Goal: Task Accomplishment & Management: Manage account settings

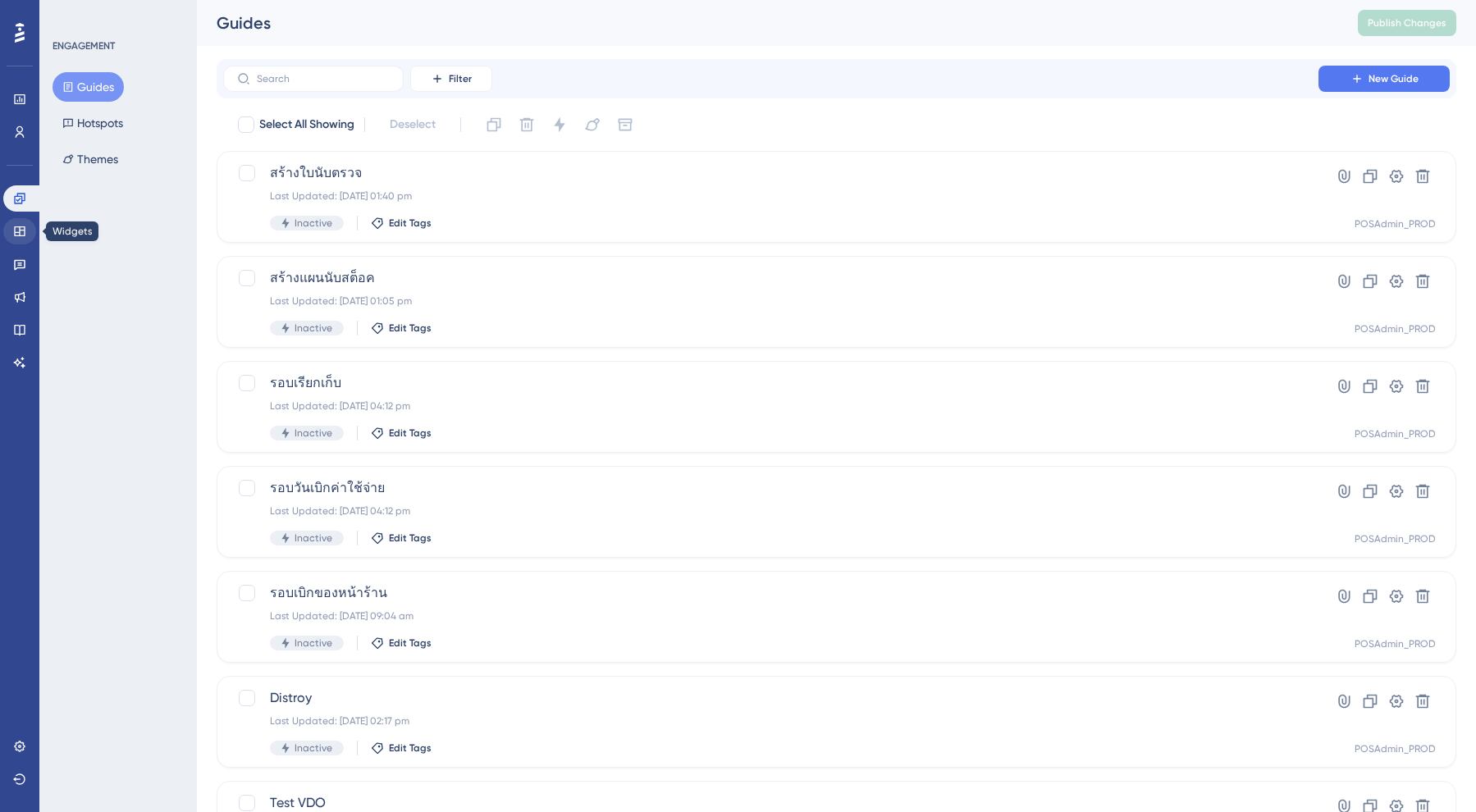
click at [19, 224] on link at bounding box center [20, 231] width 33 height 26
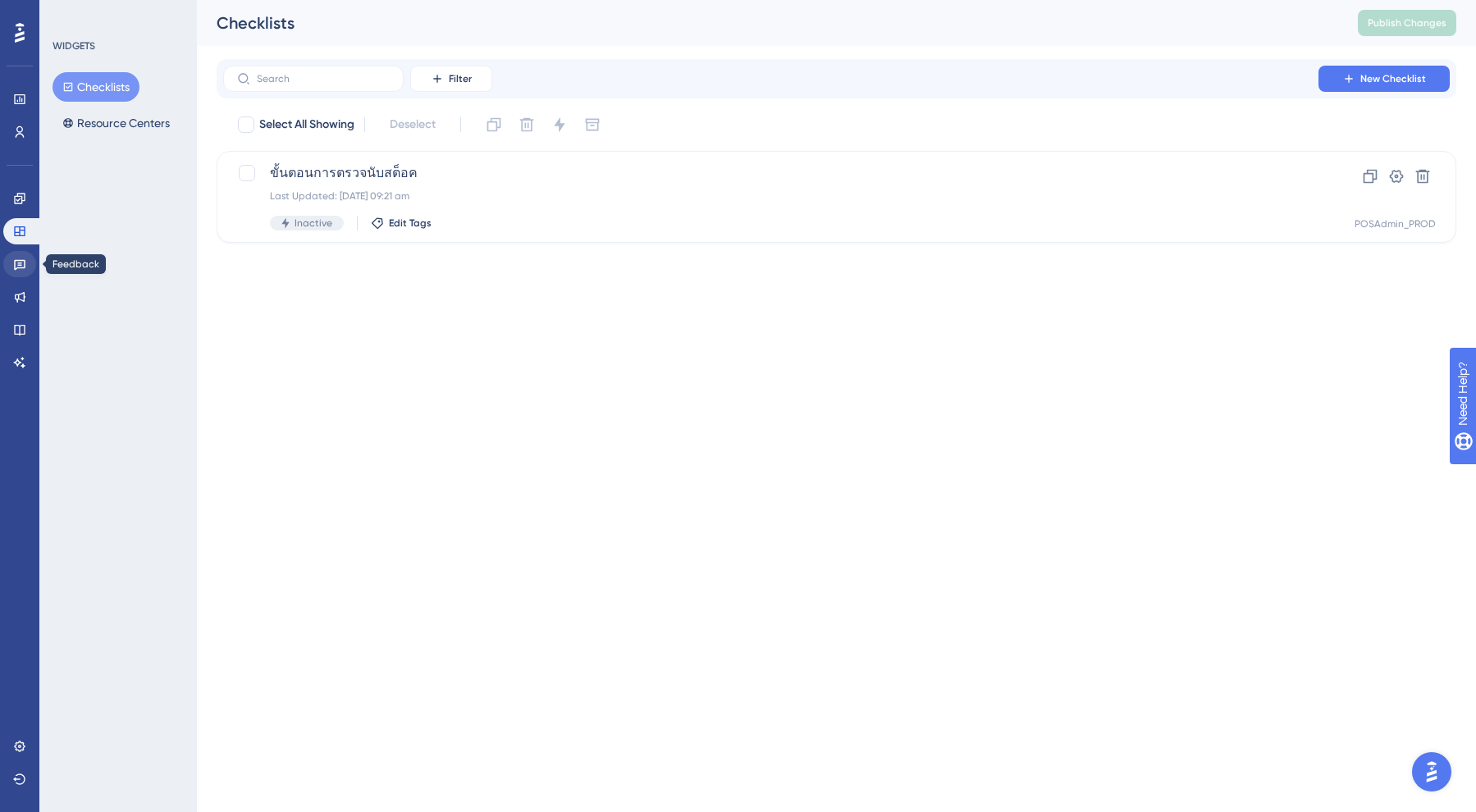
click at [25, 256] on link at bounding box center [20, 264] width 33 height 26
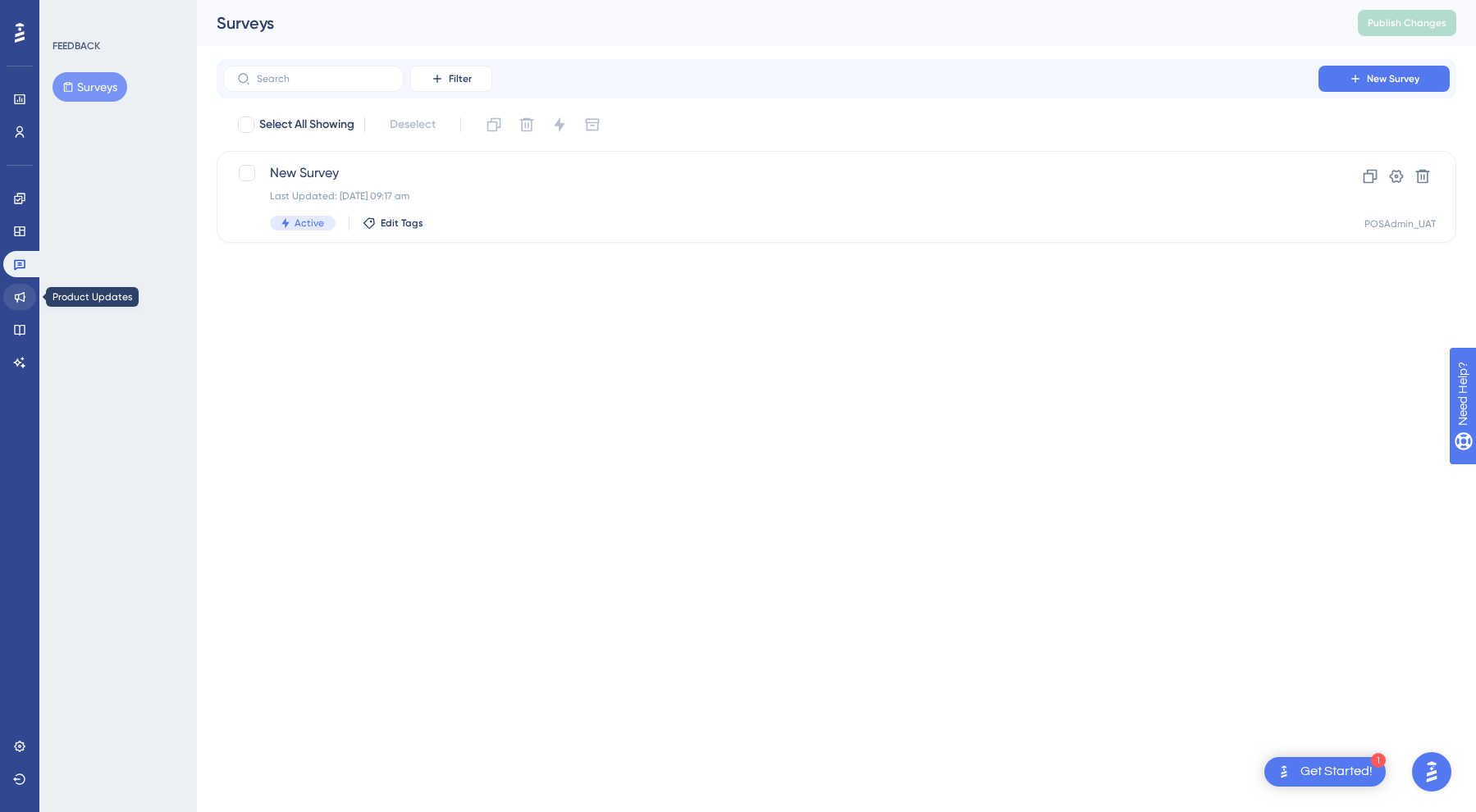
click at [27, 289] on link at bounding box center [20, 296] width 33 height 26
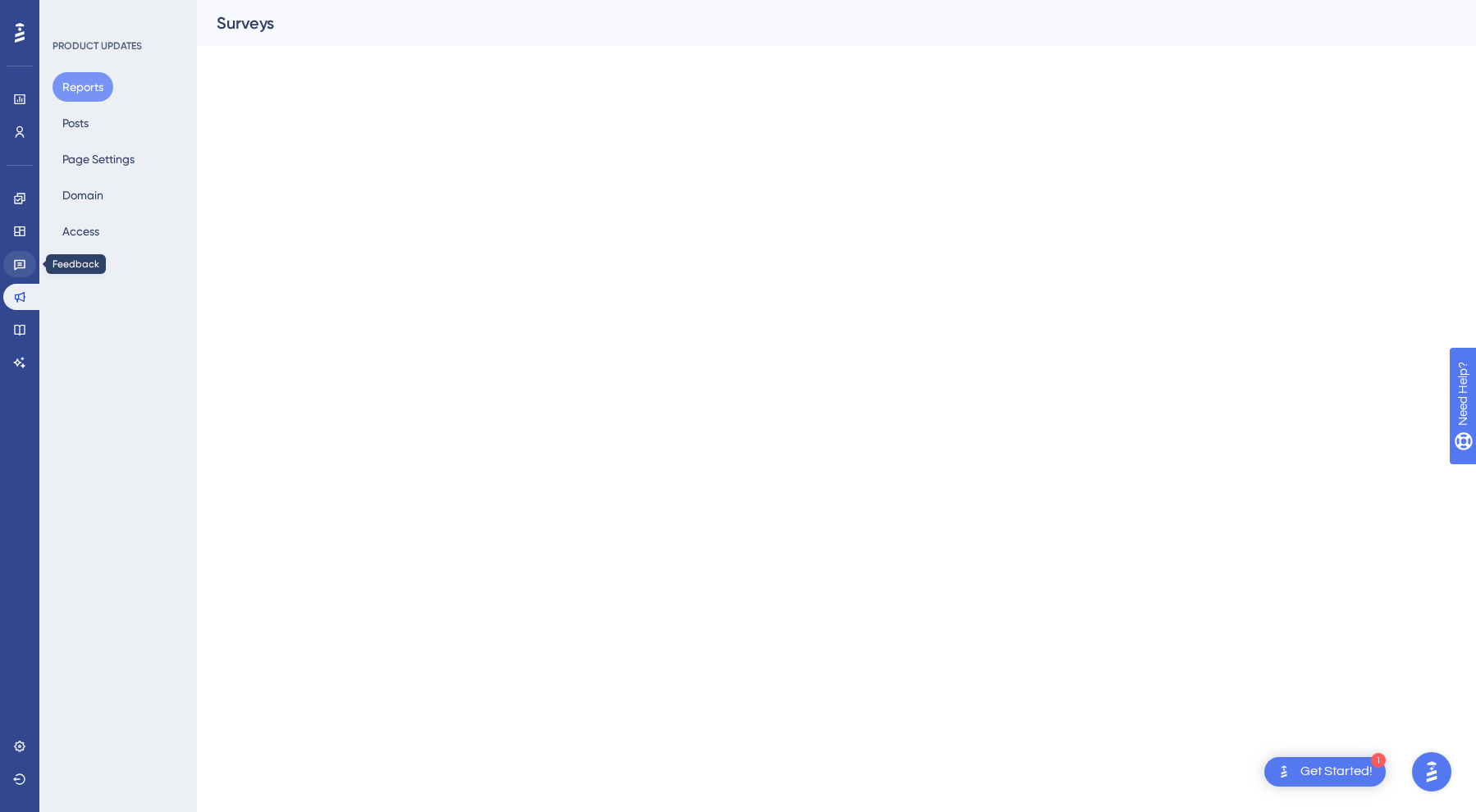
click at [24, 257] on link at bounding box center [20, 264] width 33 height 26
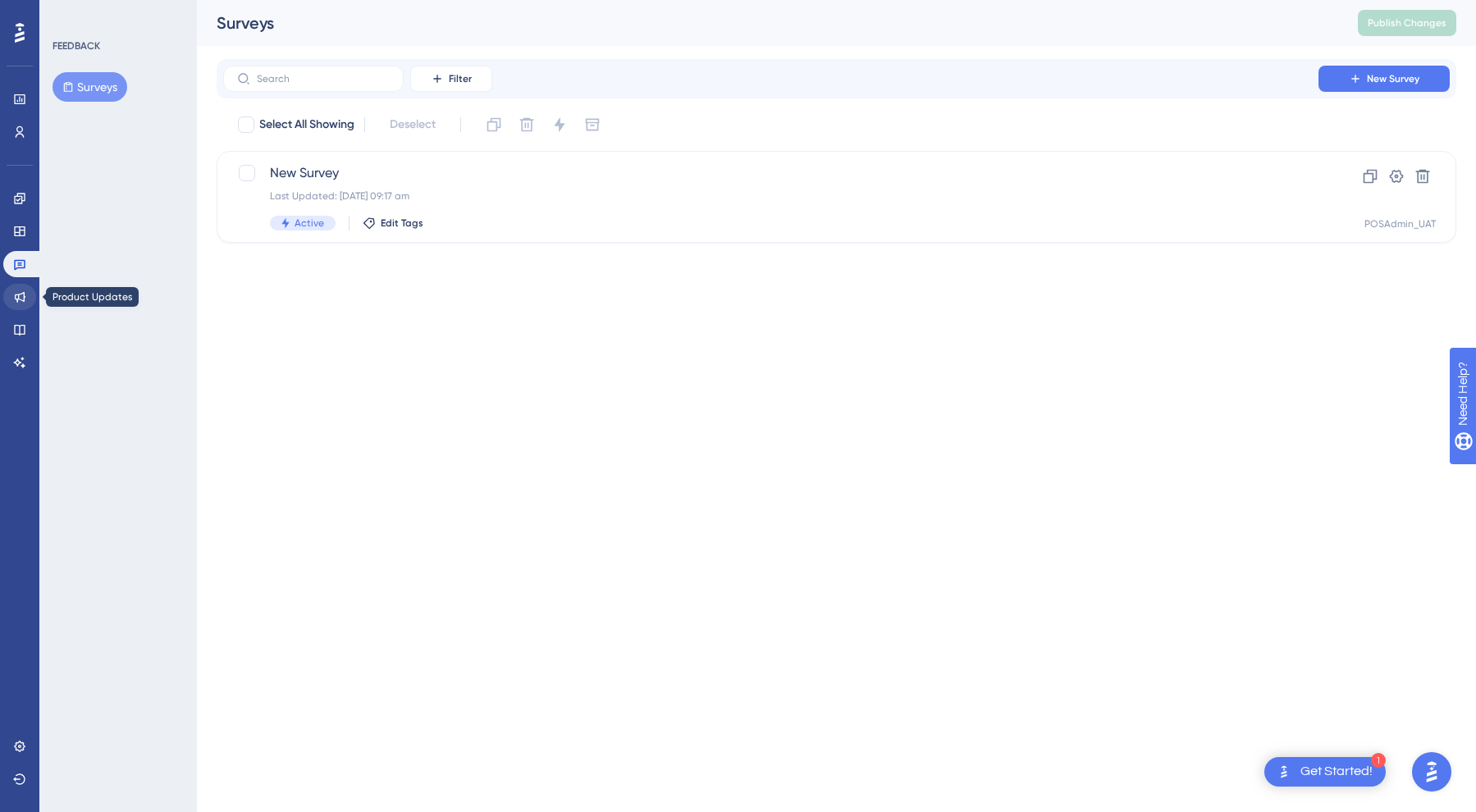
click at [27, 299] on link at bounding box center [20, 296] width 33 height 26
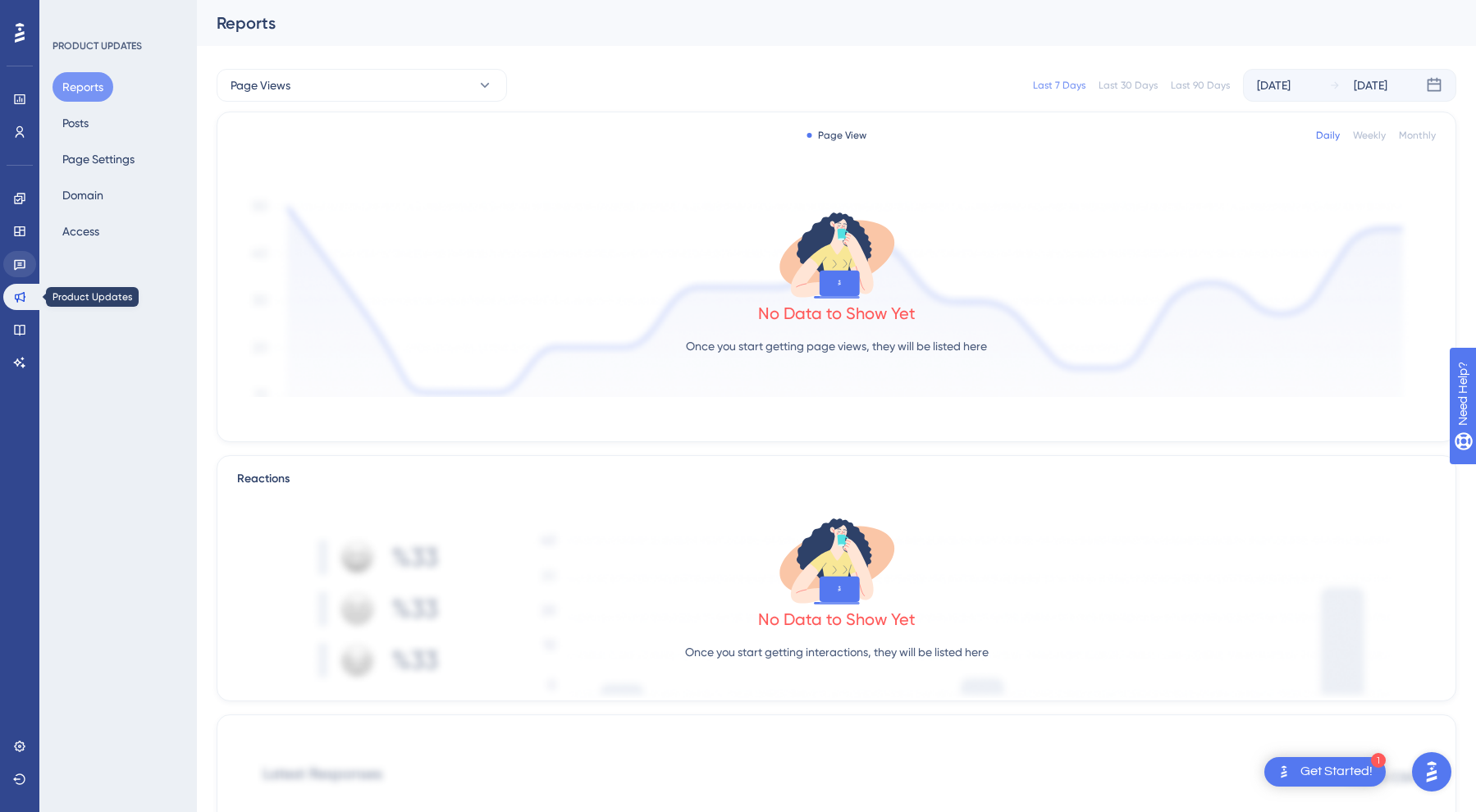
click at [26, 260] on link at bounding box center [20, 264] width 33 height 26
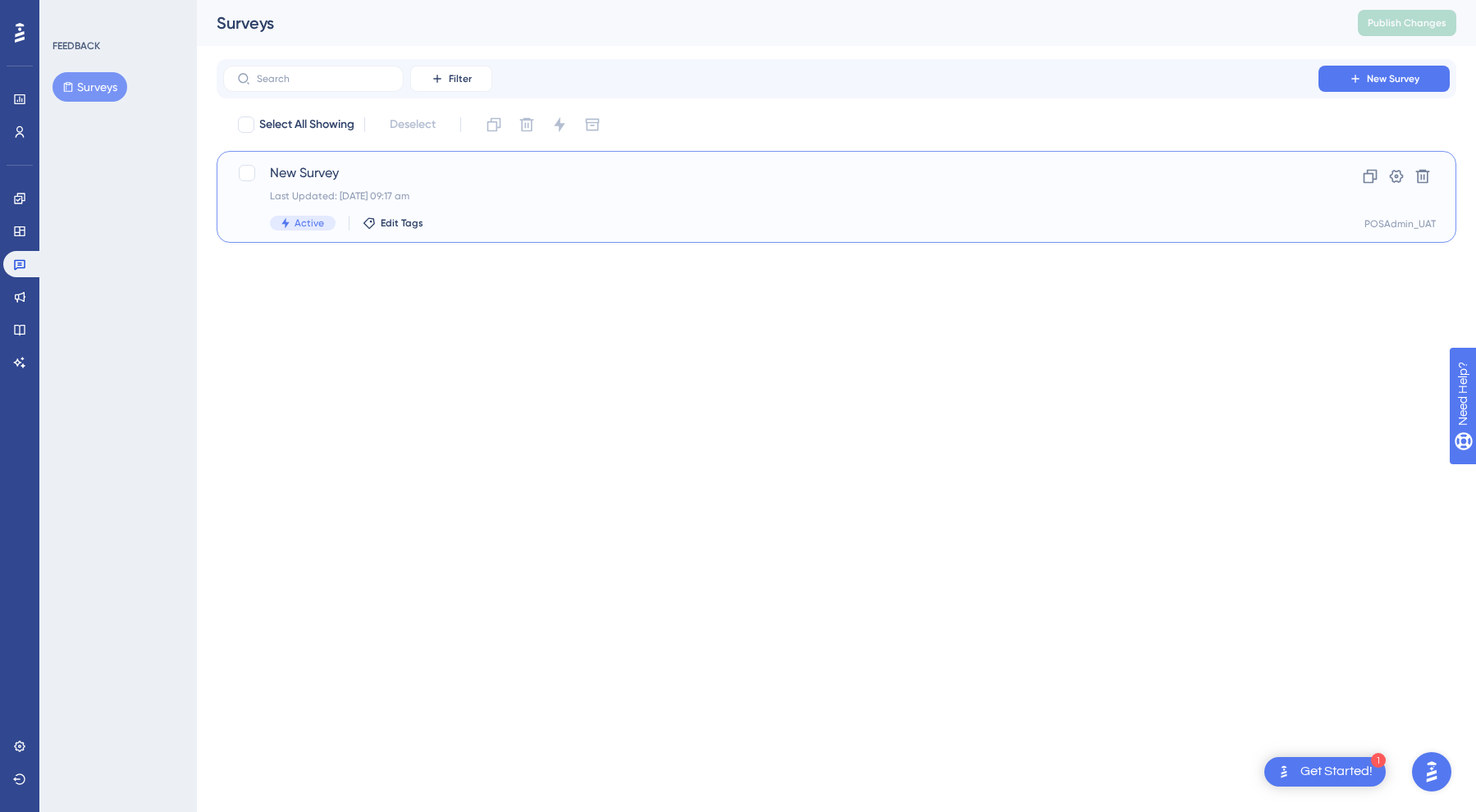
click at [361, 169] on span "New Survey" at bounding box center [770, 173] width 1002 height 20
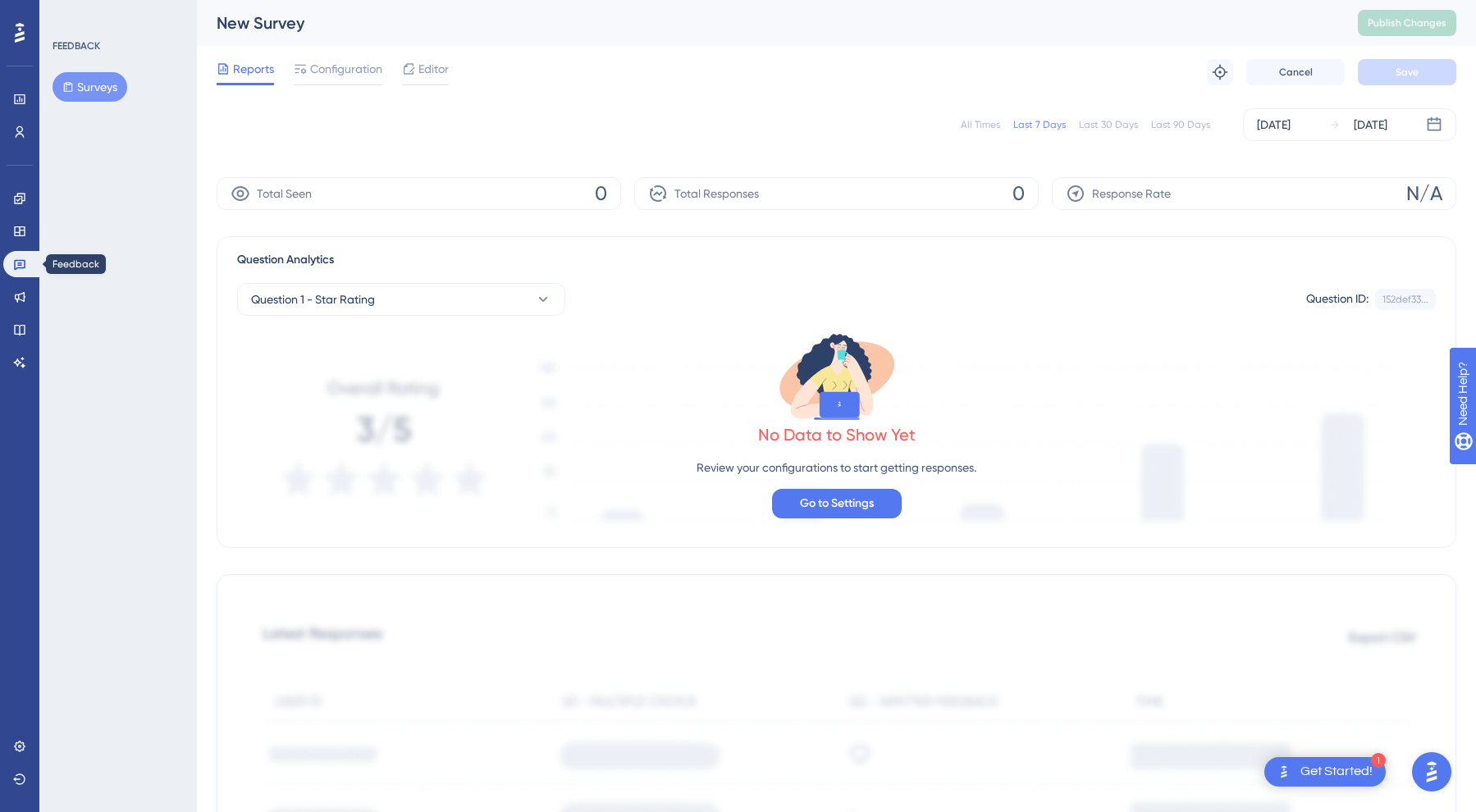
click at [26, 260] on icon at bounding box center [19, 264] width 13 height 13
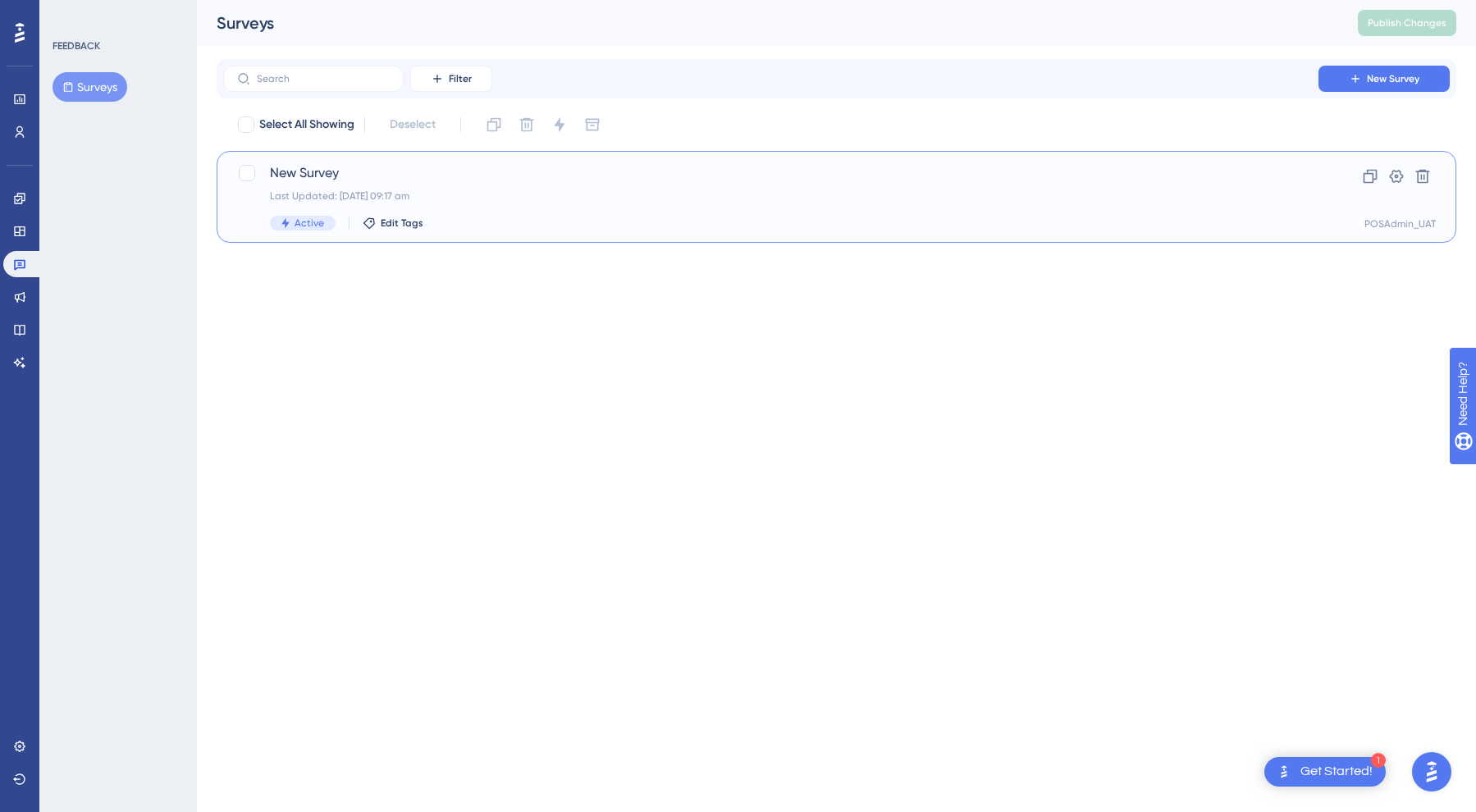
click at [399, 174] on span "New Survey" at bounding box center [770, 173] width 1002 height 20
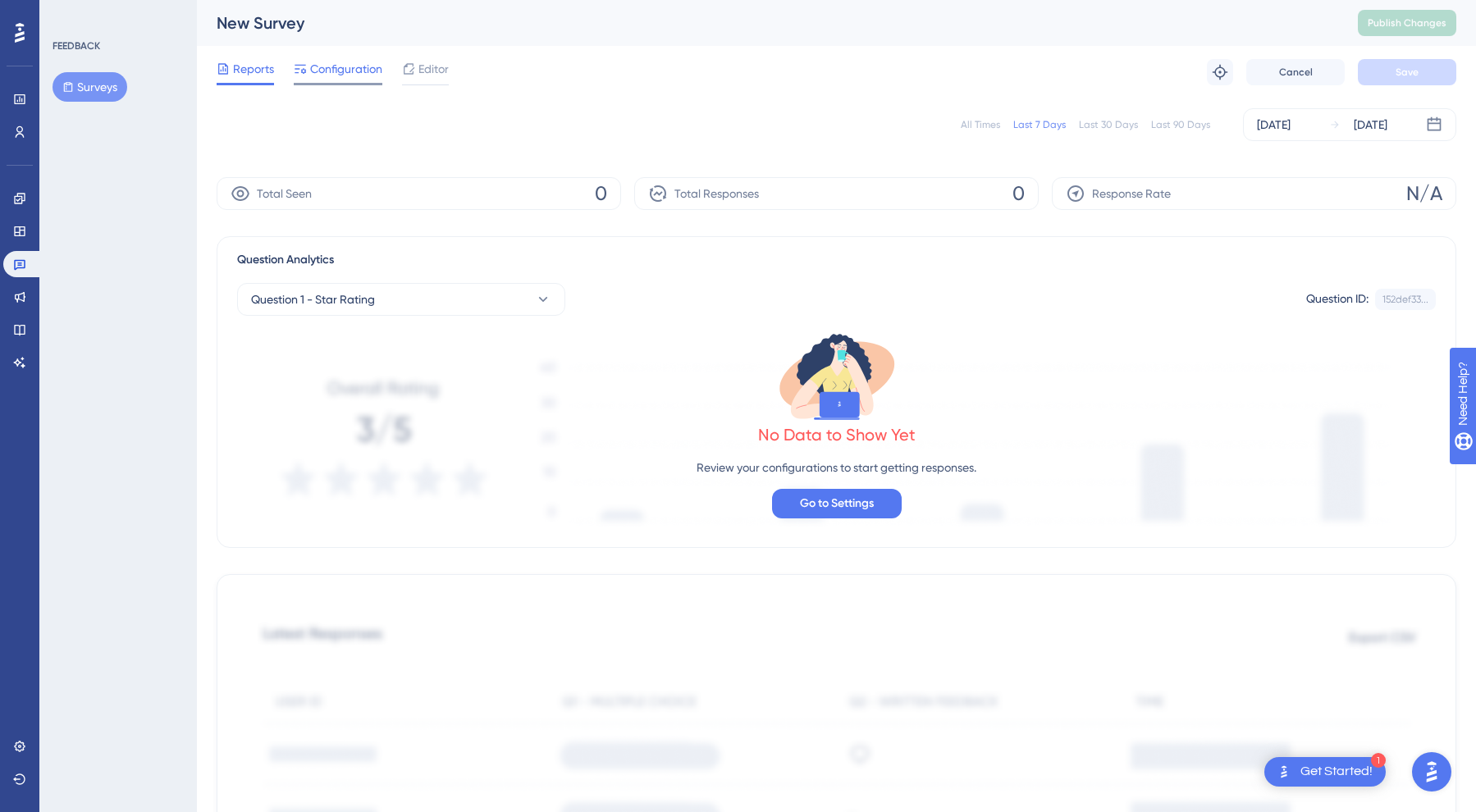
click at [350, 79] on div "Configuration" at bounding box center [338, 71] width 89 height 26
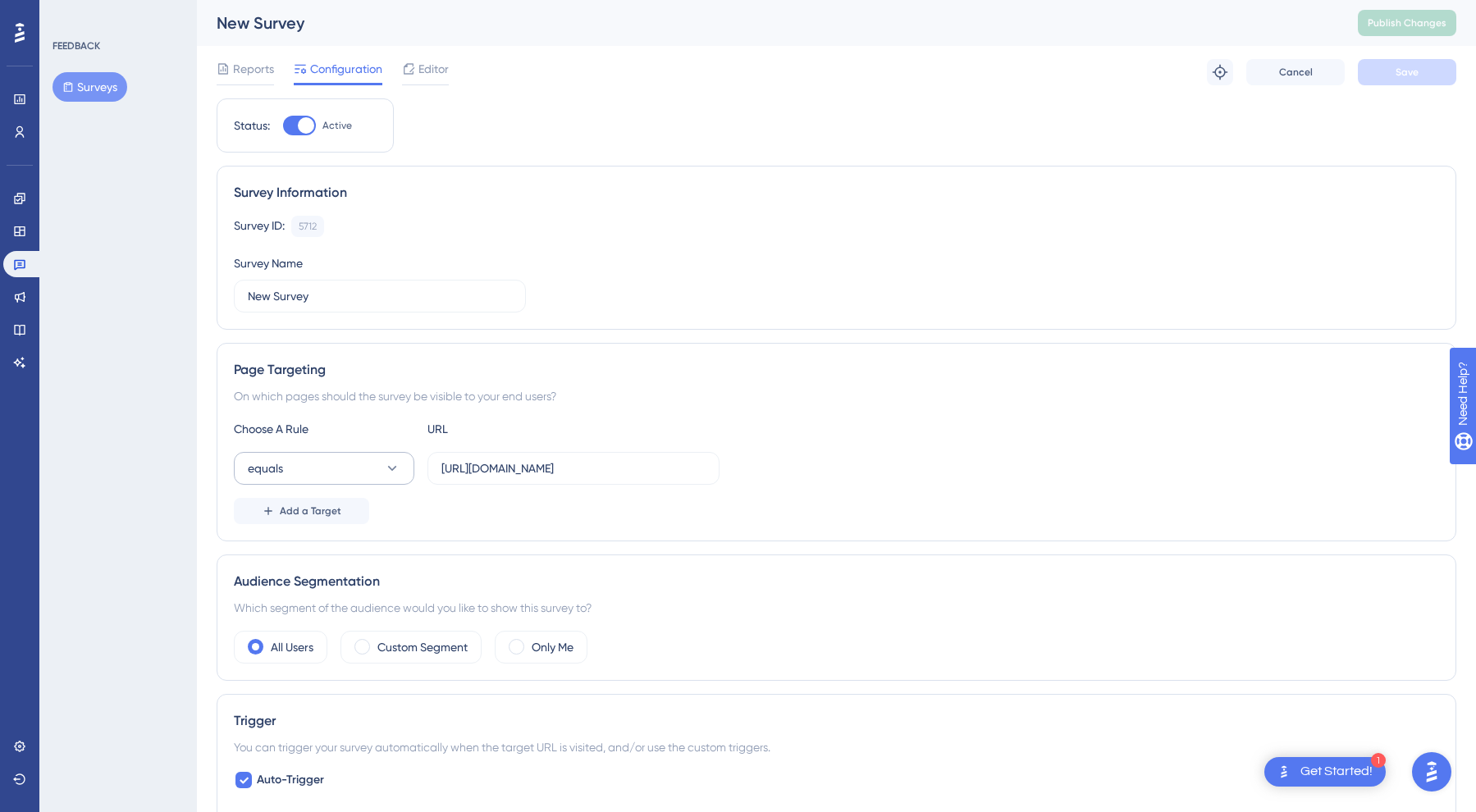
click at [368, 476] on button "equals" at bounding box center [324, 468] width 180 height 33
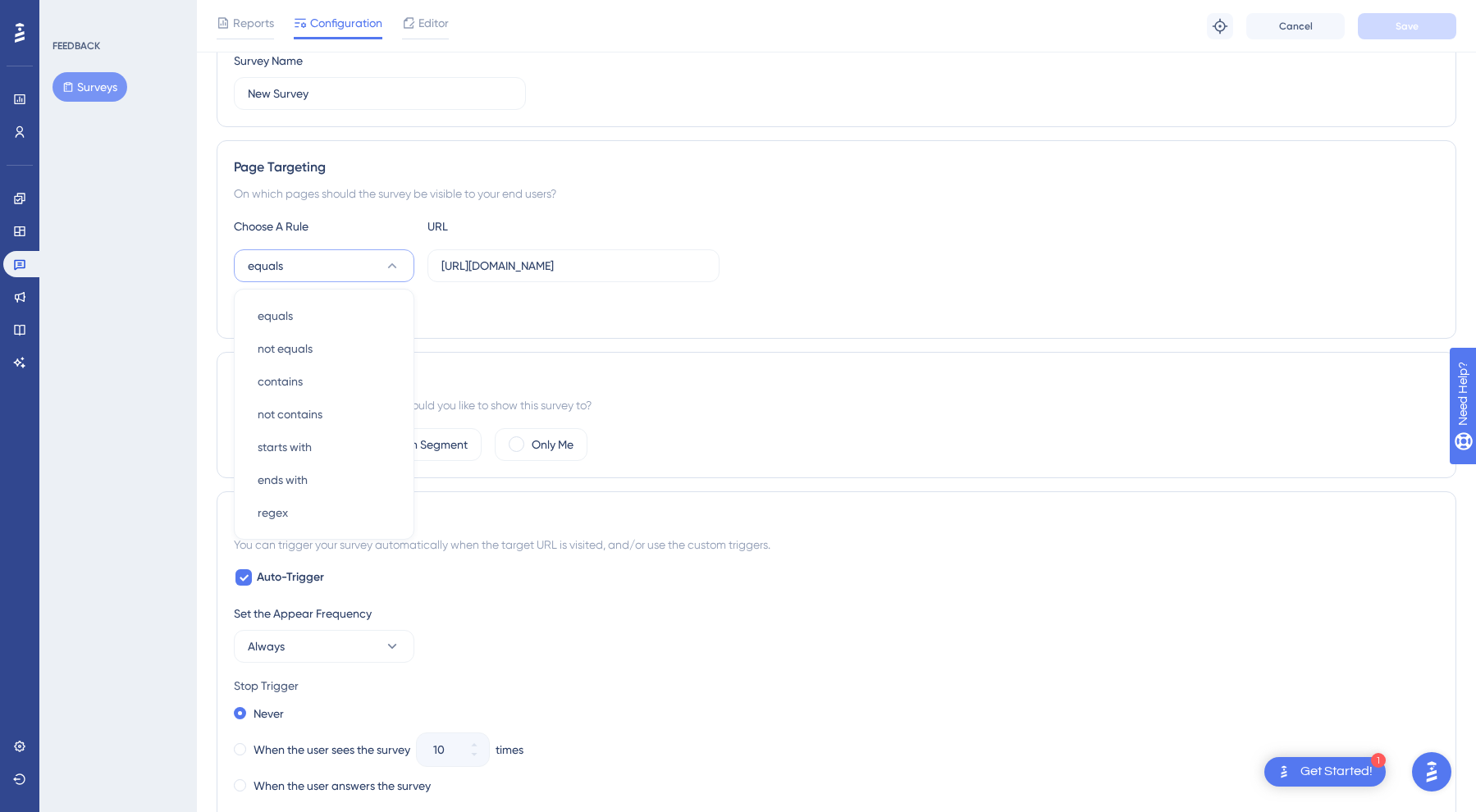
click at [660, 296] on div "Add a Target" at bounding box center [837, 308] width 1205 height 26
click at [284, 267] on button "equals" at bounding box center [324, 266] width 180 height 33
click at [285, 378] on span "contains" at bounding box center [280, 381] width 45 height 20
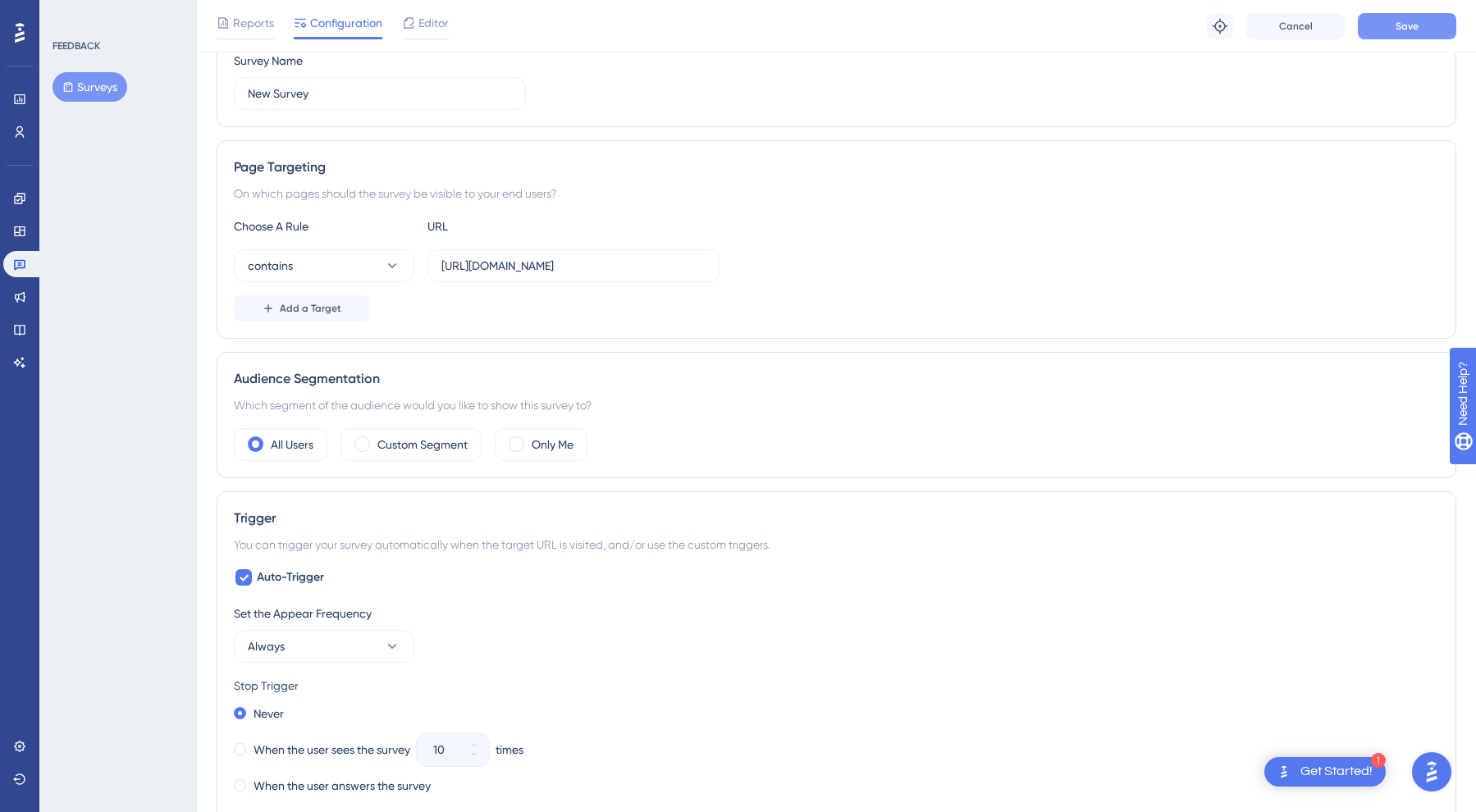
click at [1404, 14] on button "Save" at bounding box center [1407, 26] width 99 height 26
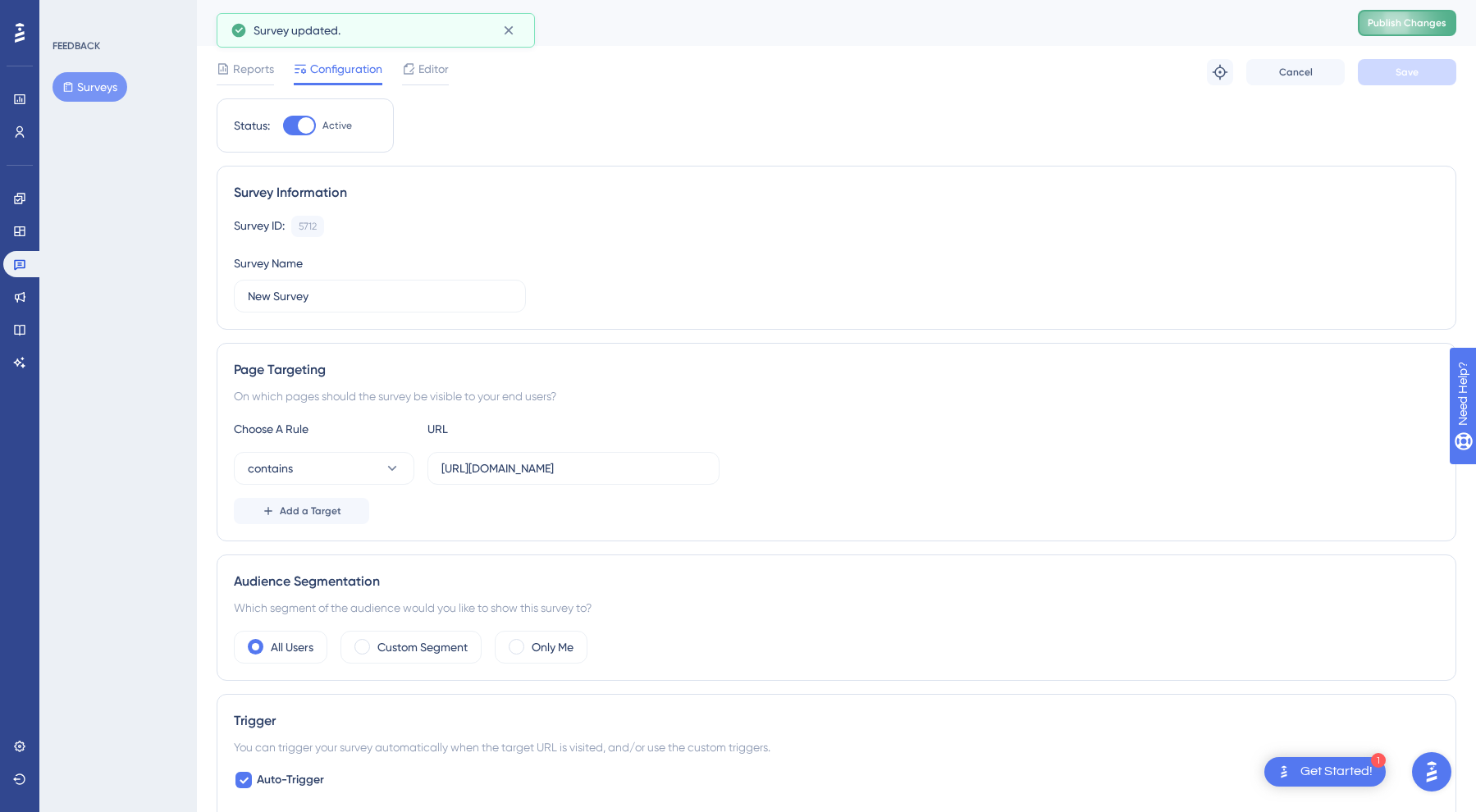
scroll to position [0, 0]
click at [242, 68] on span "Reports" at bounding box center [254, 68] width 41 height 20
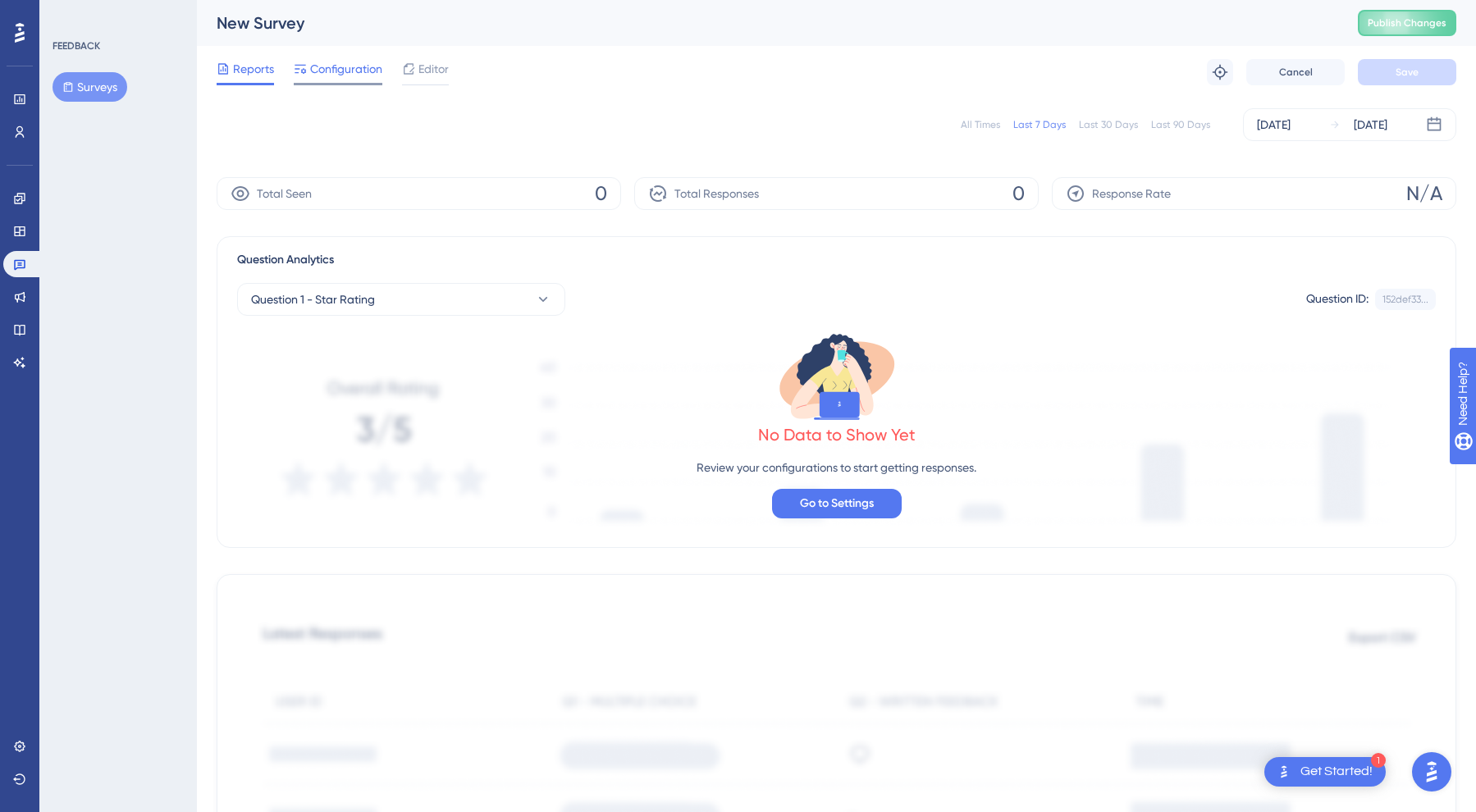
click at [349, 68] on span "Configuration" at bounding box center [346, 68] width 72 height 20
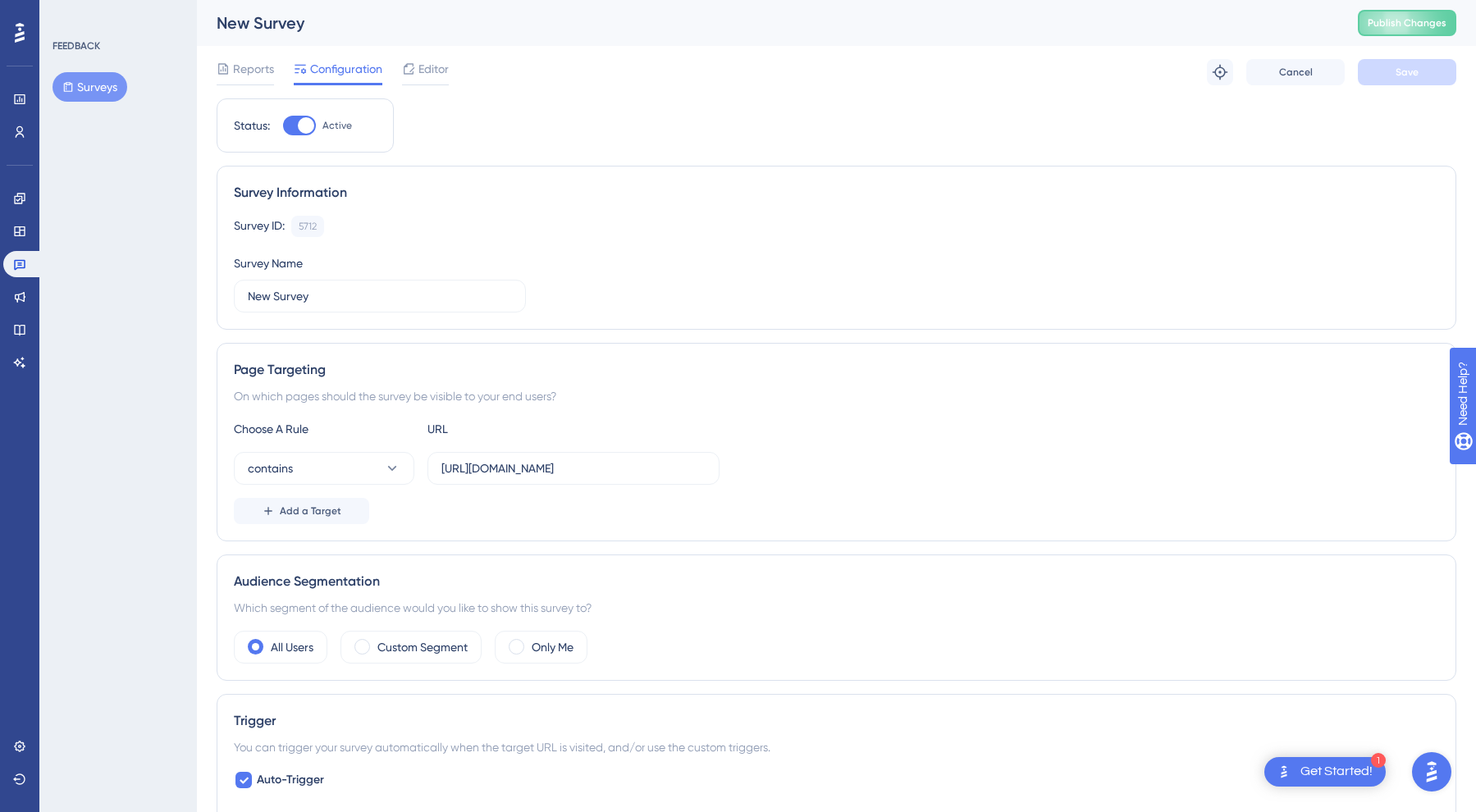
click at [95, 91] on button "Surveys" at bounding box center [90, 87] width 75 height 30
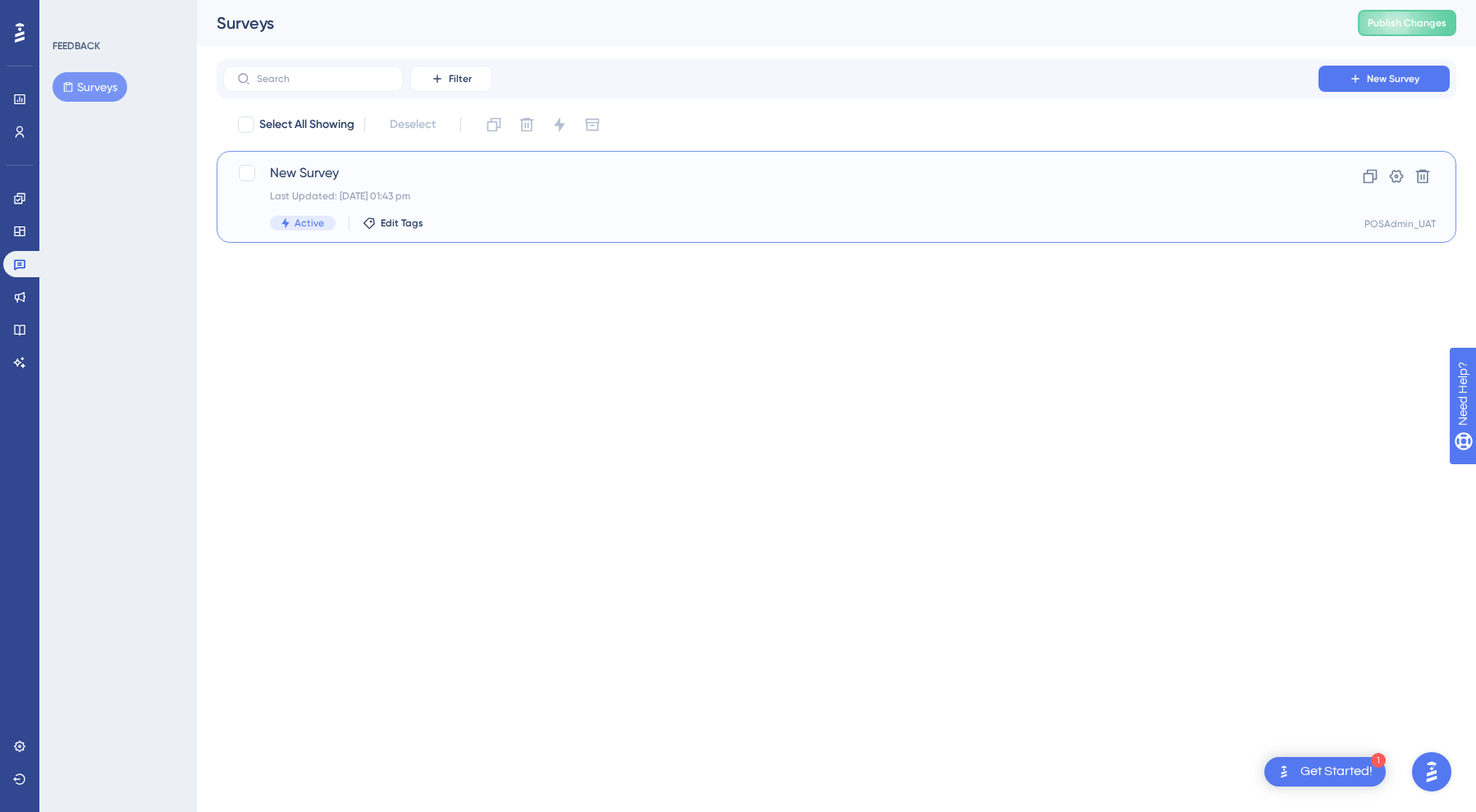
click at [362, 180] on span "New Survey" at bounding box center [770, 173] width 1002 height 20
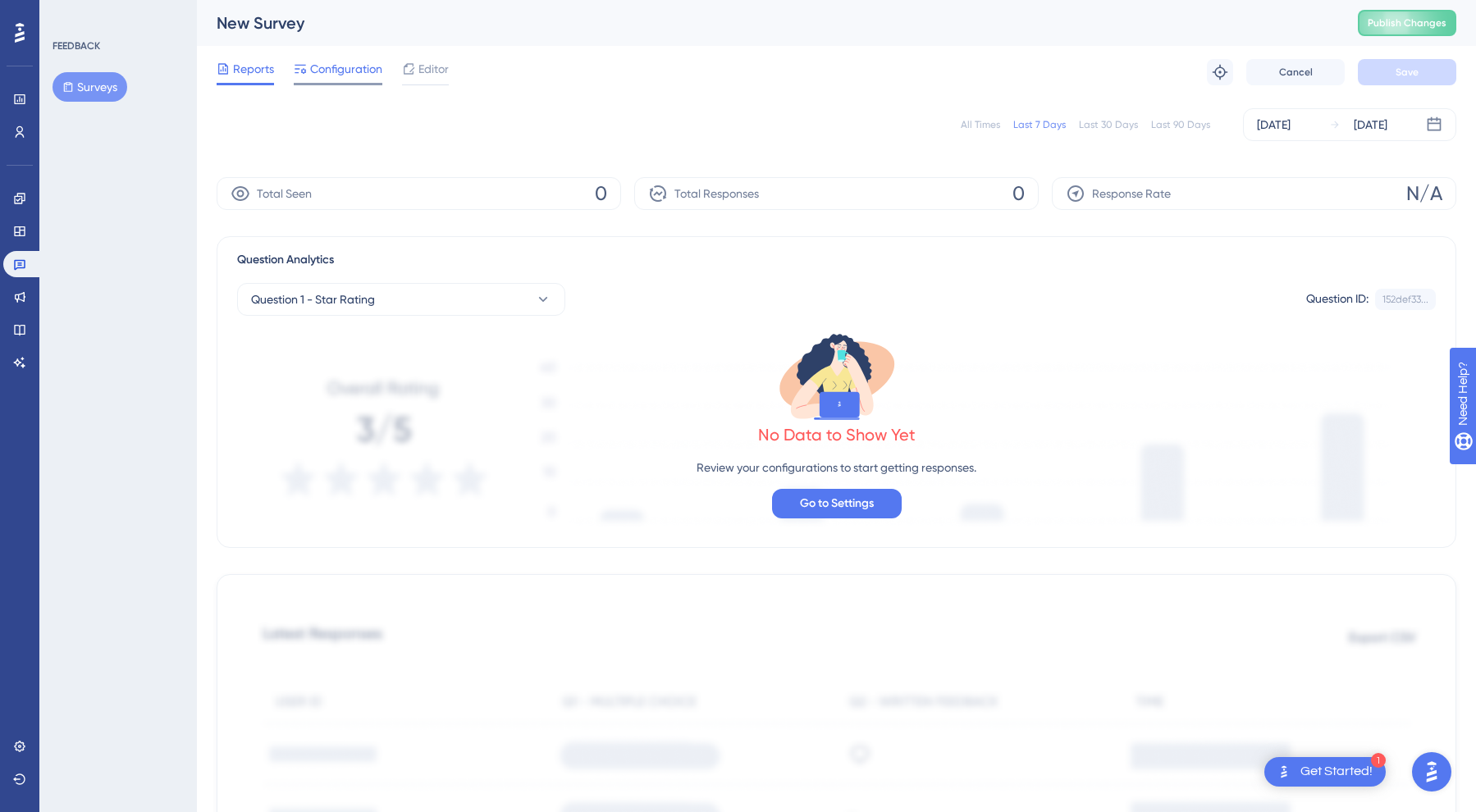
click at [350, 79] on div "Configuration" at bounding box center [338, 71] width 89 height 26
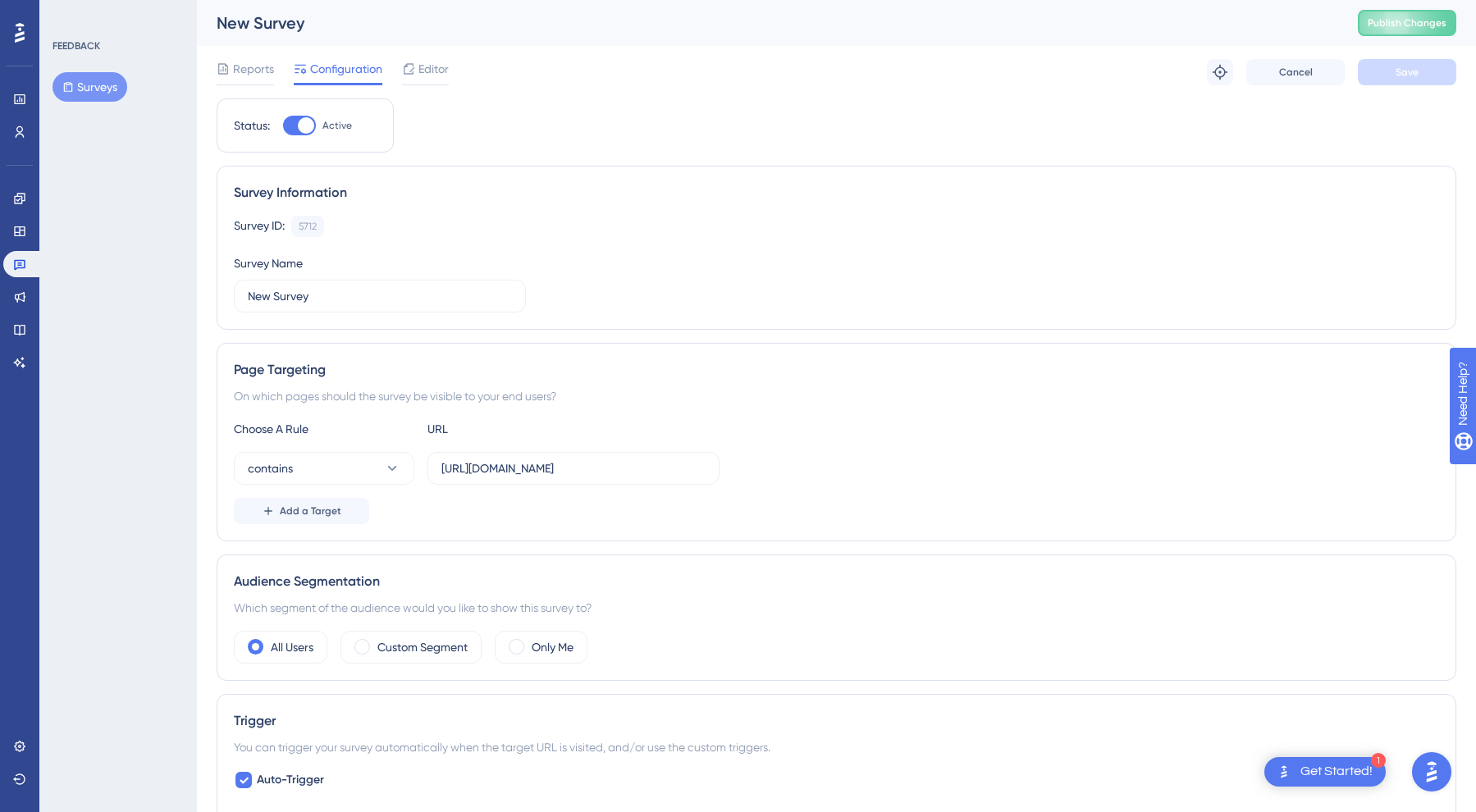
click at [490, 251] on div "Survey ID: 5712 Copy Survey Name New Survey" at bounding box center [837, 264] width 1205 height 97
click at [1158, 3] on div "New Survey Publish Changes" at bounding box center [836, 23] width 1279 height 46
click at [20, 295] on icon at bounding box center [19, 296] width 13 height 13
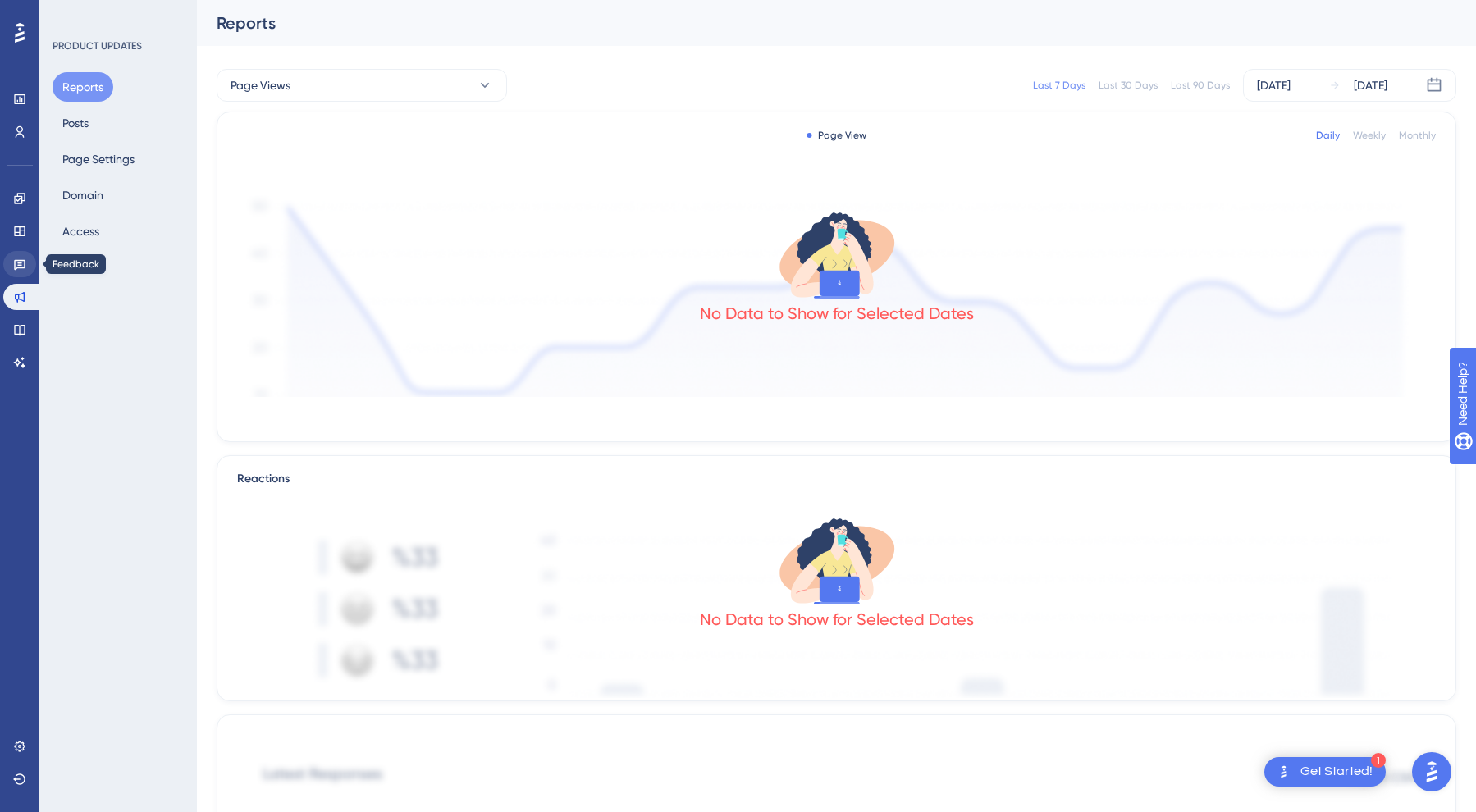
click at [24, 264] on icon at bounding box center [19, 264] width 13 height 13
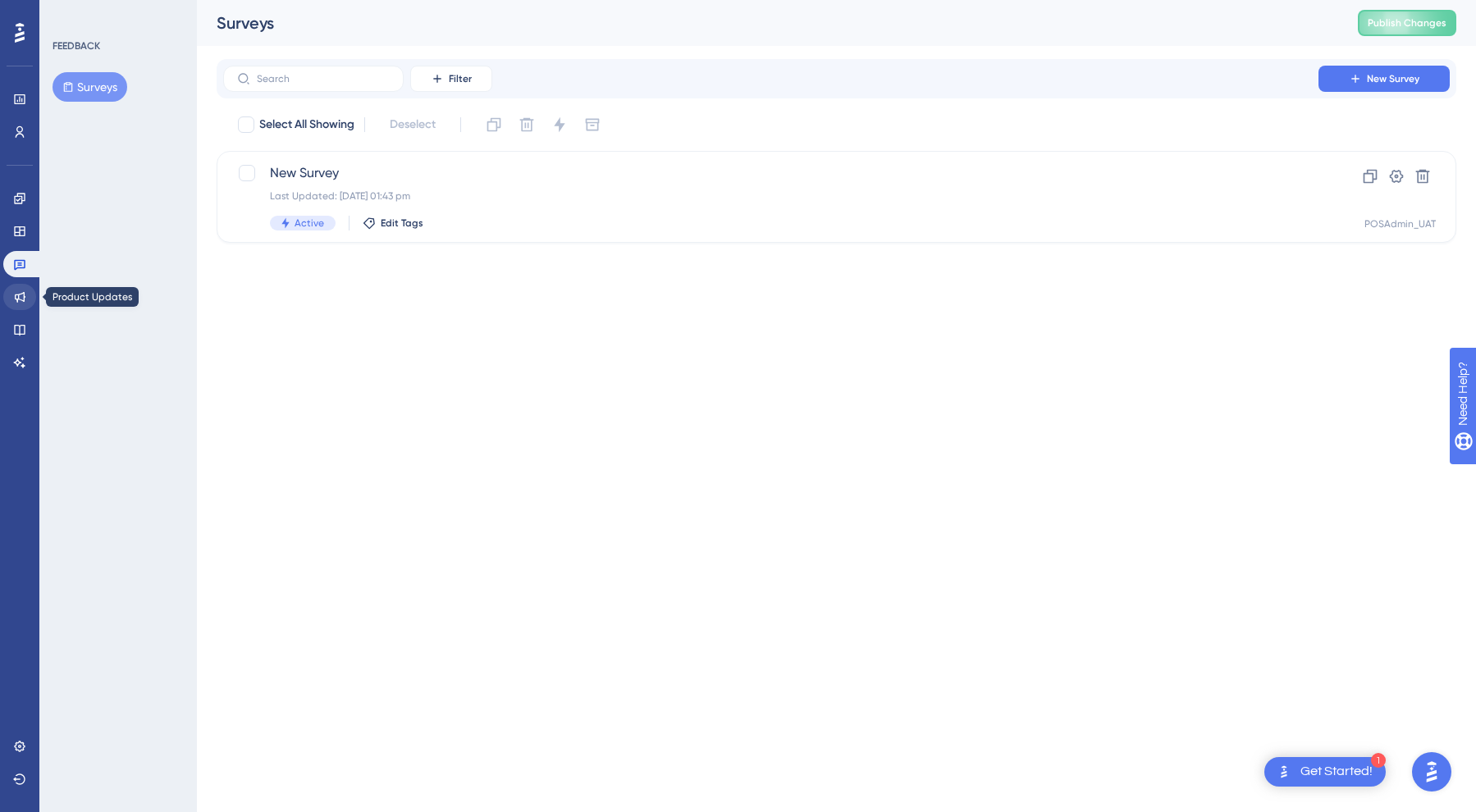
click at [26, 299] on link at bounding box center [20, 296] width 33 height 26
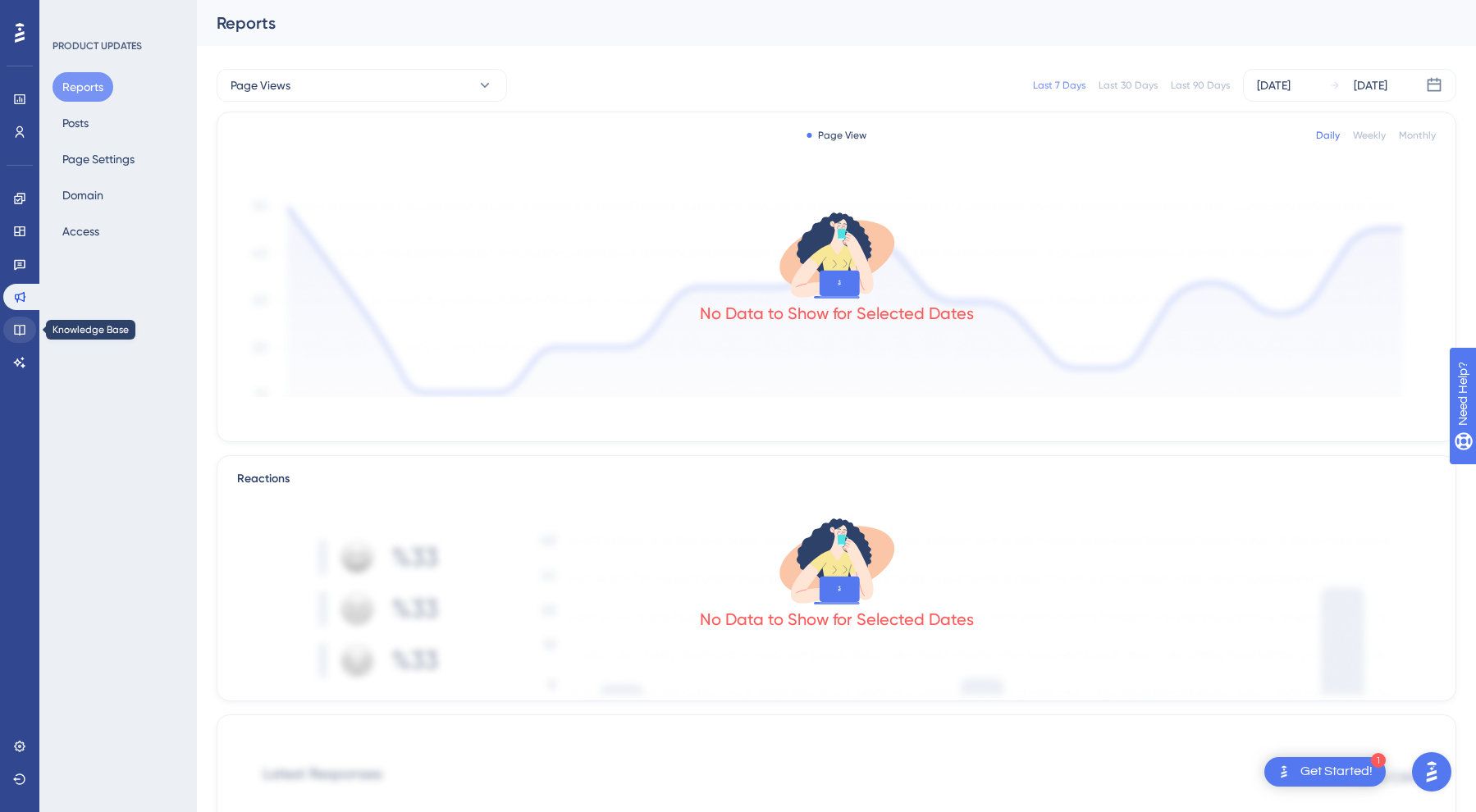
click at [31, 326] on link at bounding box center [20, 329] width 33 height 26
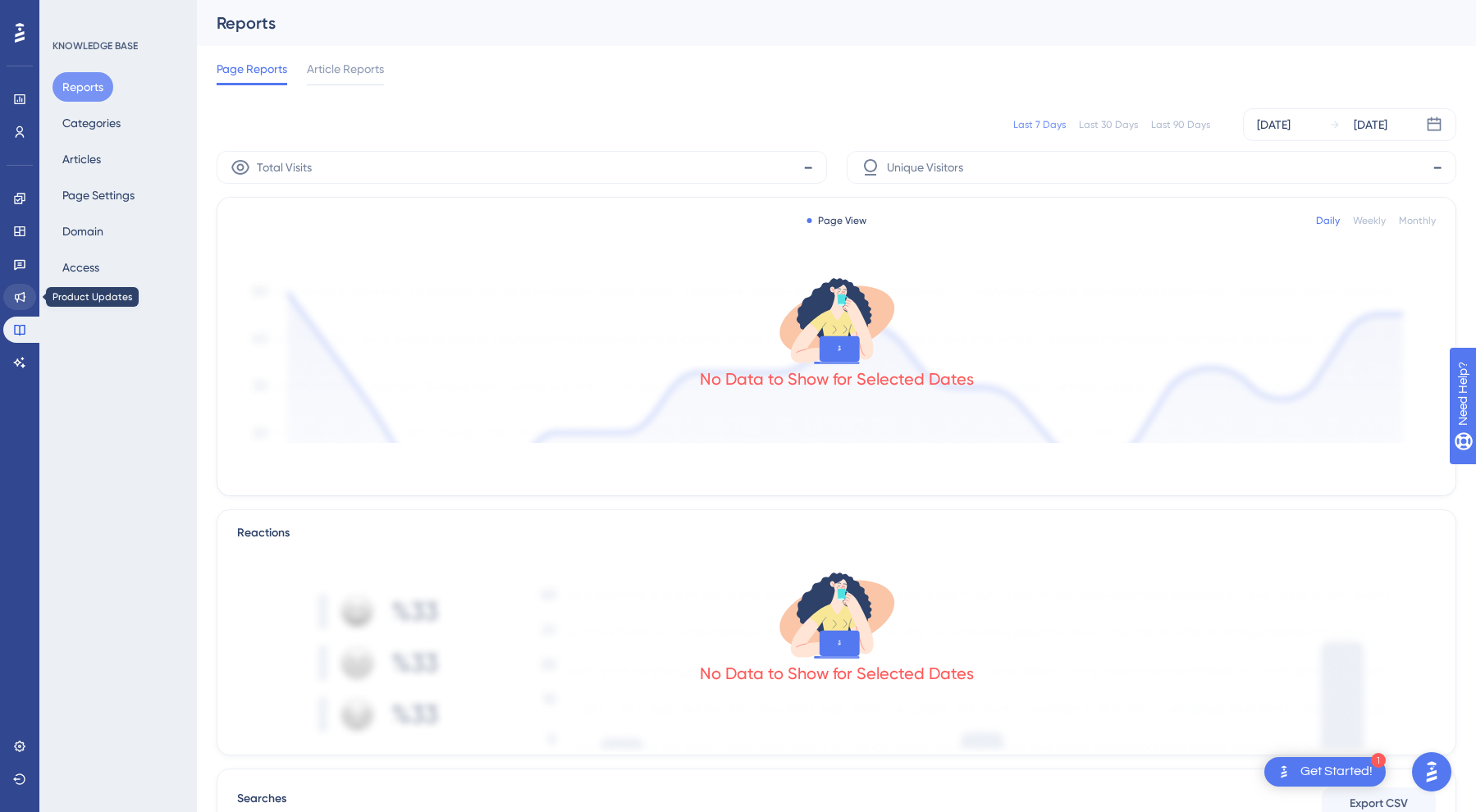
click at [33, 302] on link at bounding box center [20, 296] width 33 height 26
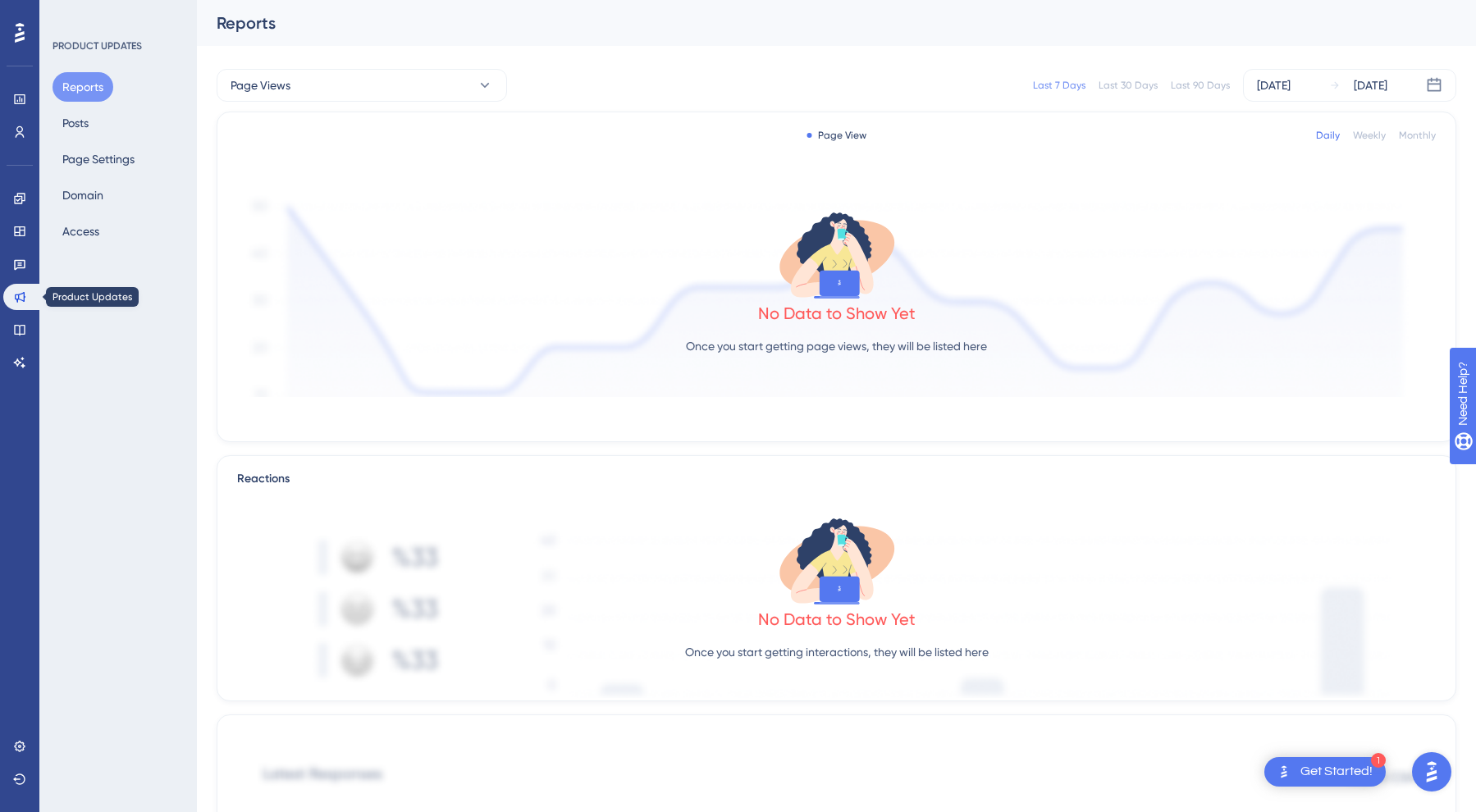
click at [27, 280] on div "Engagement Widgets Feedback Product Updates Knowledge Base AI Assistant" at bounding box center [20, 281] width 33 height 191
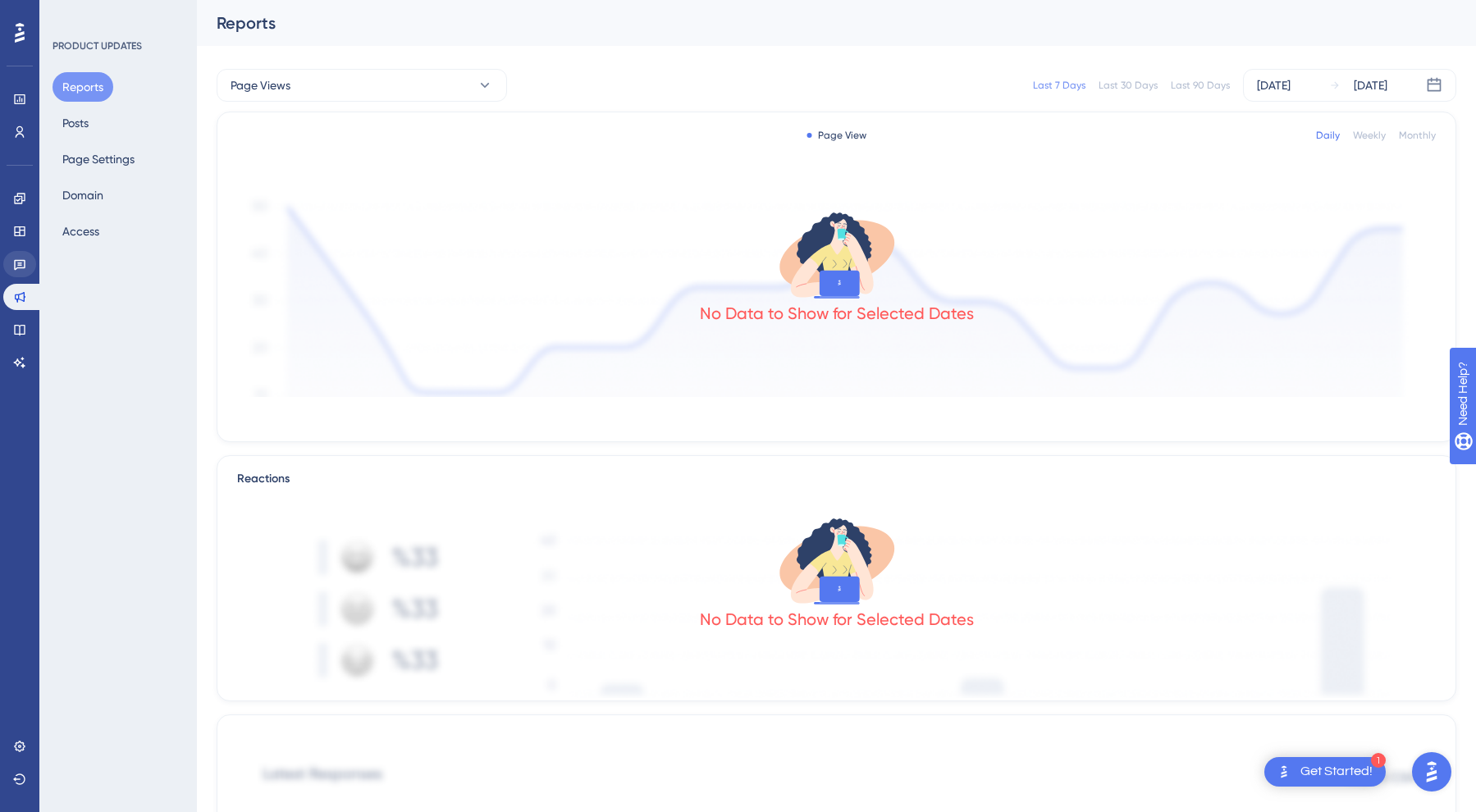
click at [25, 266] on icon at bounding box center [19, 266] width 11 height 11
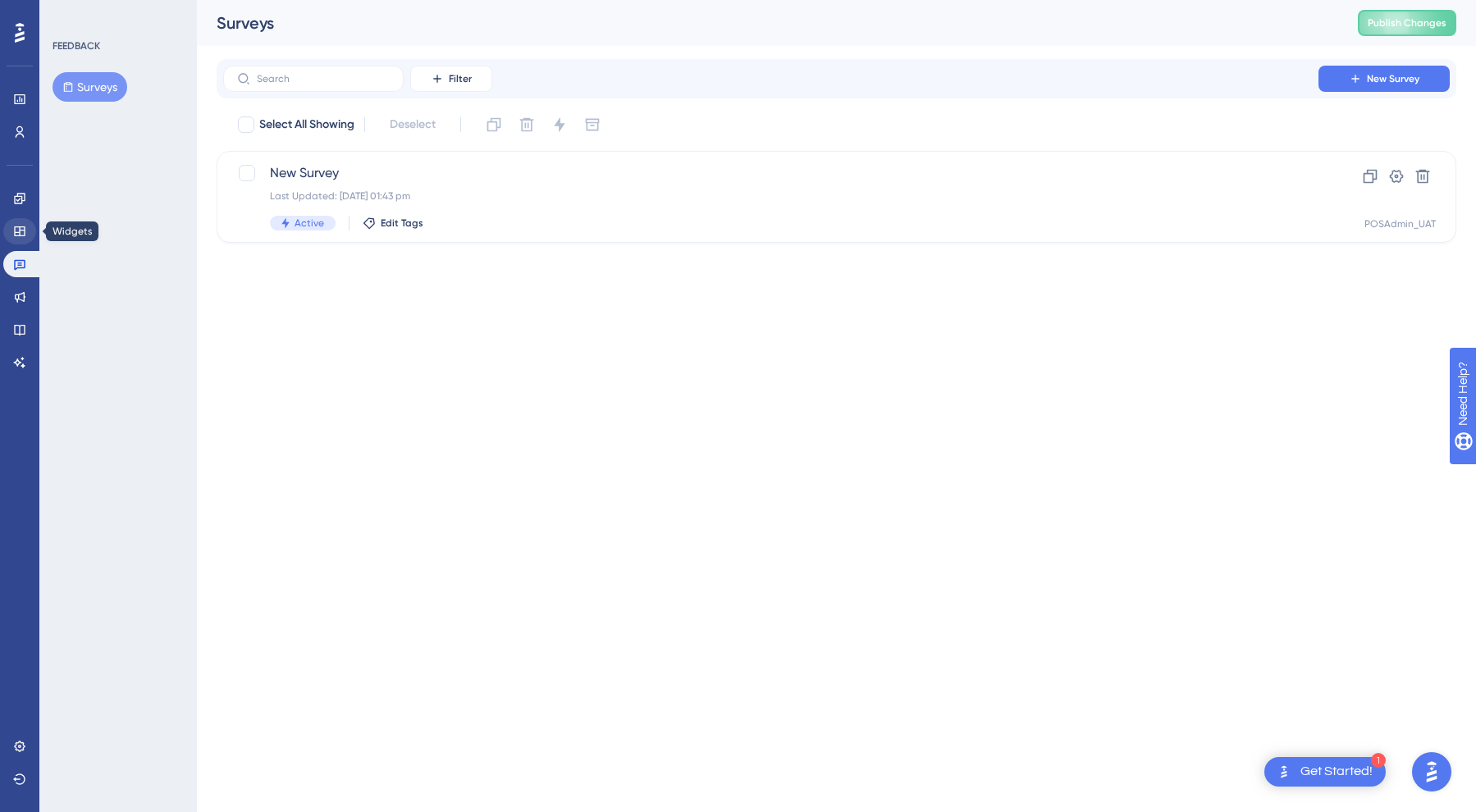
click at [17, 240] on link at bounding box center [20, 231] width 33 height 26
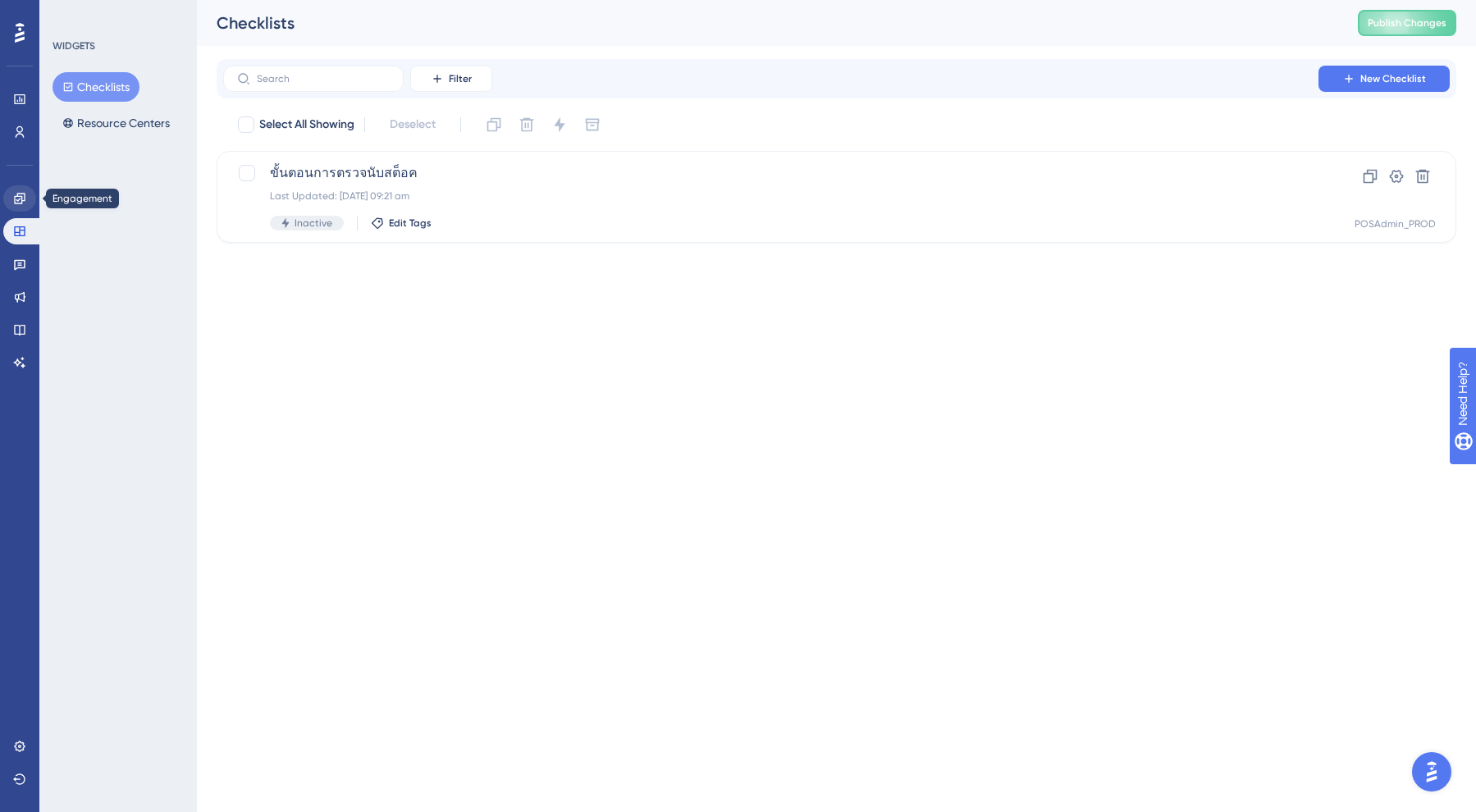
click at [23, 199] on icon at bounding box center [19, 198] width 13 height 13
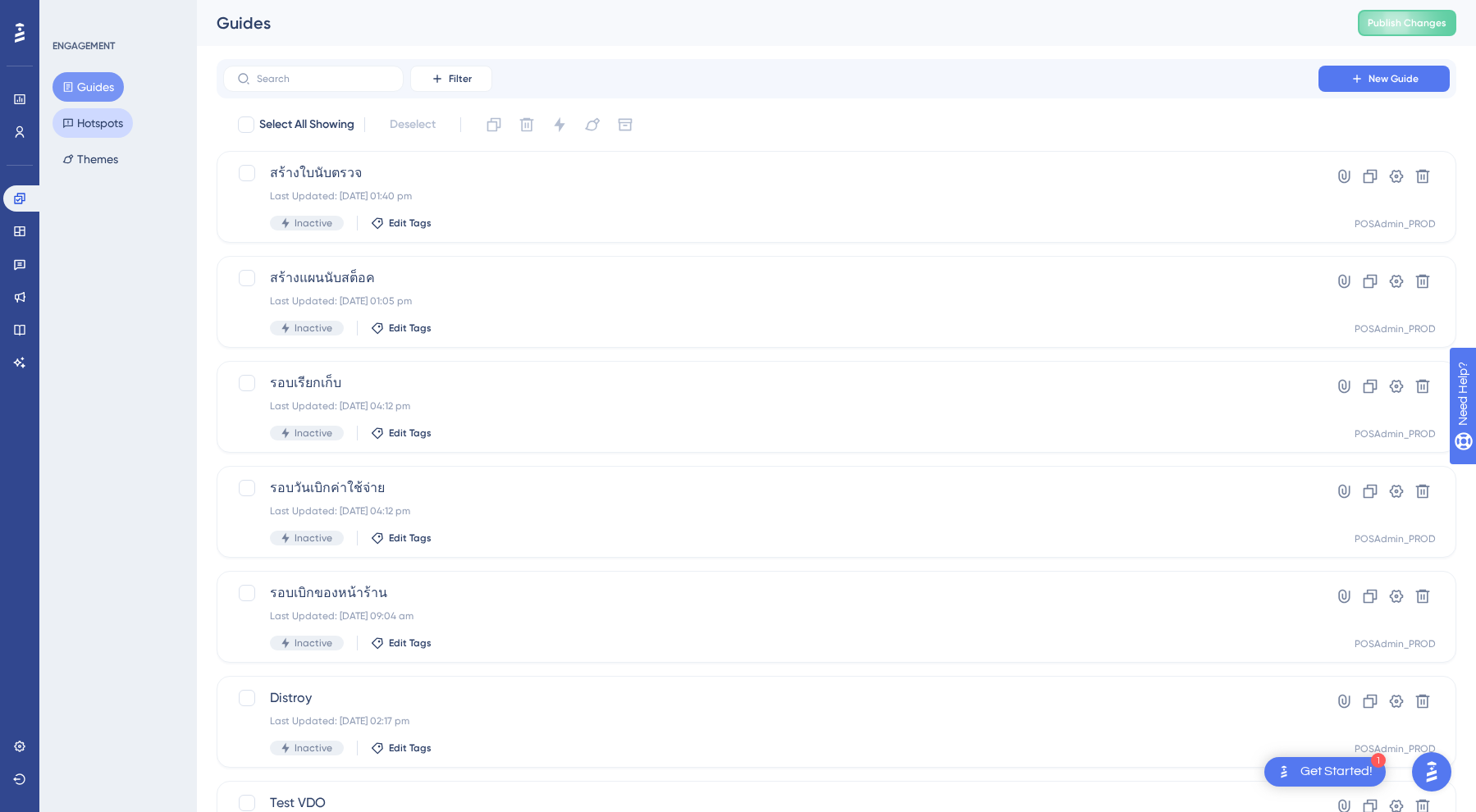
click at [106, 130] on button "Hotspots" at bounding box center [93, 123] width 80 height 30
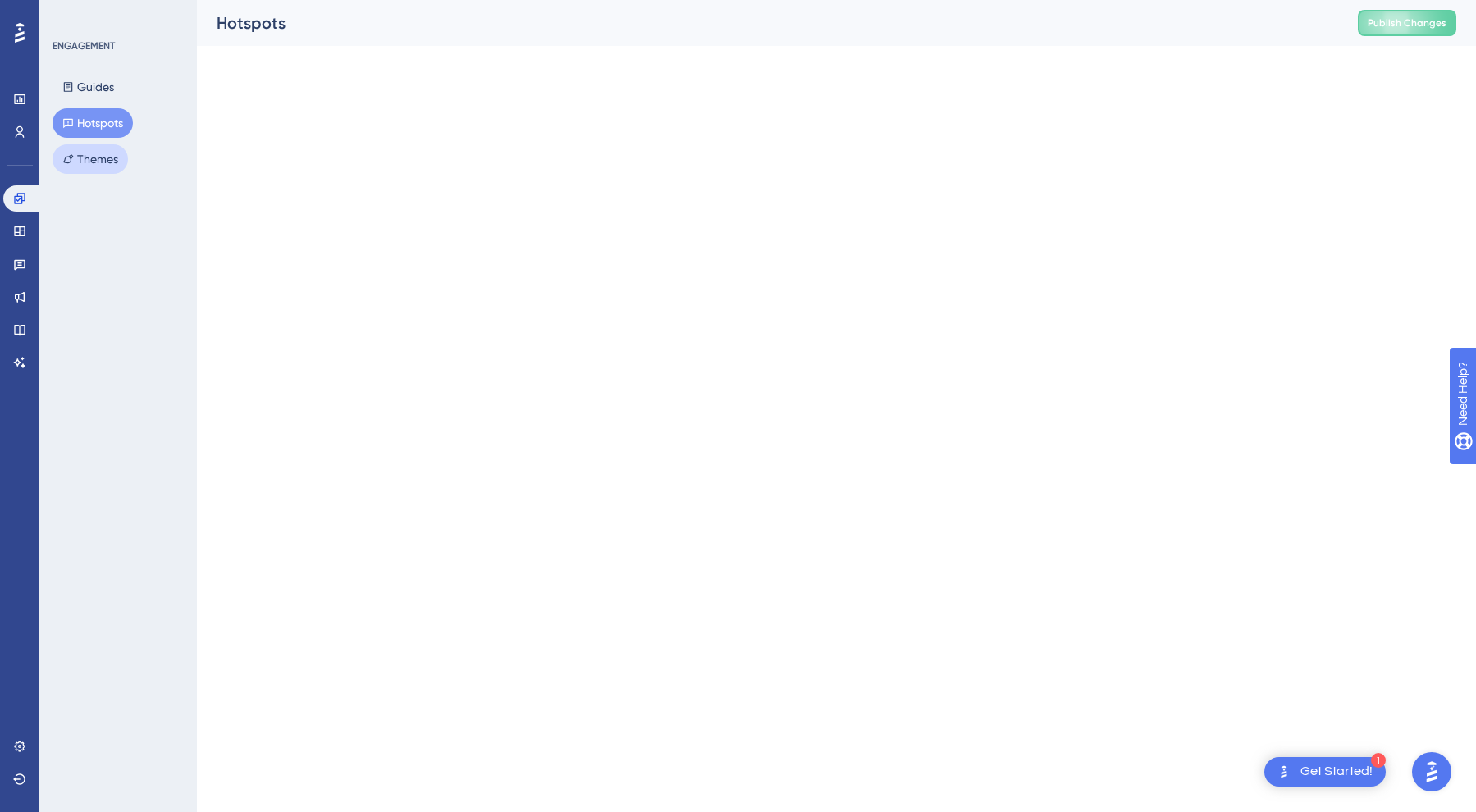
click at [89, 156] on button "Themes" at bounding box center [90, 159] width 76 height 30
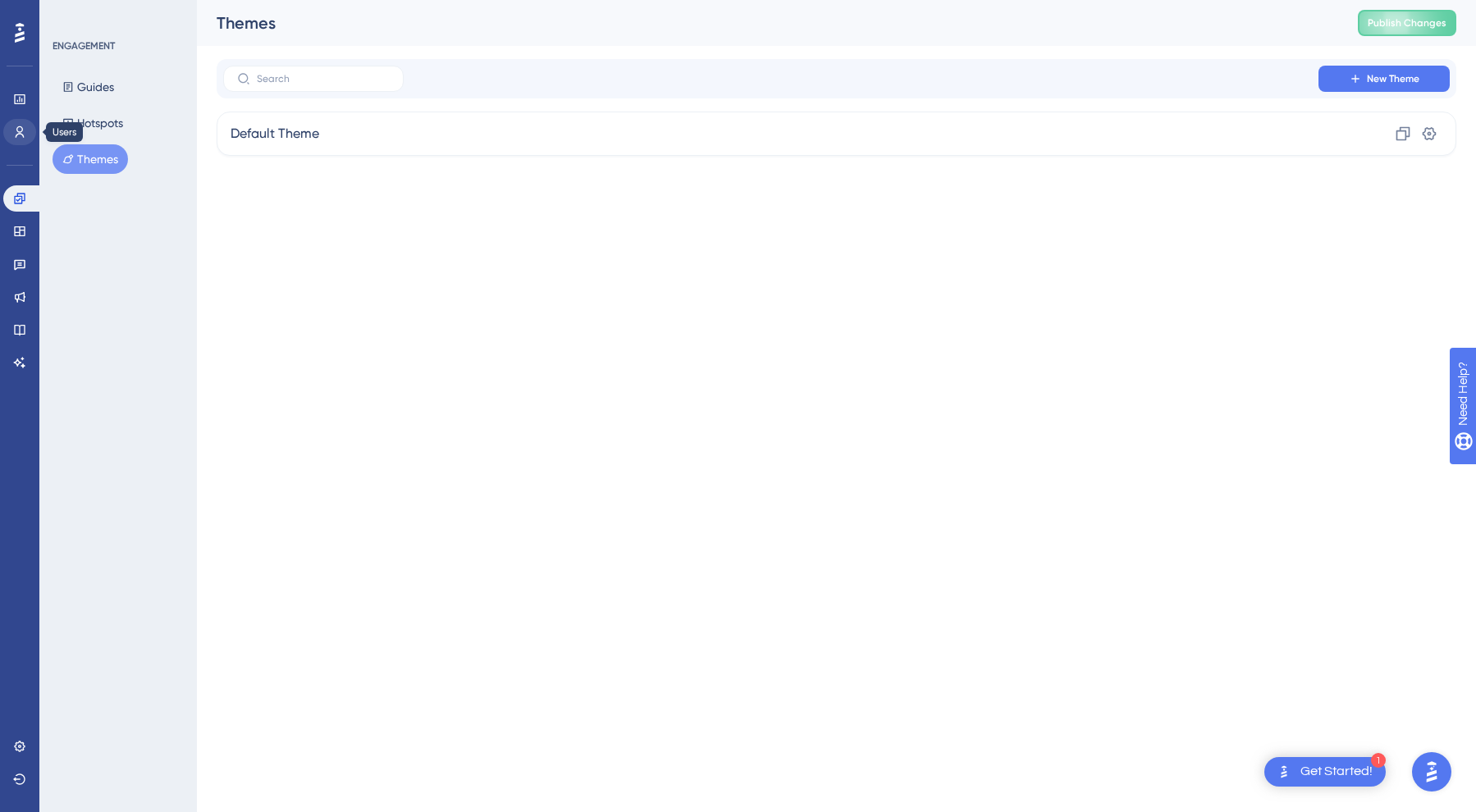
click at [26, 123] on link at bounding box center [20, 132] width 33 height 26
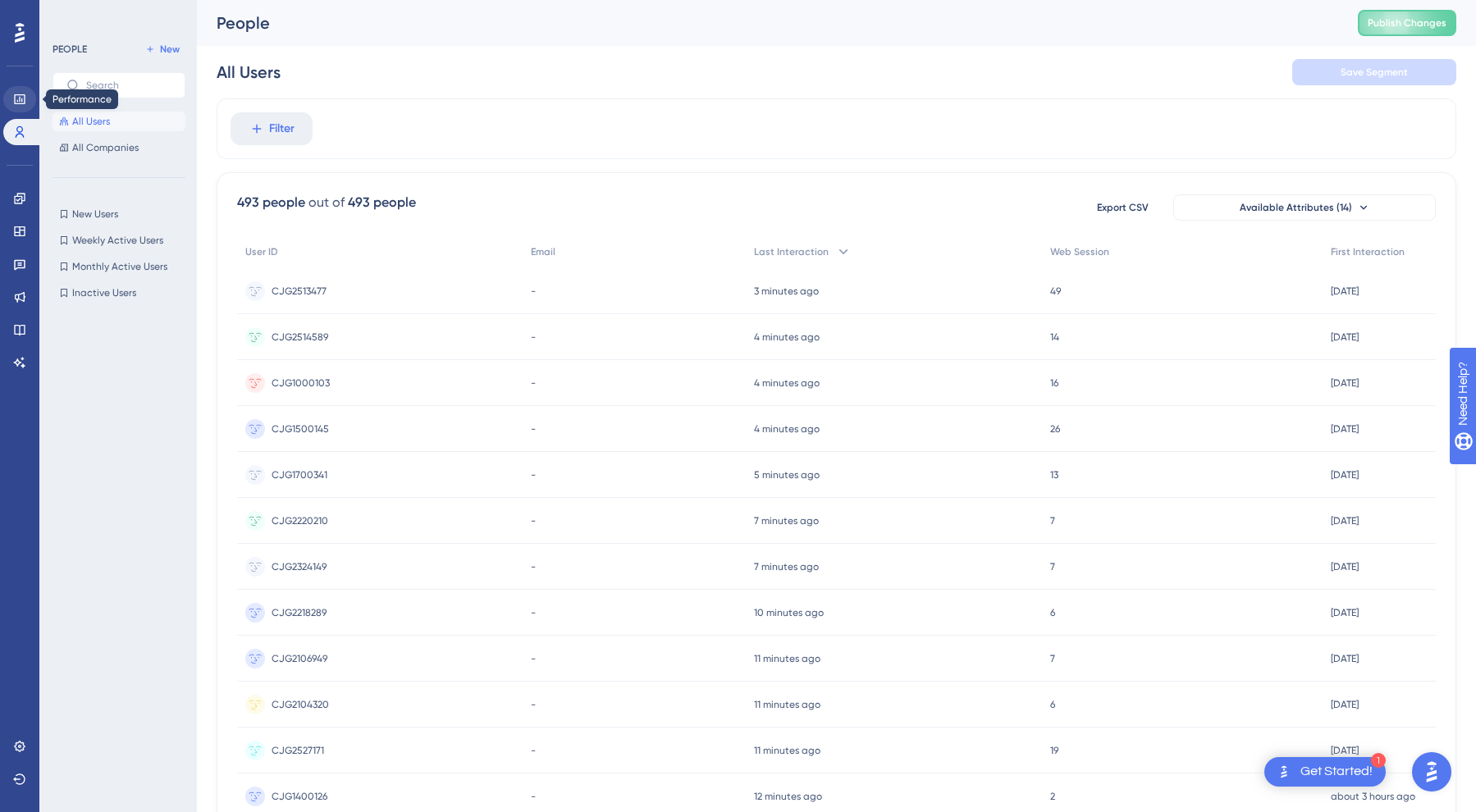
click at [29, 91] on link at bounding box center [20, 99] width 33 height 26
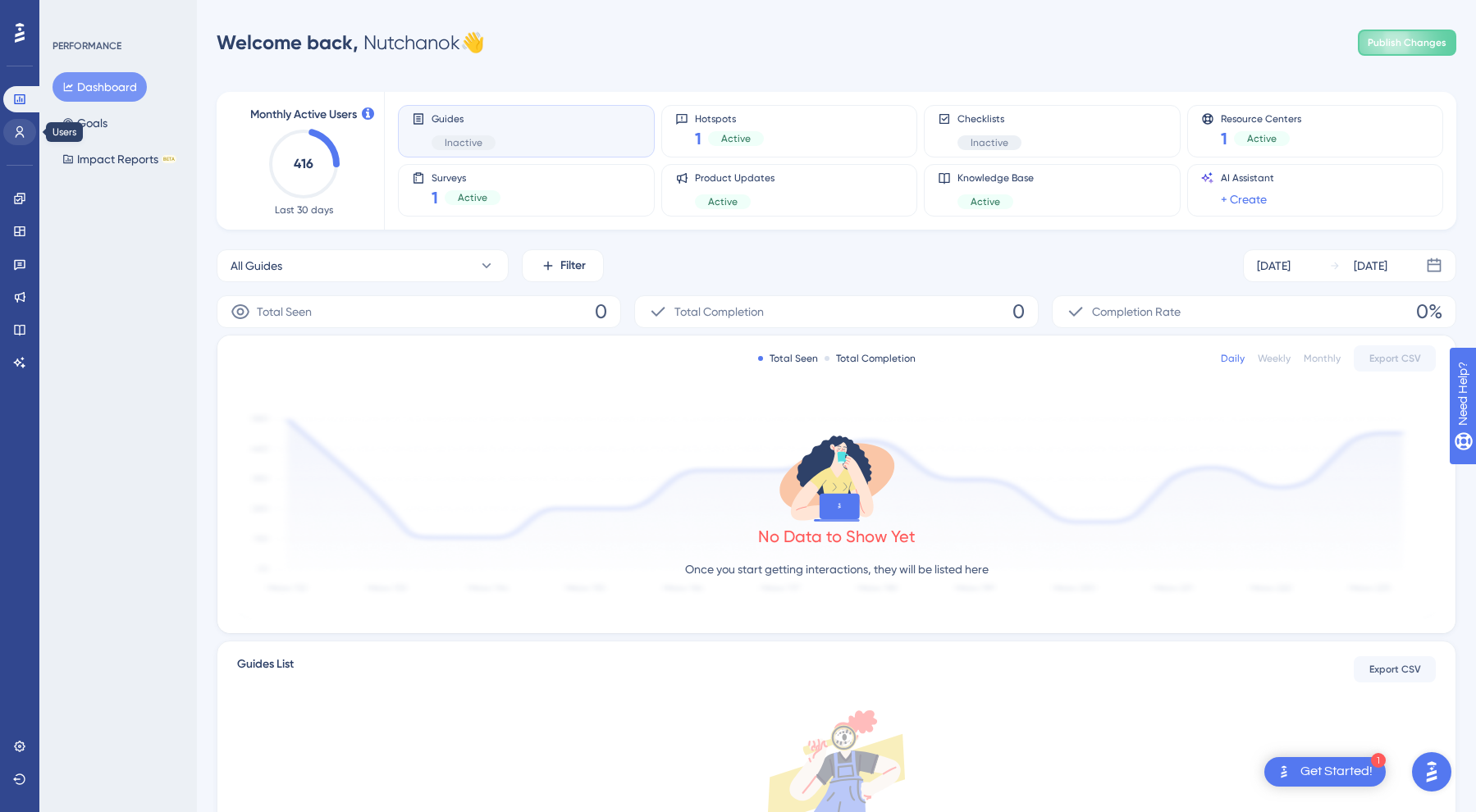
click at [23, 140] on link at bounding box center [20, 132] width 33 height 26
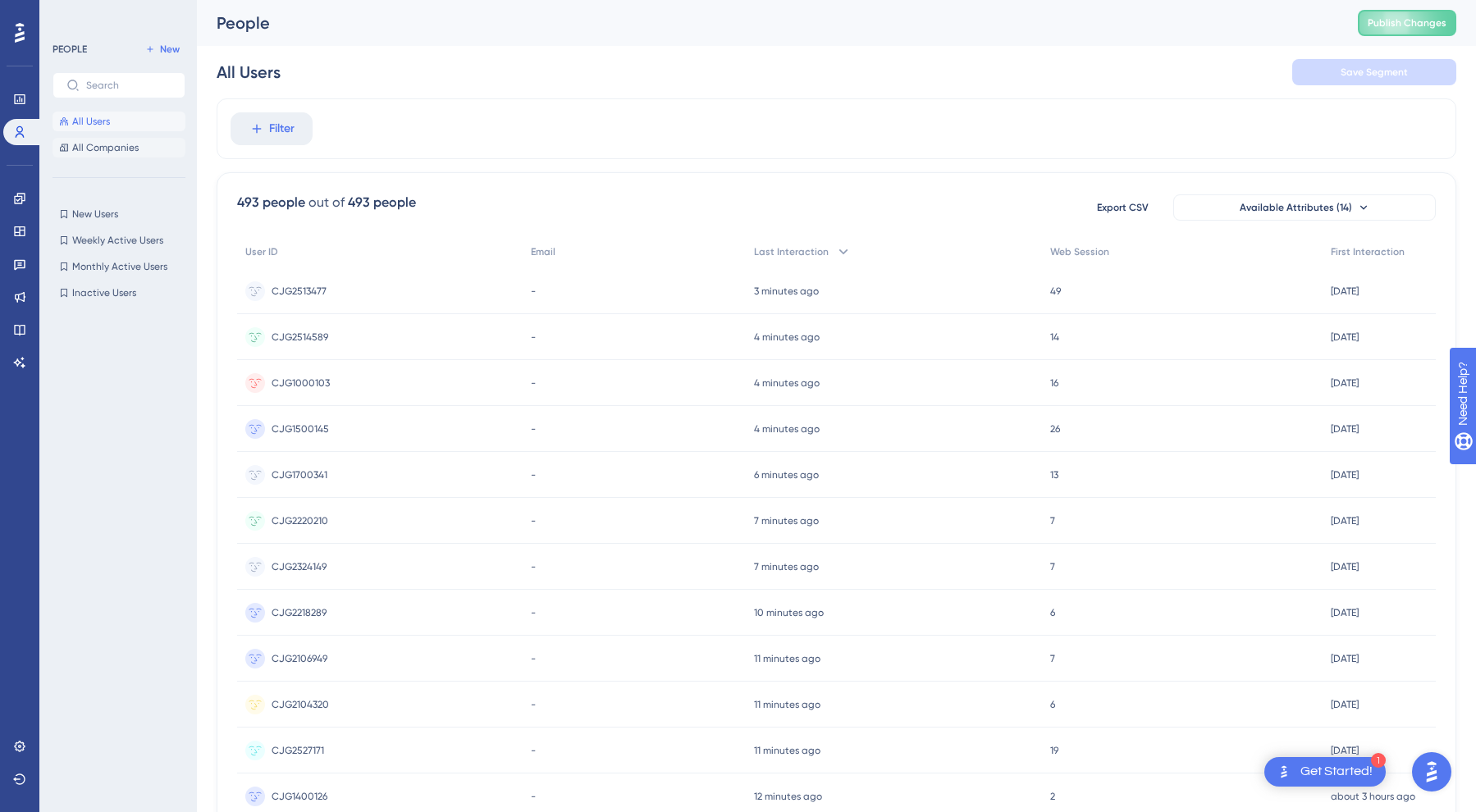
click at [93, 148] on span "All Companies" at bounding box center [106, 147] width 66 height 13
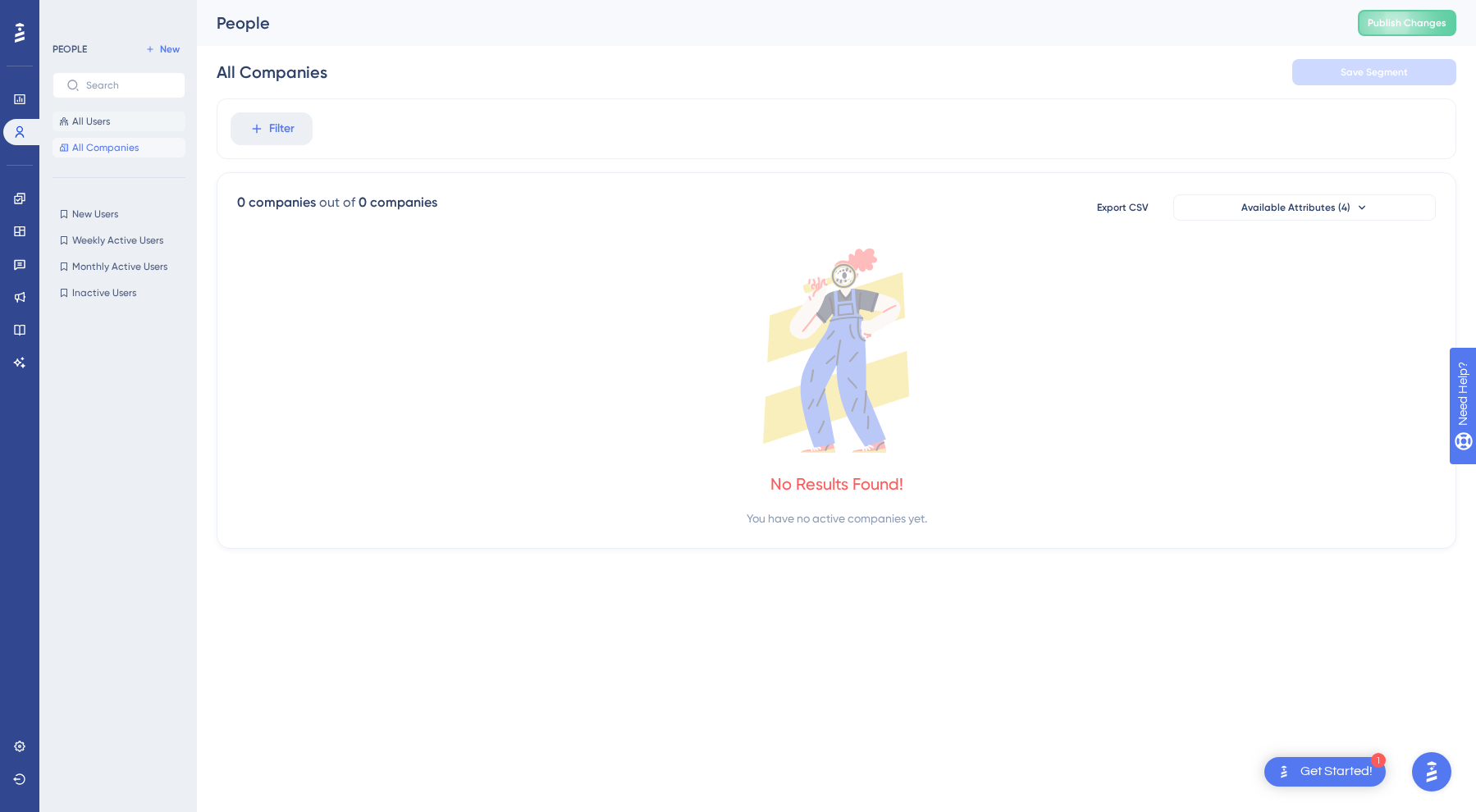
click at [112, 123] on button "All Users" at bounding box center [119, 121] width 133 height 20
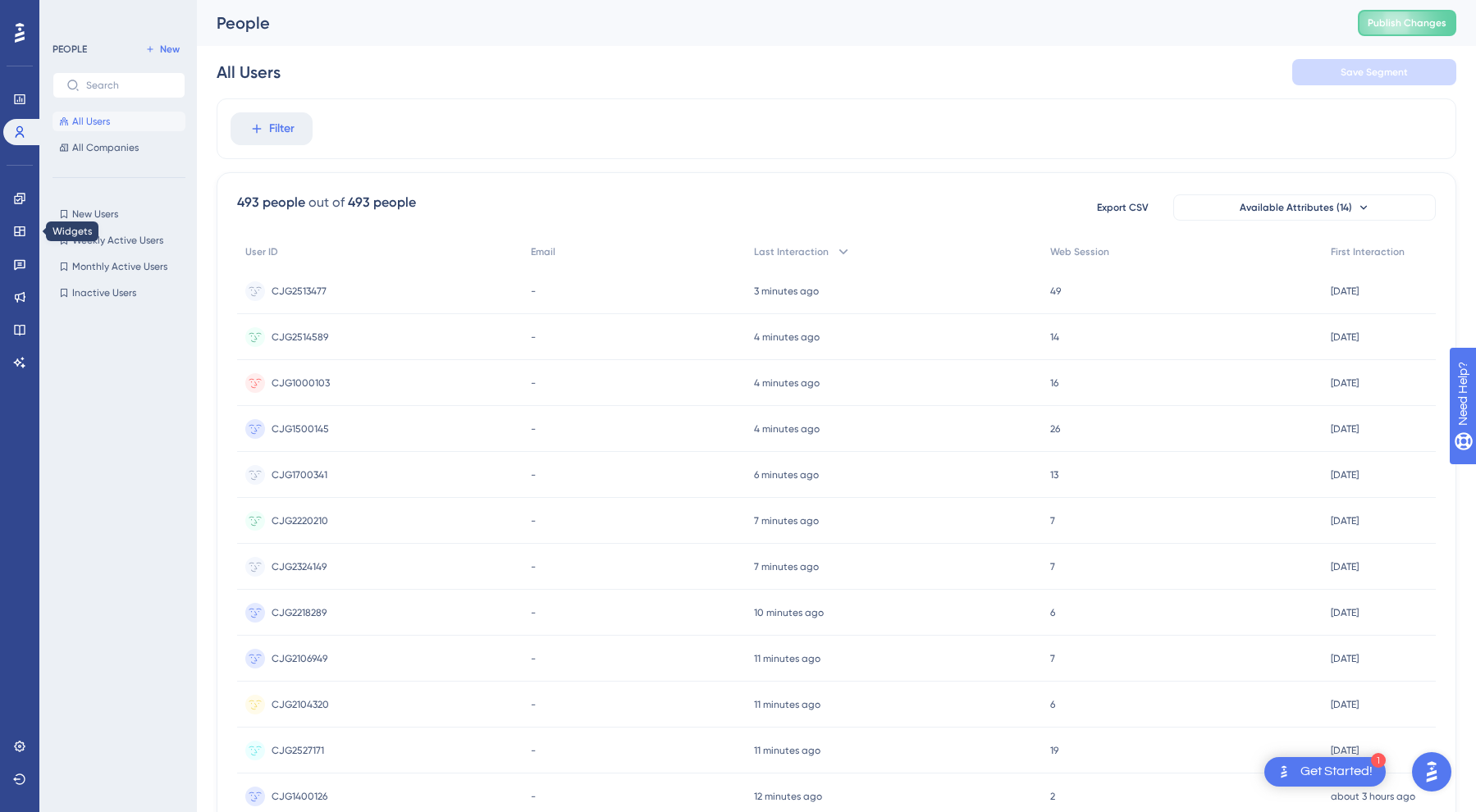
click at [20, 250] on div "Engagement Widgets Feedback Product Updates Knowledge Base AI Assistant" at bounding box center [20, 281] width 33 height 191
click at [20, 278] on div "Engagement Widgets Feedback Product Updates Knowledge Base AI Assistant" at bounding box center [20, 281] width 33 height 191
click at [20, 306] on link at bounding box center [20, 296] width 33 height 26
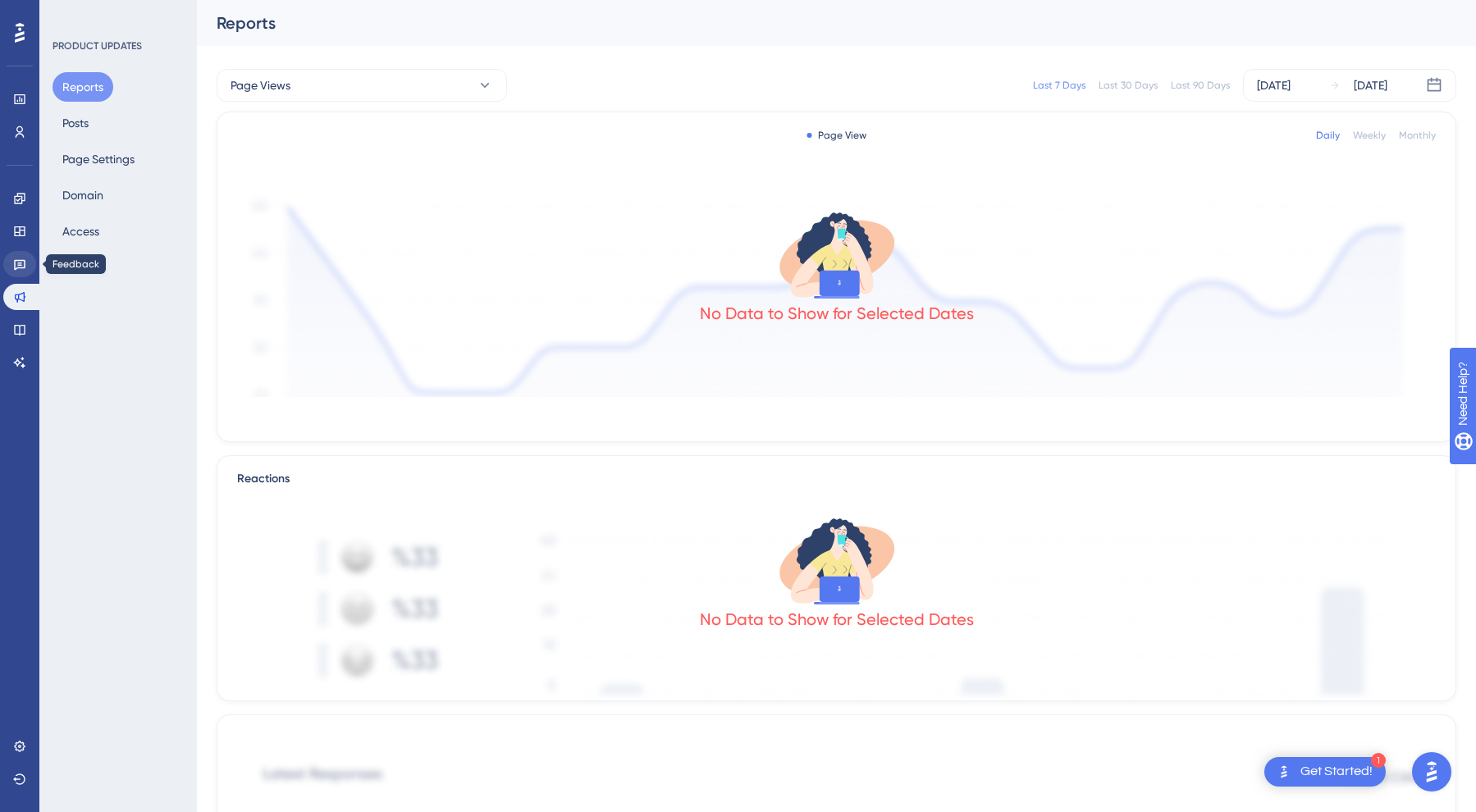
click at [17, 265] on icon at bounding box center [19, 264] width 13 height 13
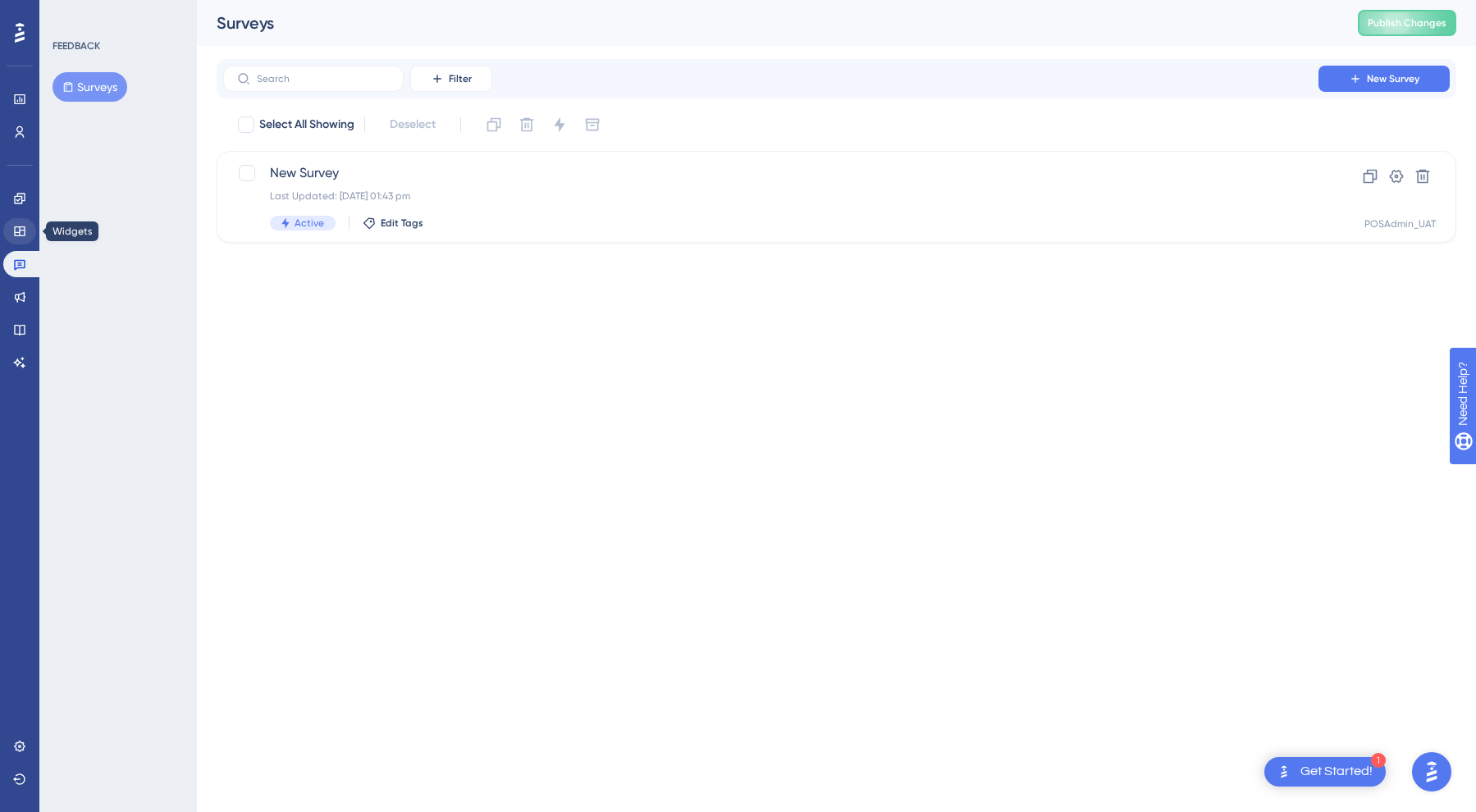
click at [32, 236] on link at bounding box center [20, 231] width 33 height 26
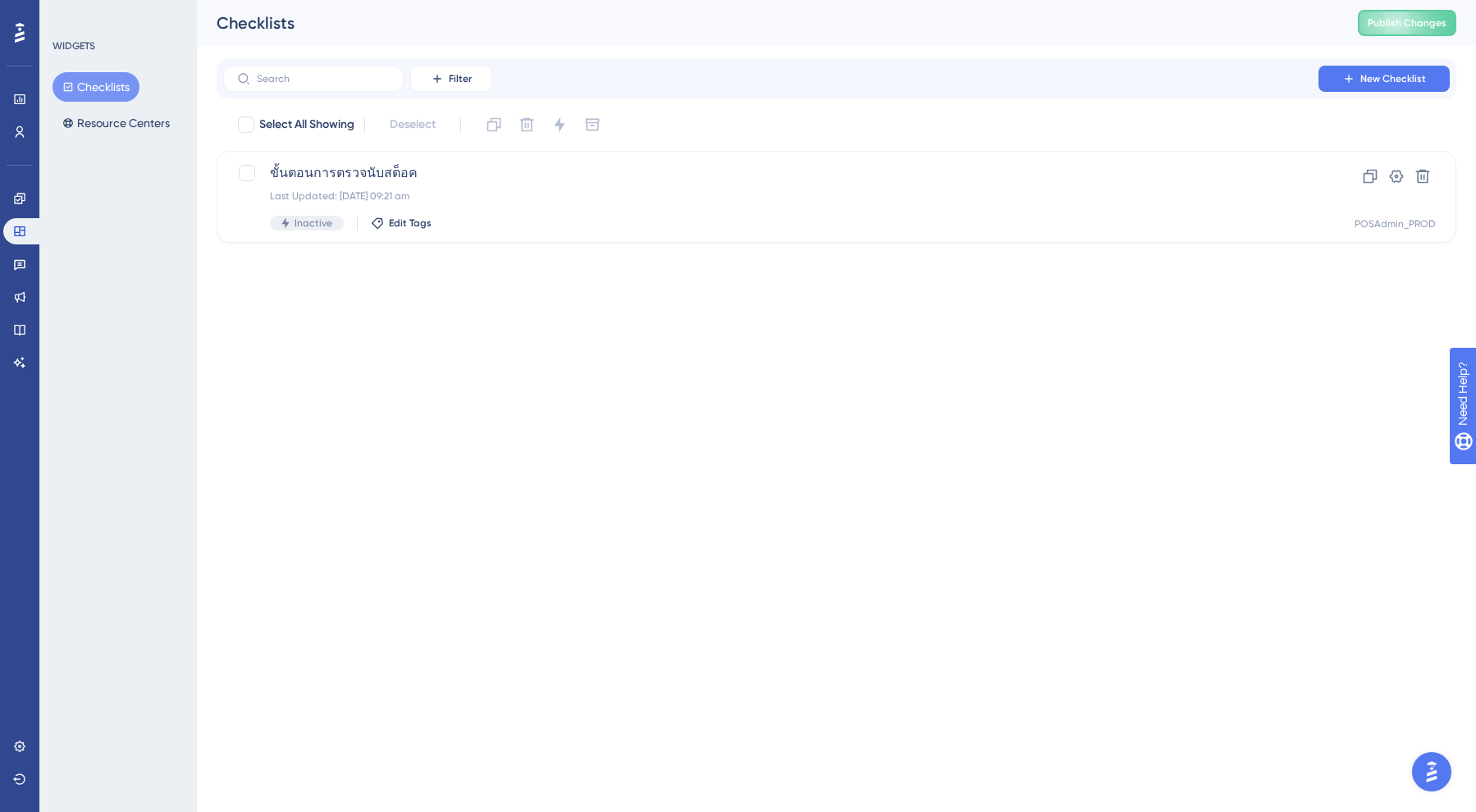
click at [34, 279] on div "Engagement Widgets Feedback Product Updates Knowledge Base AI Assistant" at bounding box center [20, 281] width 33 height 191
click at [31, 264] on link at bounding box center [20, 264] width 33 height 26
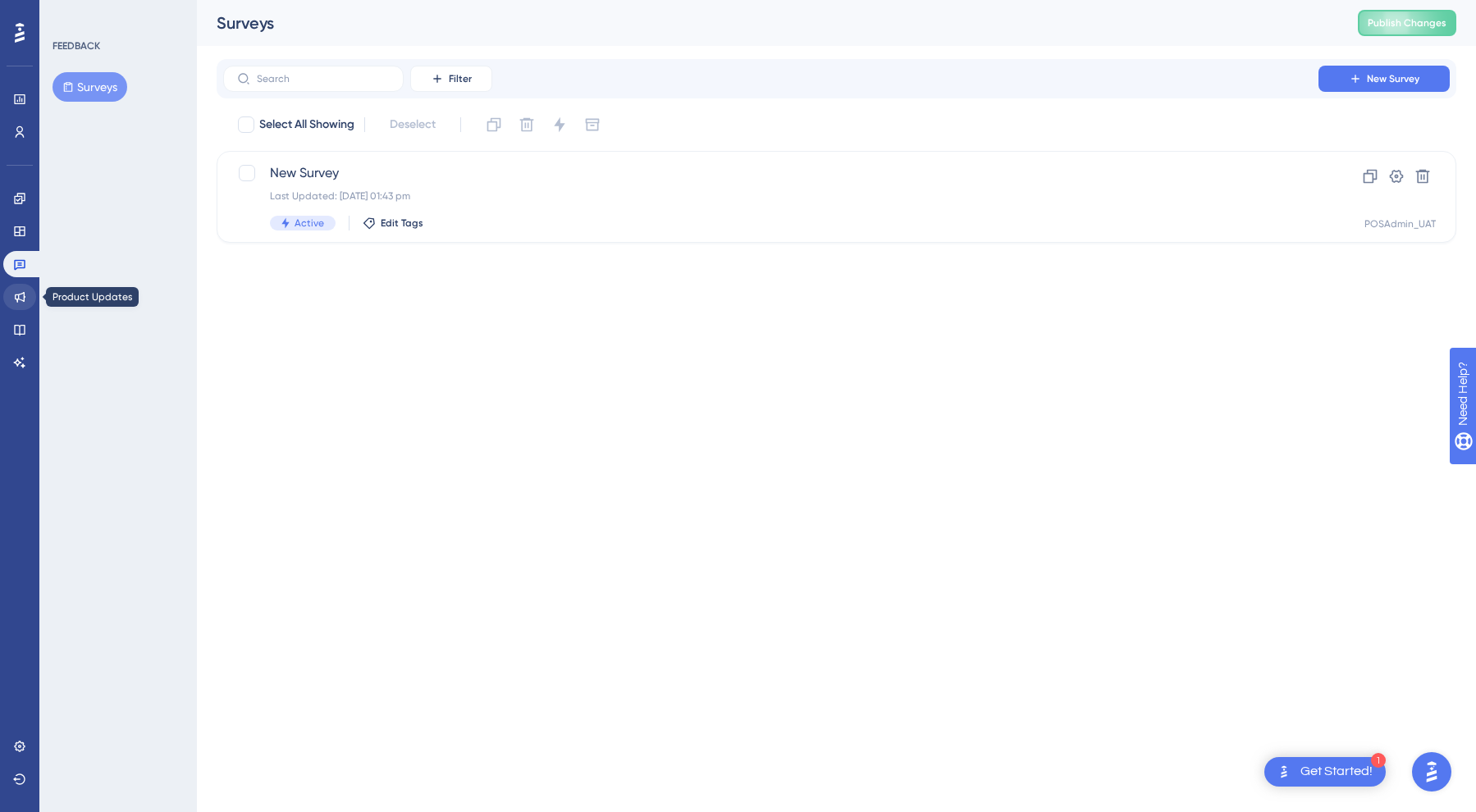
click at [30, 295] on link at bounding box center [20, 296] width 33 height 26
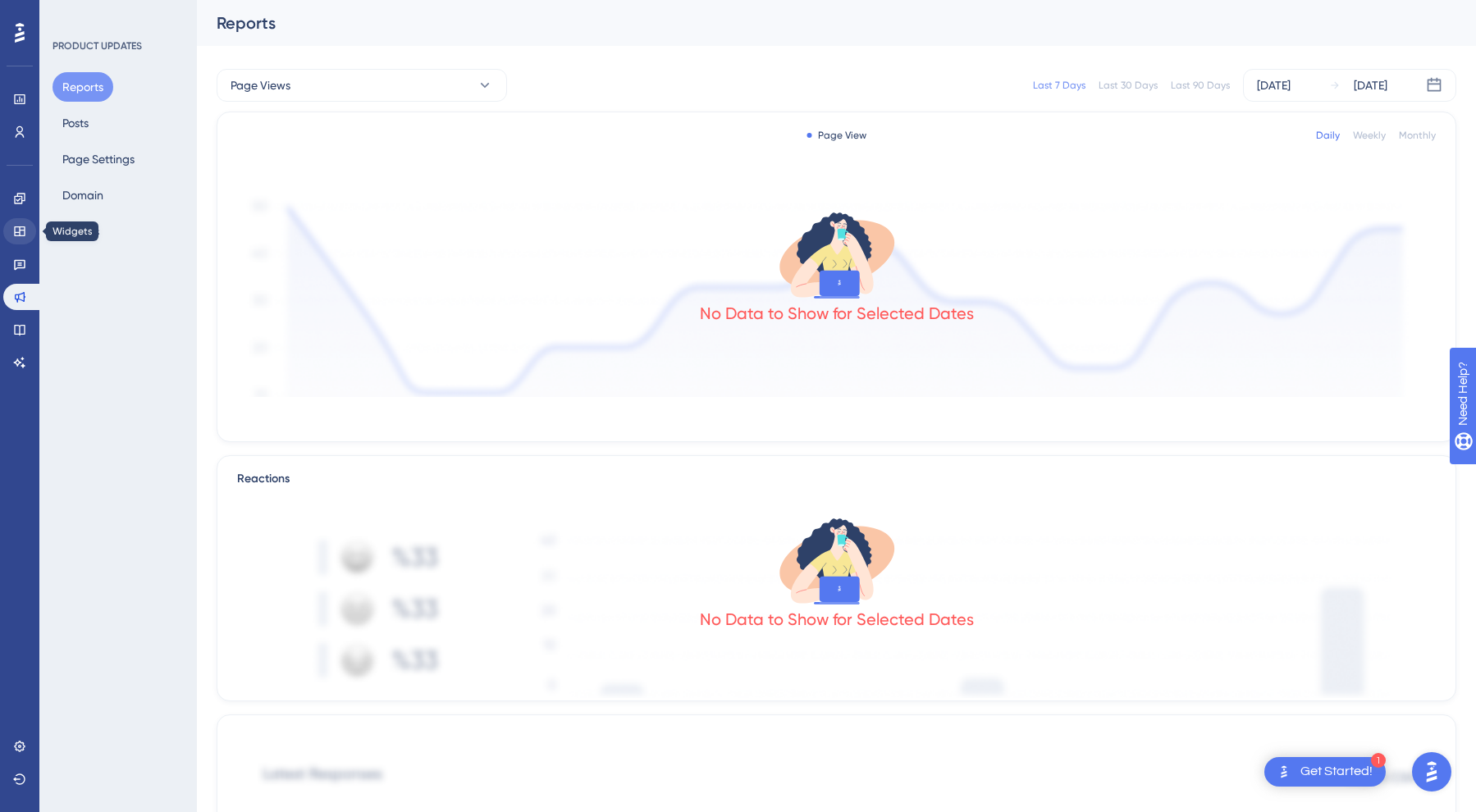
click at [19, 226] on icon at bounding box center [19, 231] width 13 height 13
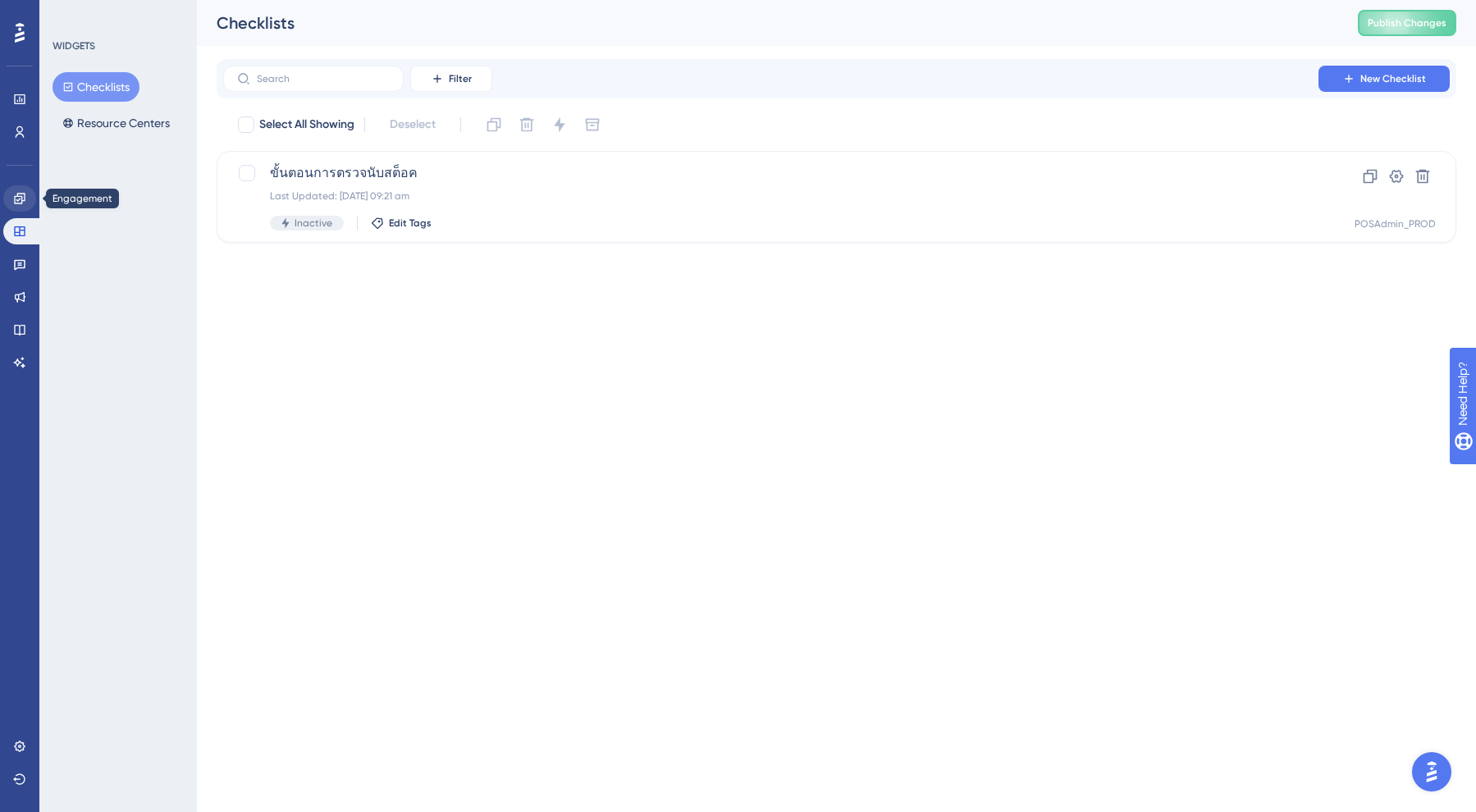
click at [19, 204] on icon at bounding box center [19, 198] width 13 height 13
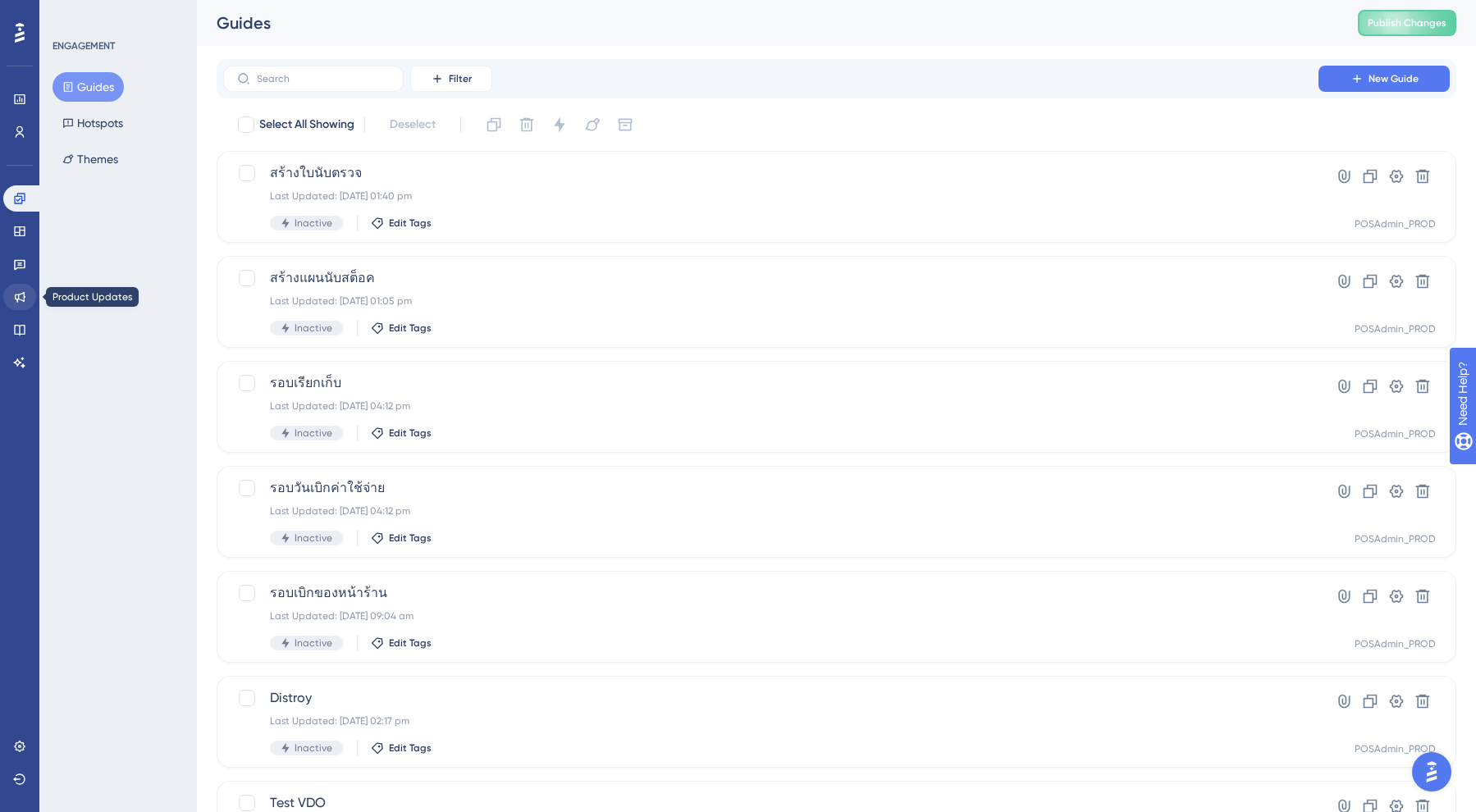
click at [15, 289] on link at bounding box center [20, 296] width 33 height 26
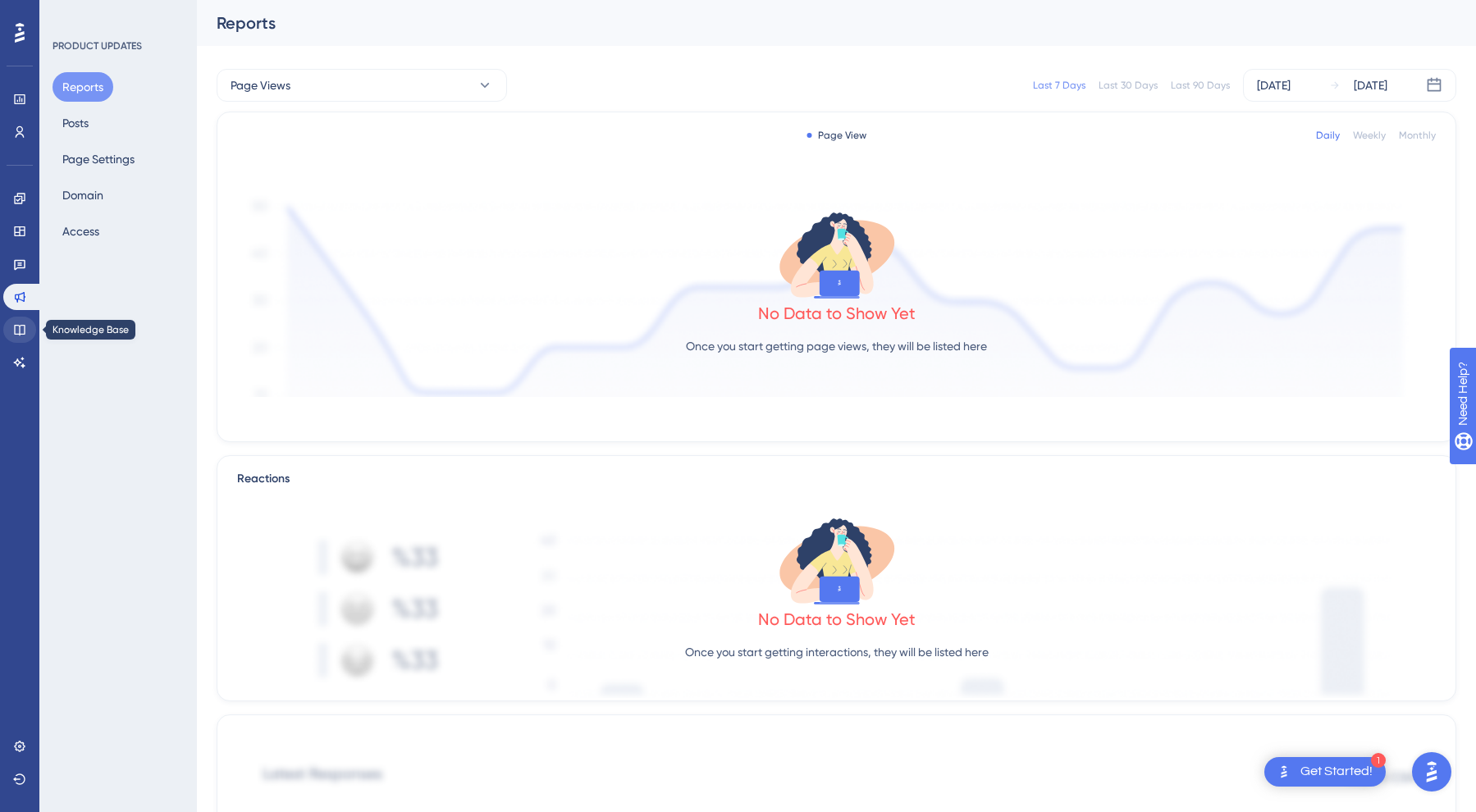
click at [18, 323] on icon at bounding box center [19, 329] width 13 height 13
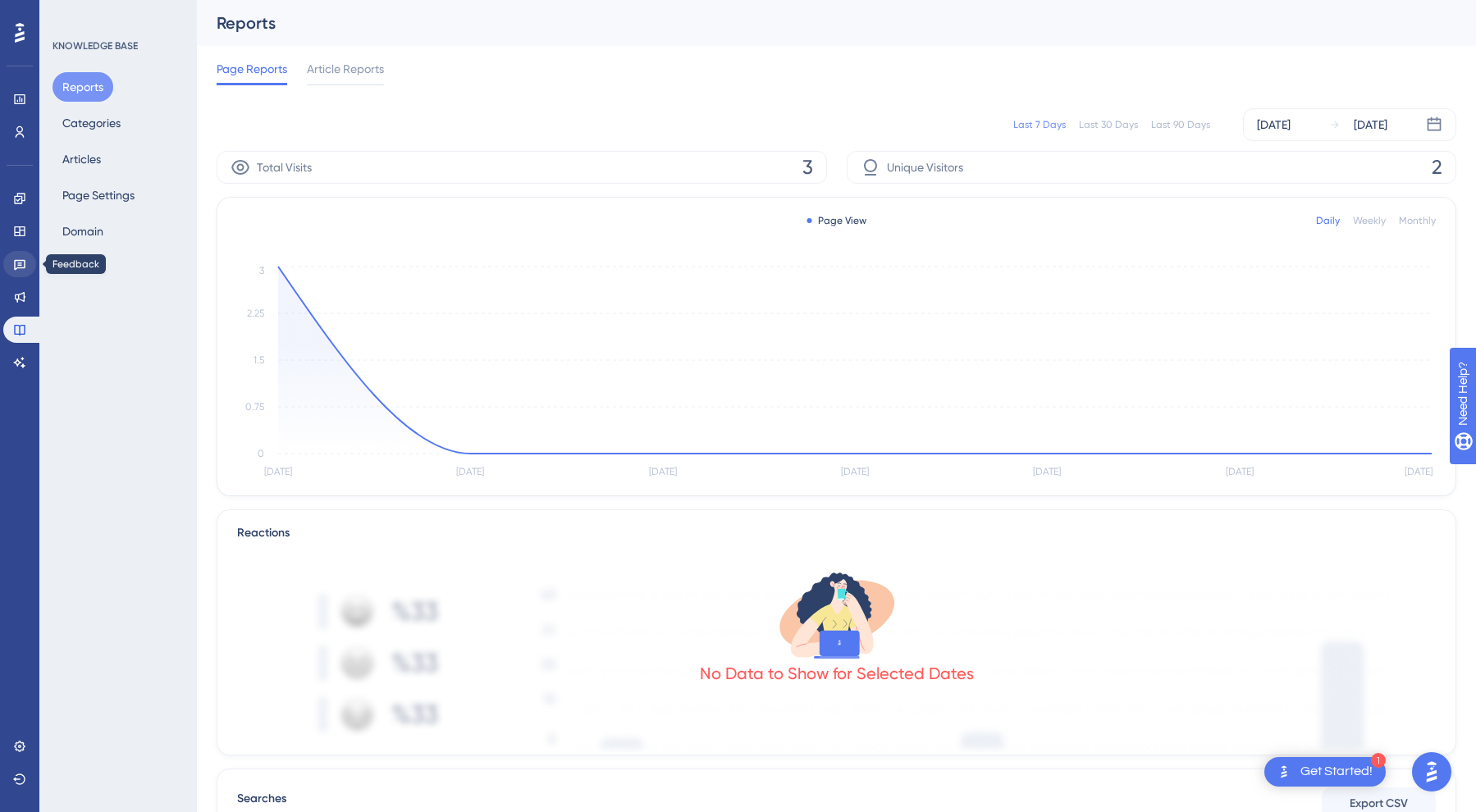
click at [31, 264] on link at bounding box center [20, 264] width 33 height 26
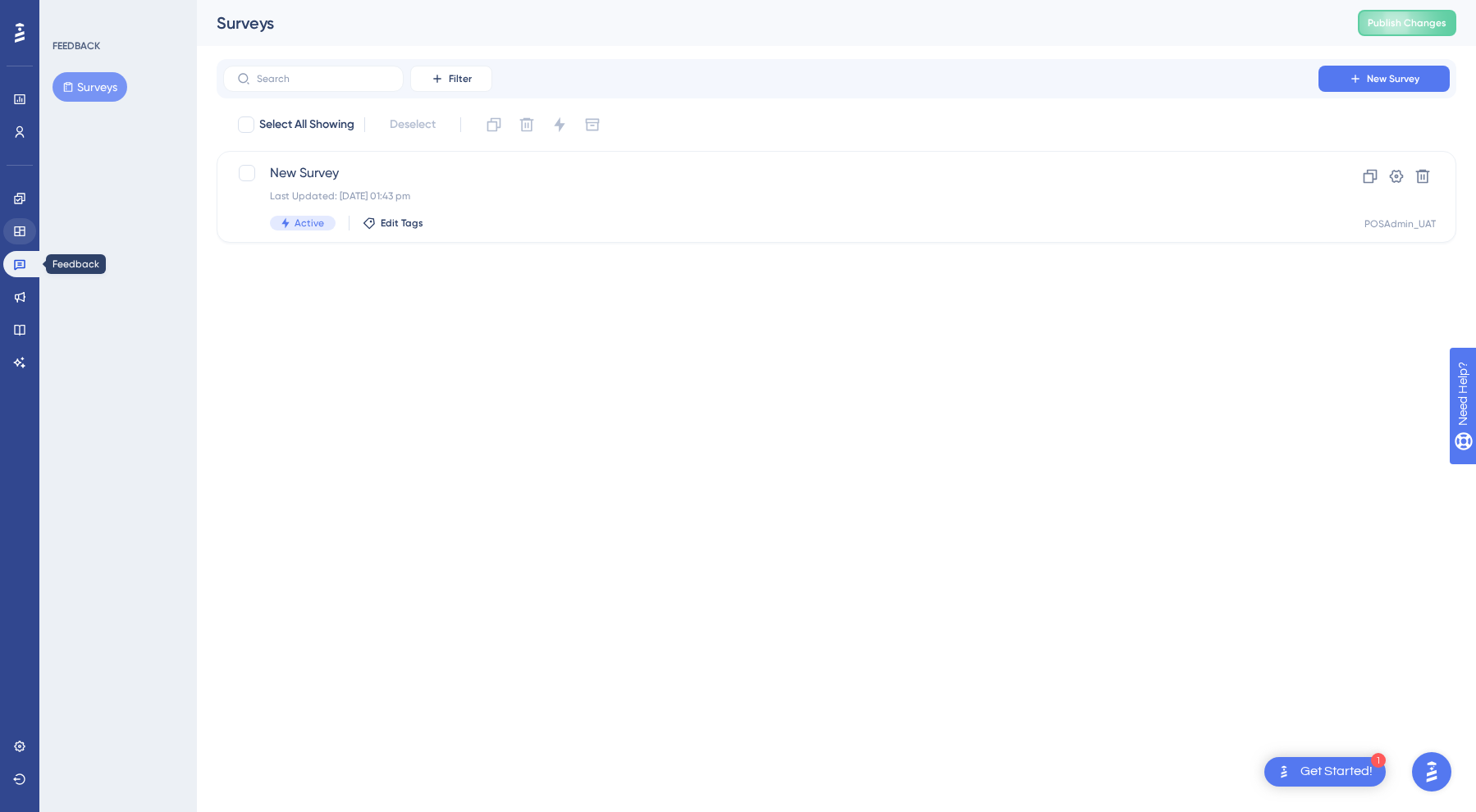
click at [28, 238] on link at bounding box center [20, 231] width 33 height 26
click at [27, 258] on link at bounding box center [20, 264] width 33 height 26
click at [109, 83] on button "Surveys" at bounding box center [90, 87] width 75 height 30
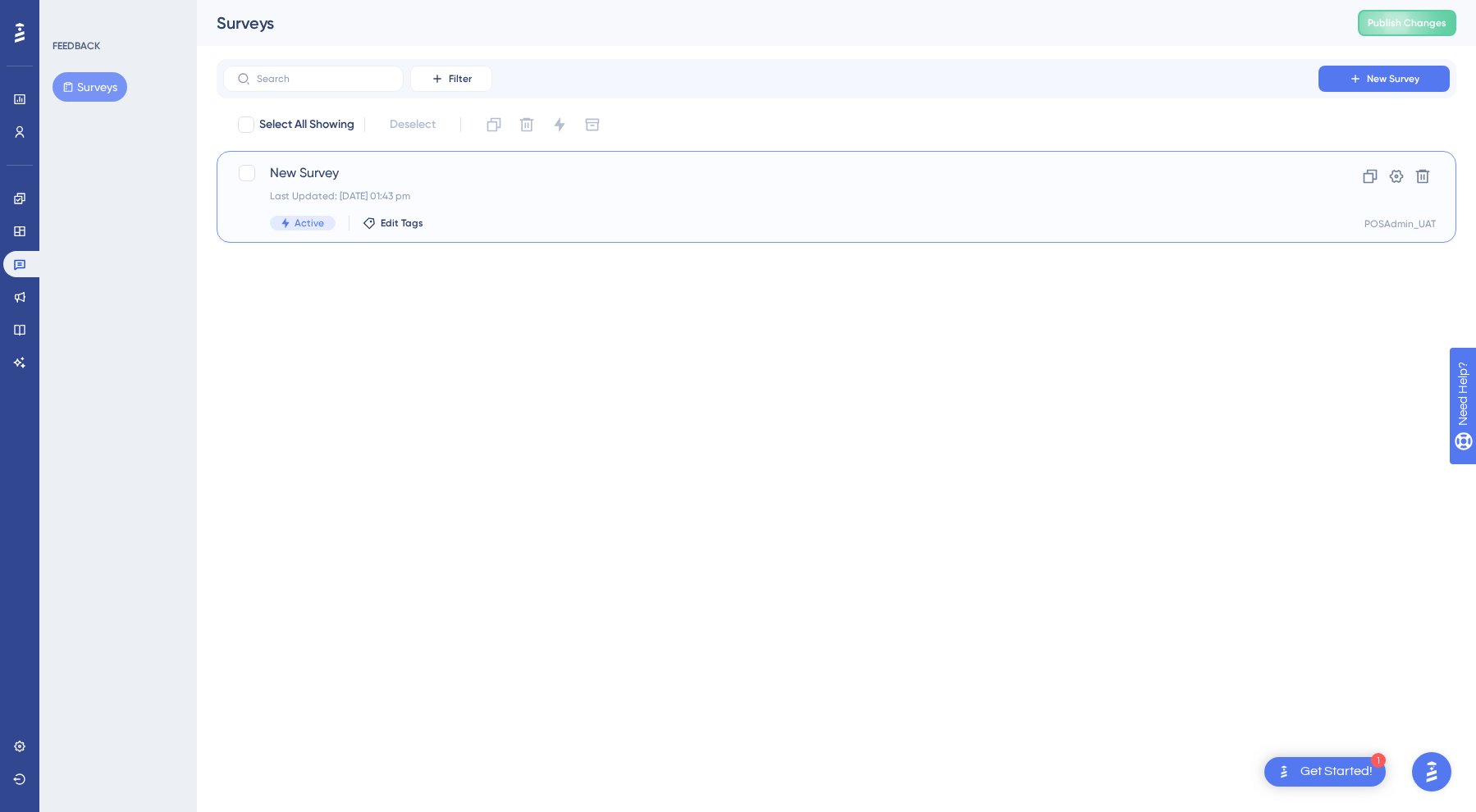
click at [323, 184] on div "New Survey Last Updated: [DATE] 01:43 pm Active Edit Tags" at bounding box center [770, 197] width 1002 height 67
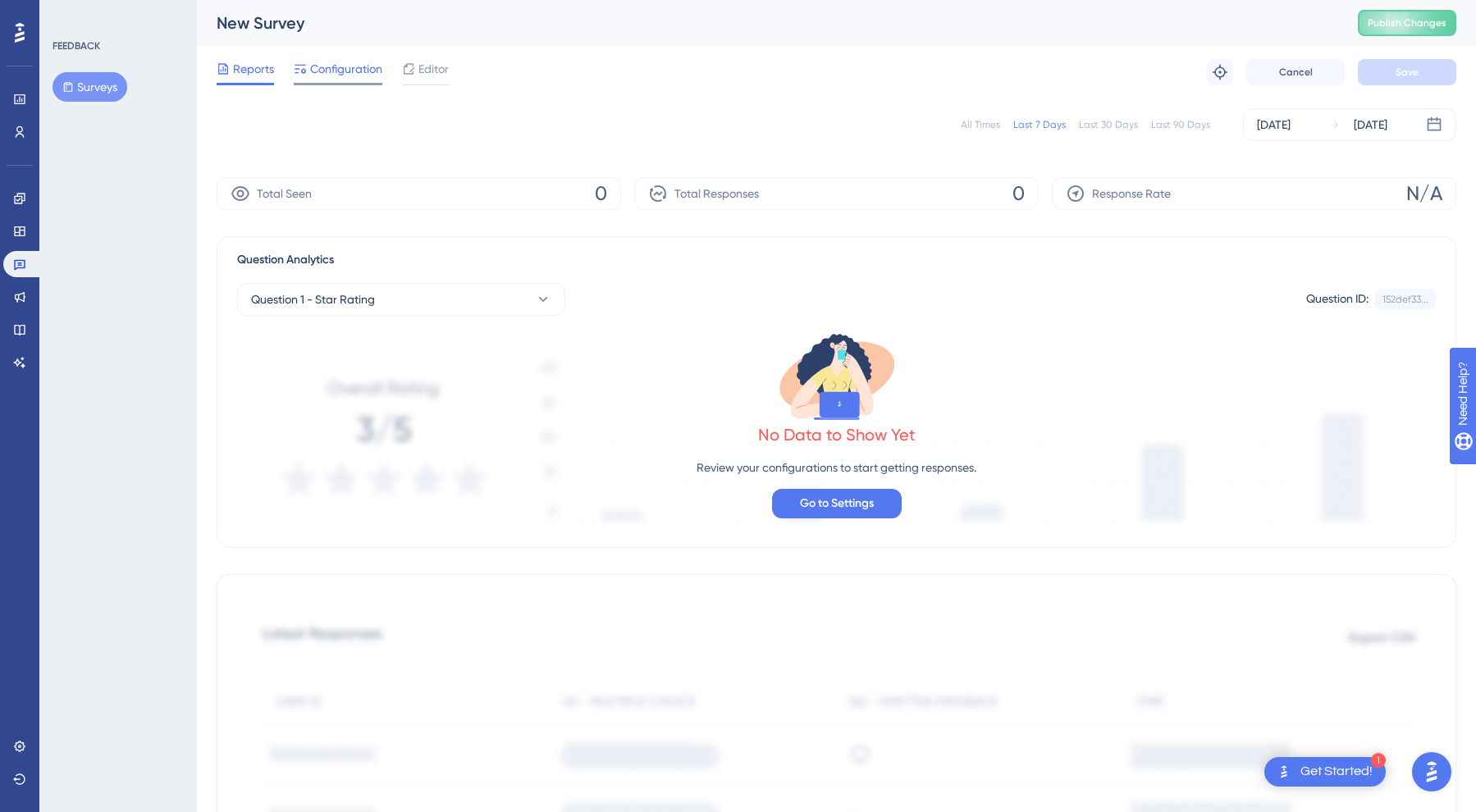
click at [339, 66] on span "Configuration" at bounding box center [346, 68] width 72 height 20
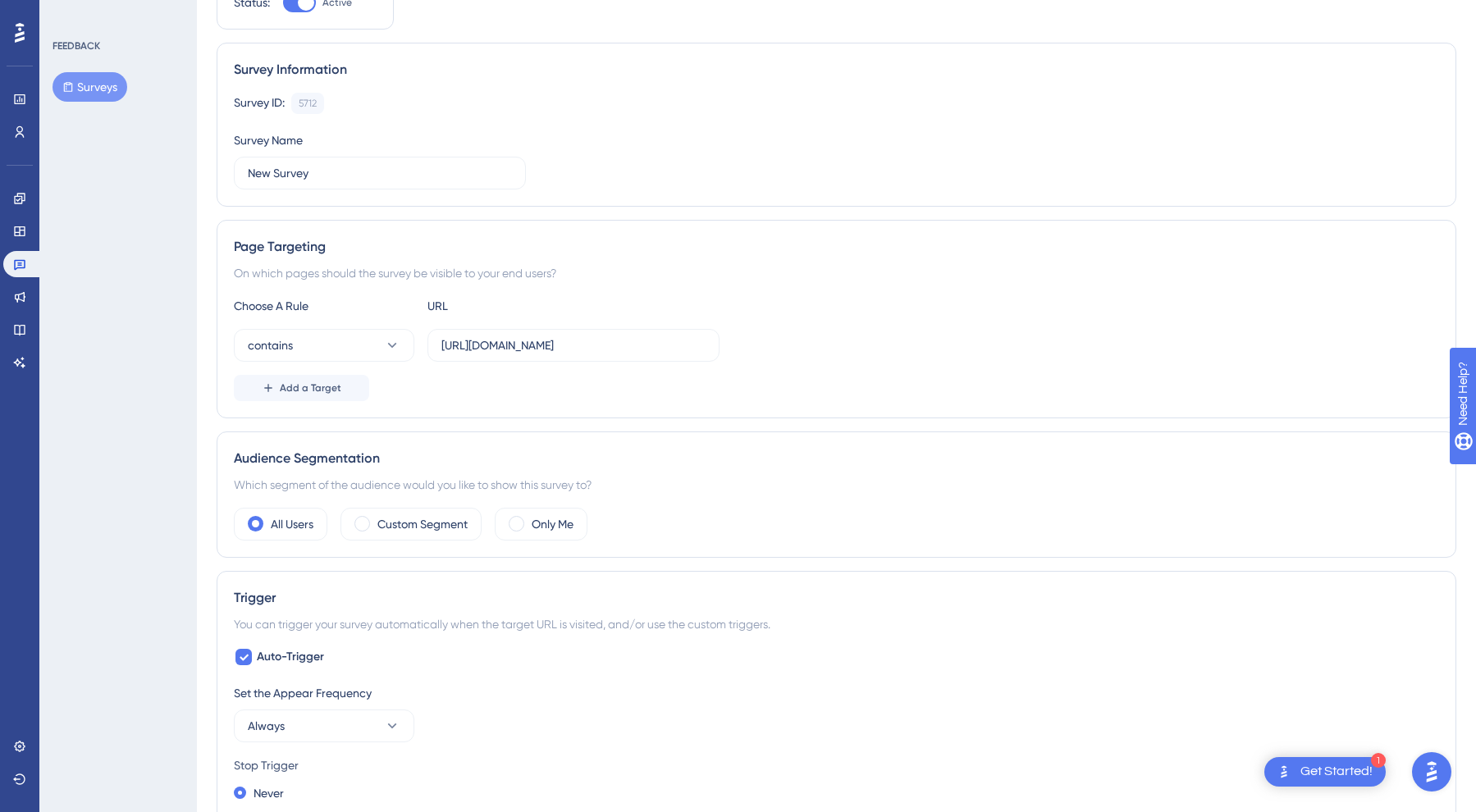
scroll to position [152, 0]
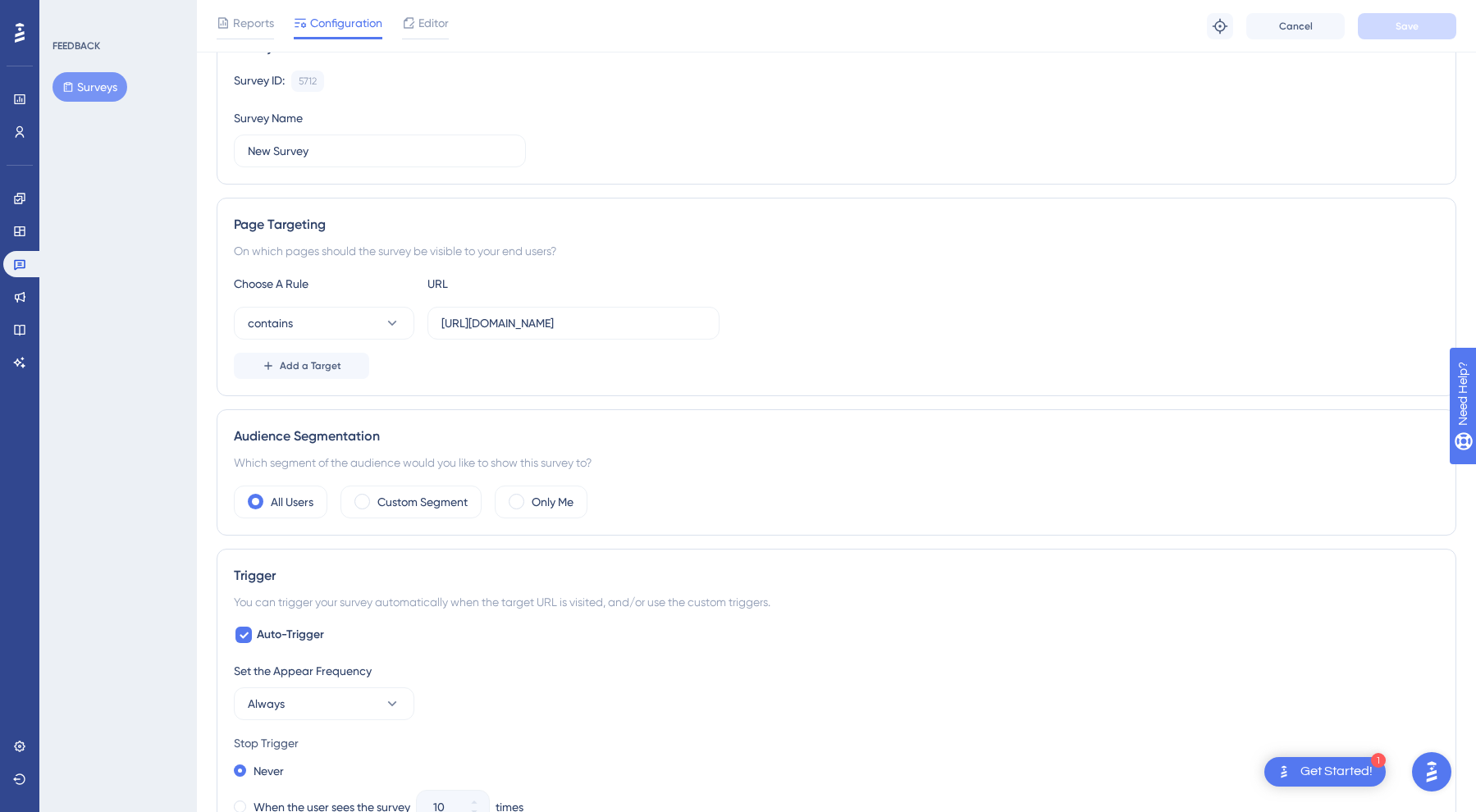
click at [636, 351] on div "Choose A Rule URL contains [URL][DOMAIN_NAME] Add a Target" at bounding box center [837, 326] width 1205 height 105
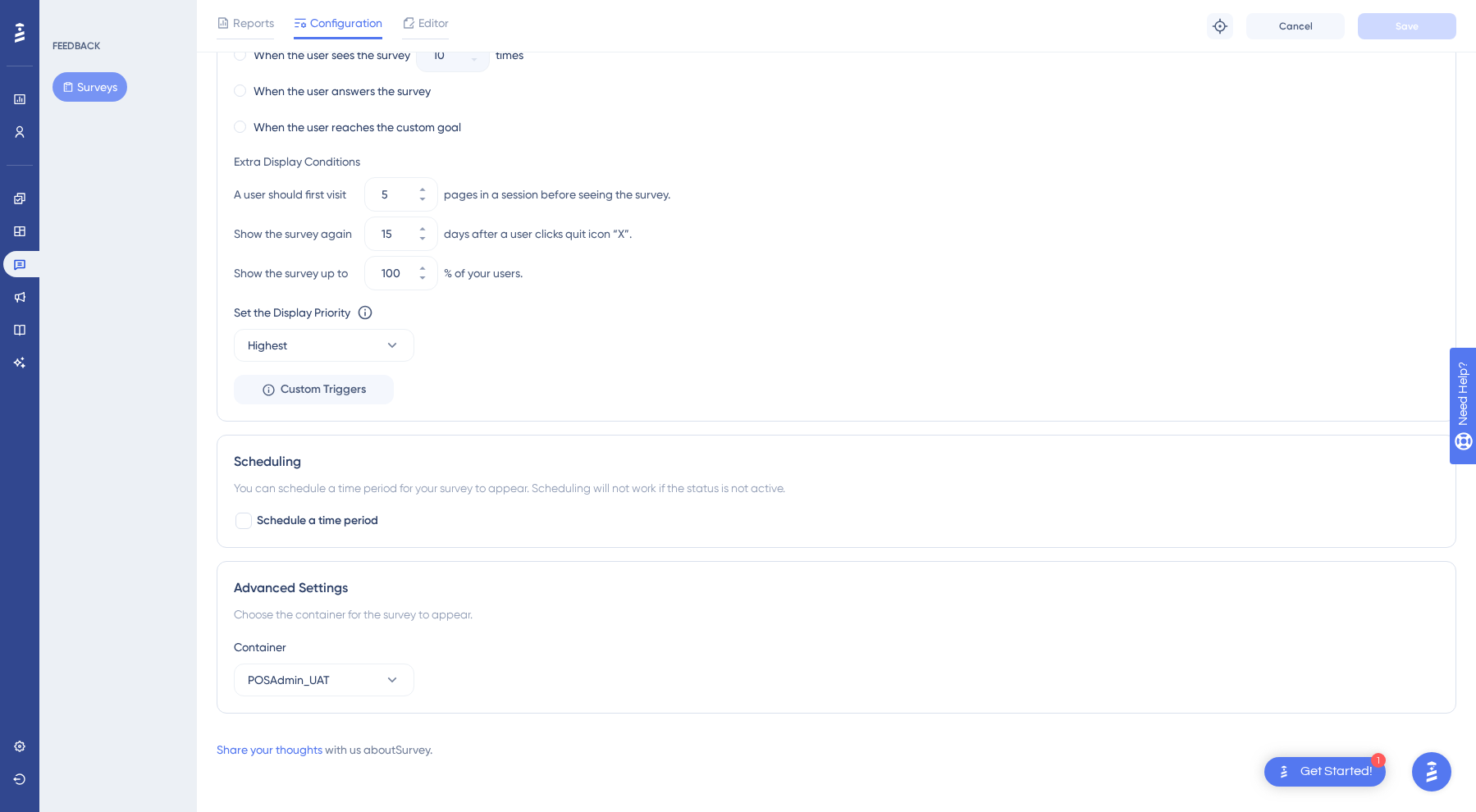
scroll to position [904, 0]
click at [83, 84] on button "Surveys" at bounding box center [90, 87] width 75 height 30
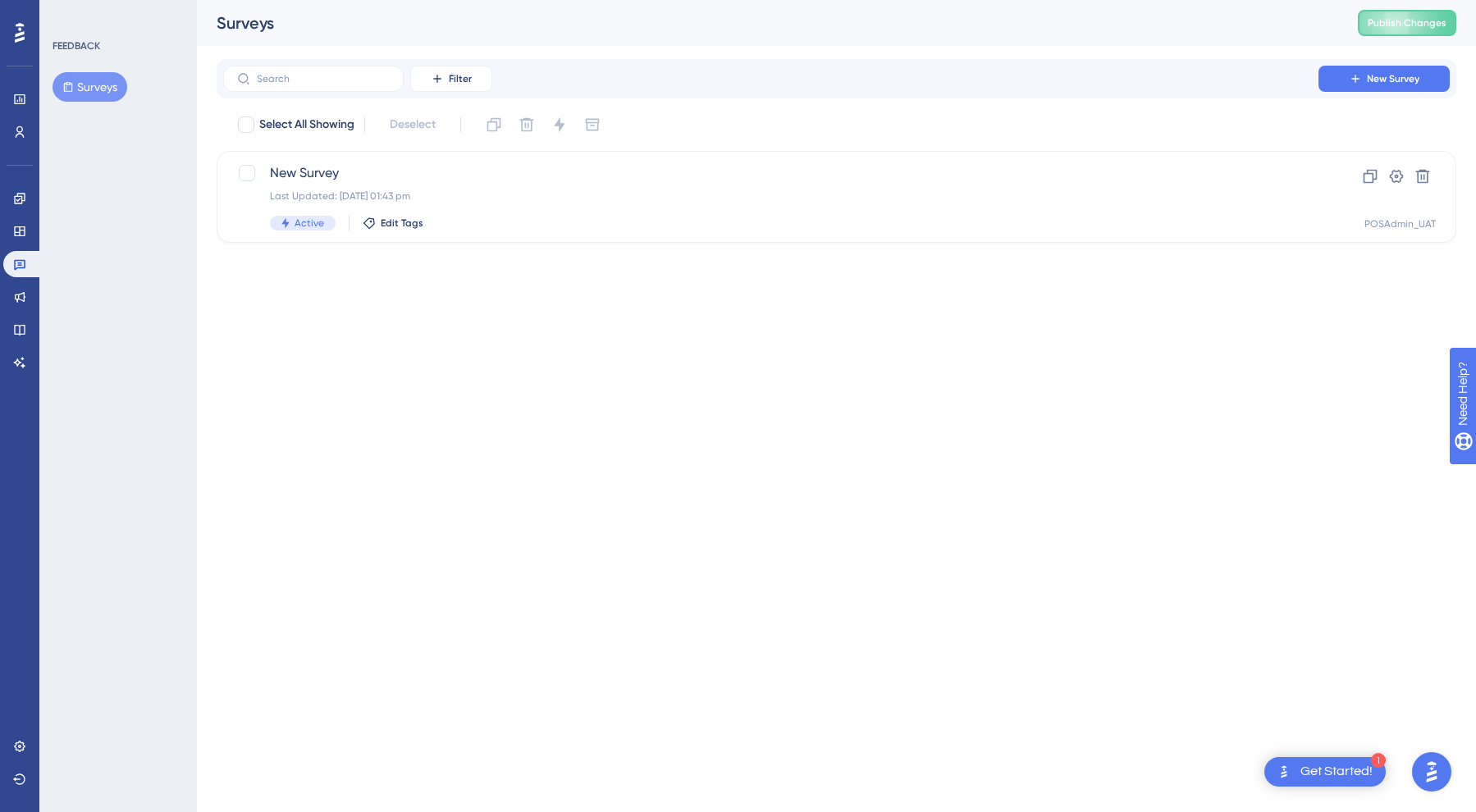
click at [100, 82] on button "Surveys" at bounding box center [90, 87] width 75 height 30
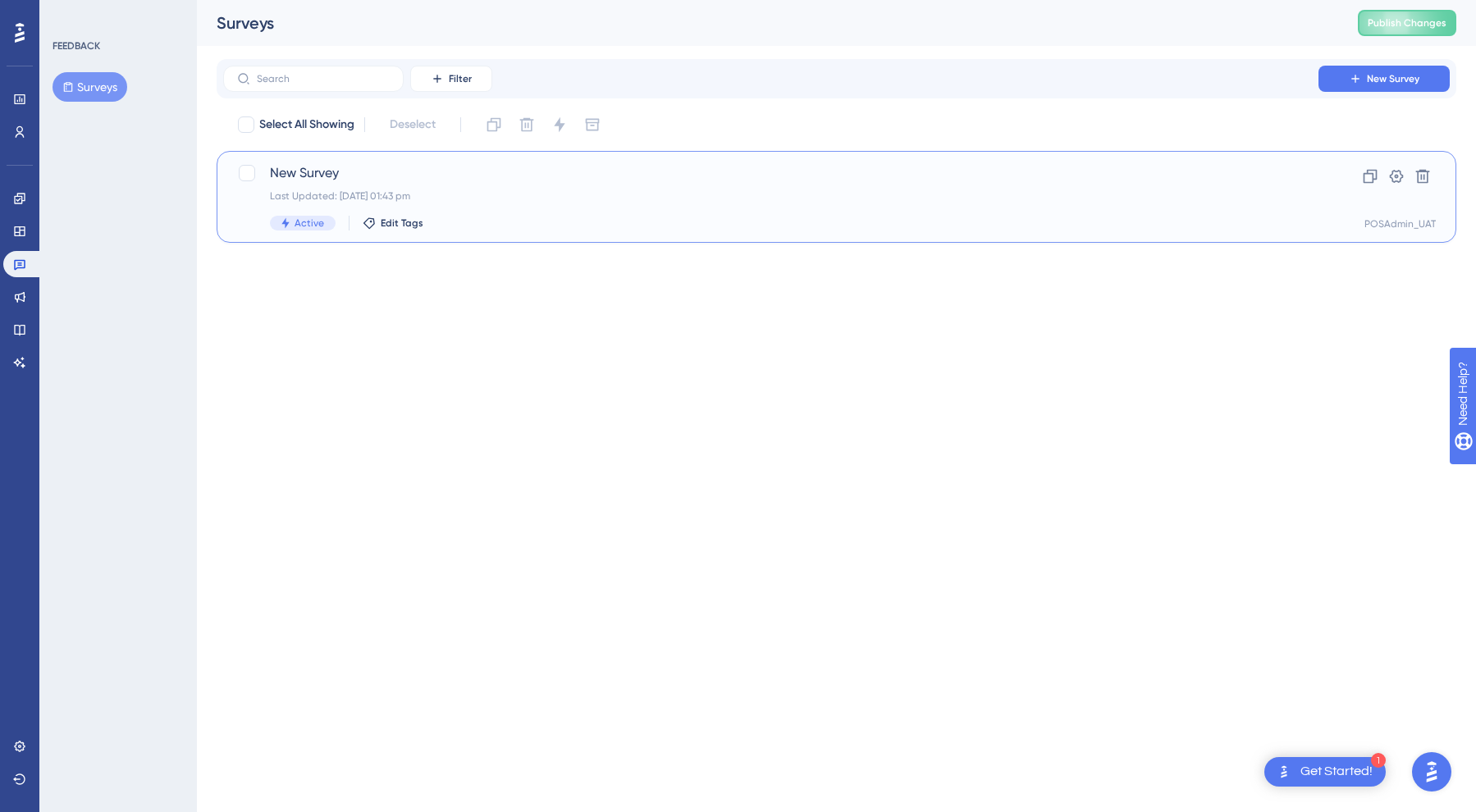
click at [311, 166] on span "New Survey" at bounding box center [770, 173] width 1002 height 20
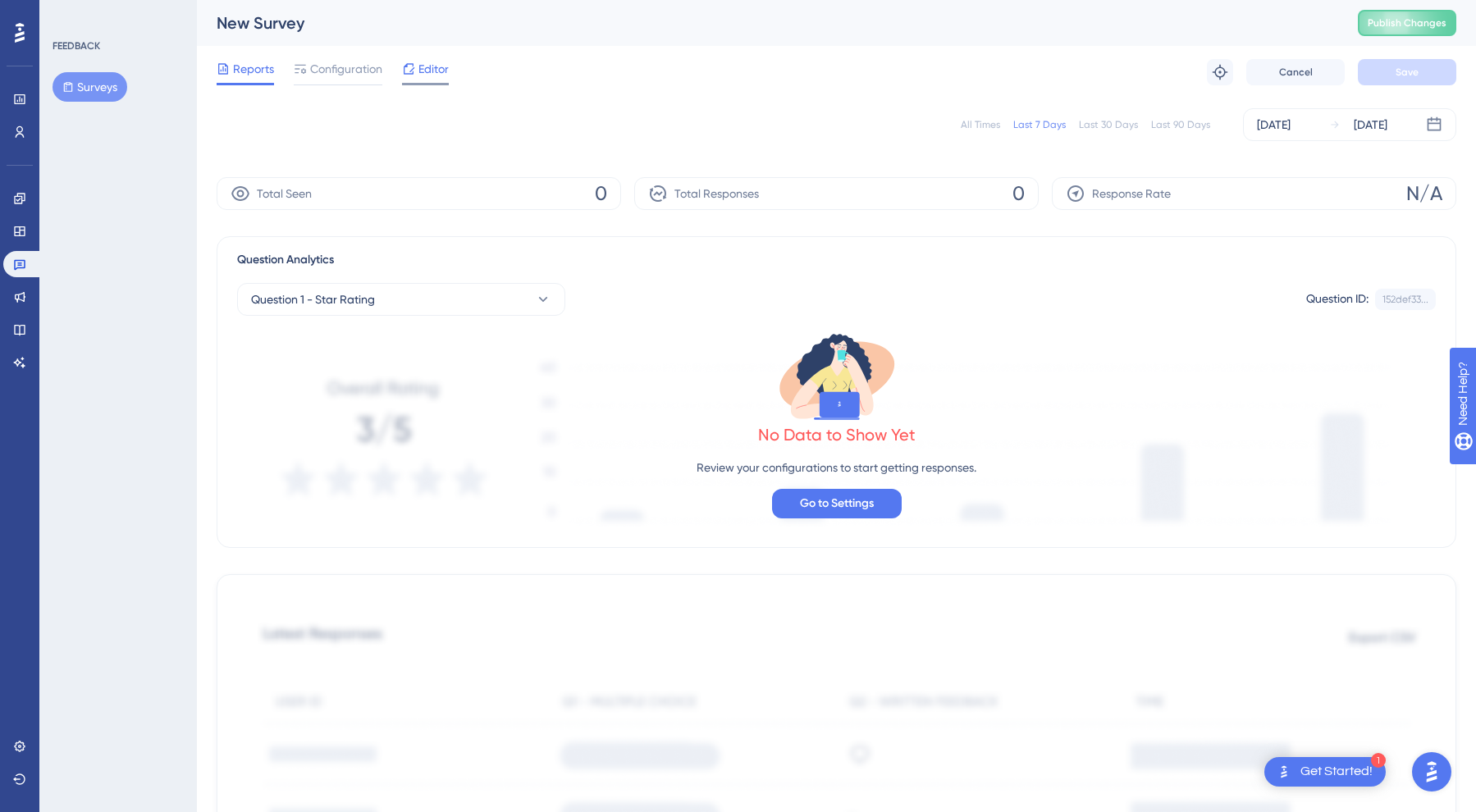
click at [436, 66] on span "Editor" at bounding box center [434, 68] width 31 height 20
click at [338, 72] on span "Configuration" at bounding box center [346, 68] width 72 height 20
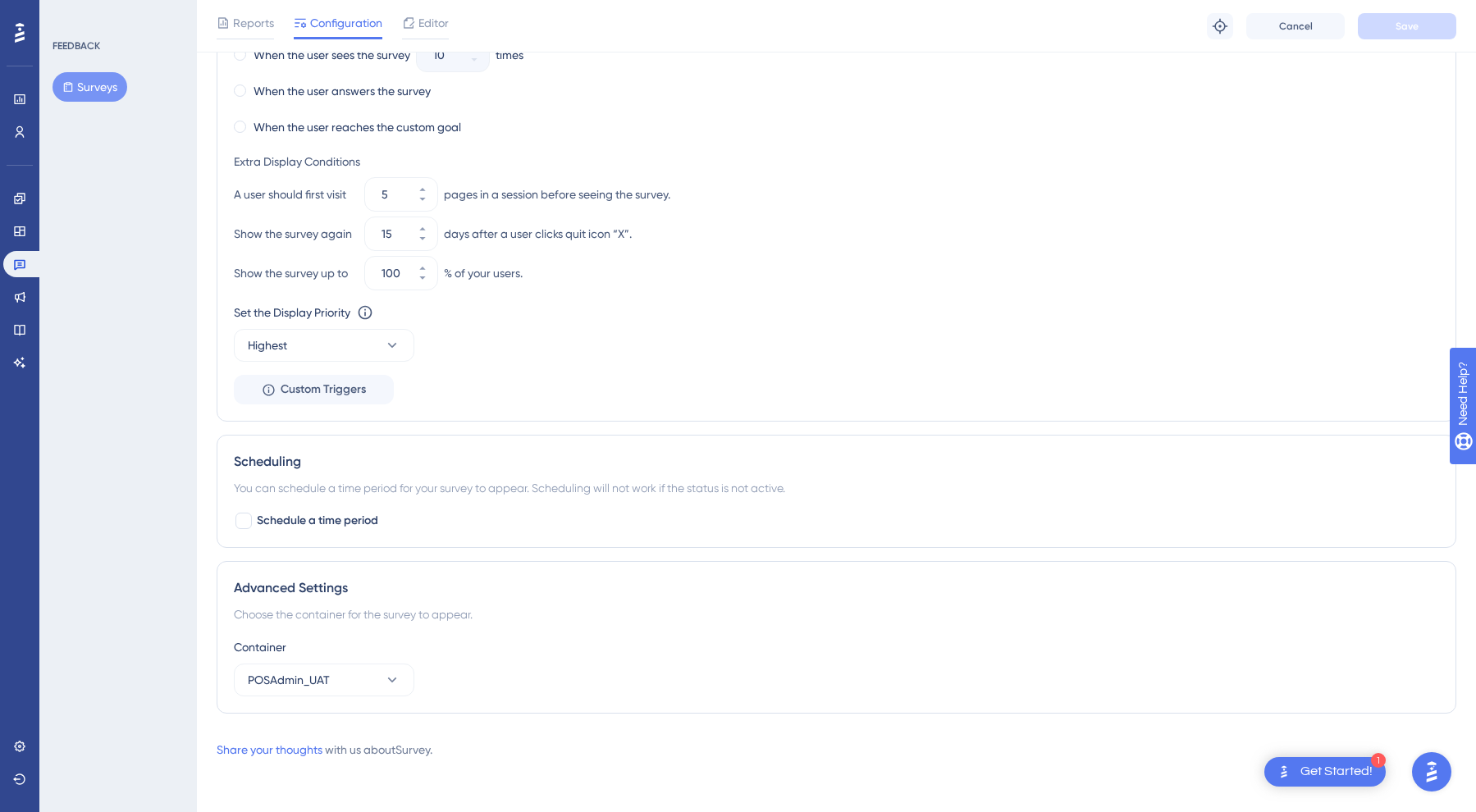
scroll to position [904, 0]
click at [22, 292] on icon at bounding box center [19, 296] width 13 height 13
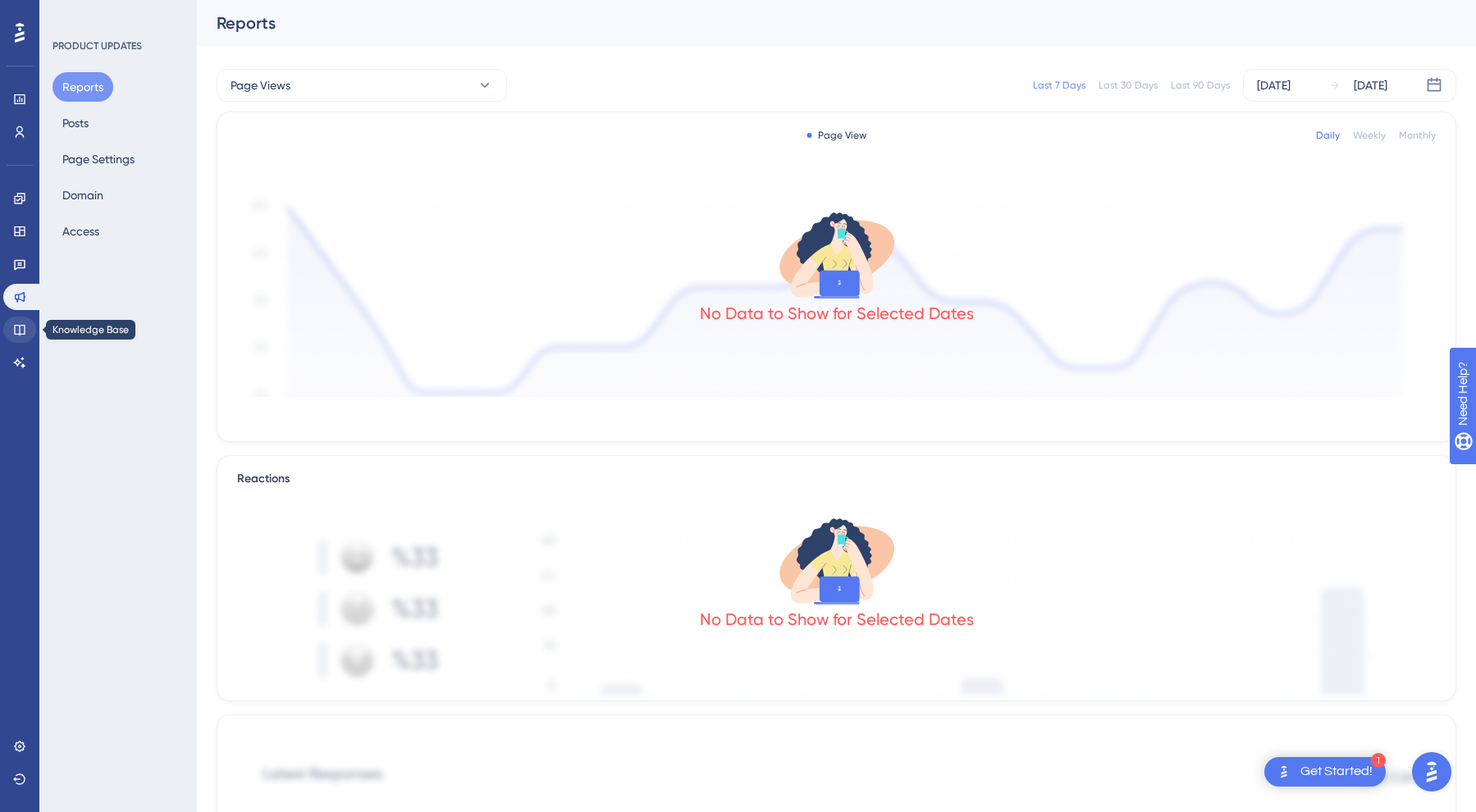
click at [23, 338] on link at bounding box center [20, 329] width 33 height 26
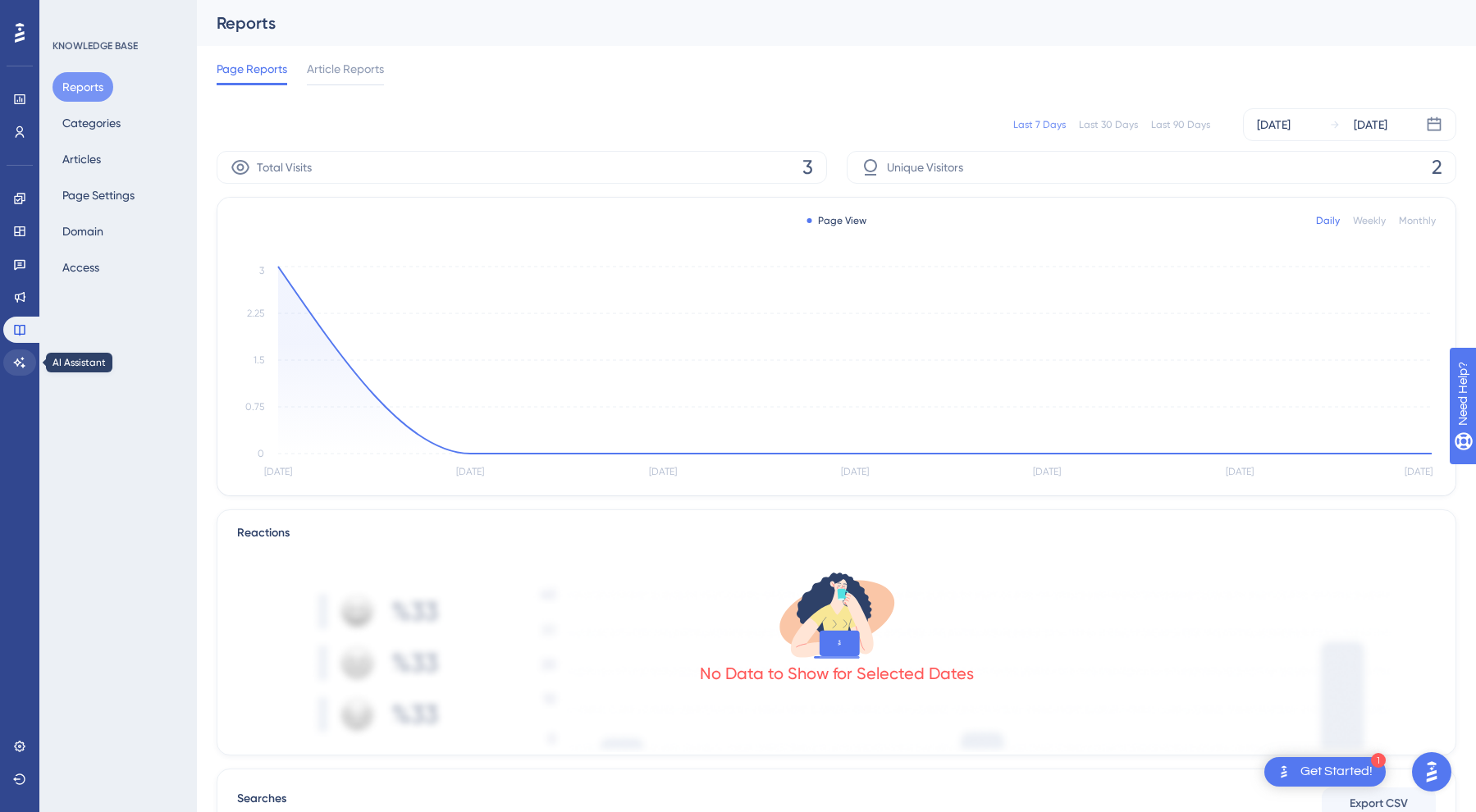
click at [23, 369] on icon at bounding box center [19, 362] width 13 height 13
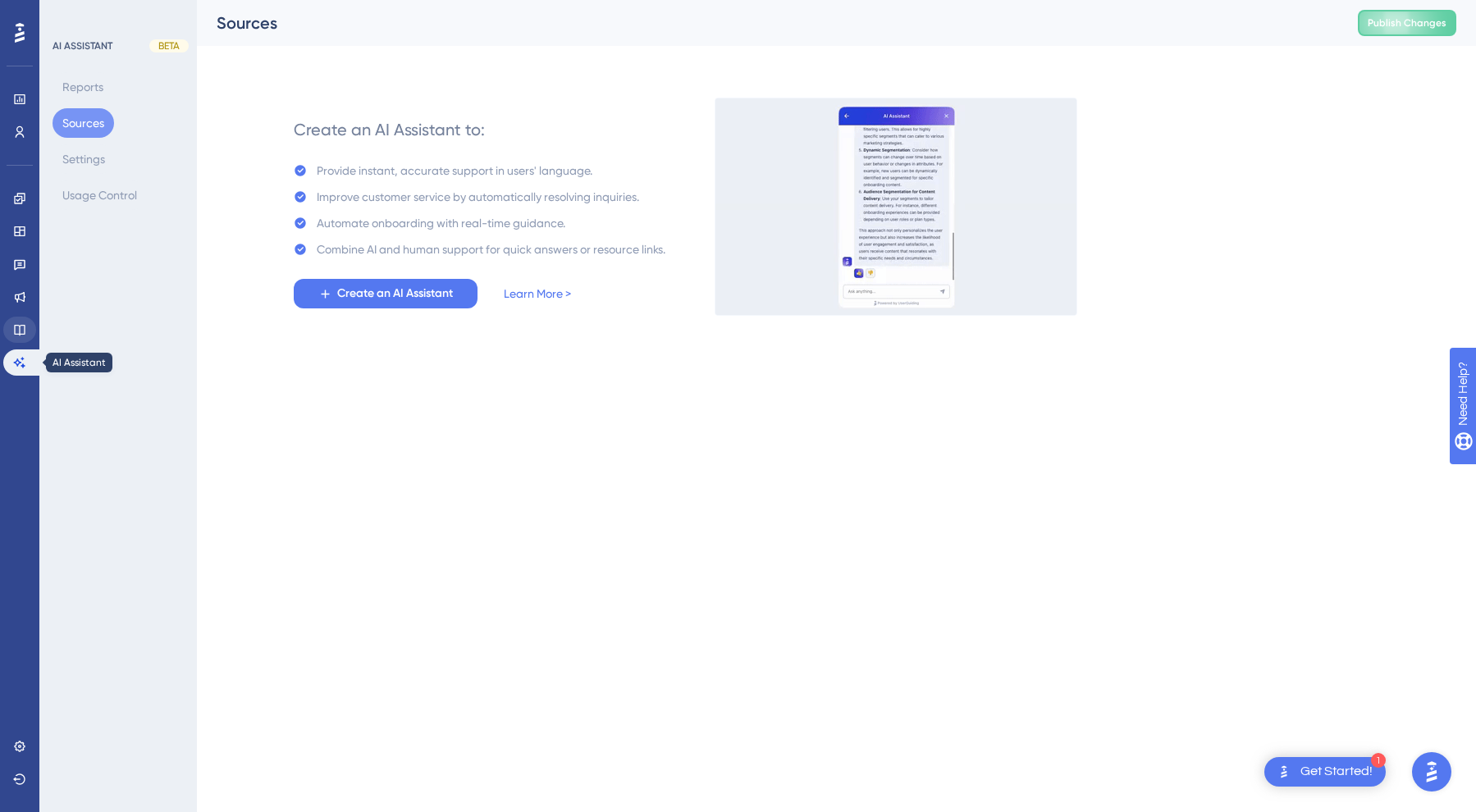
click at [21, 329] on icon at bounding box center [19, 329] width 13 height 13
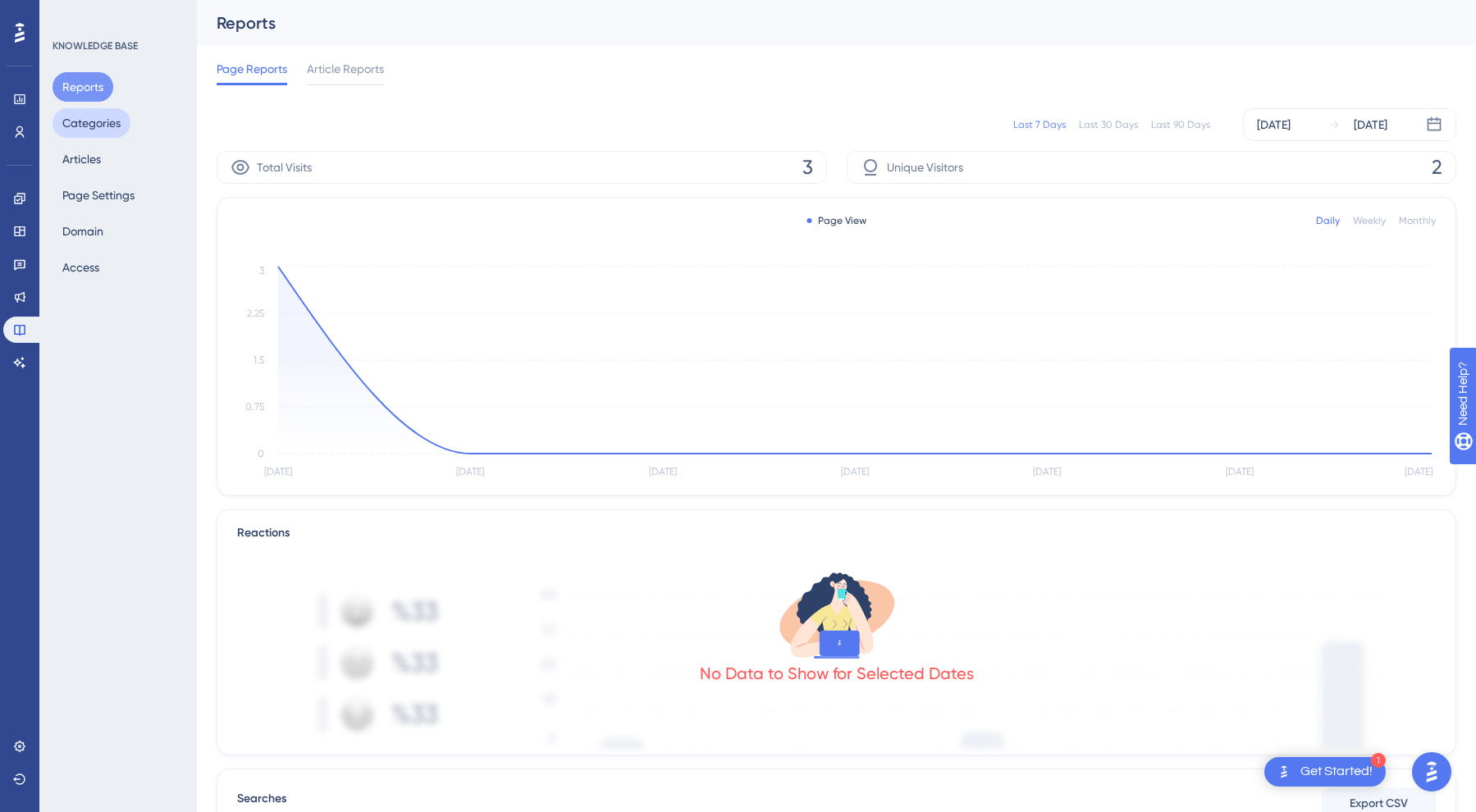
click at [89, 133] on button "Categories" at bounding box center [92, 123] width 78 height 30
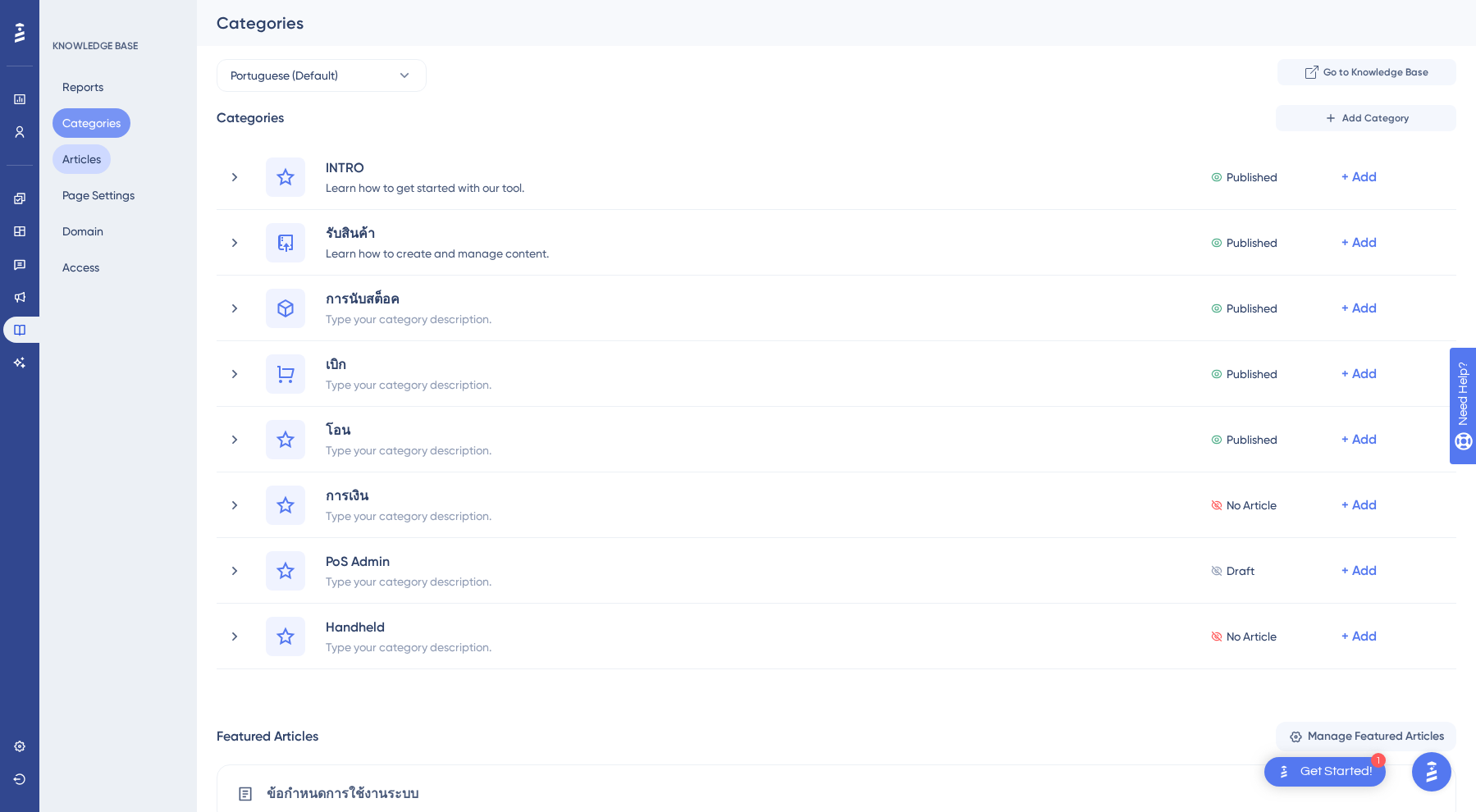
click at [80, 165] on button "Articles" at bounding box center [82, 159] width 58 height 30
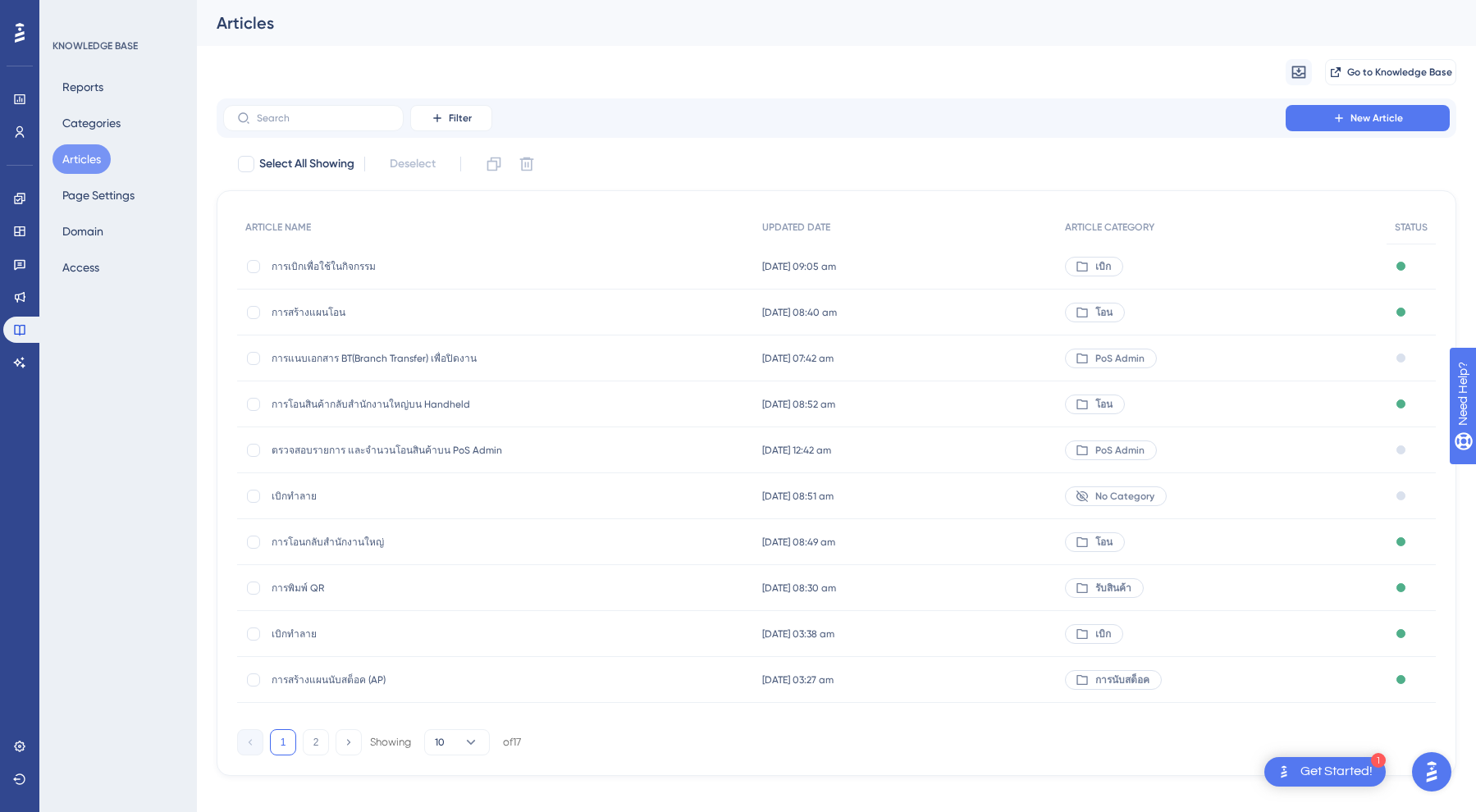
click at [86, 214] on div "Reports Categories Articles Page Settings Domain Access" at bounding box center [119, 177] width 133 height 210
click at [86, 198] on button "Page Settings" at bounding box center [99, 195] width 92 height 30
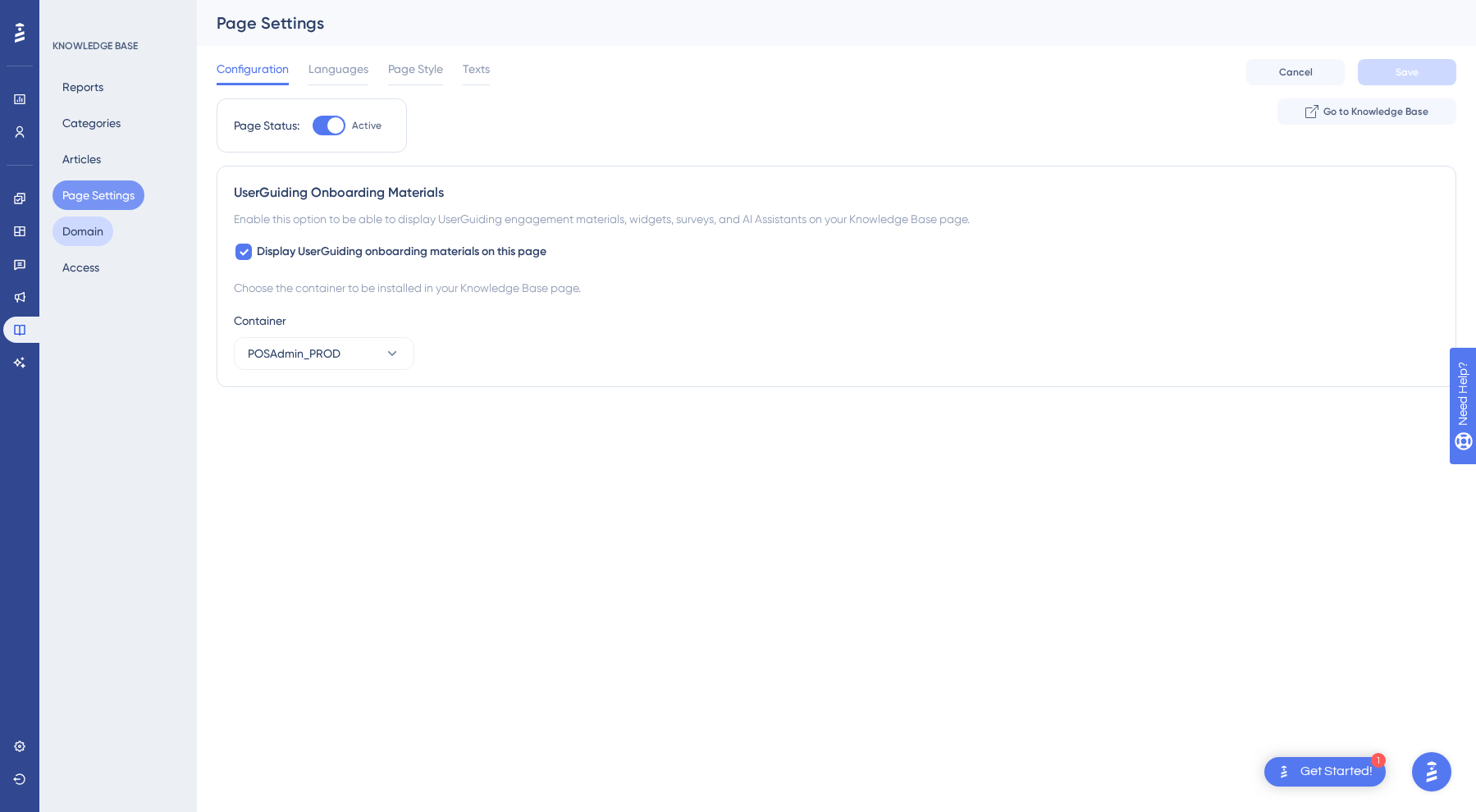
click at [84, 239] on button "Domain" at bounding box center [83, 231] width 60 height 30
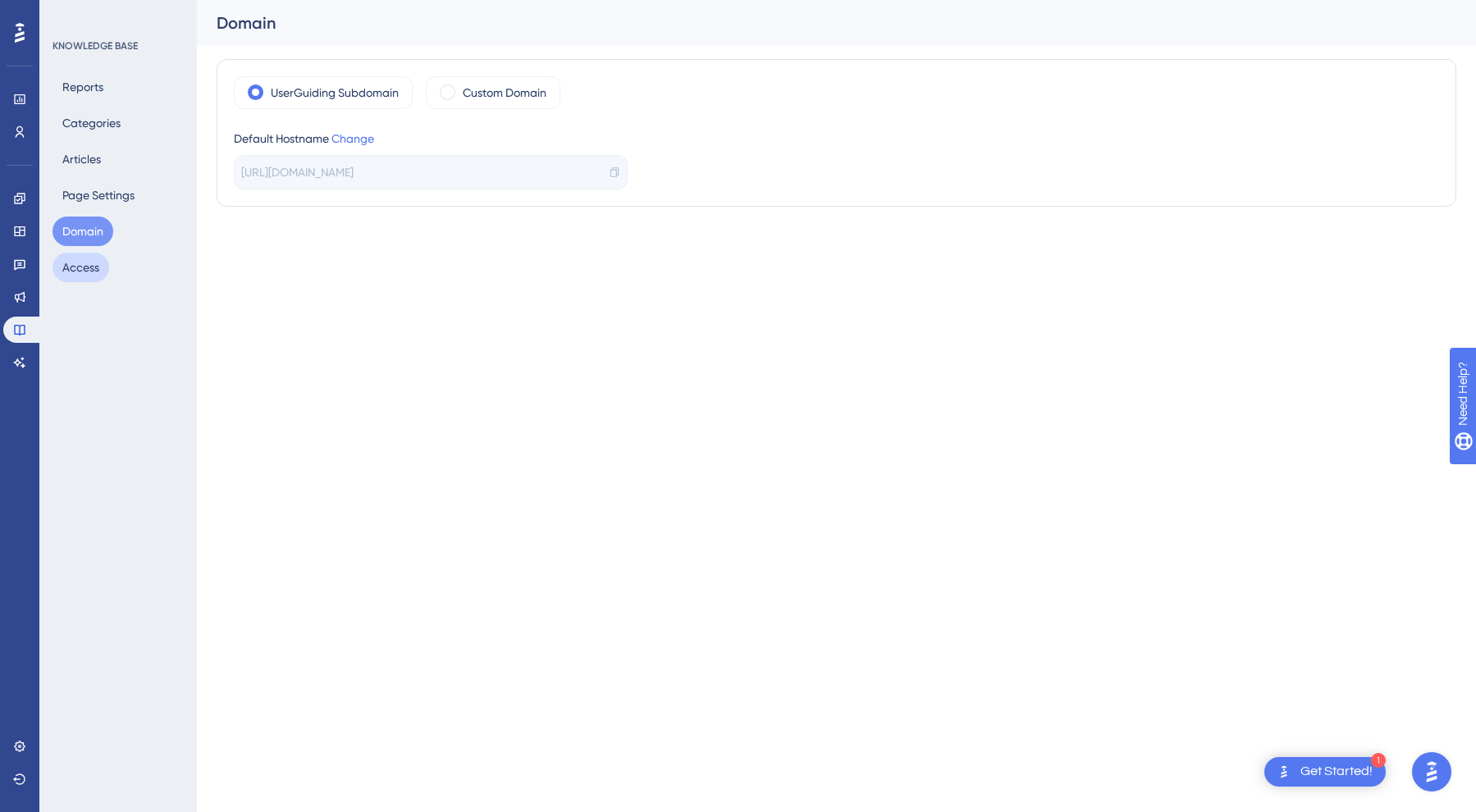
click at [89, 274] on button "Access" at bounding box center [81, 267] width 56 height 30
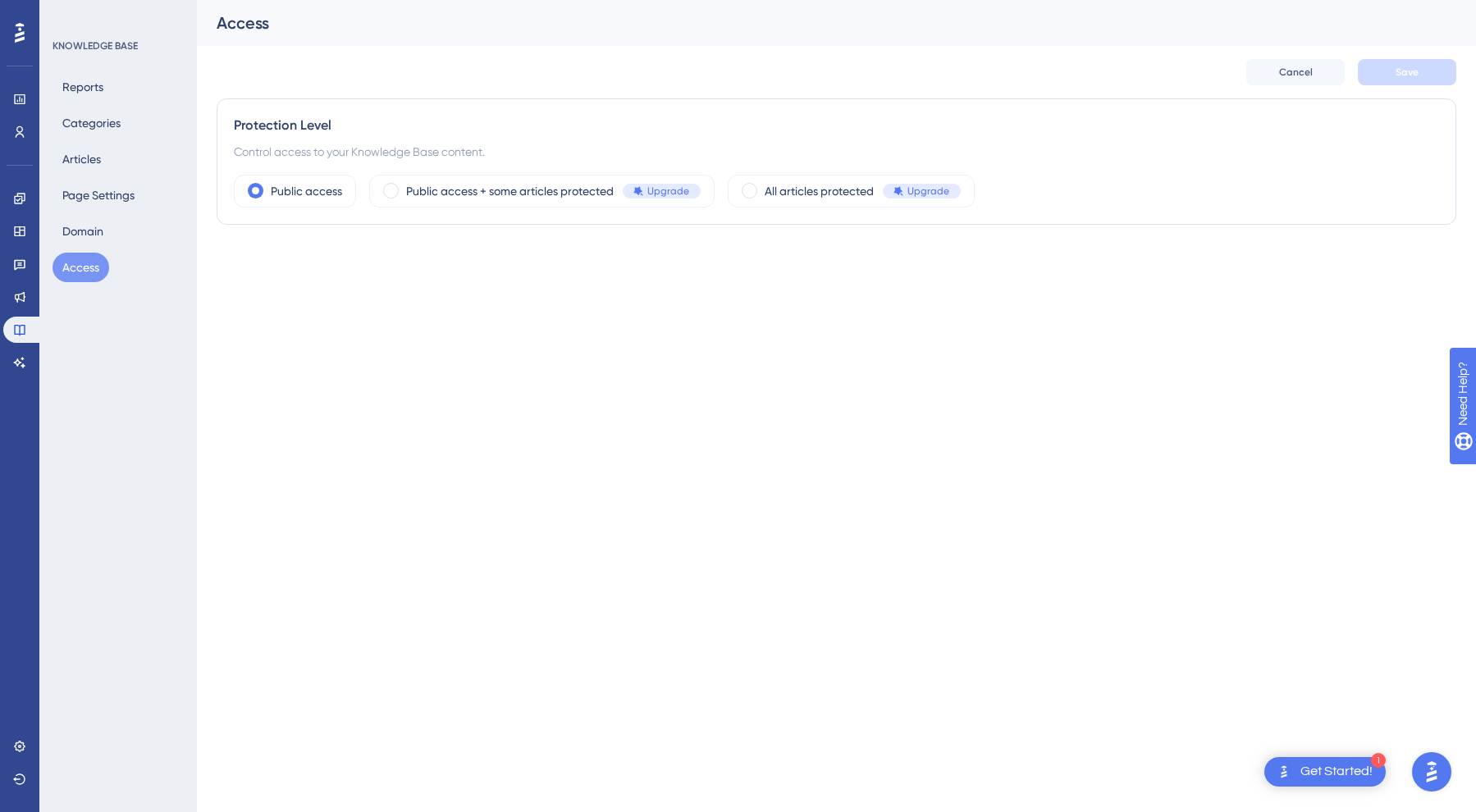
click at [85, 71] on div "KNOWLEDGE BASE Reports Categories Articles Page Settings Domain Access" at bounding box center [119, 160] width 133 height 243
click at [83, 84] on button "Reports" at bounding box center [83, 87] width 60 height 30
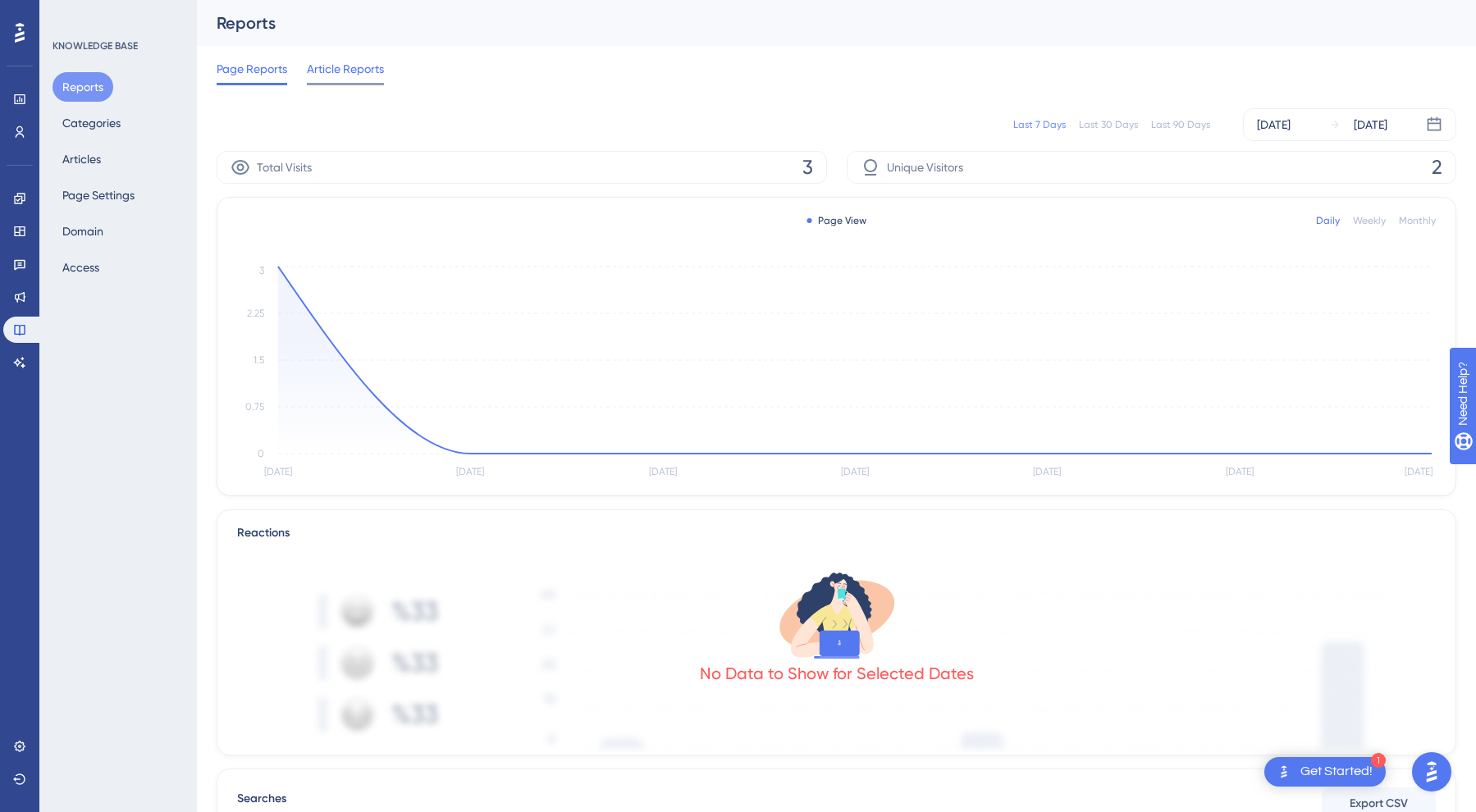
click at [331, 82] on div "Article Reports" at bounding box center [345, 71] width 77 height 26
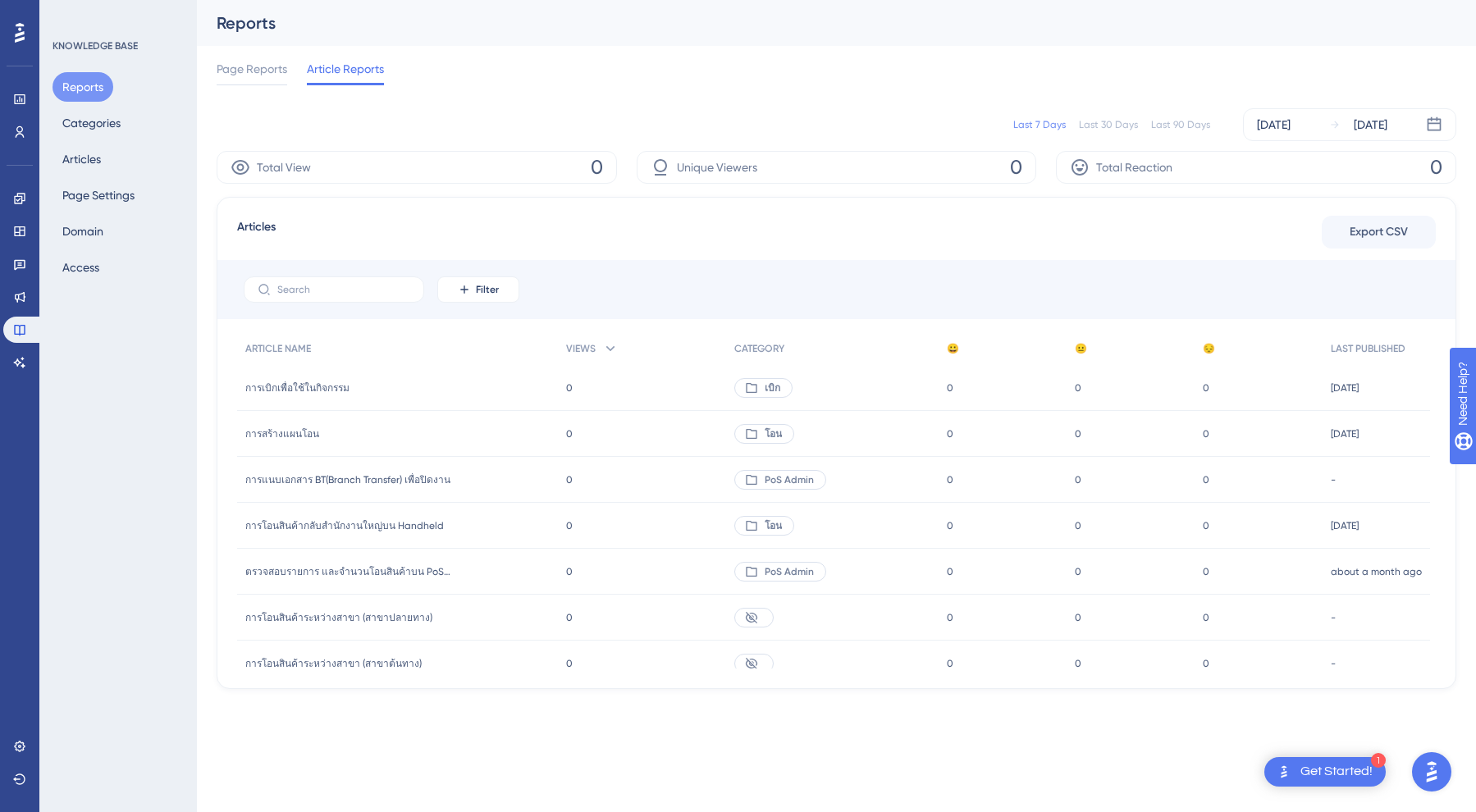
click at [389, 163] on div "Total View 0" at bounding box center [416, 167] width 400 height 33
click at [1126, 128] on div "Last 30 Days" at bounding box center [1107, 124] width 59 height 13
click at [1176, 118] on div "Last 90 Days" at bounding box center [1180, 124] width 59 height 13
click at [1062, 114] on div "Last 7 Days Last 30 Days Last 90 Days [DATE] [DATE]" at bounding box center [836, 124] width 1239 height 33
click at [1166, 128] on div "Last 90 Days" at bounding box center [1180, 124] width 59 height 13
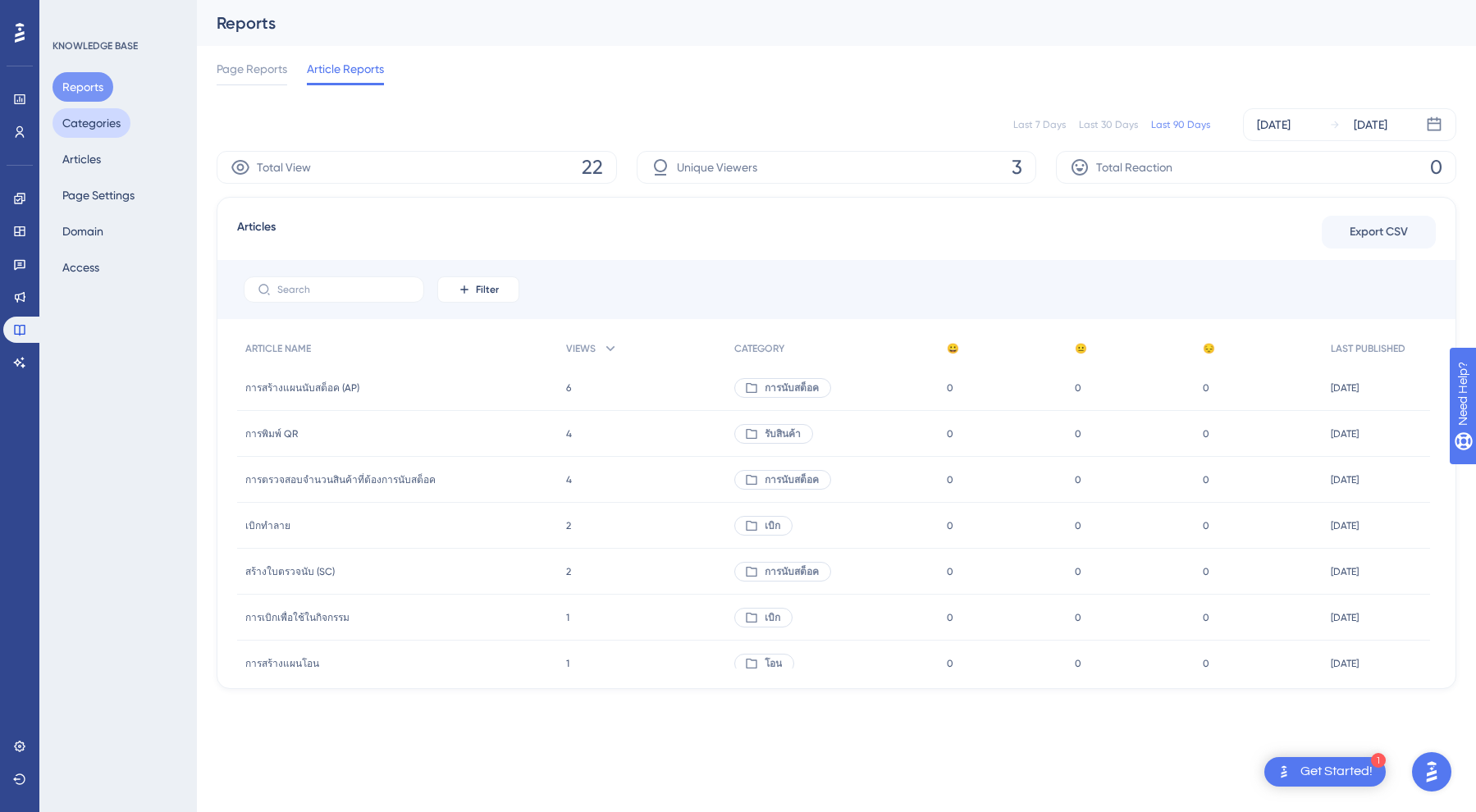
click at [79, 123] on button "Categories" at bounding box center [92, 123] width 78 height 30
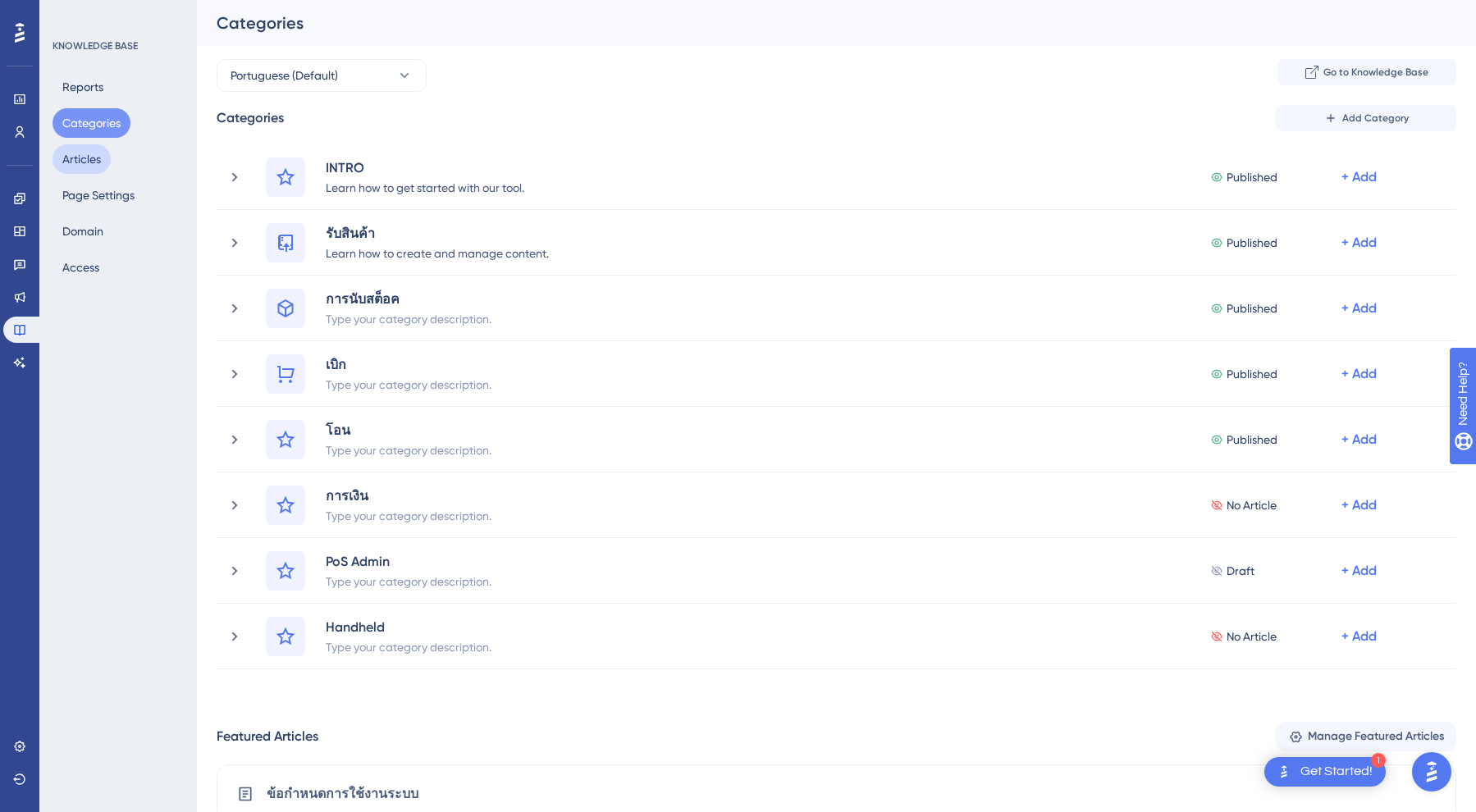
click at [83, 159] on button "Articles" at bounding box center [82, 159] width 58 height 30
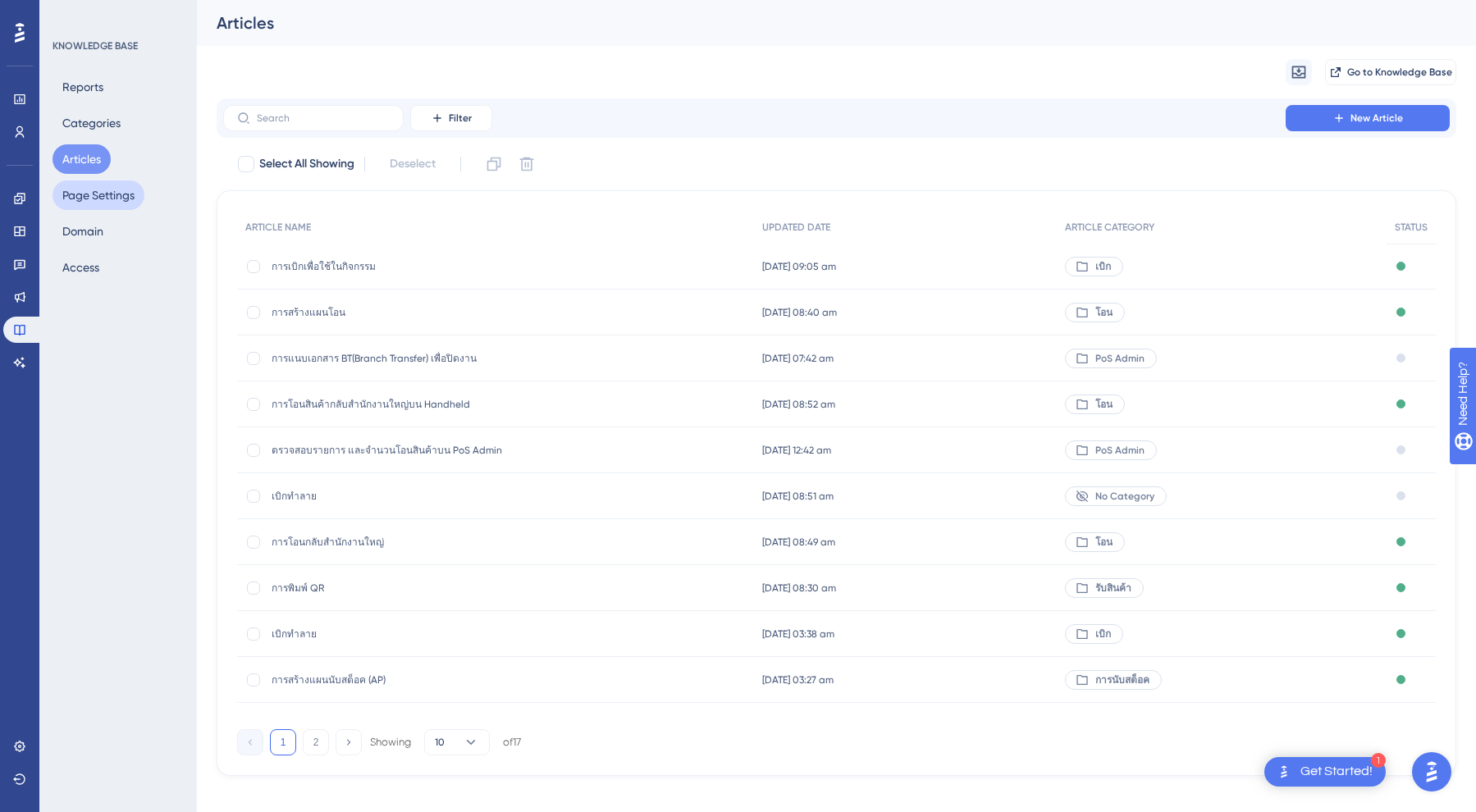
click at [90, 197] on button "Page Settings" at bounding box center [99, 195] width 92 height 30
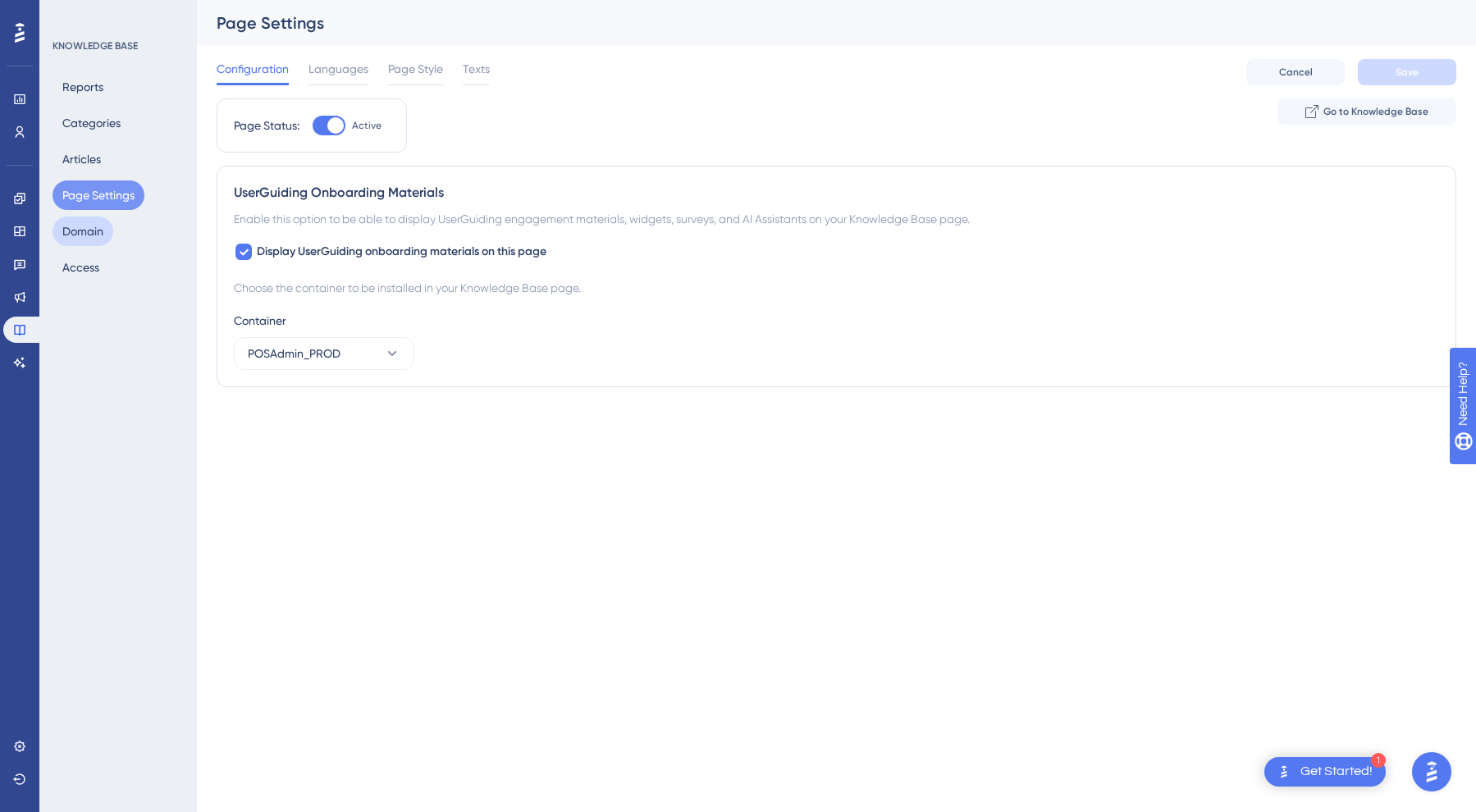
click at [87, 232] on button "Domain" at bounding box center [83, 231] width 60 height 30
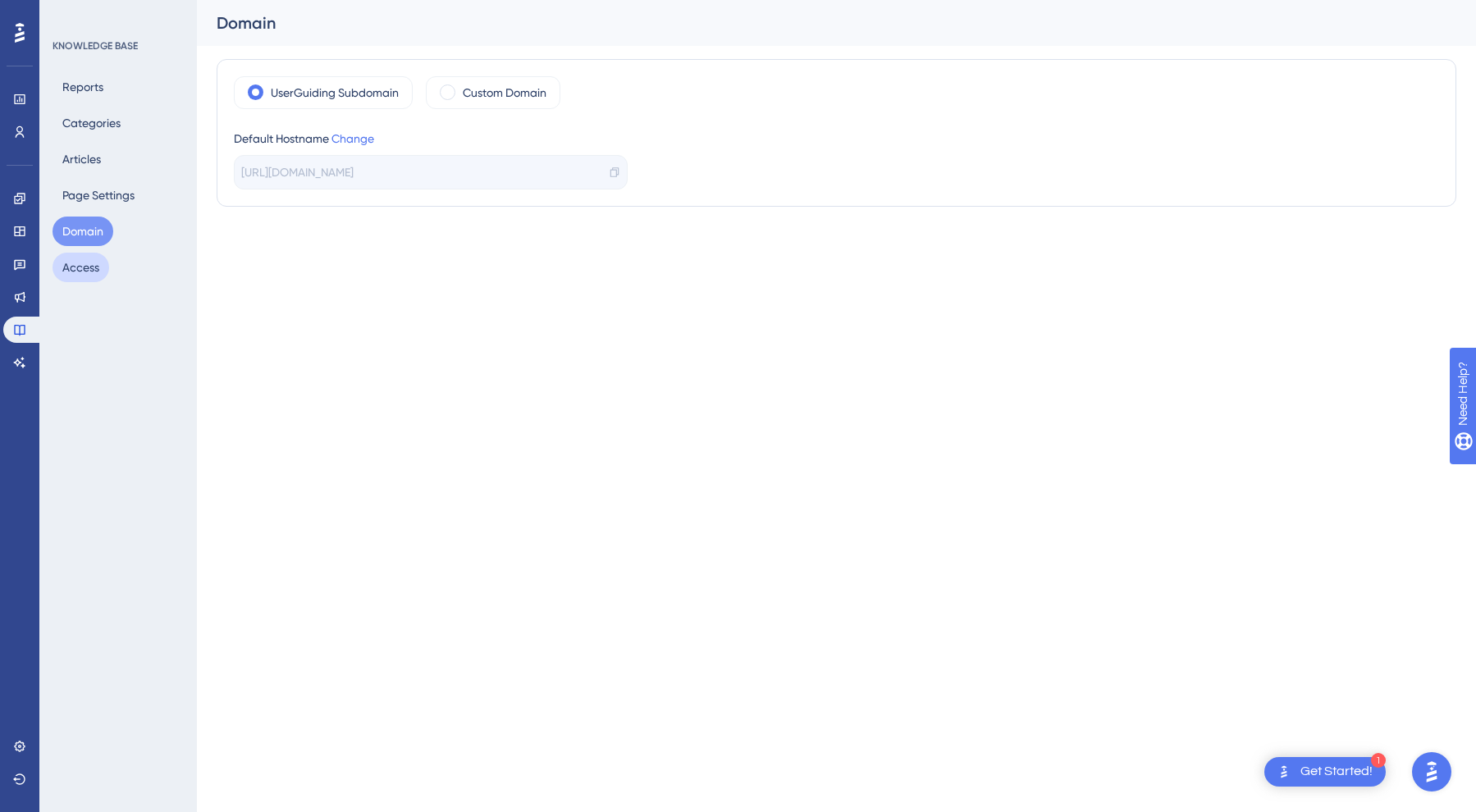
click at [86, 267] on button "Access" at bounding box center [81, 267] width 56 height 30
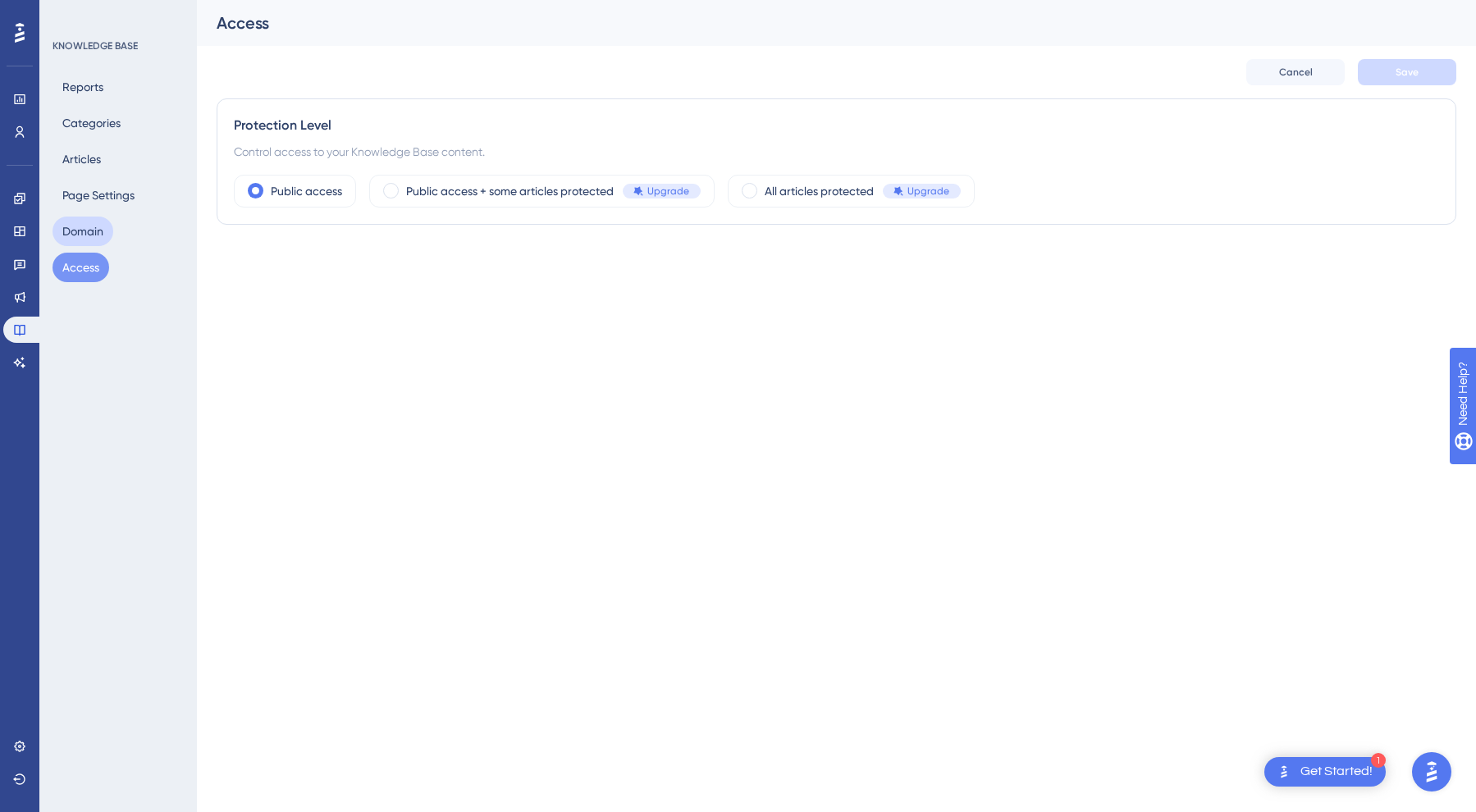
click at [93, 222] on button "Domain" at bounding box center [83, 231] width 60 height 30
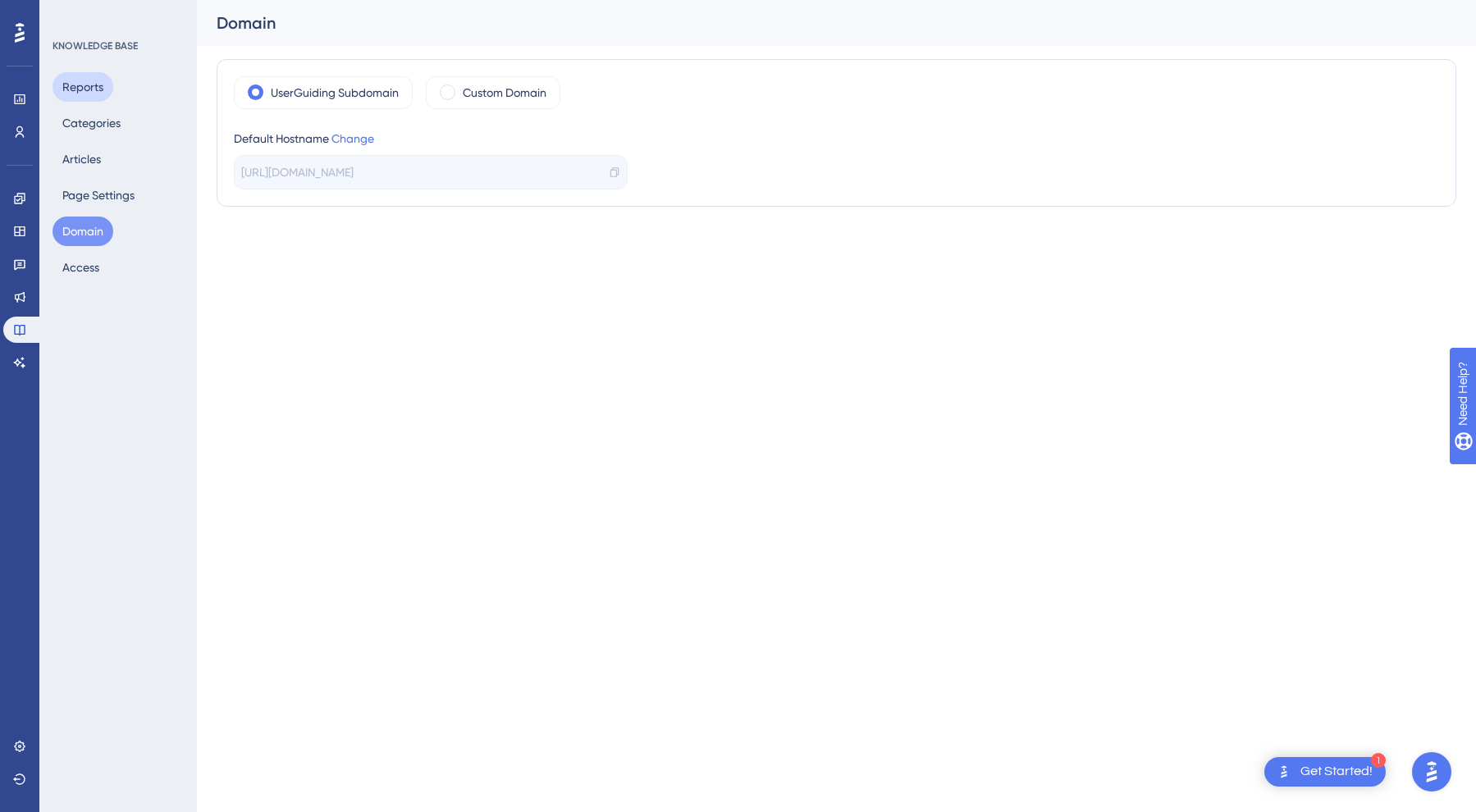
click at [99, 75] on button "Reports" at bounding box center [83, 87] width 60 height 30
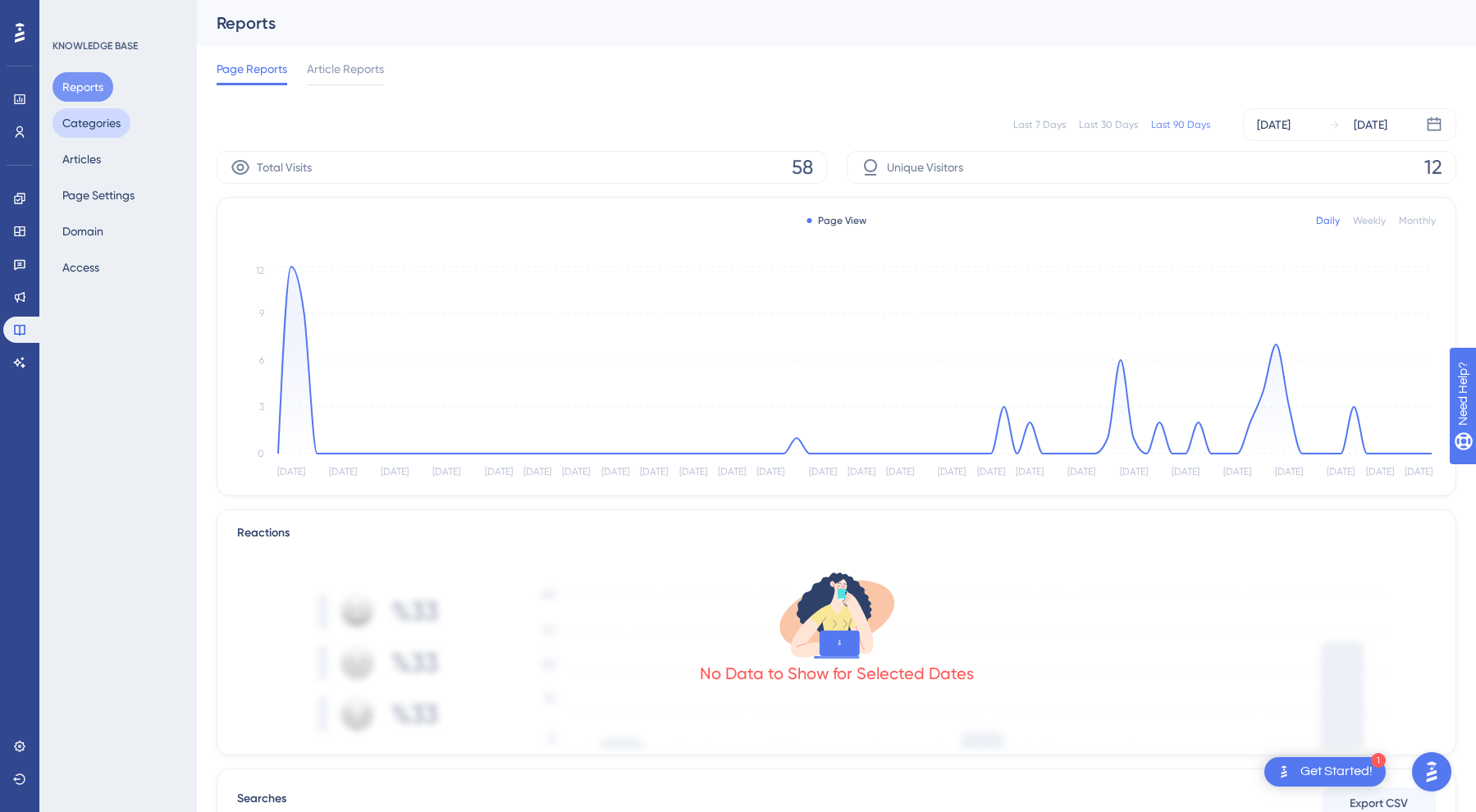
click at [109, 124] on button "Categories" at bounding box center [92, 123] width 78 height 30
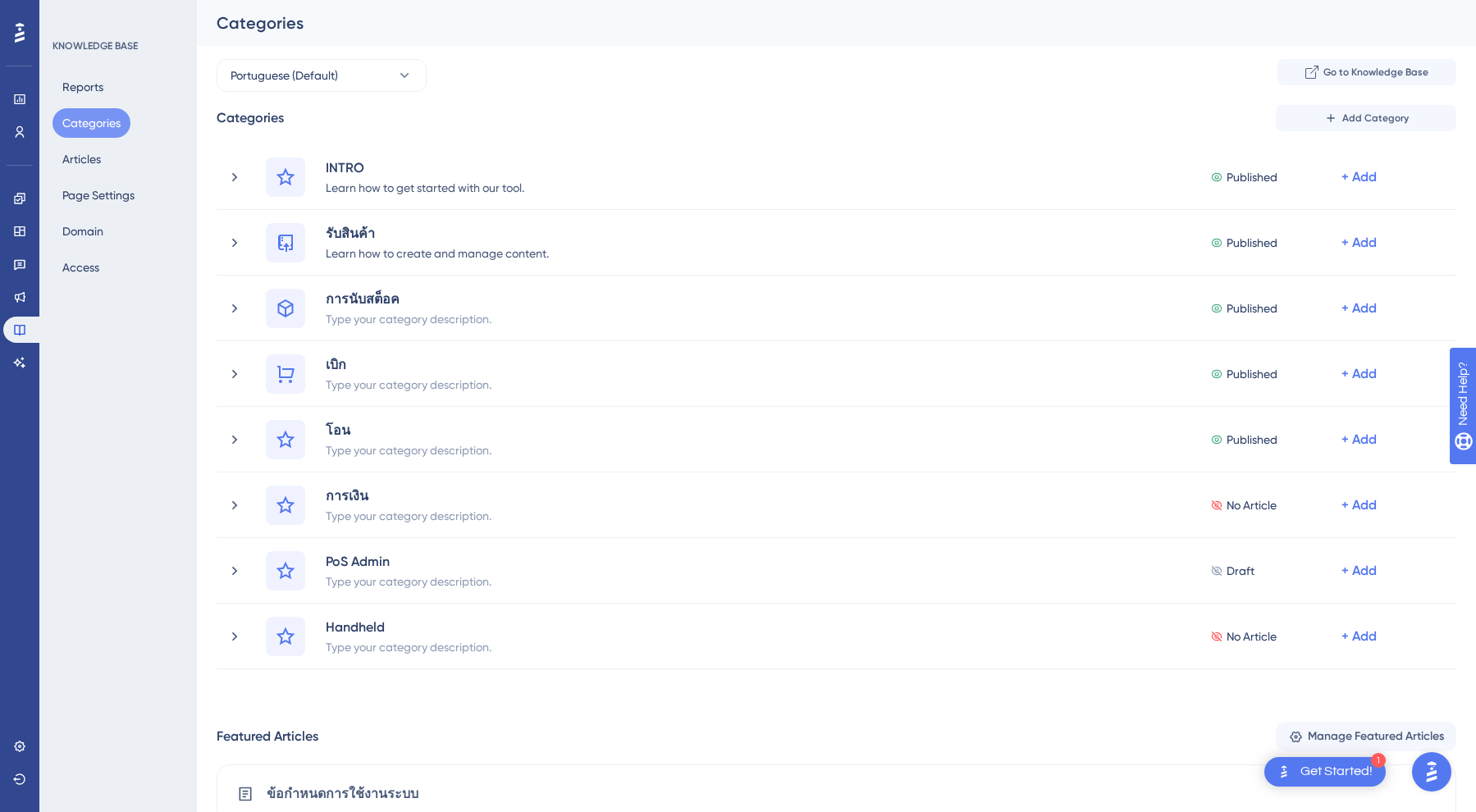
click at [113, 170] on div "Reports Categories Articles Page Settings Domain Access" at bounding box center [119, 177] width 133 height 210
click at [89, 154] on button "Articles" at bounding box center [82, 159] width 58 height 30
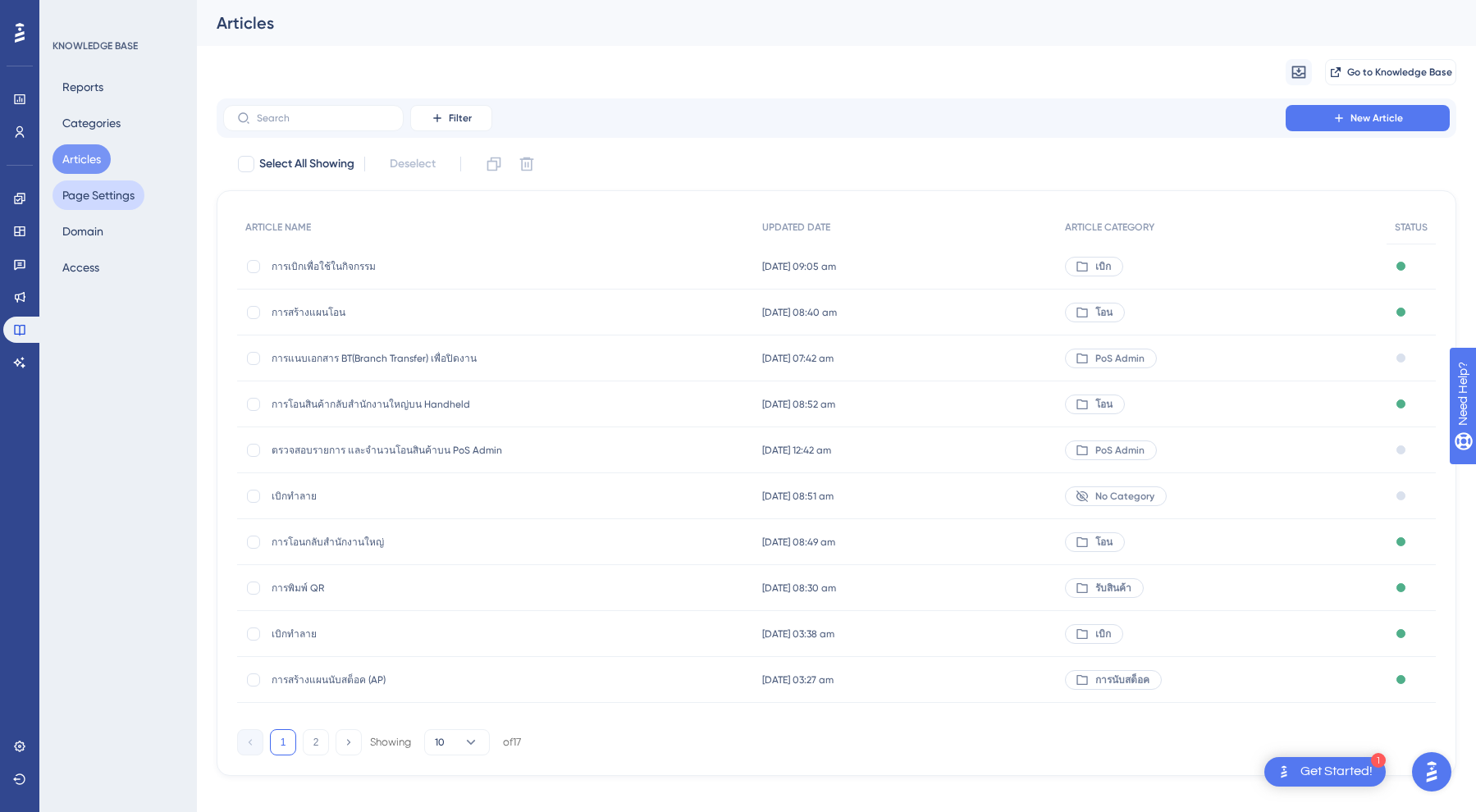
click at [108, 196] on button "Page Settings" at bounding box center [99, 195] width 92 height 30
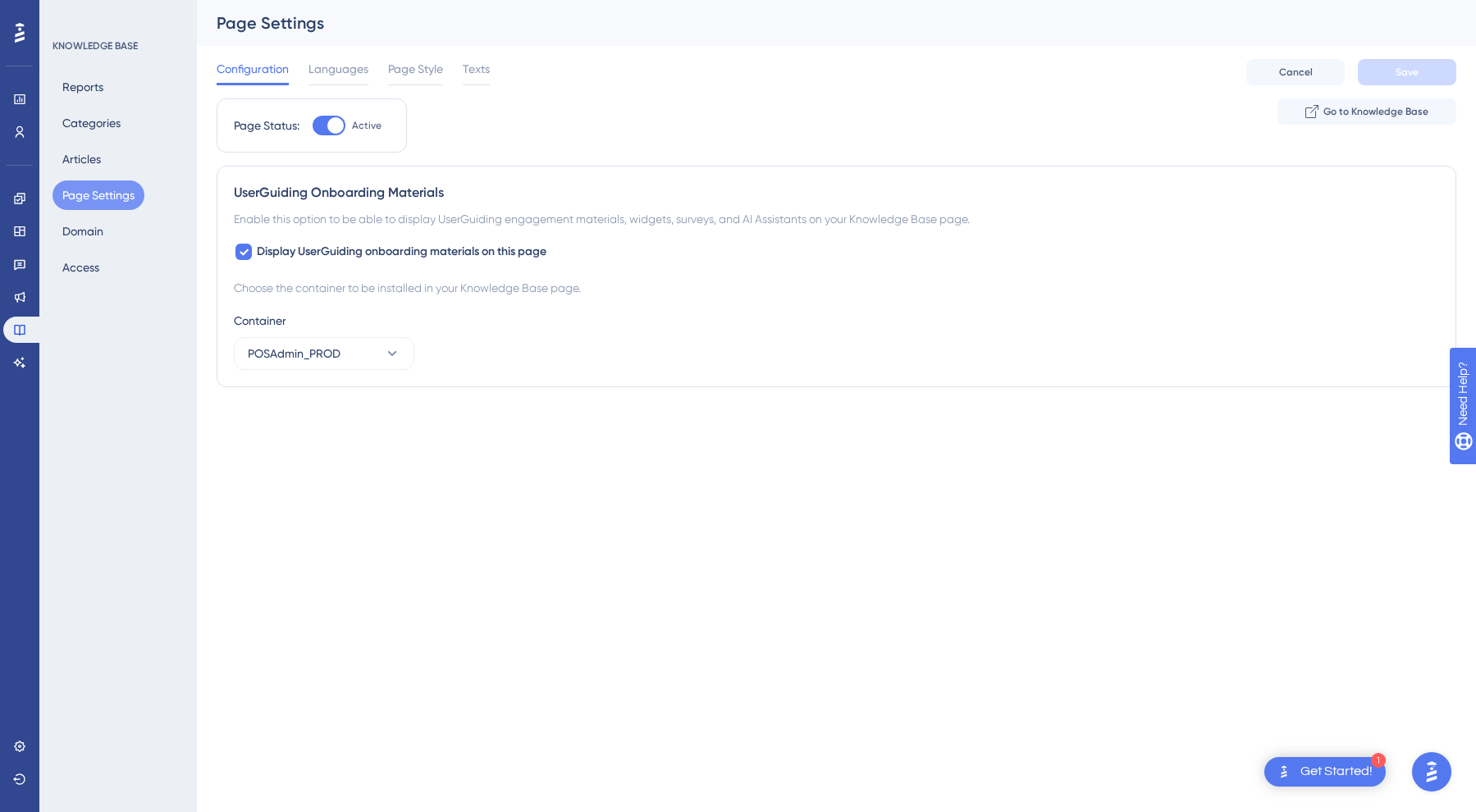
click at [102, 214] on div "Reports Categories Articles Page Settings Domain Access" at bounding box center [119, 177] width 133 height 210
click at [86, 223] on button "Domain" at bounding box center [83, 231] width 60 height 30
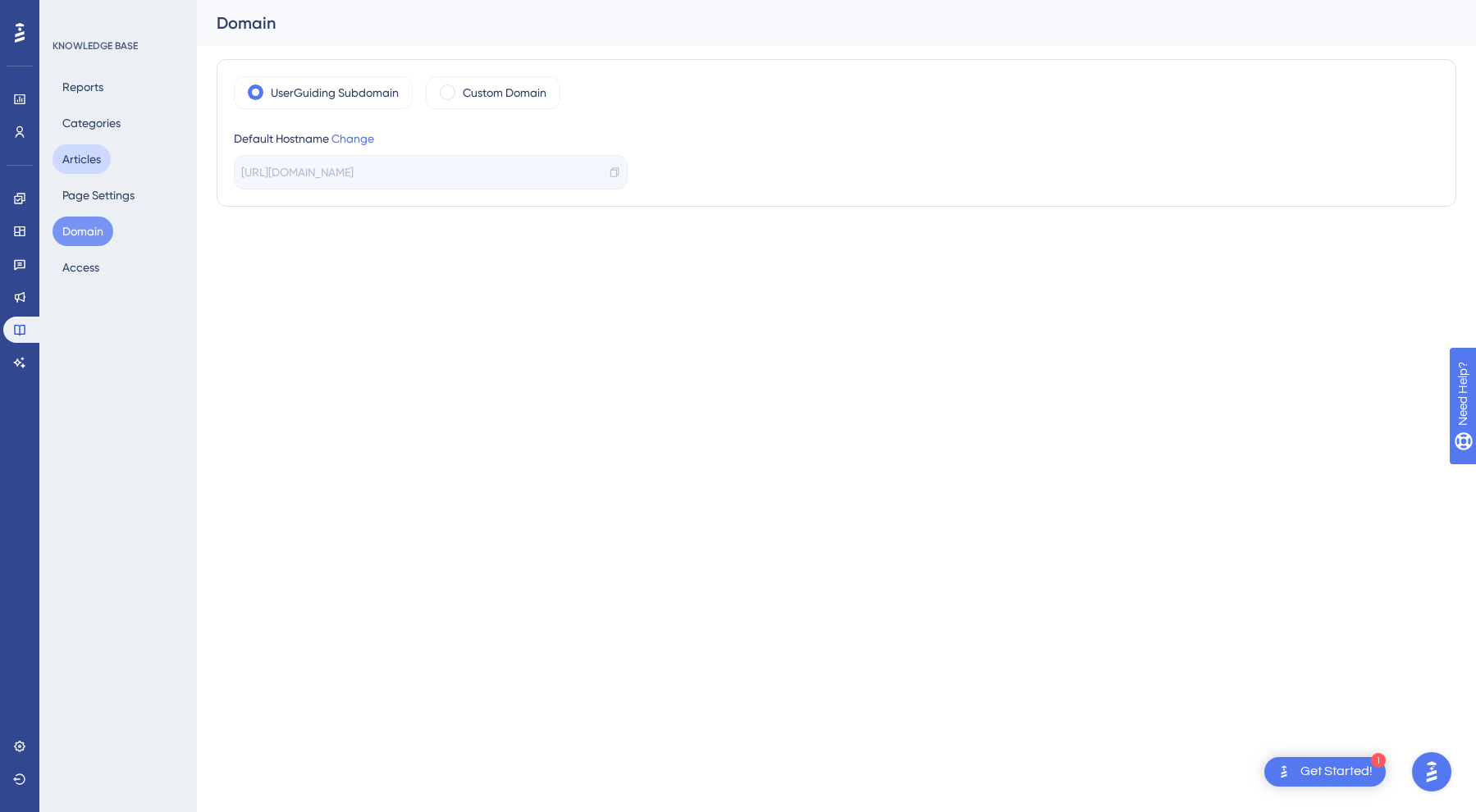
click at [87, 152] on button "Articles" at bounding box center [82, 159] width 58 height 30
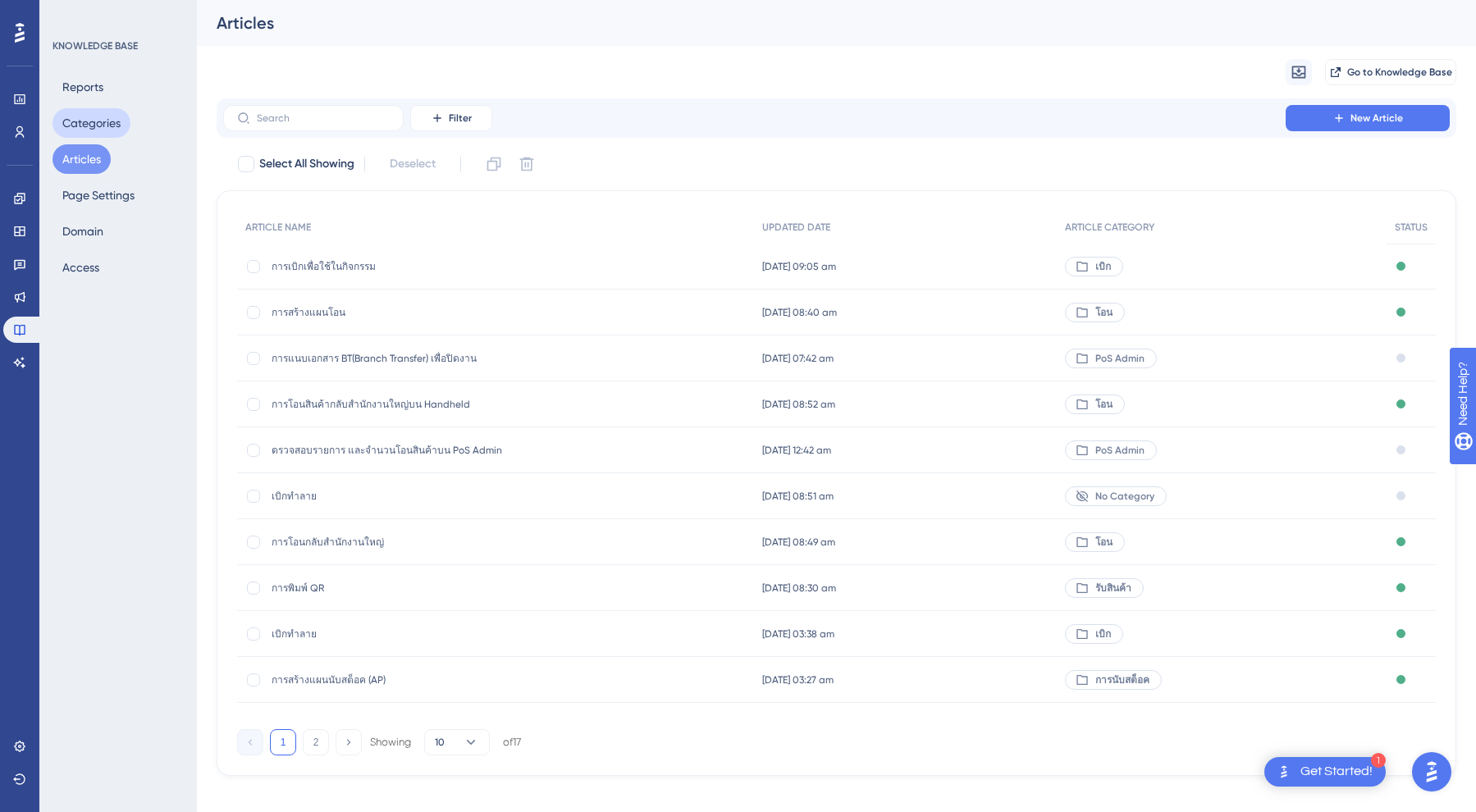
click at [98, 123] on button "Categories" at bounding box center [92, 123] width 78 height 30
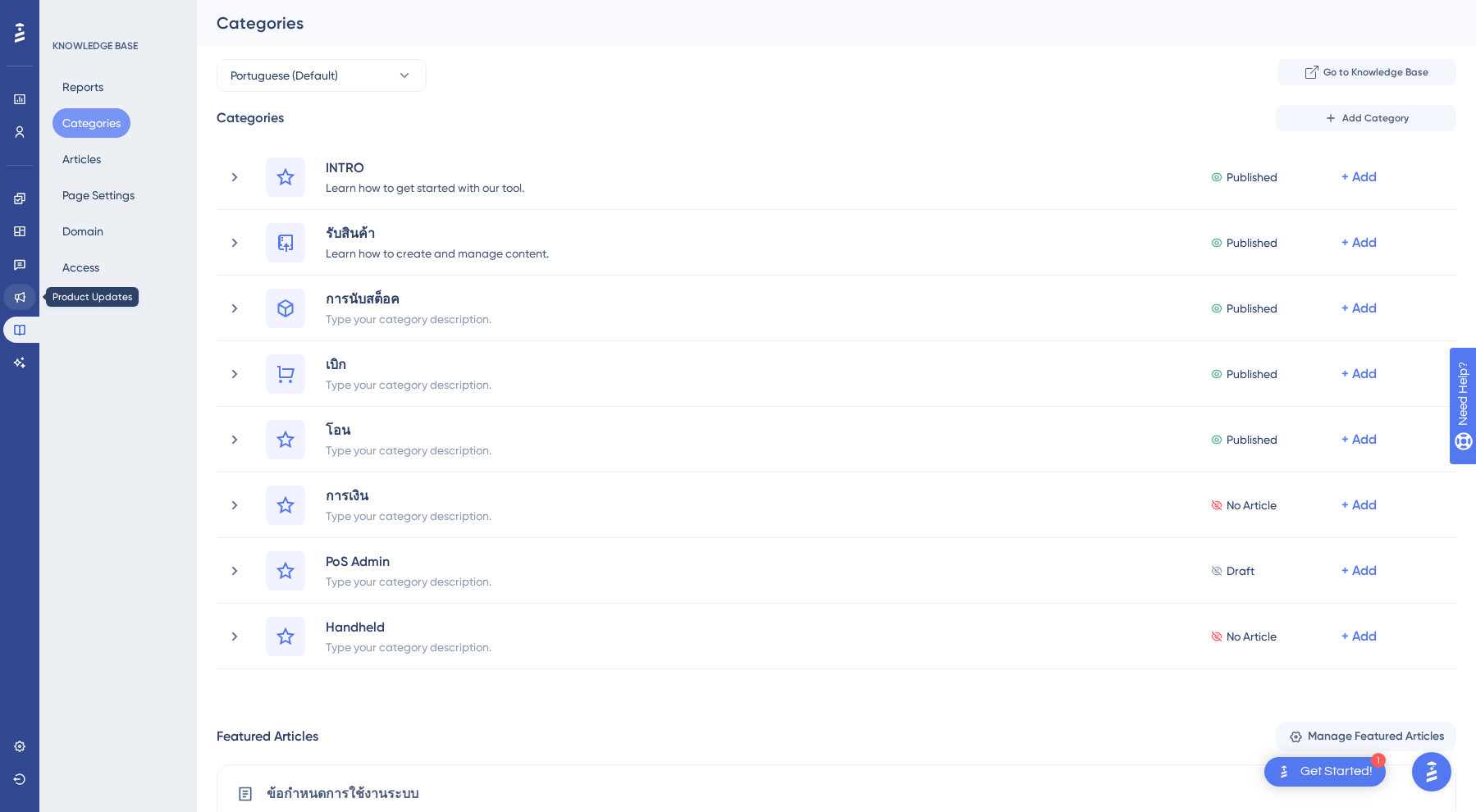
click at [20, 301] on icon at bounding box center [19, 296] width 13 height 13
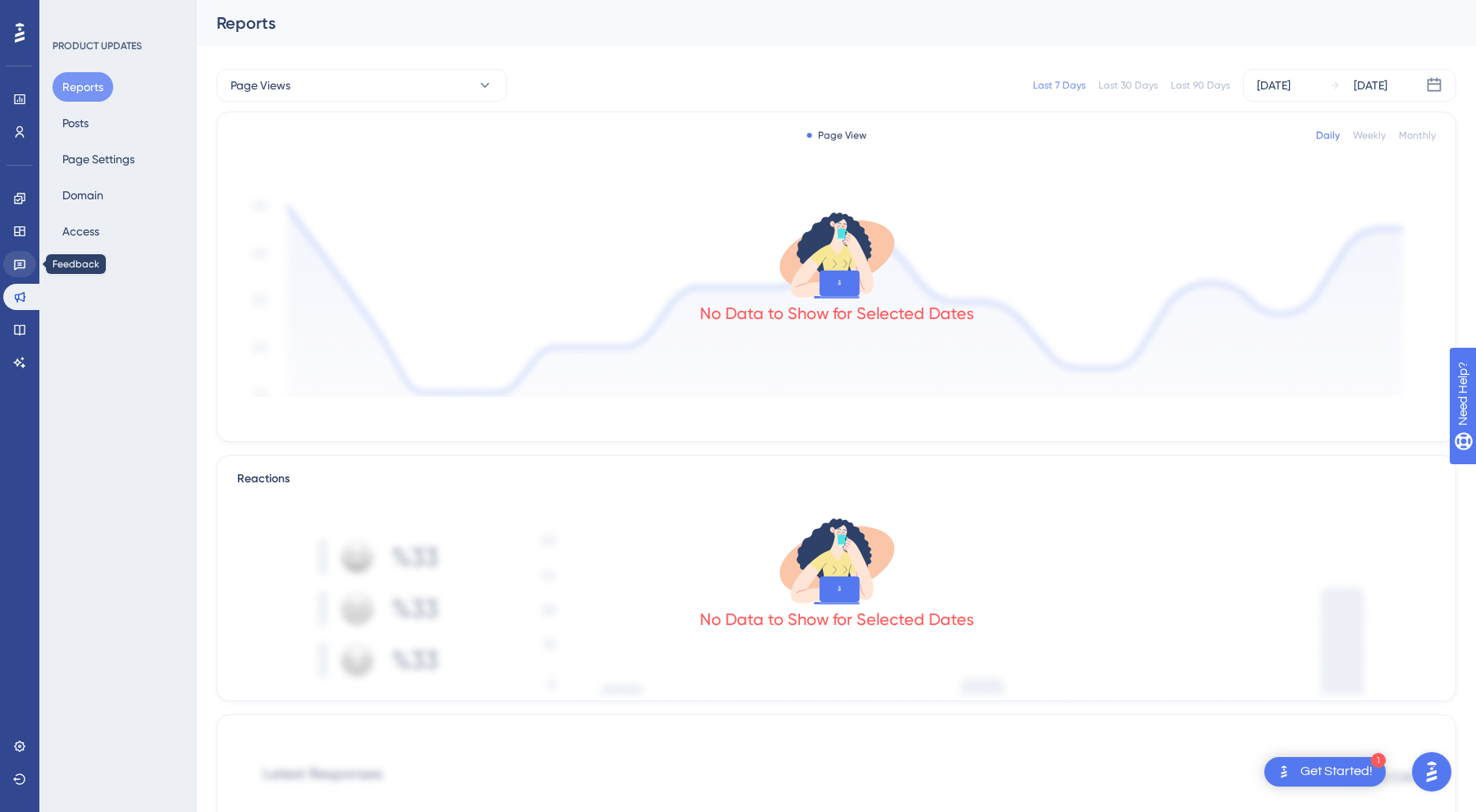
click at [11, 262] on link at bounding box center [20, 264] width 33 height 26
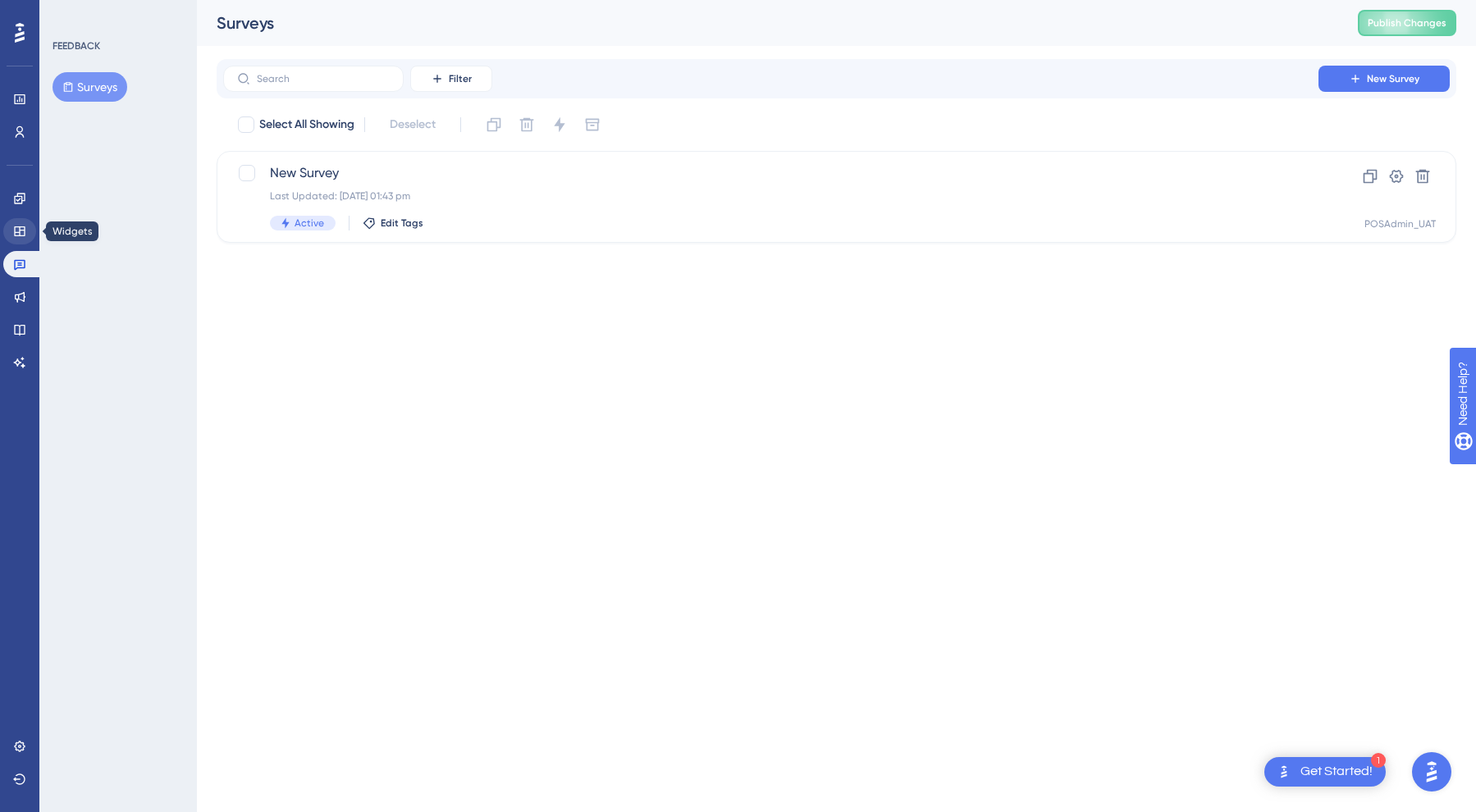
click at [16, 220] on link at bounding box center [20, 231] width 33 height 26
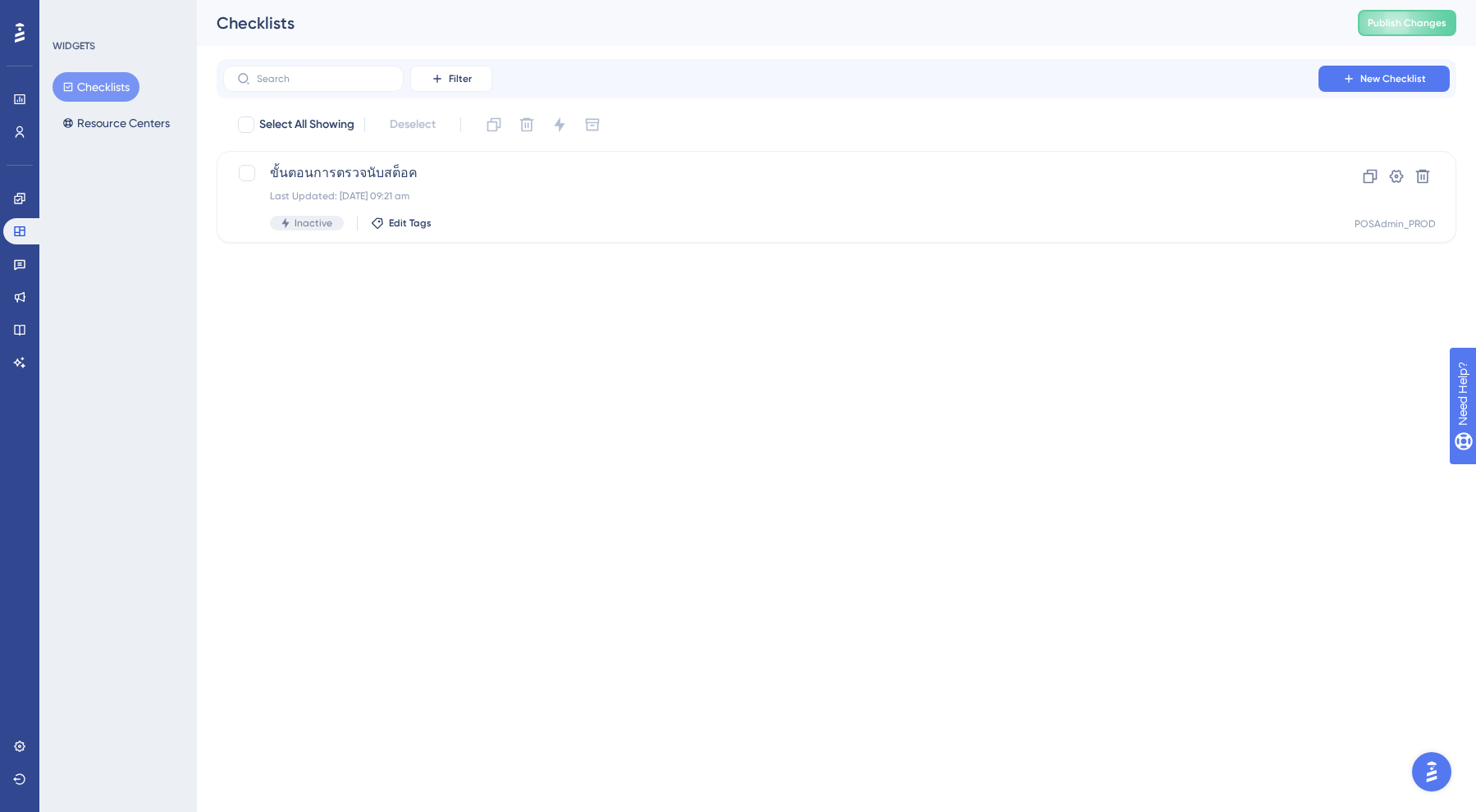
click at [398, 0] on html "Performance Users Engagement Widgets Feedback Product Updates Knowledge Base AI…" at bounding box center [738, 0] width 1476 height 0
click at [28, 204] on link at bounding box center [20, 198] width 33 height 26
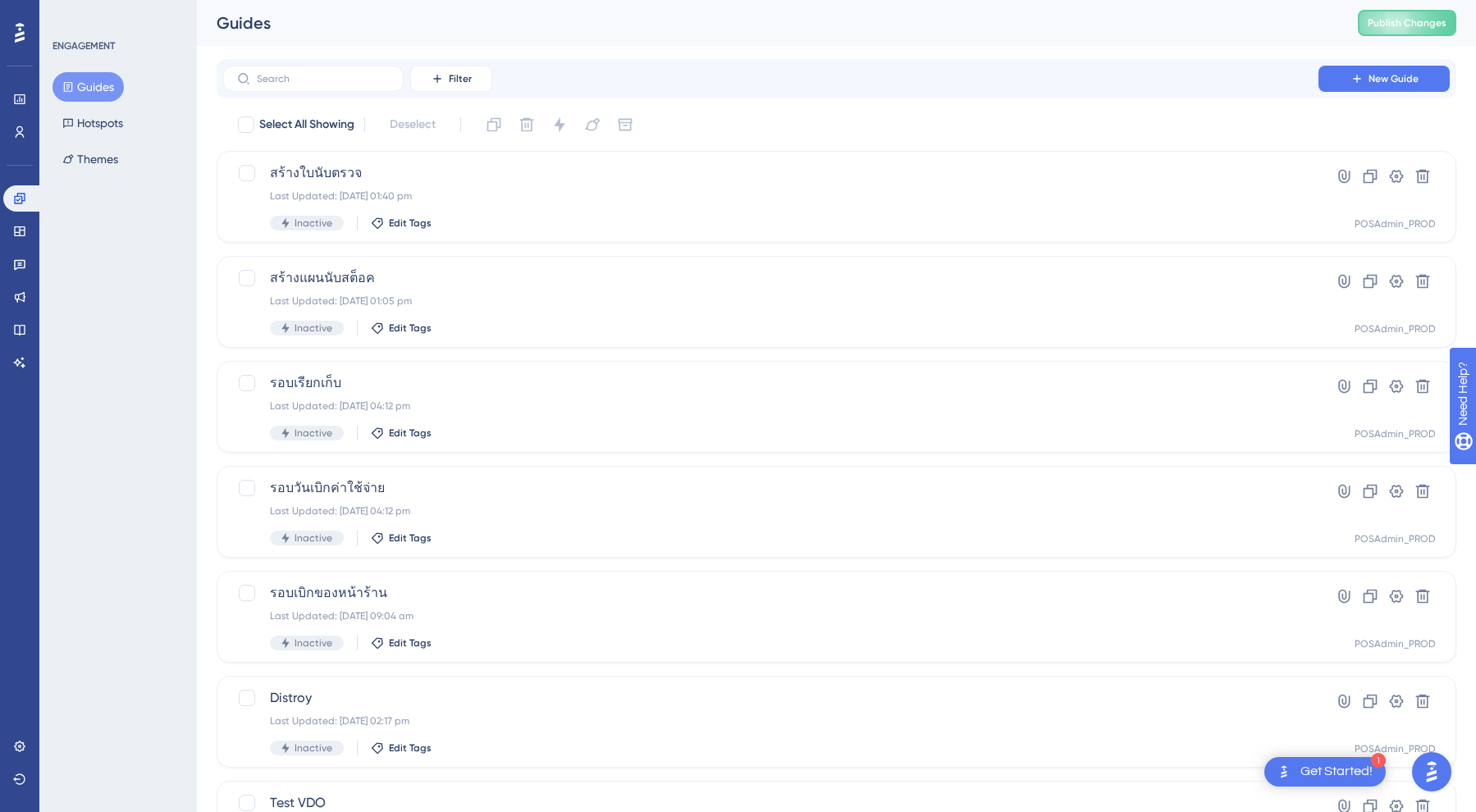
click at [161, 204] on div "ENGAGEMENT Guides Hotspots Themes" at bounding box center [117, 406] width 157 height 812
click at [21, 232] on icon at bounding box center [19, 231] width 13 height 13
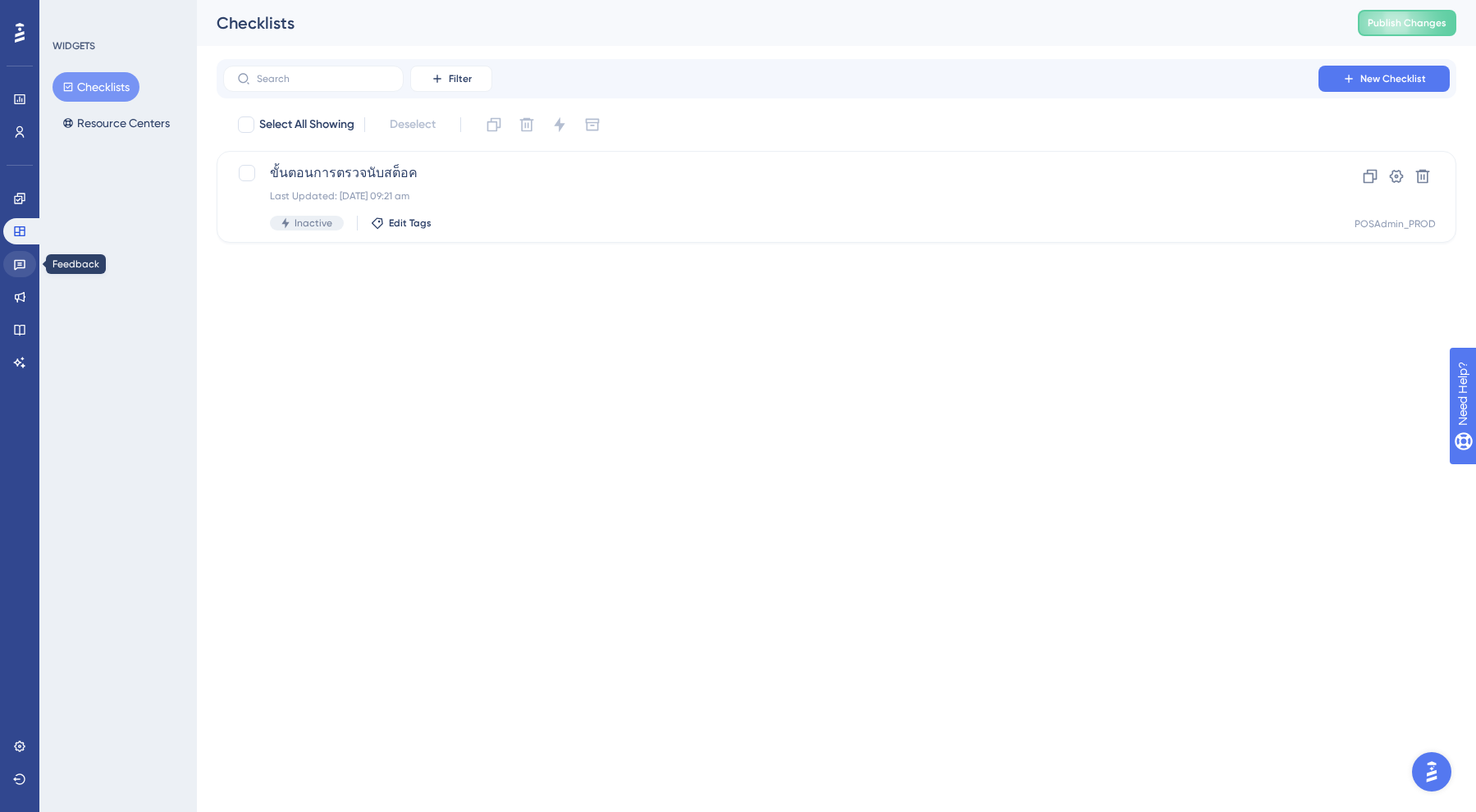
click at [26, 264] on link at bounding box center [20, 264] width 33 height 26
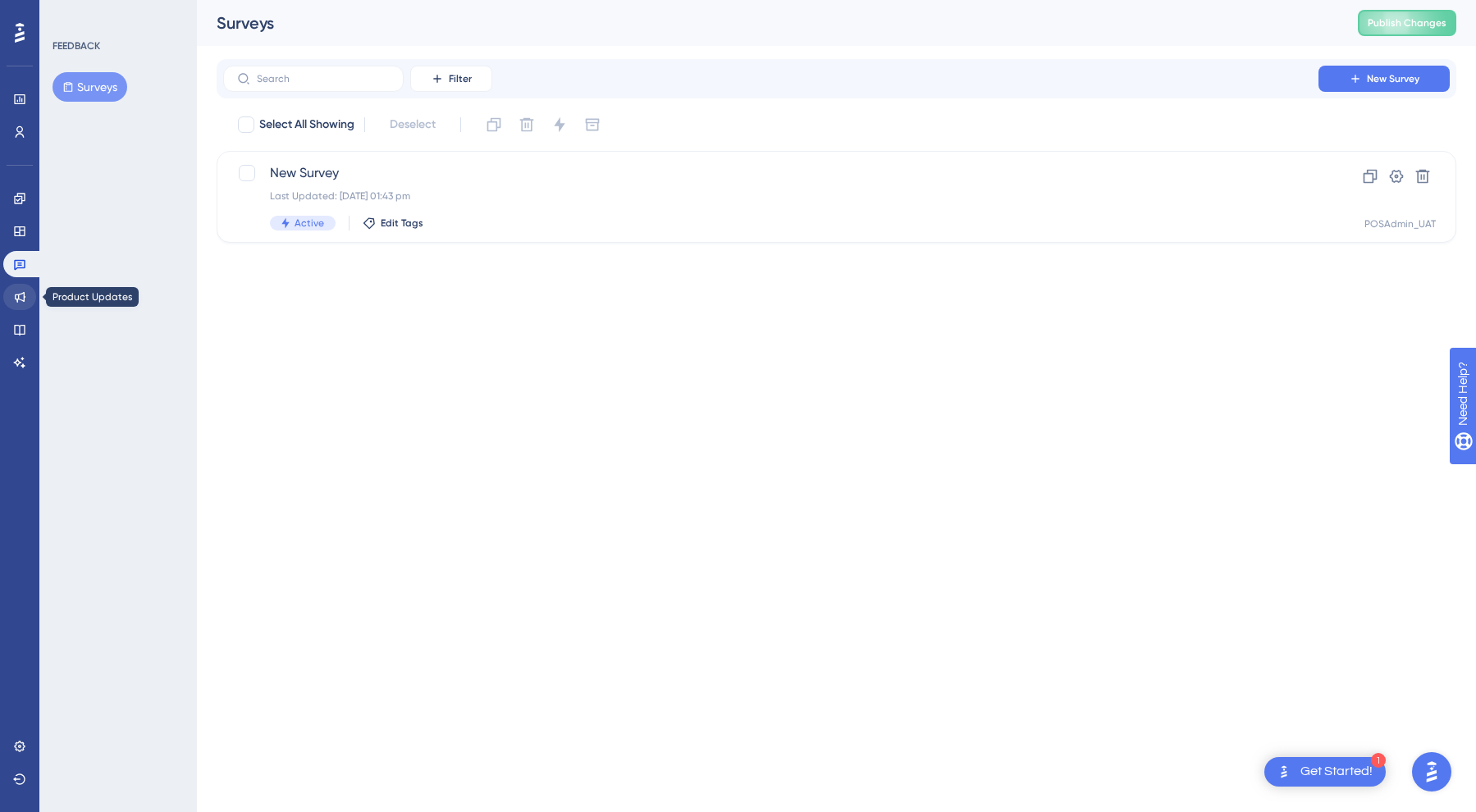
click at [19, 299] on icon at bounding box center [20, 297] width 11 height 11
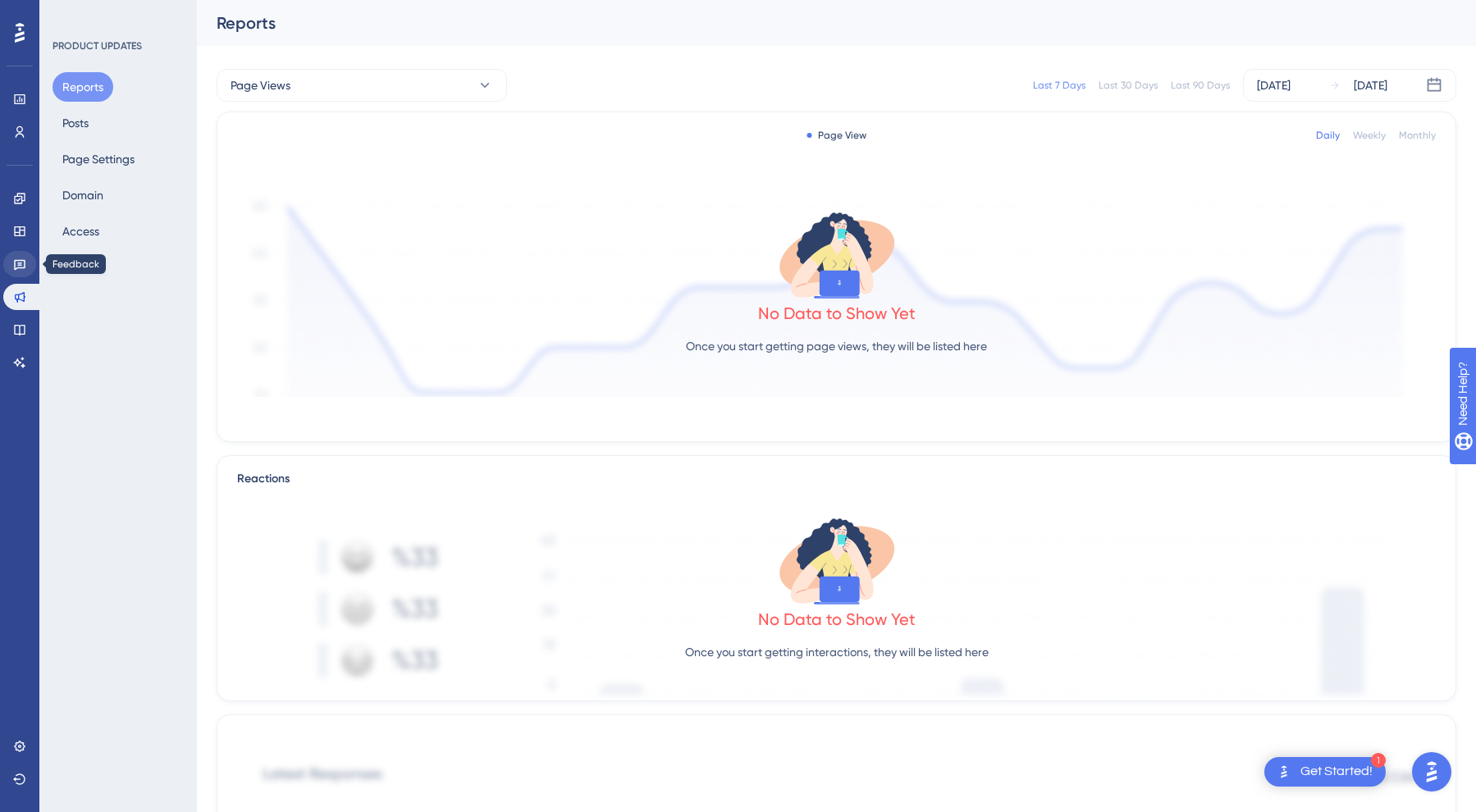
click at [20, 259] on icon at bounding box center [19, 264] width 13 height 13
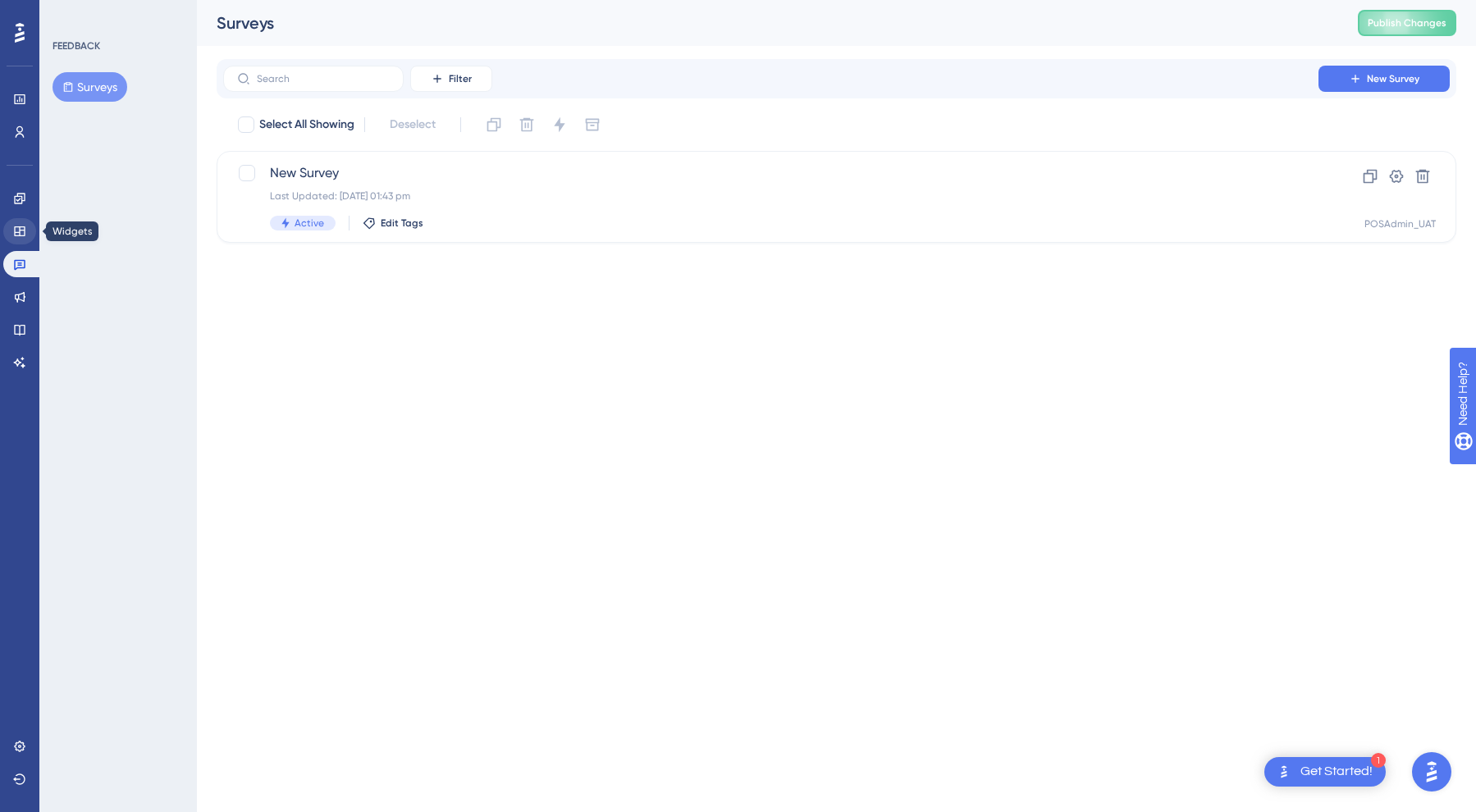
click at [23, 226] on icon at bounding box center [19, 232] width 11 height 10
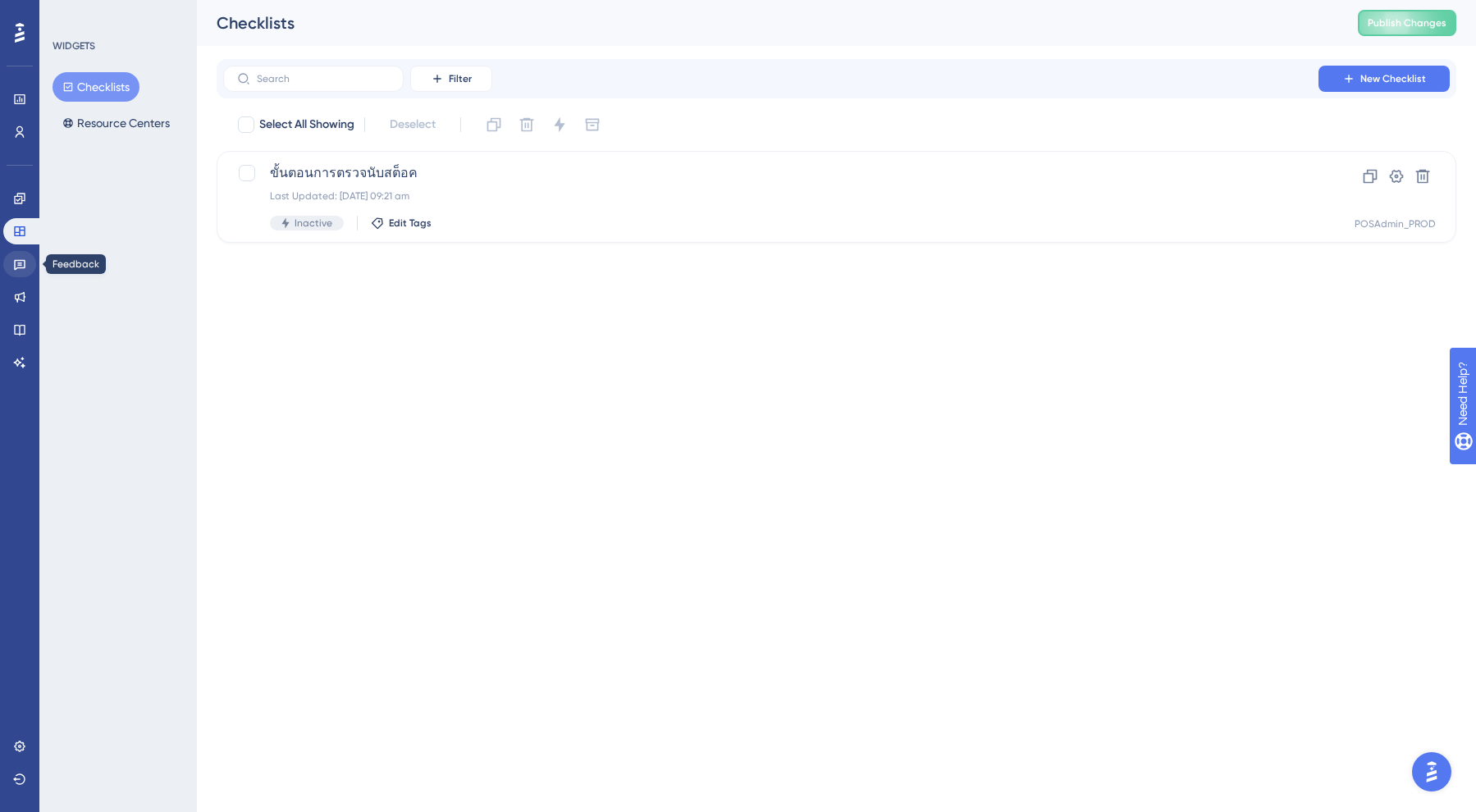
click at [16, 265] on icon at bounding box center [19, 264] width 13 height 13
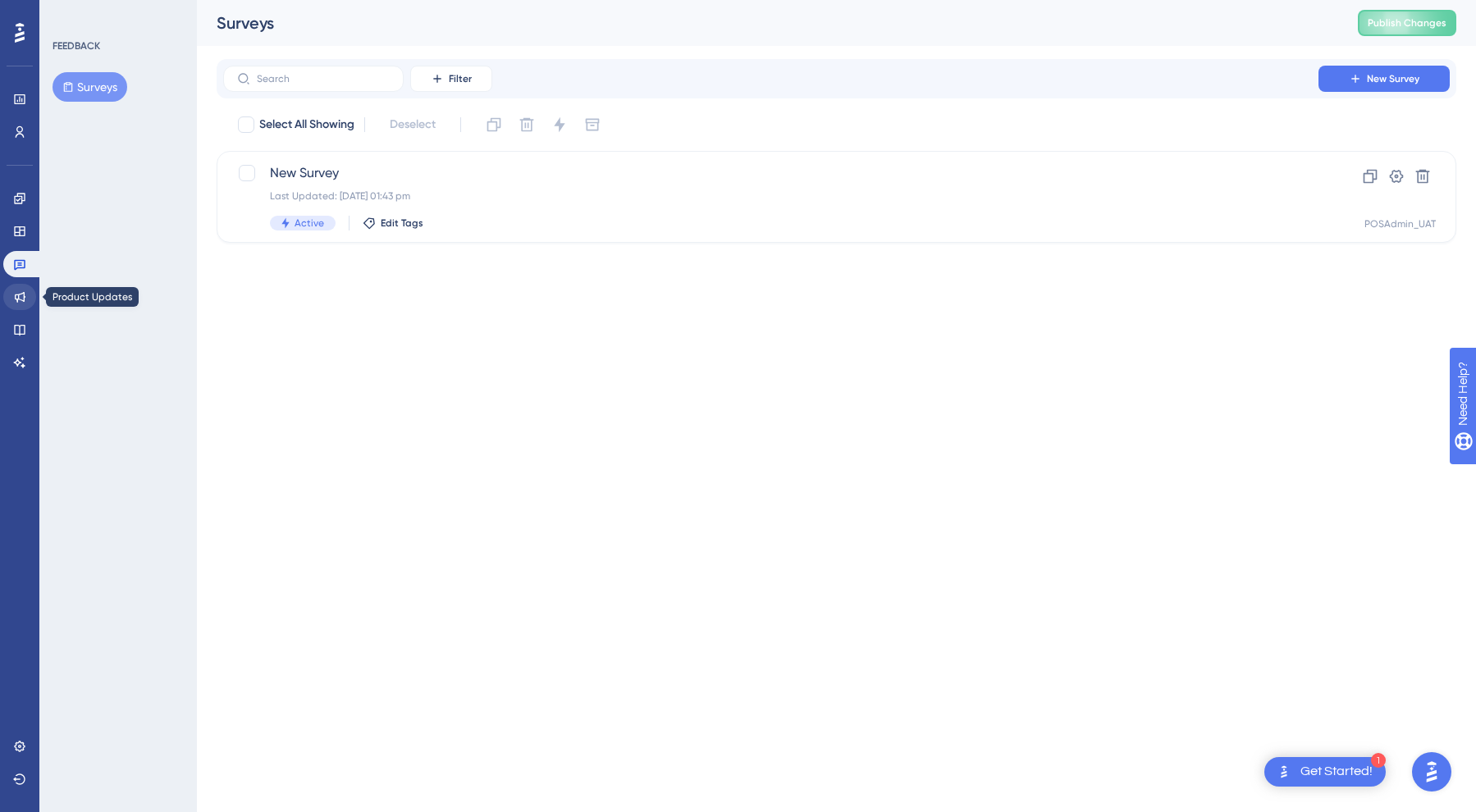
click at [29, 290] on link at bounding box center [20, 296] width 33 height 26
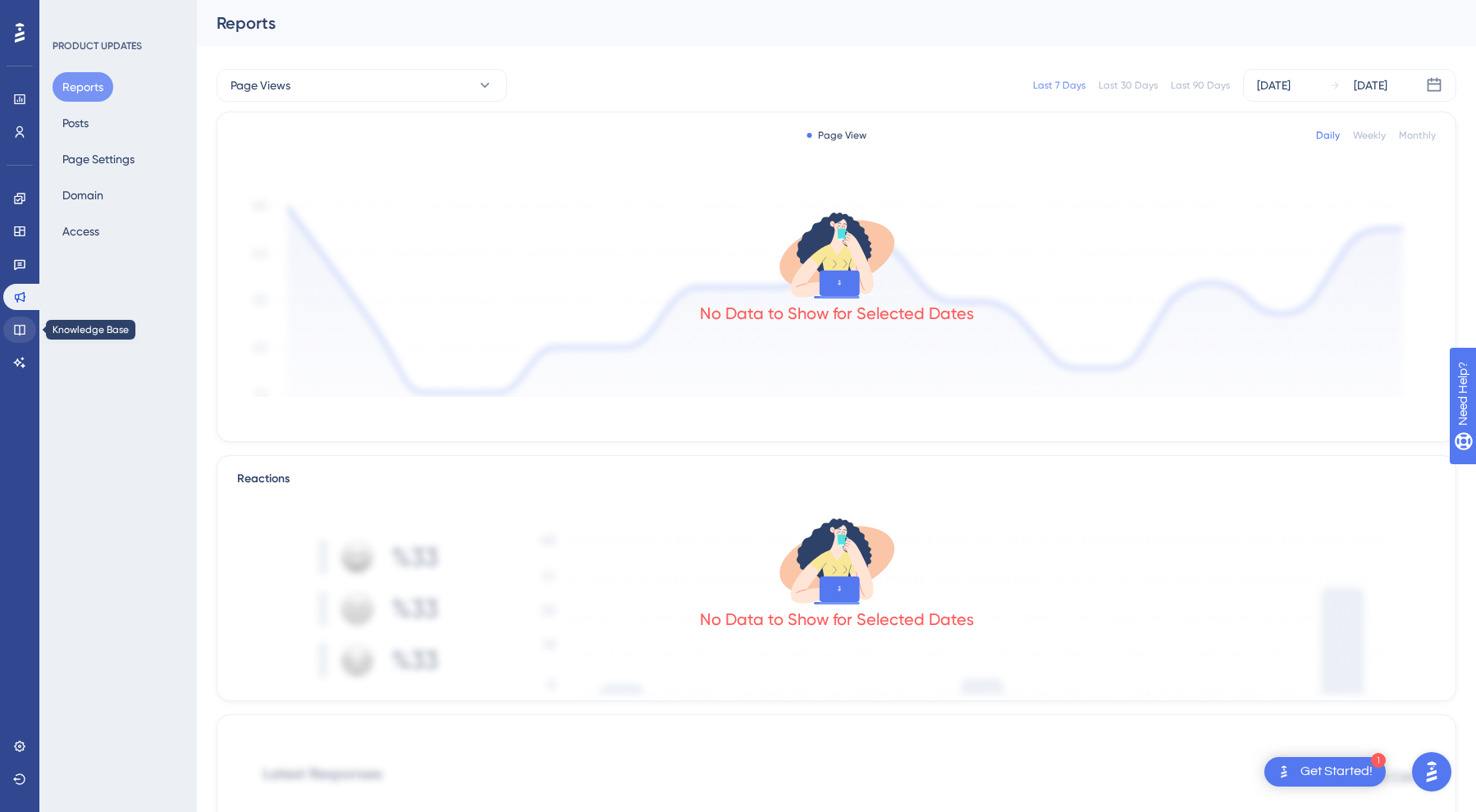
click at [21, 337] on link at bounding box center [20, 329] width 33 height 26
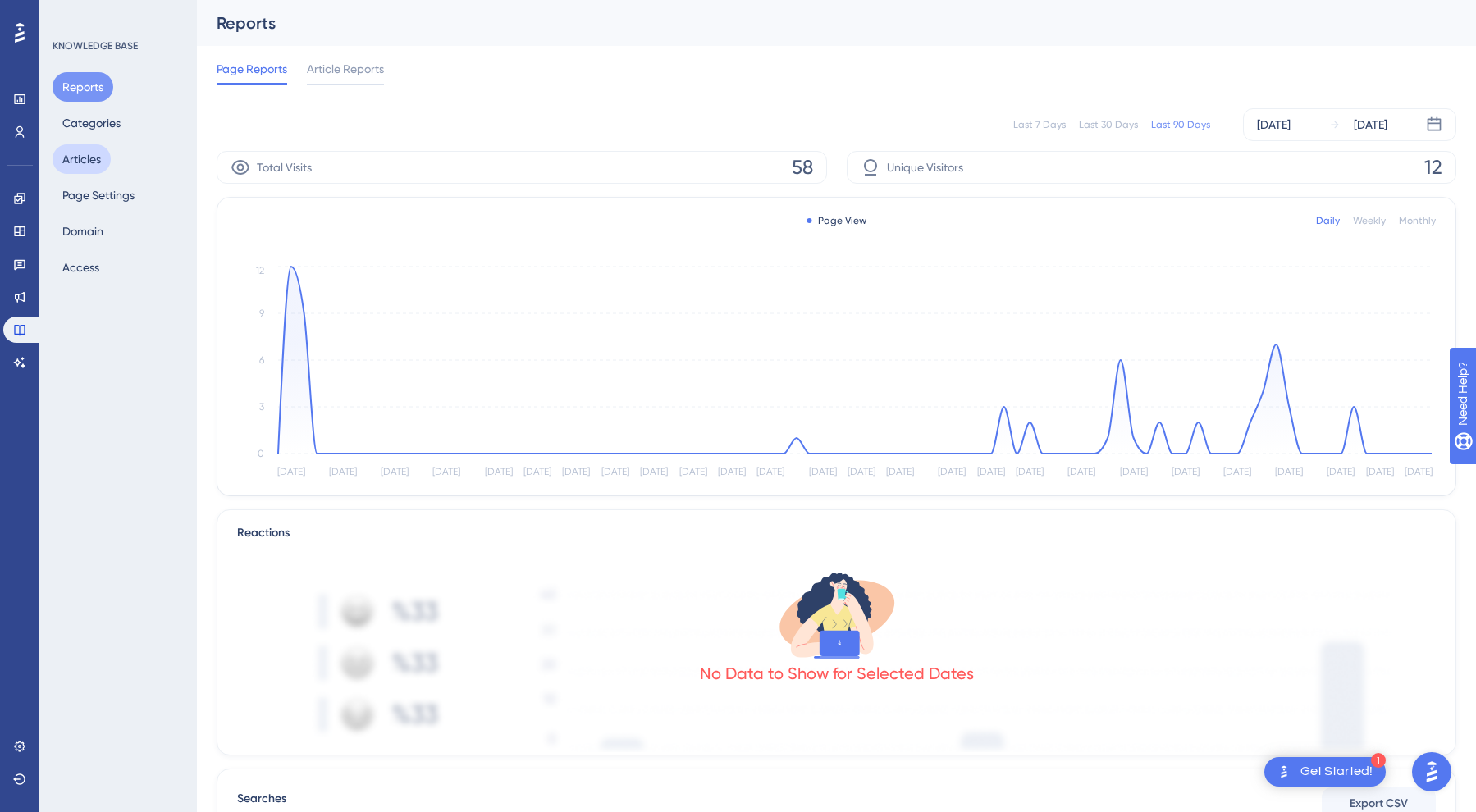
click at [77, 151] on button "Articles" at bounding box center [82, 159] width 58 height 30
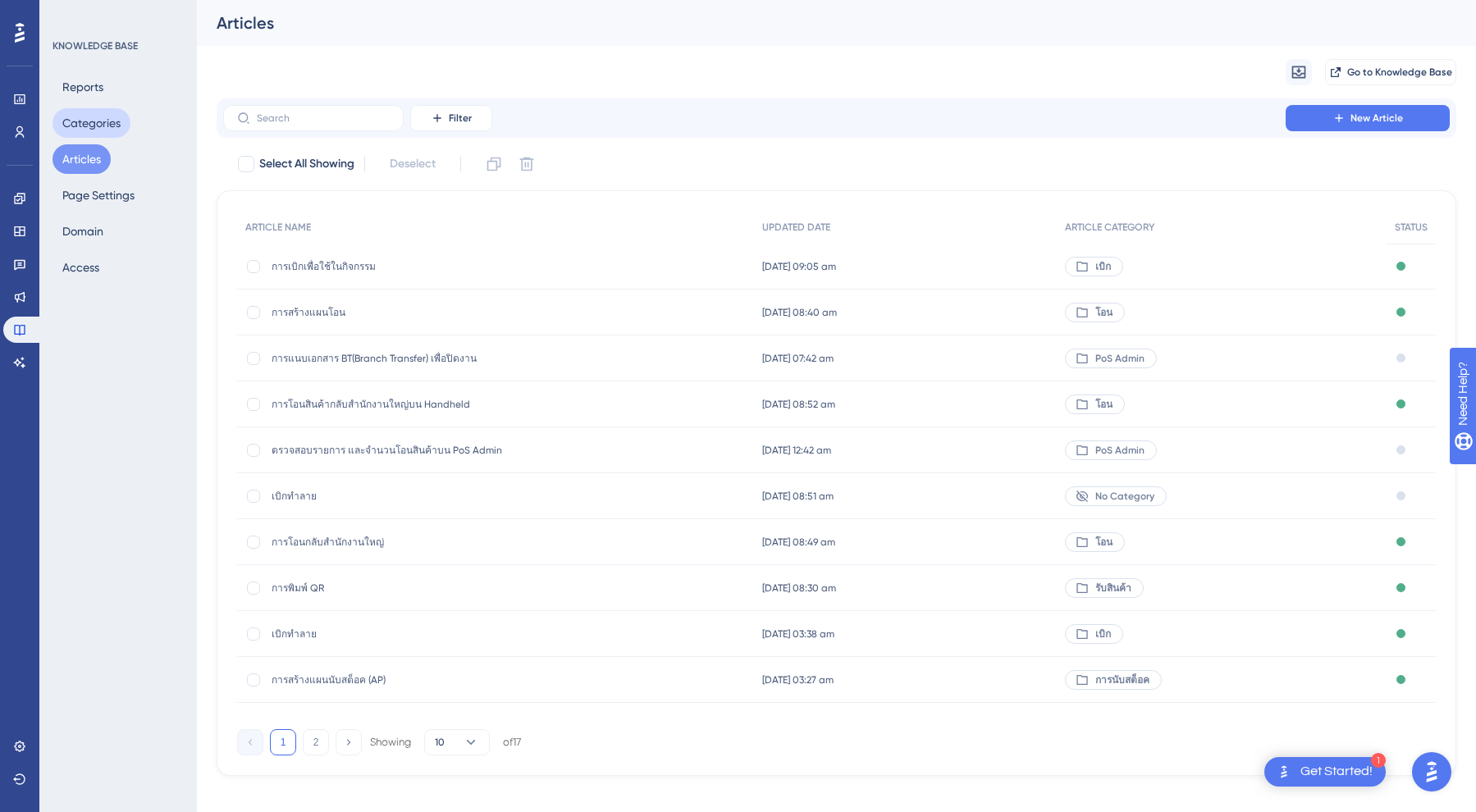
click at [89, 133] on button "Categories" at bounding box center [92, 123] width 78 height 30
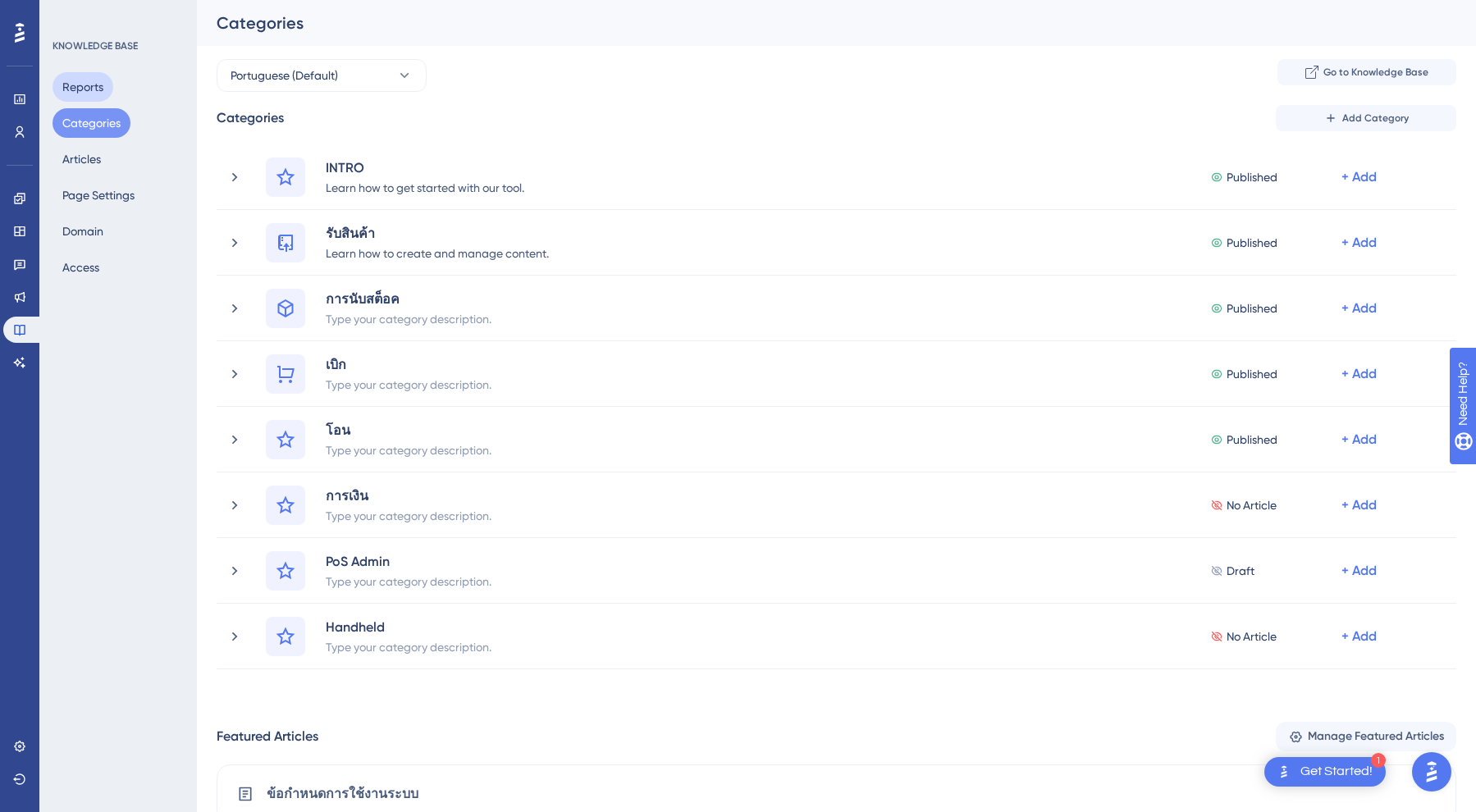
click at [90, 83] on button "Reports" at bounding box center [83, 87] width 60 height 30
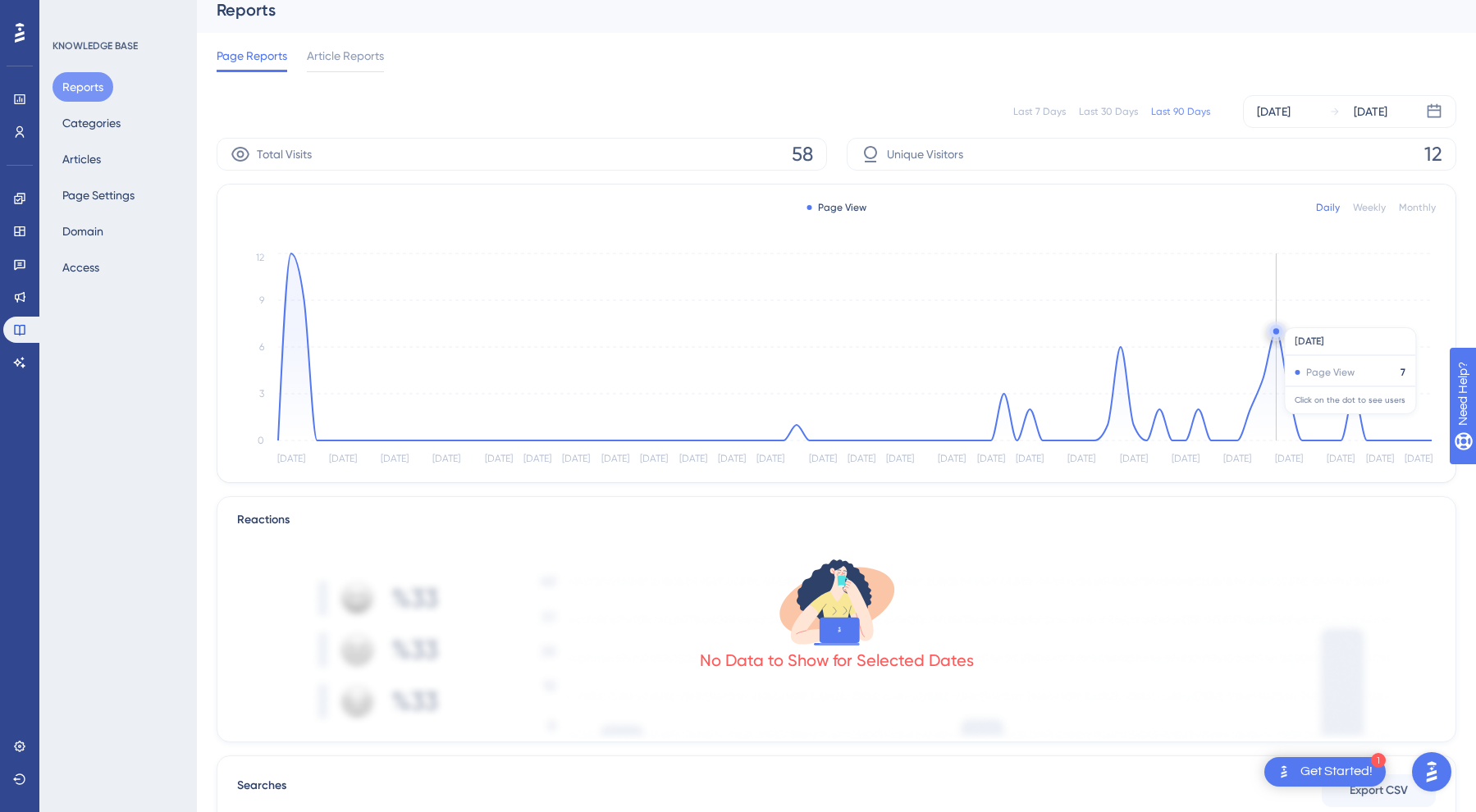
scroll to position [21, 0]
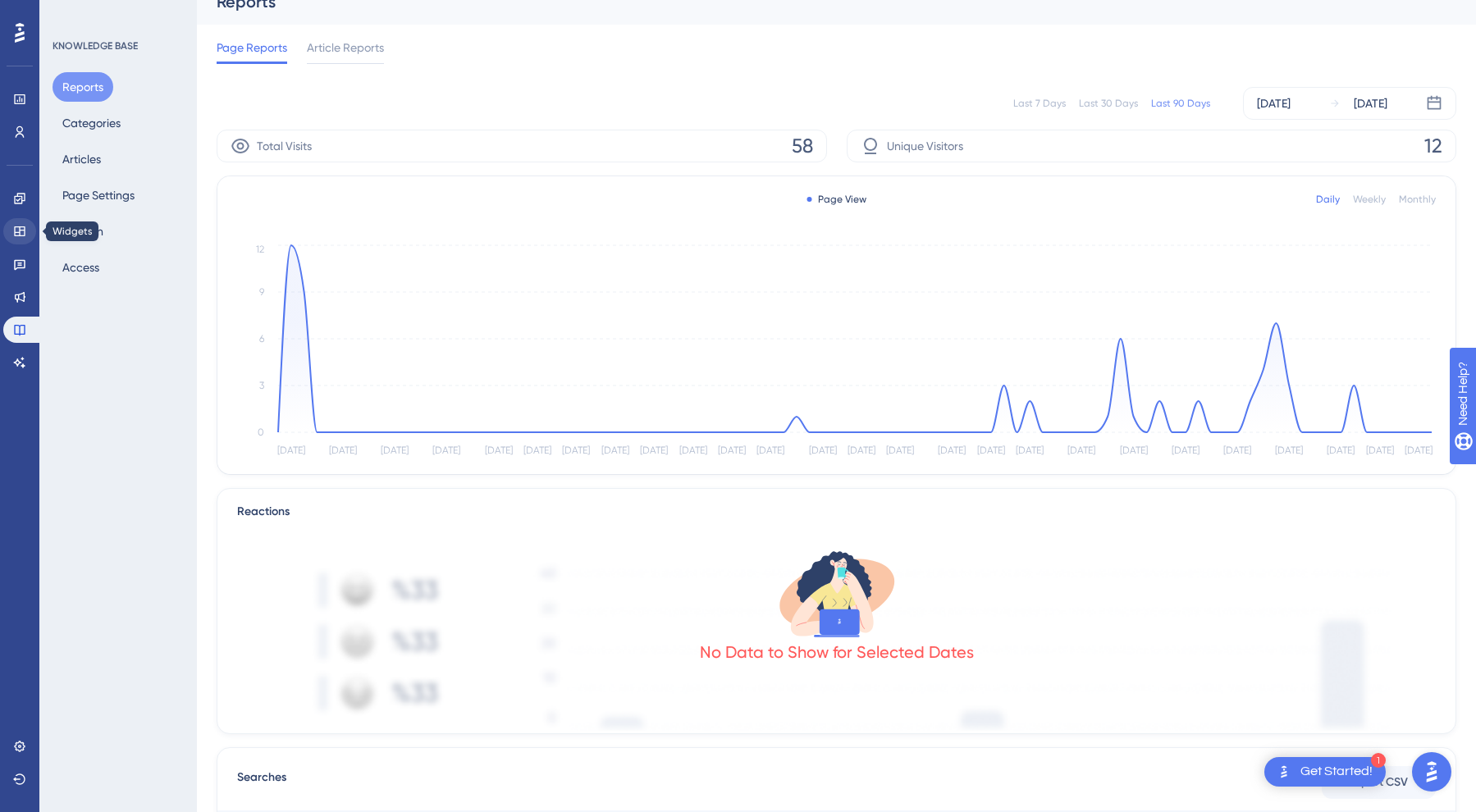
click at [33, 225] on link at bounding box center [20, 231] width 33 height 26
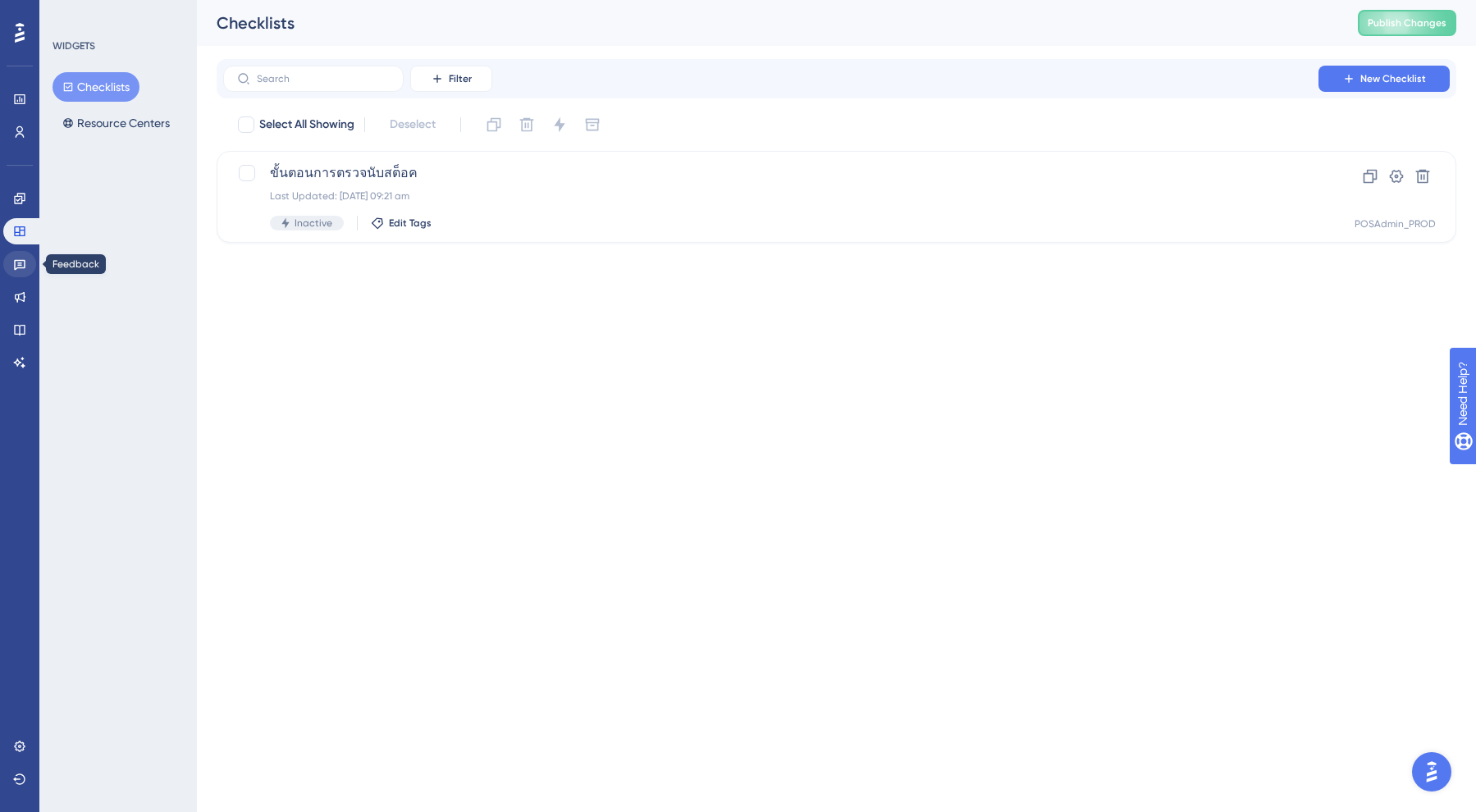
click at [13, 272] on link at bounding box center [20, 264] width 33 height 26
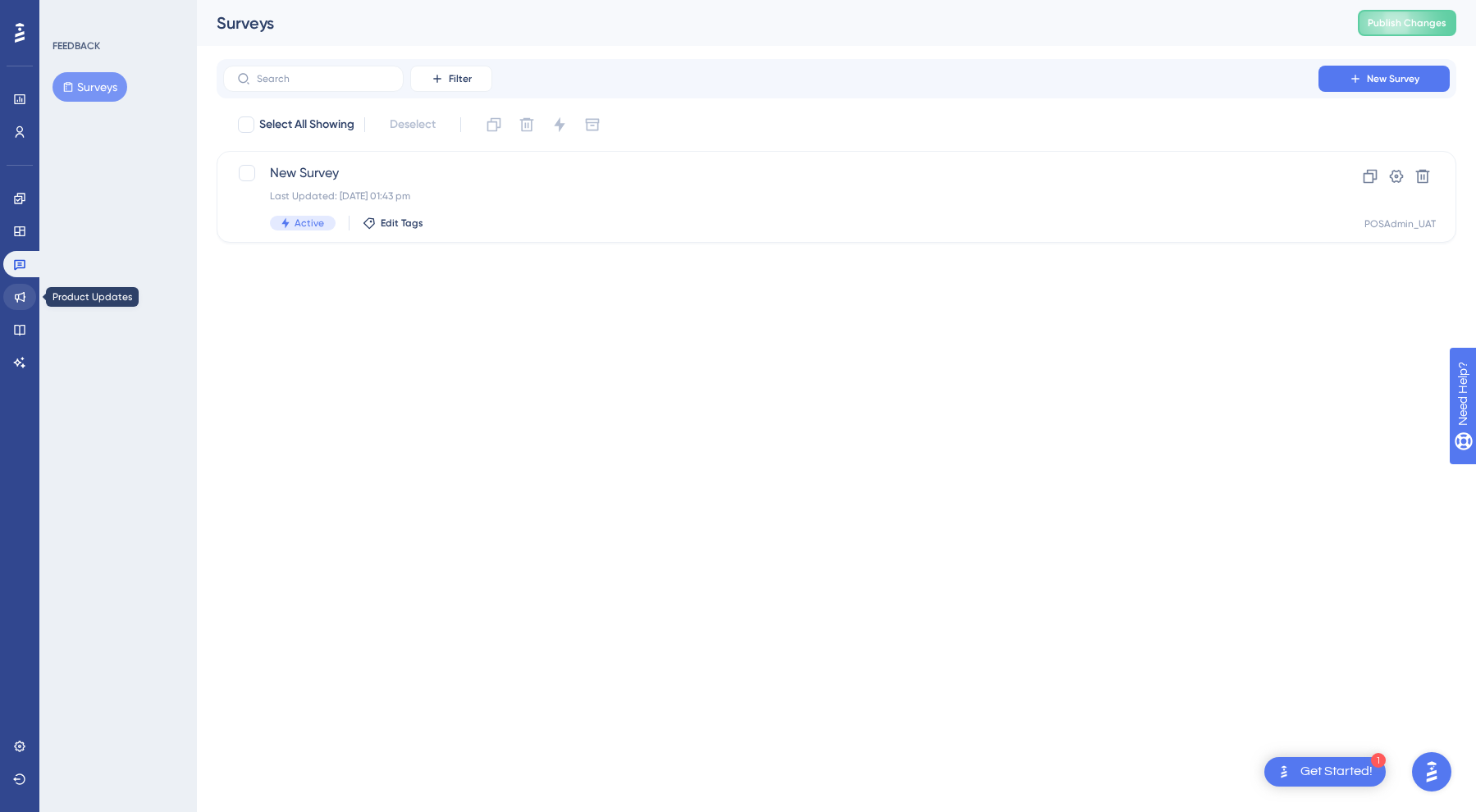
click at [17, 300] on icon at bounding box center [20, 297] width 11 height 11
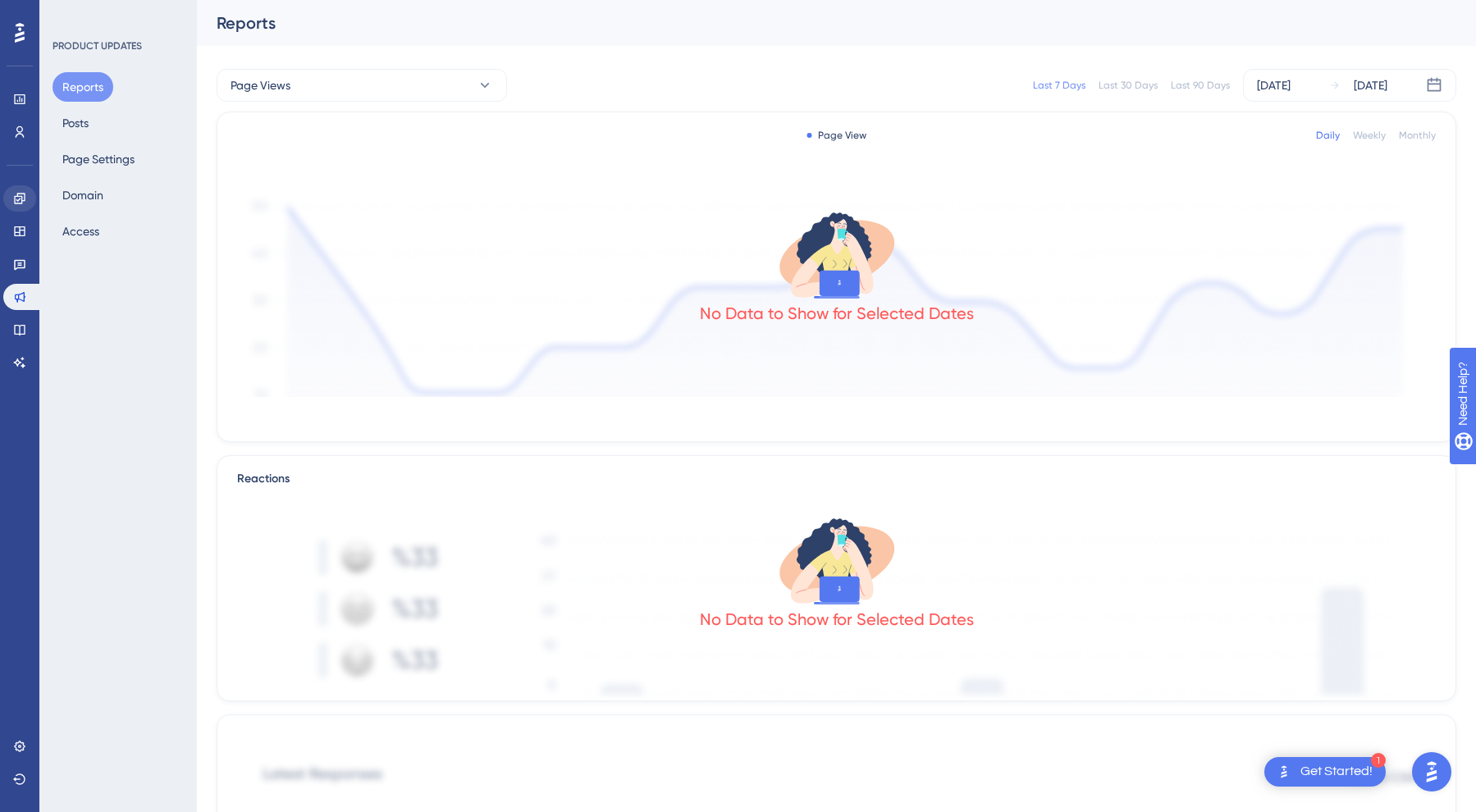
click at [27, 197] on link at bounding box center [20, 198] width 33 height 26
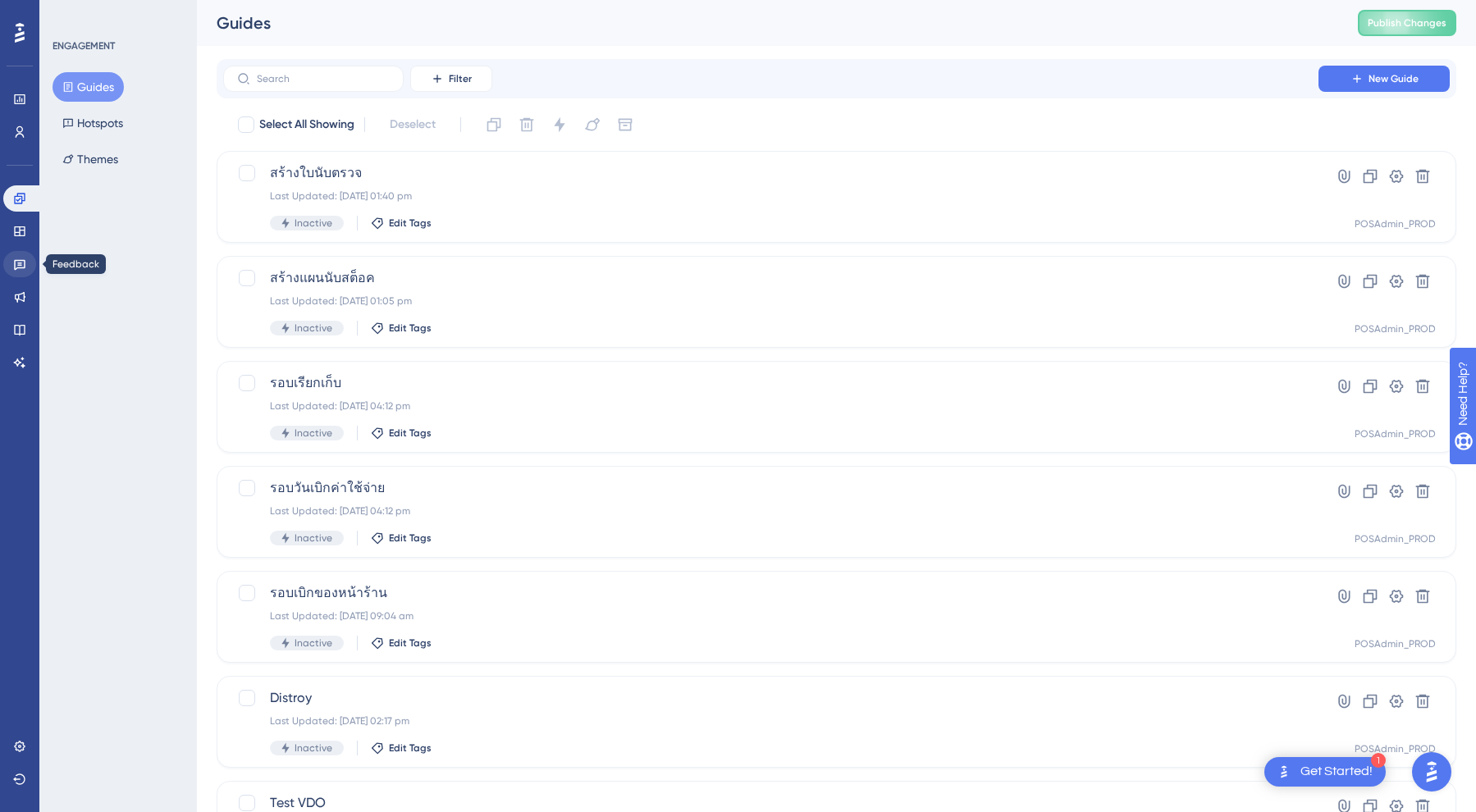
click at [20, 263] on icon at bounding box center [19, 266] width 11 height 11
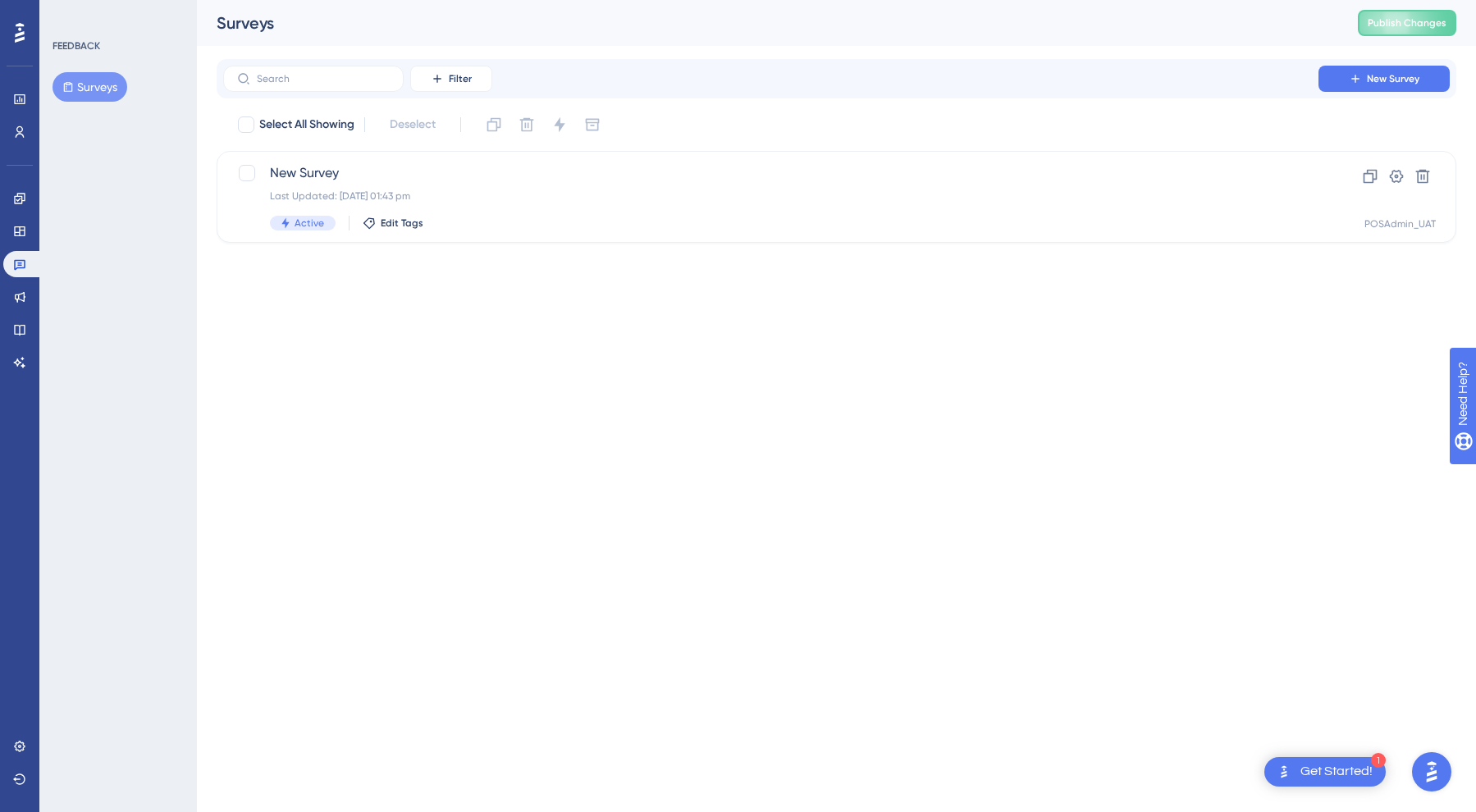
click at [20, 314] on div "Engagement Widgets Feedback Product Updates Knowledge Base AI Assistant" at bounding box center [20, 281] width 33 height 191
click at [26, 331] on link at bounding box center [20, 329] width 33 height 26
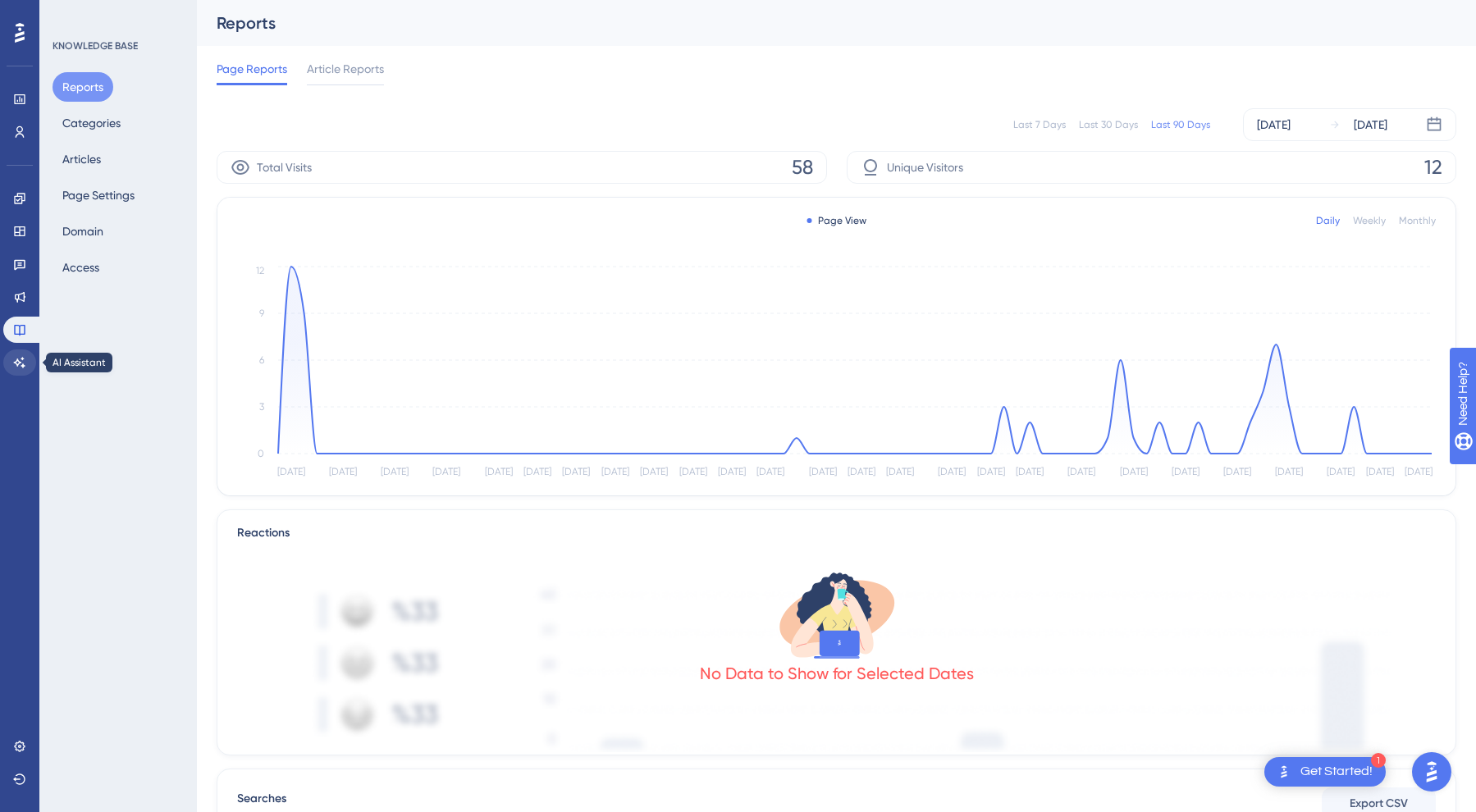
click at [19, 356] on icon at bounding box center [19, 362] width 13 height 13
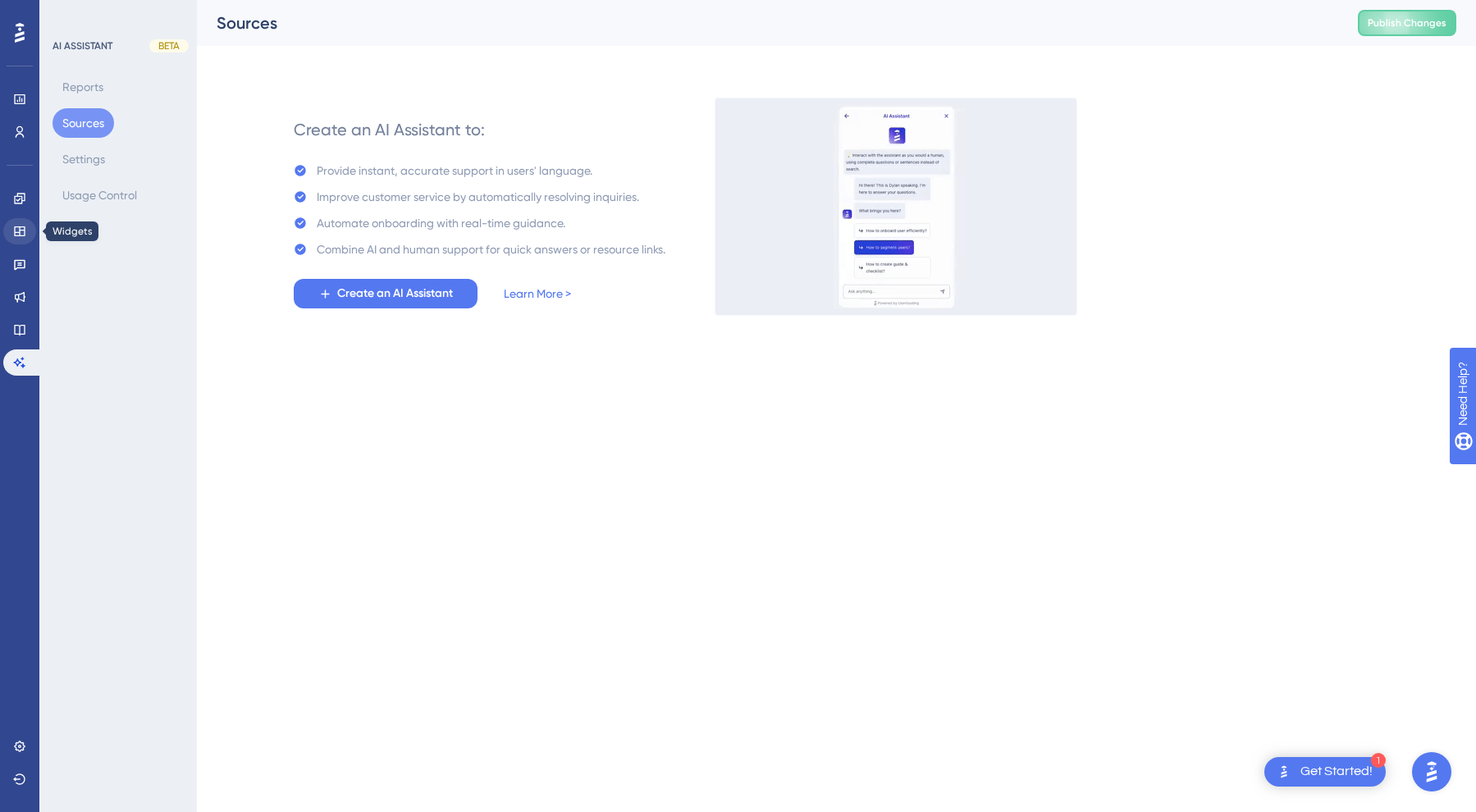
click at [14, 228] on icon at bounding box center [19, 232] width 11 height 10
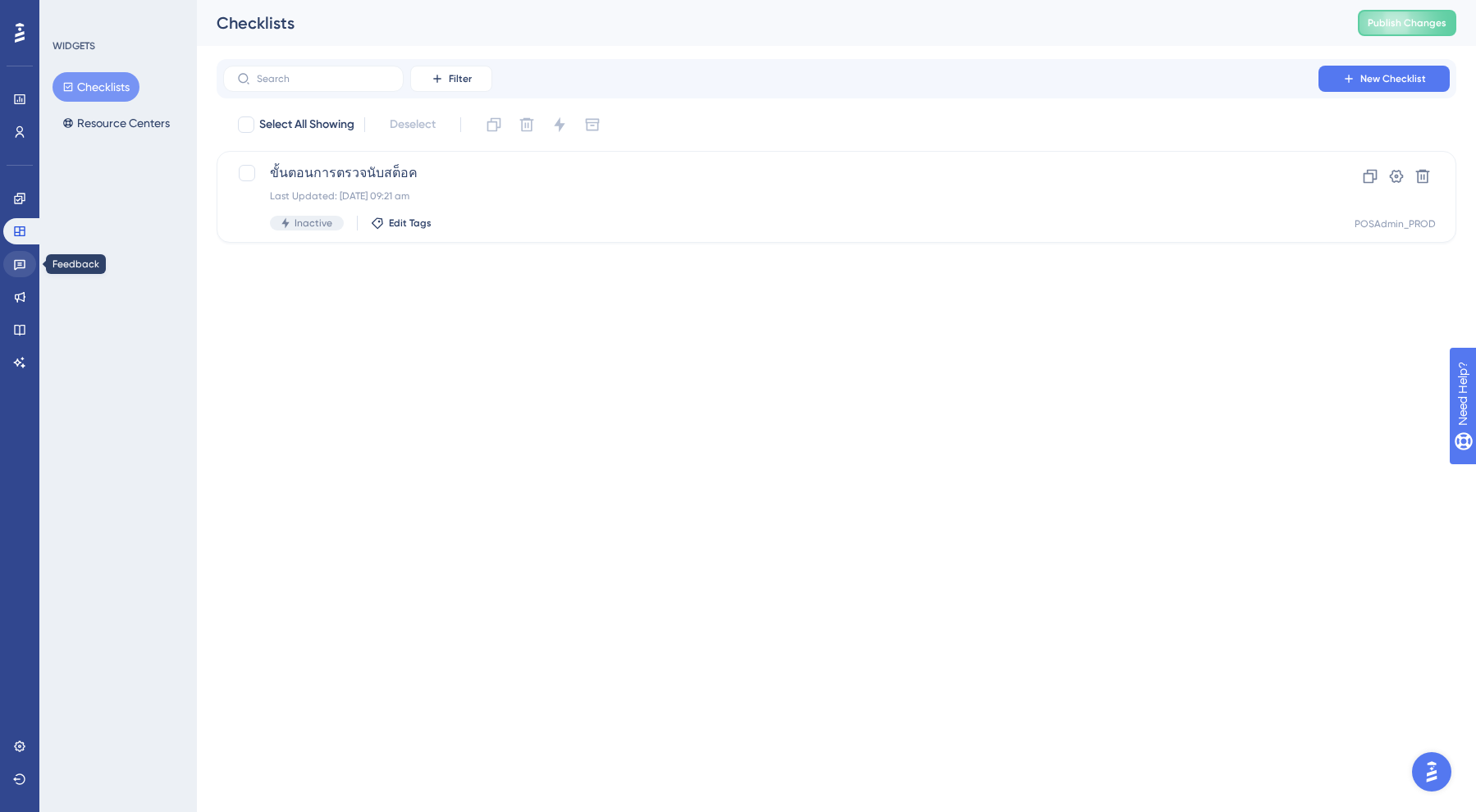
click at [19, 261] on icon at bounding box center [19, 264] width 13 height 13
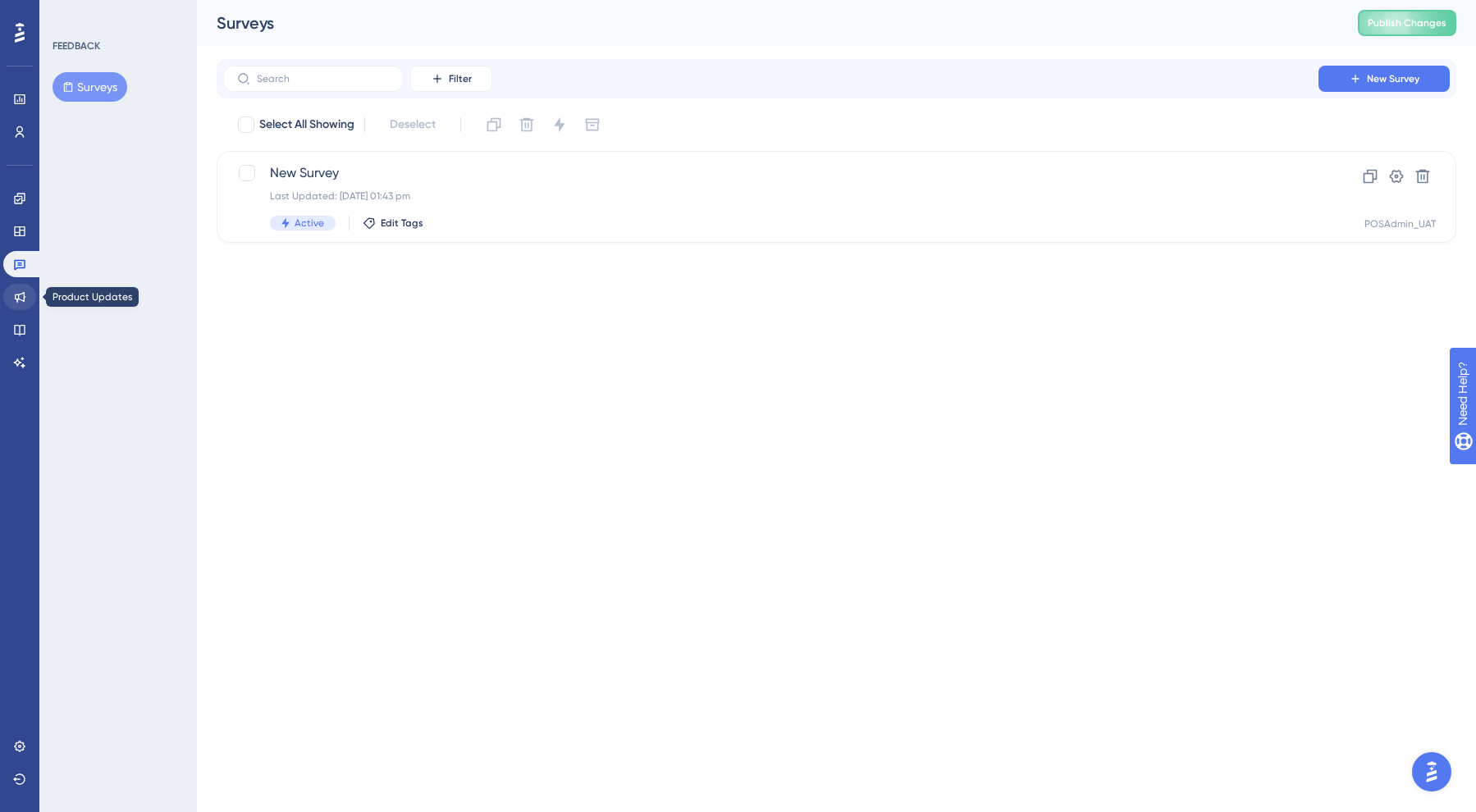
click at [21, 289] on link at bounding box center [20, 296] width 33 height 26
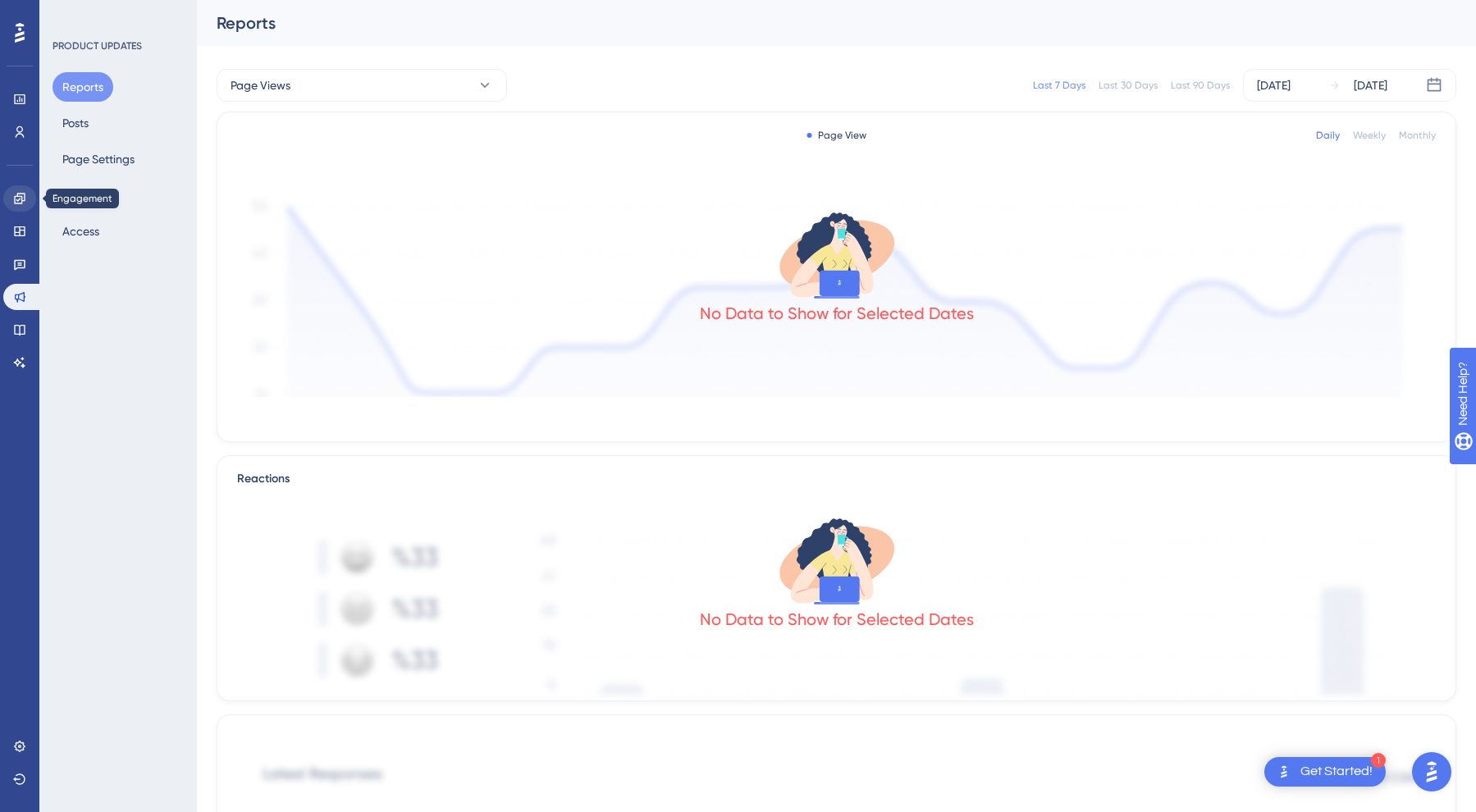
click at [26, 192] on link at bounding box center [20, 198] width 33 height 26
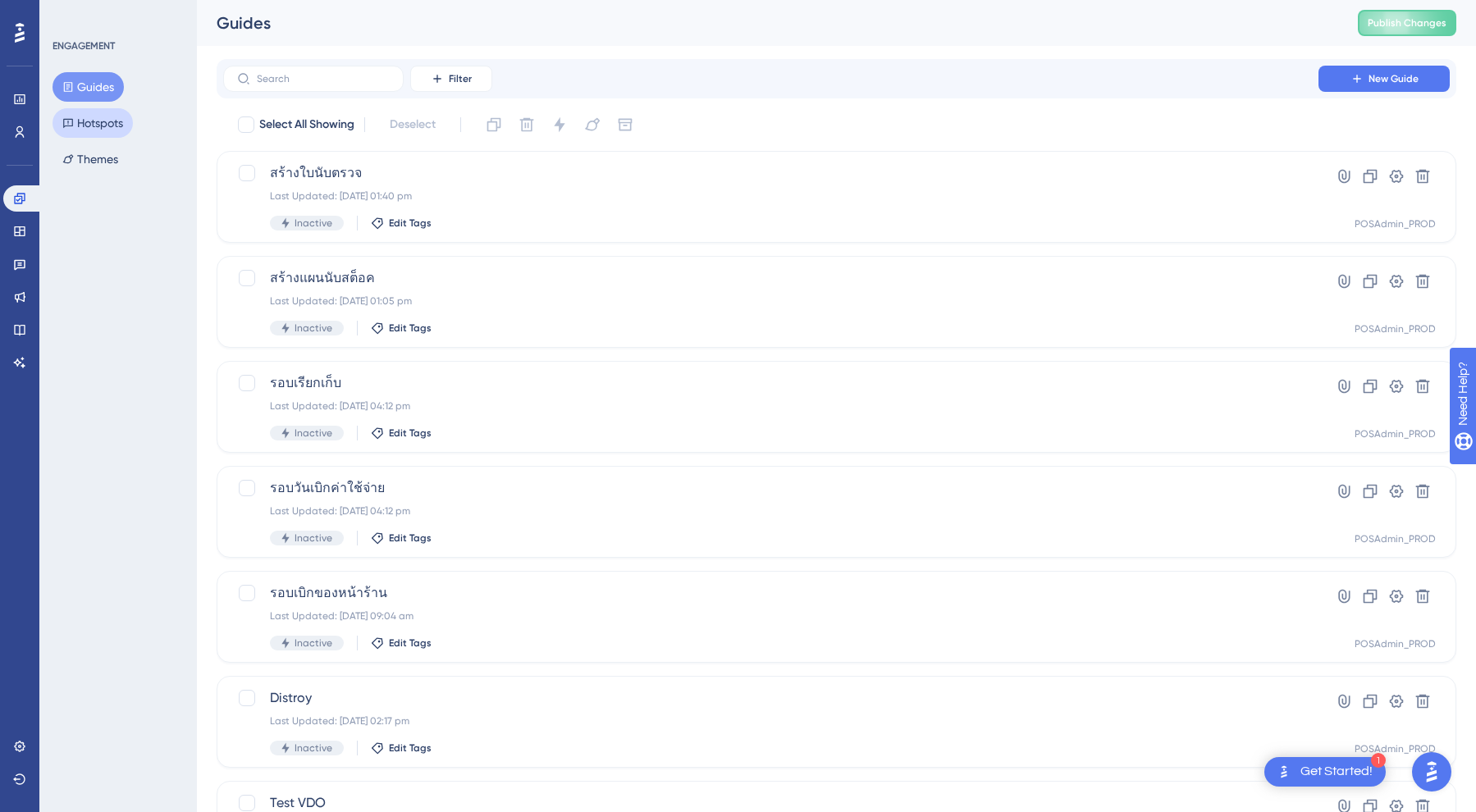
click at [88, 125] on button "Hotspots" at bounding box center [93, 123] width 80 height 30
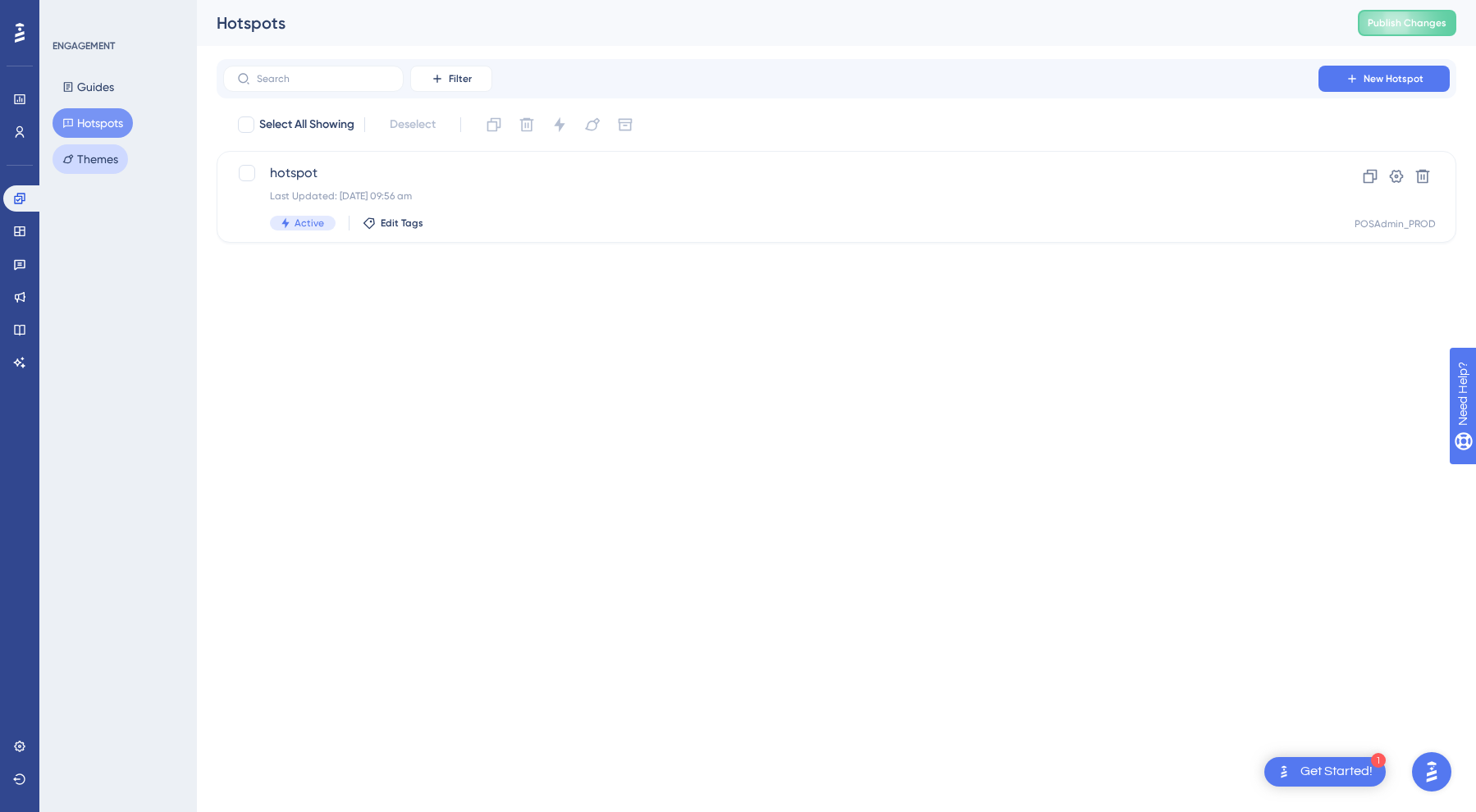
click at [92, 161] on button "Themes" at bounding box center [90, 159] width 76 height 30
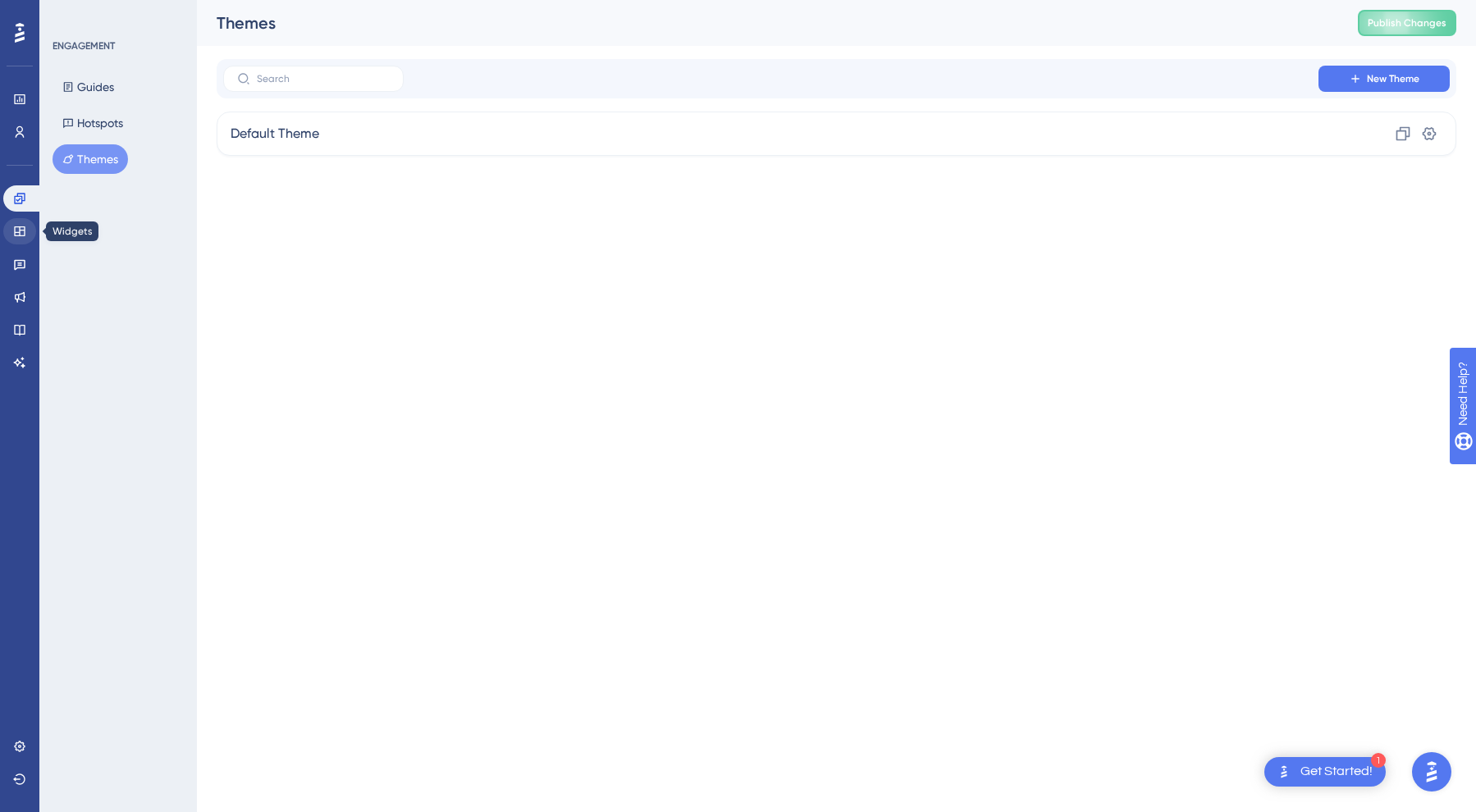
click at [20, 243] on link at bounding box center [20, 231] width 33 height 26
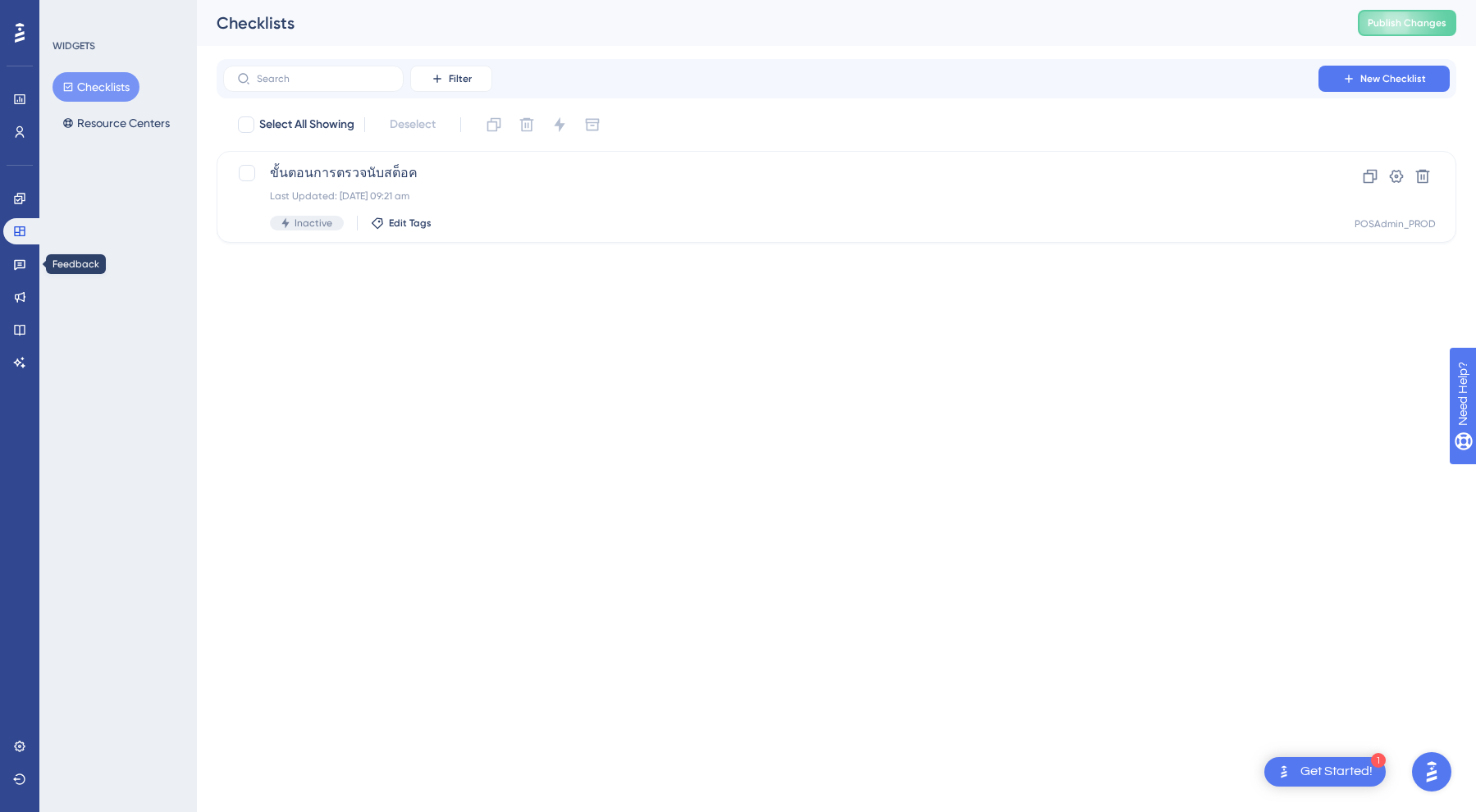
click at [19, 280] on div "Engagement Widgets Feedback Product Updates Knowledge Base AI Assistant" at bounding box center [20, 281] width 33 height 191
click at [26, 291] on icon at bounding box center [19, 296] width 13 height 13
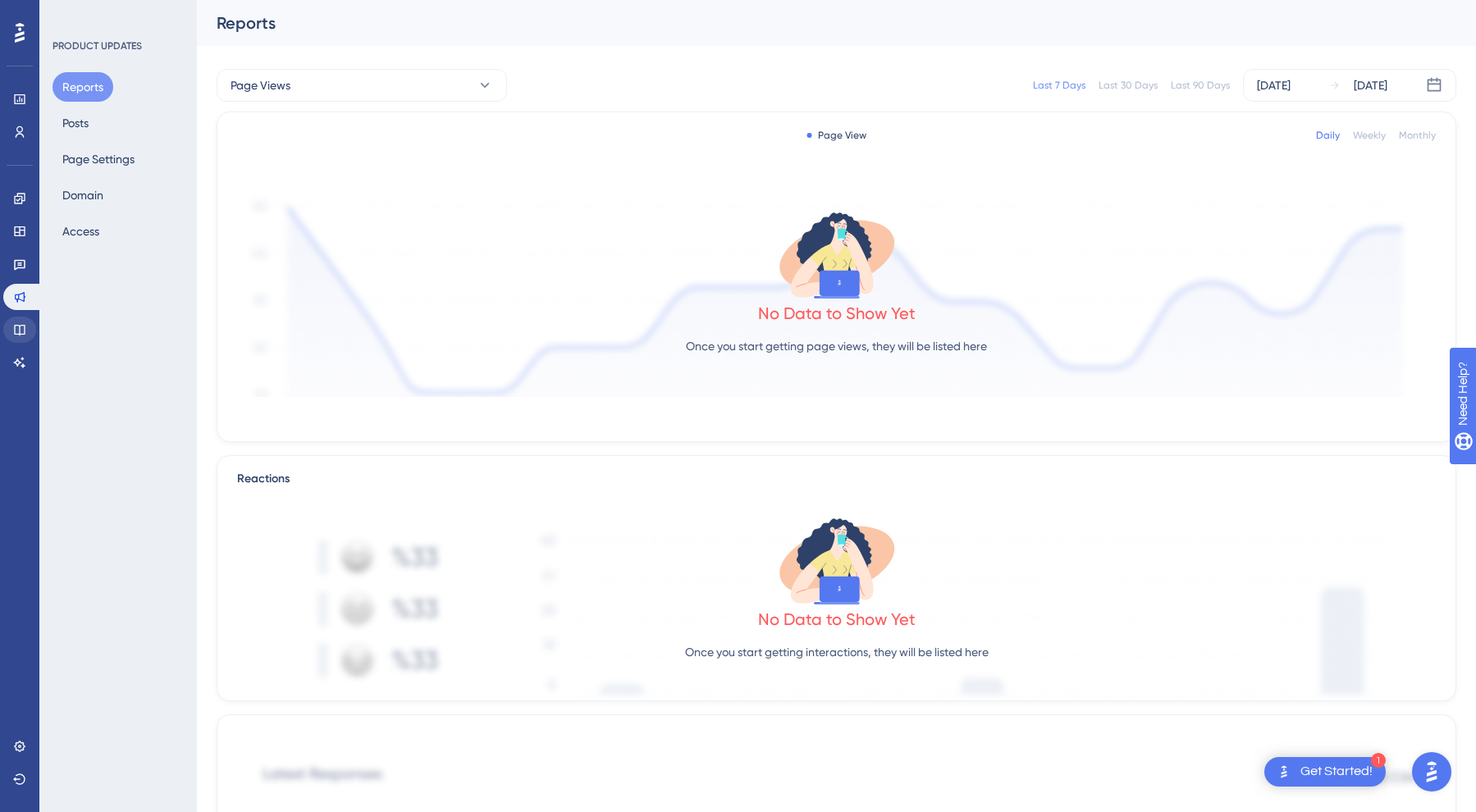
click at [23, 317] on link at bounding box center [20, 329] width 33 height 26
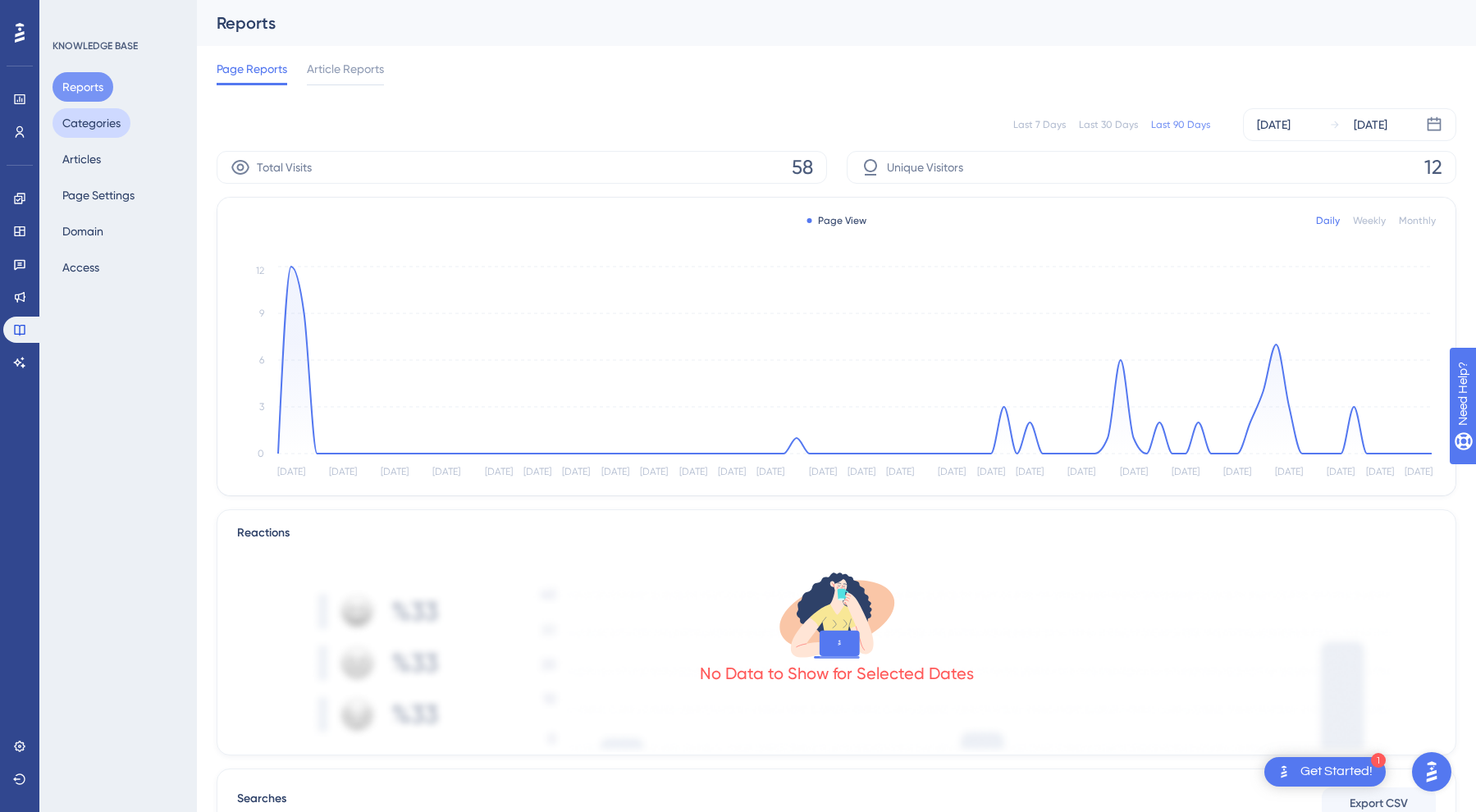
click at [94, 124] on button "Categories" at bounding box center [92, 123] width 78 height 30
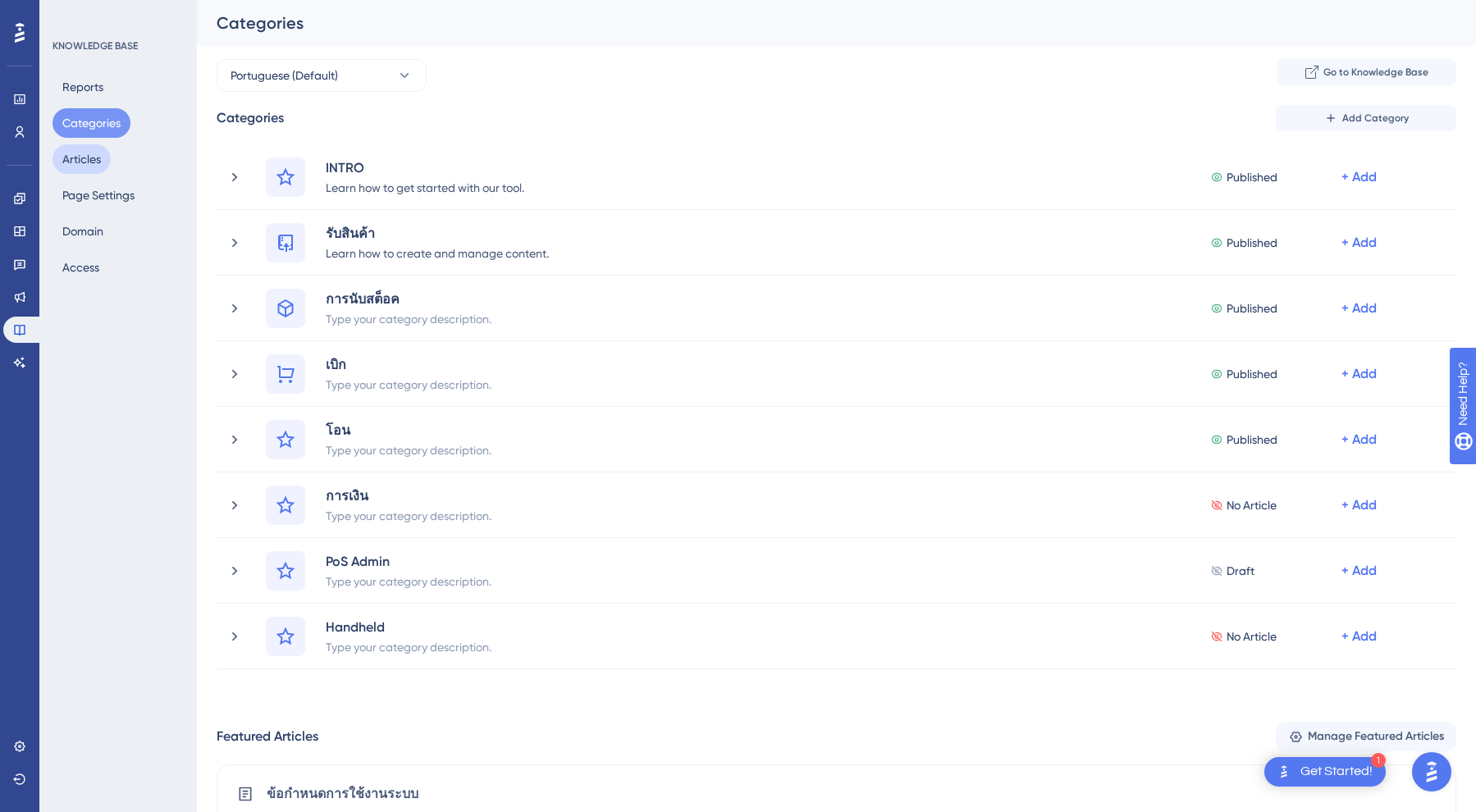
click at [85, 147] on button "Articles" at bounding box center [82, 159] width 58 height 30
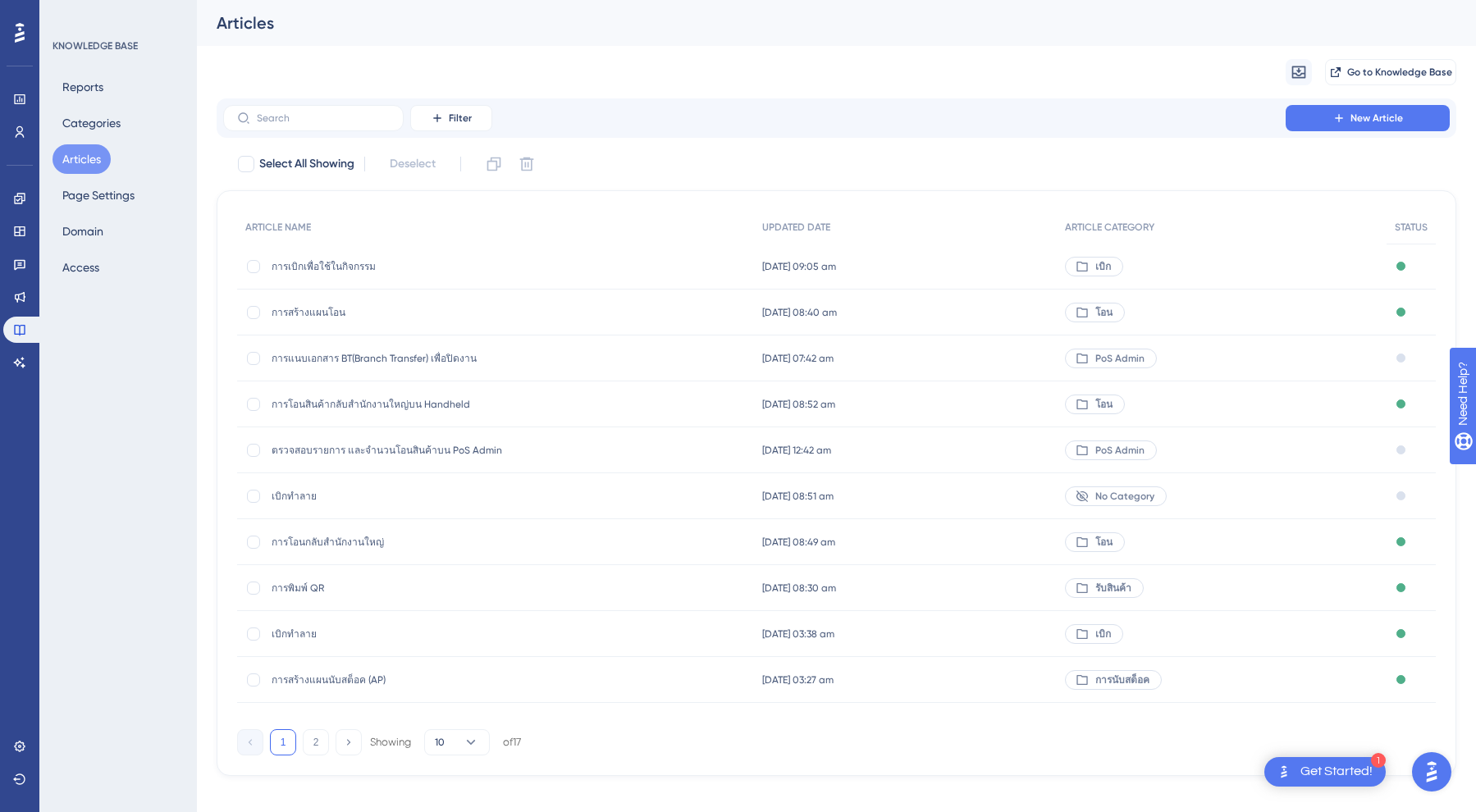
click at [88, 210] on div "Reports Categories Articles Page Settings Domain Access" at bounding box center [119, 177] width 133 height 210
click at [93, 195] on button "Page Settings" at bounding box center [99, 195] width 92 height 30
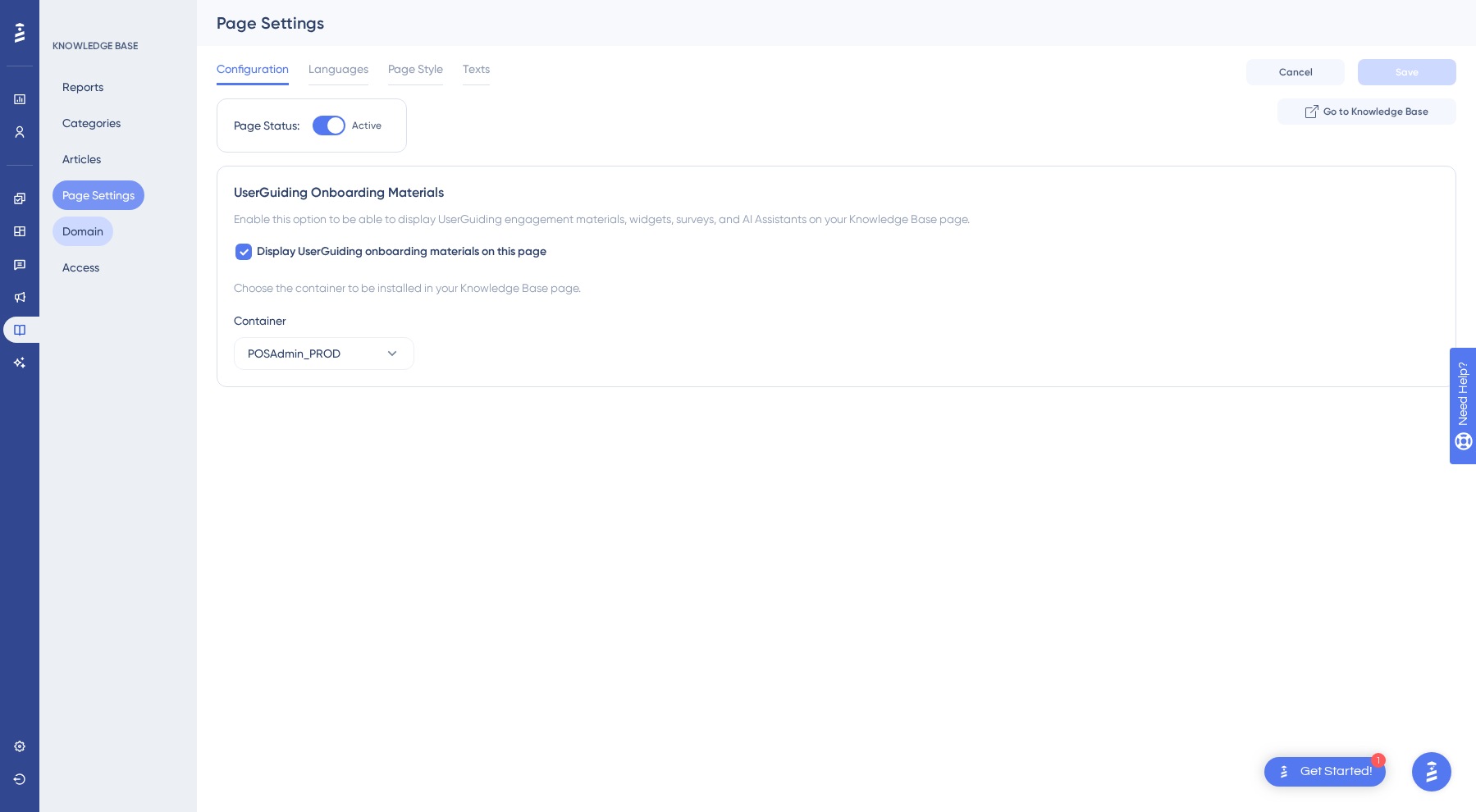
click at [87, 223] on button "Domain" at bounding box center [83, 231] width 60 height 30
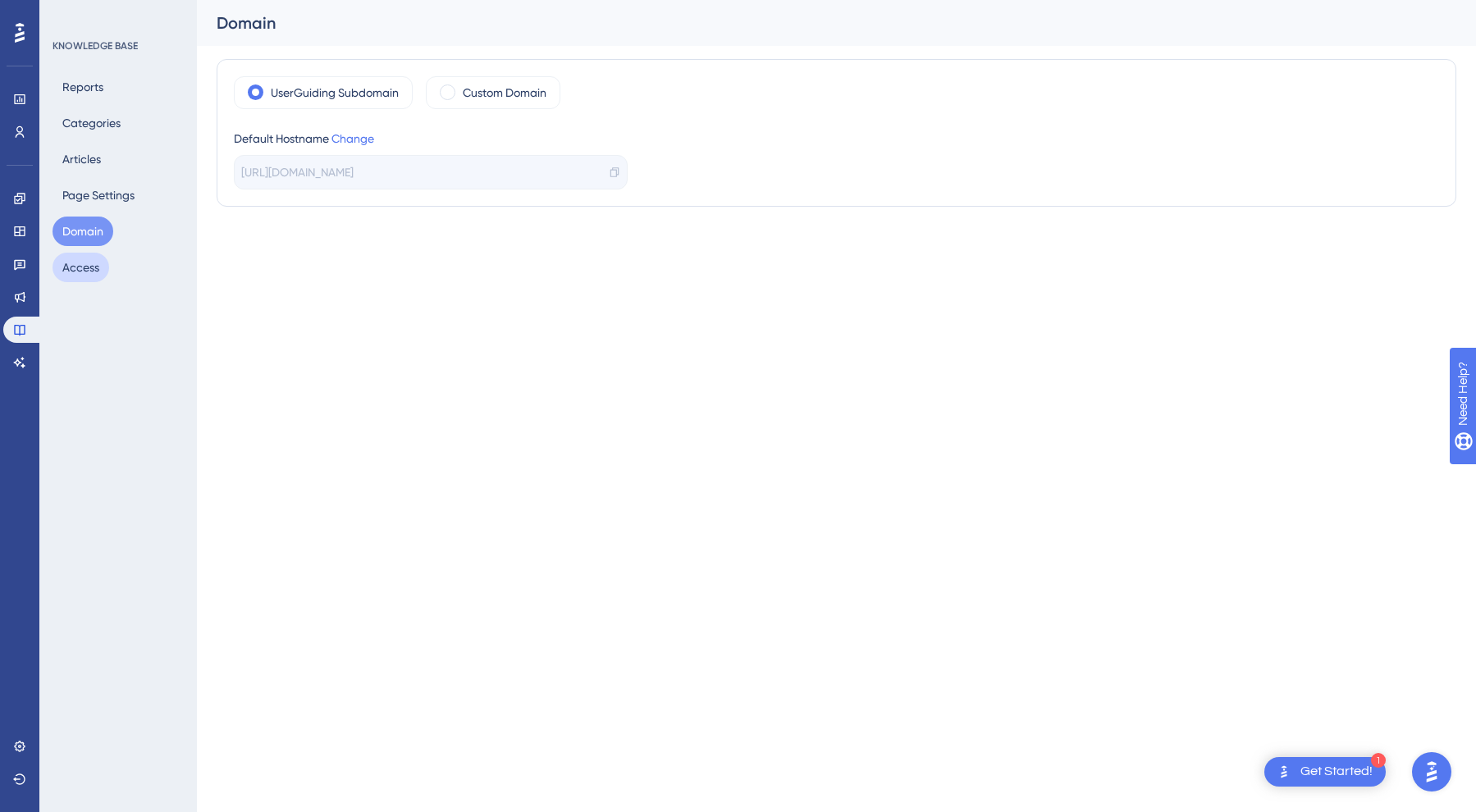
click at [89, 266] on button "Access" at bounding box center [81, 267] width 56 height 30
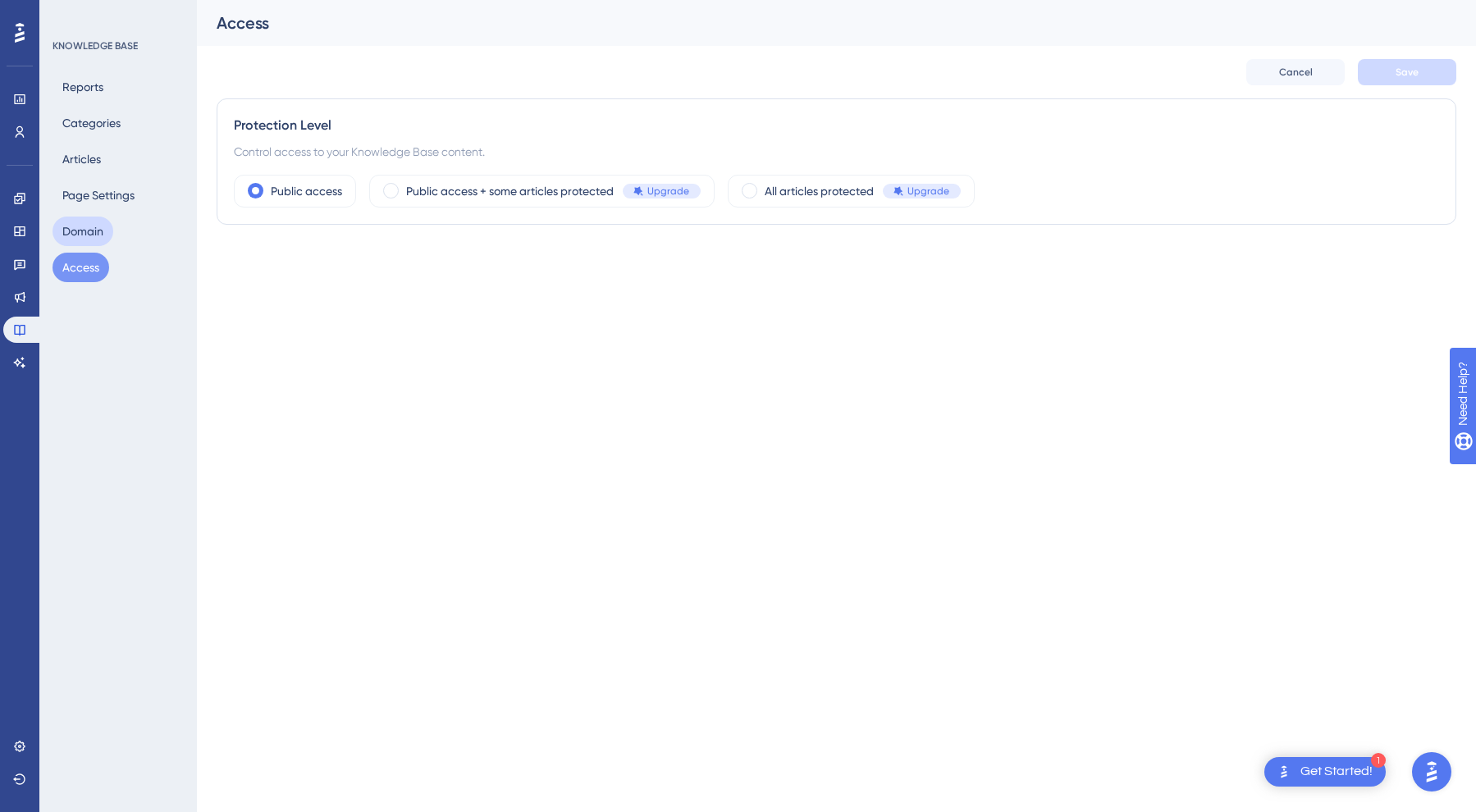
click at [90, 238] on button "Domain" at bounding box center [83, 231] width 60 height 30
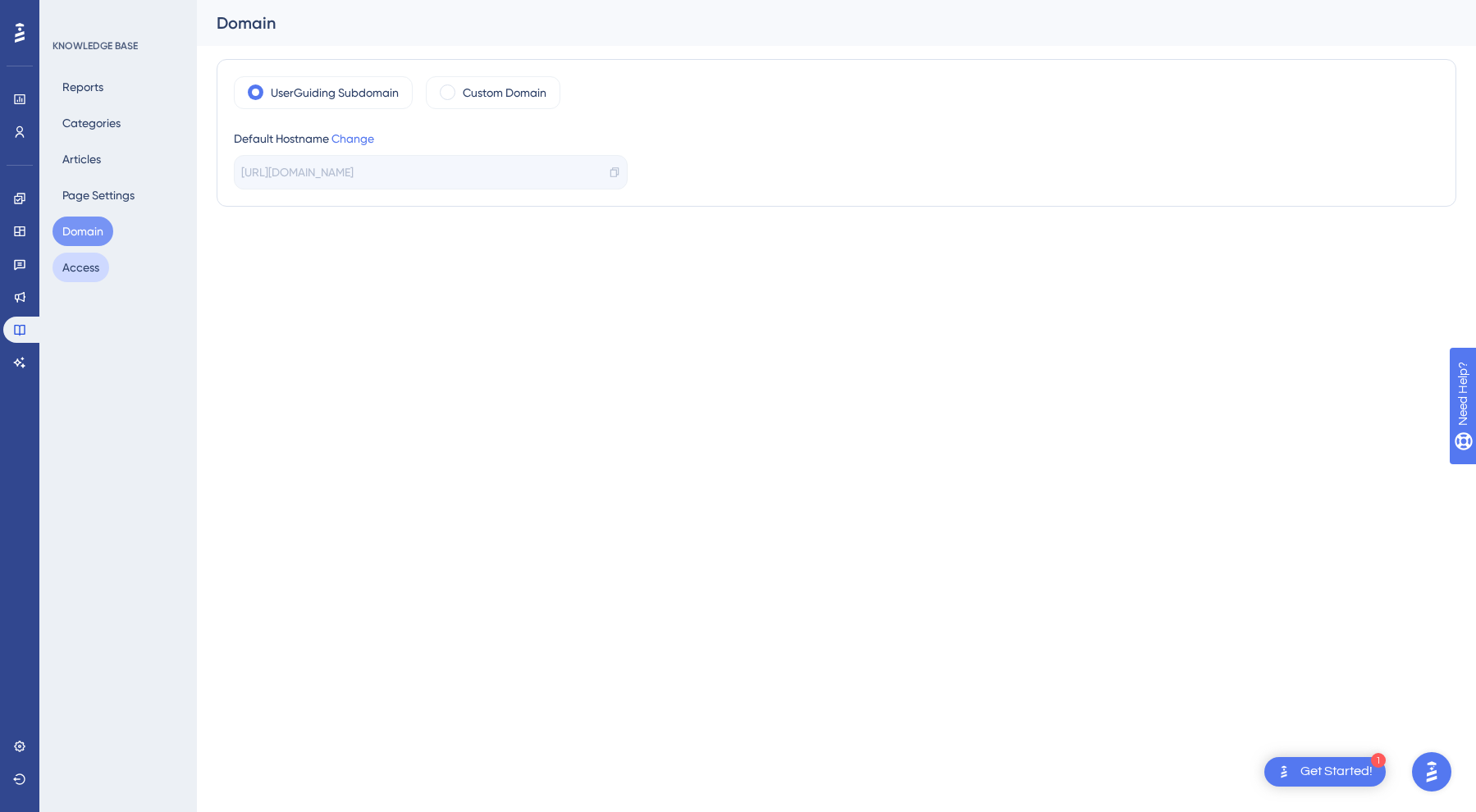
click at [90, 260] on button "Access" at bounding box center [81, 267] width 56 height 30
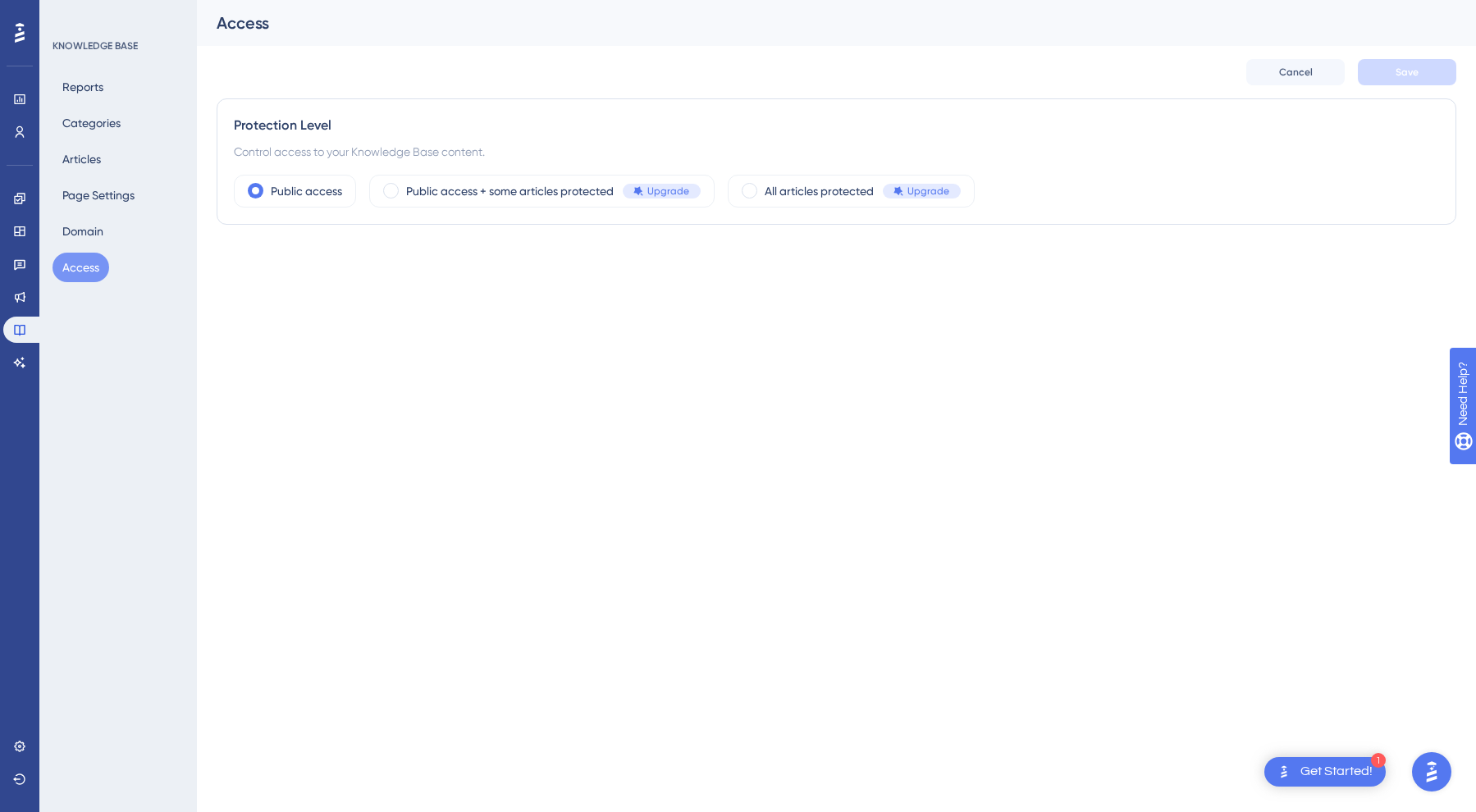
click at [91, 213] on div "Reports Categories Articles Page Settings Domain Access" at bounding box center [119, 177] width 133 height 210
click at [90, 232] on button "Domain" at bounding box center [83, 231] width 60 height 30
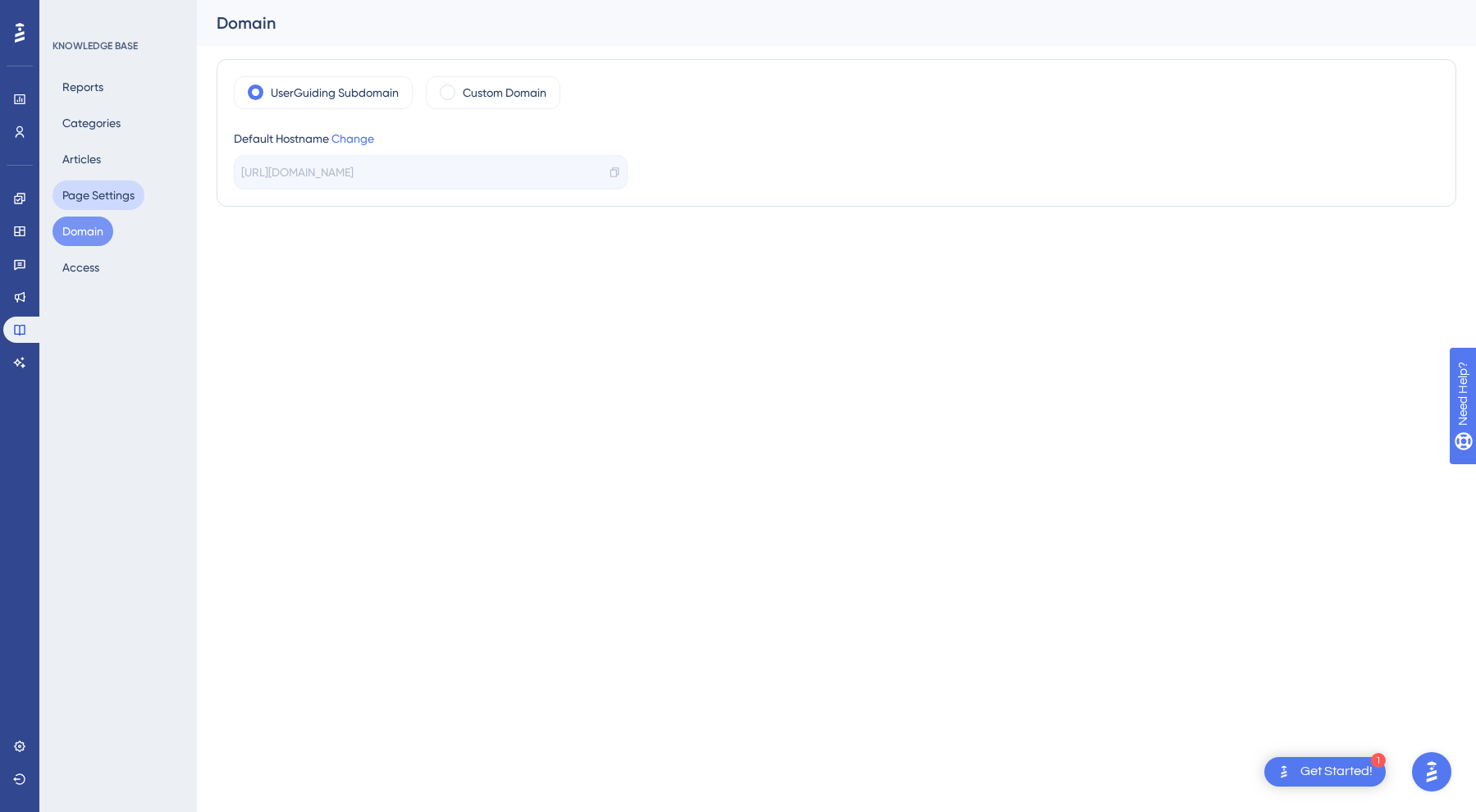
click at [91, 203] on button "Page Settings" at bounding box center [99, 195] width 92 height 30
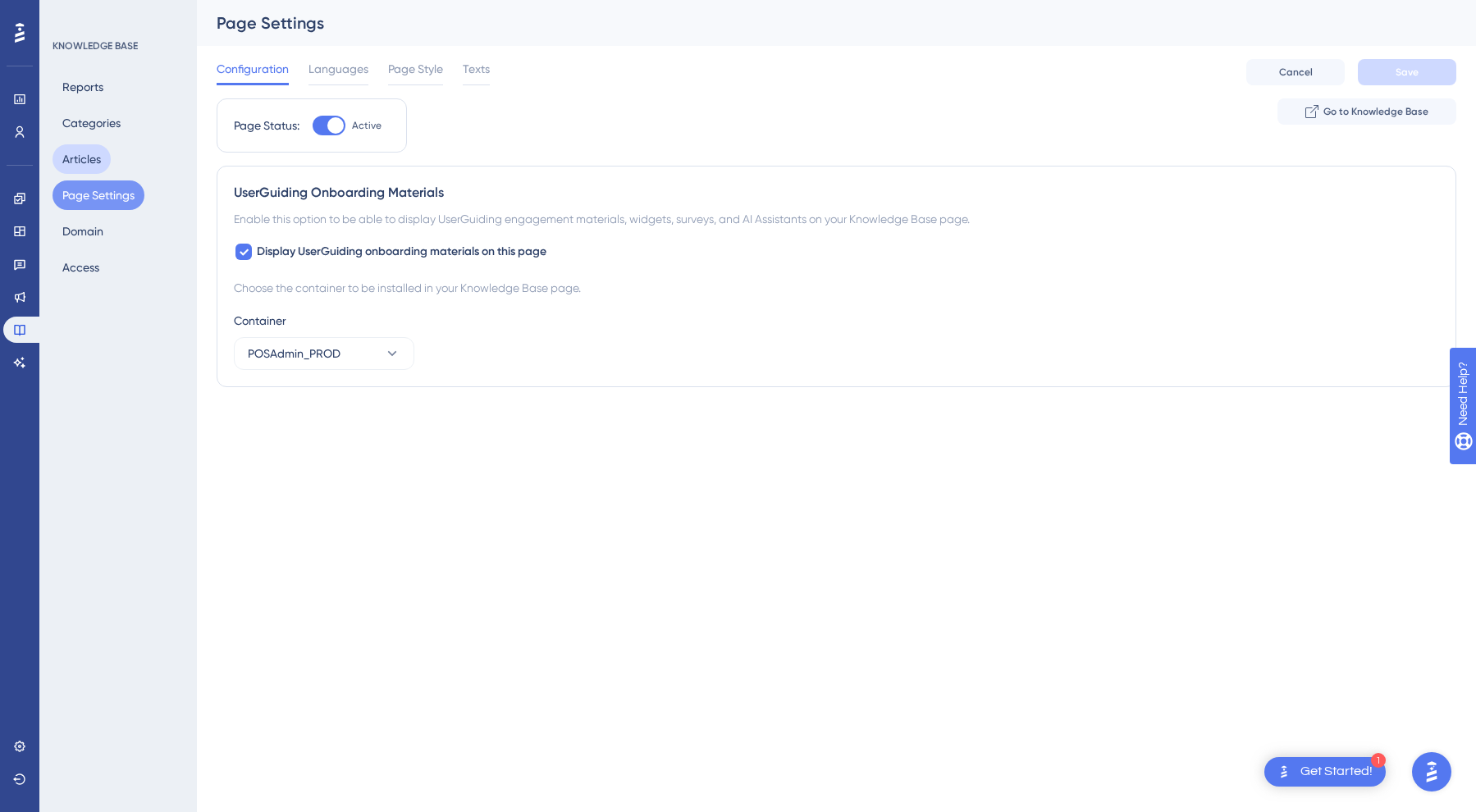
click at [93, 164] on button "Articles" at bounding box center [82, 159] width 58 height 30
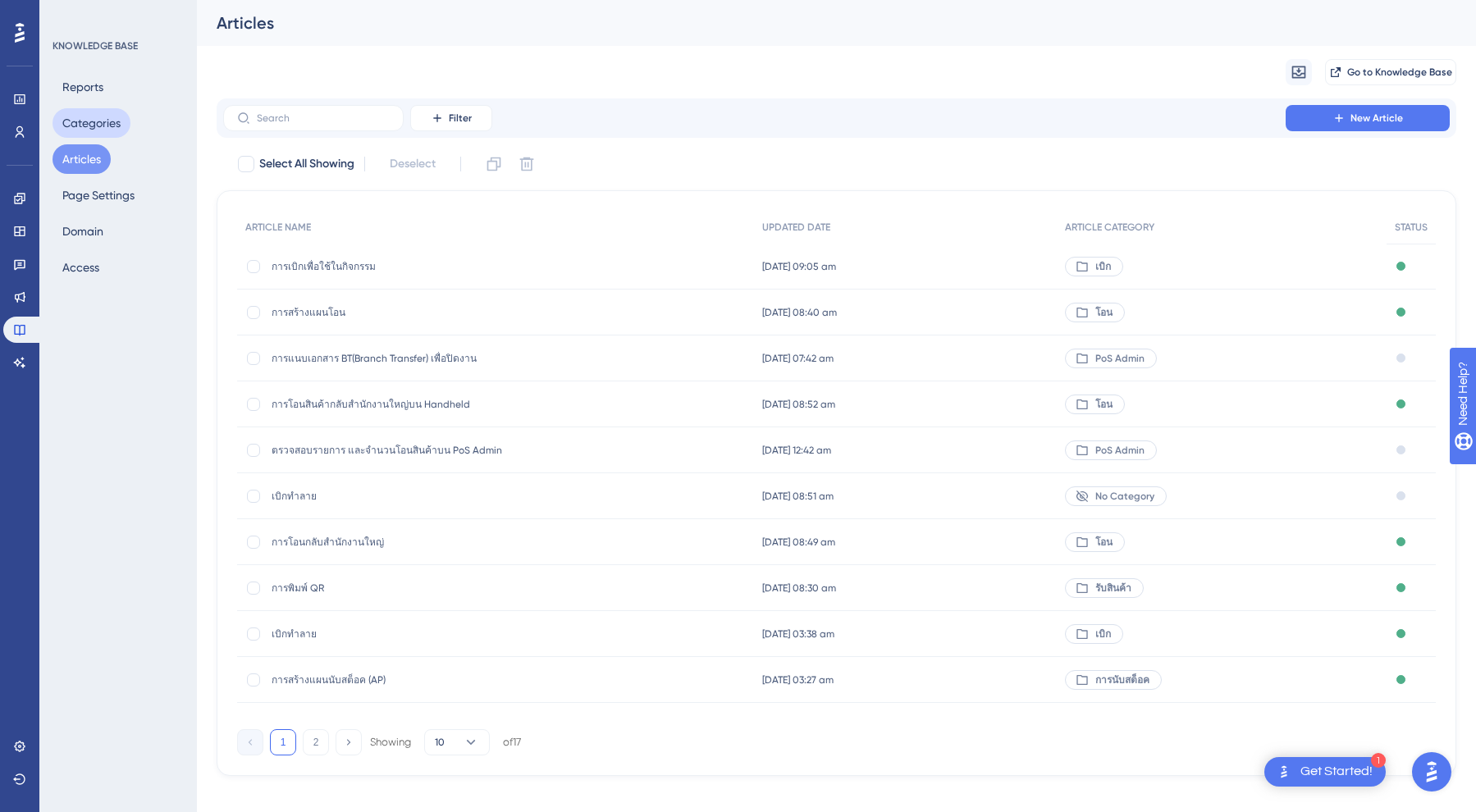
click at [94, 130] on button "Categories" at bounding box center [92, 123] width 78 height 30
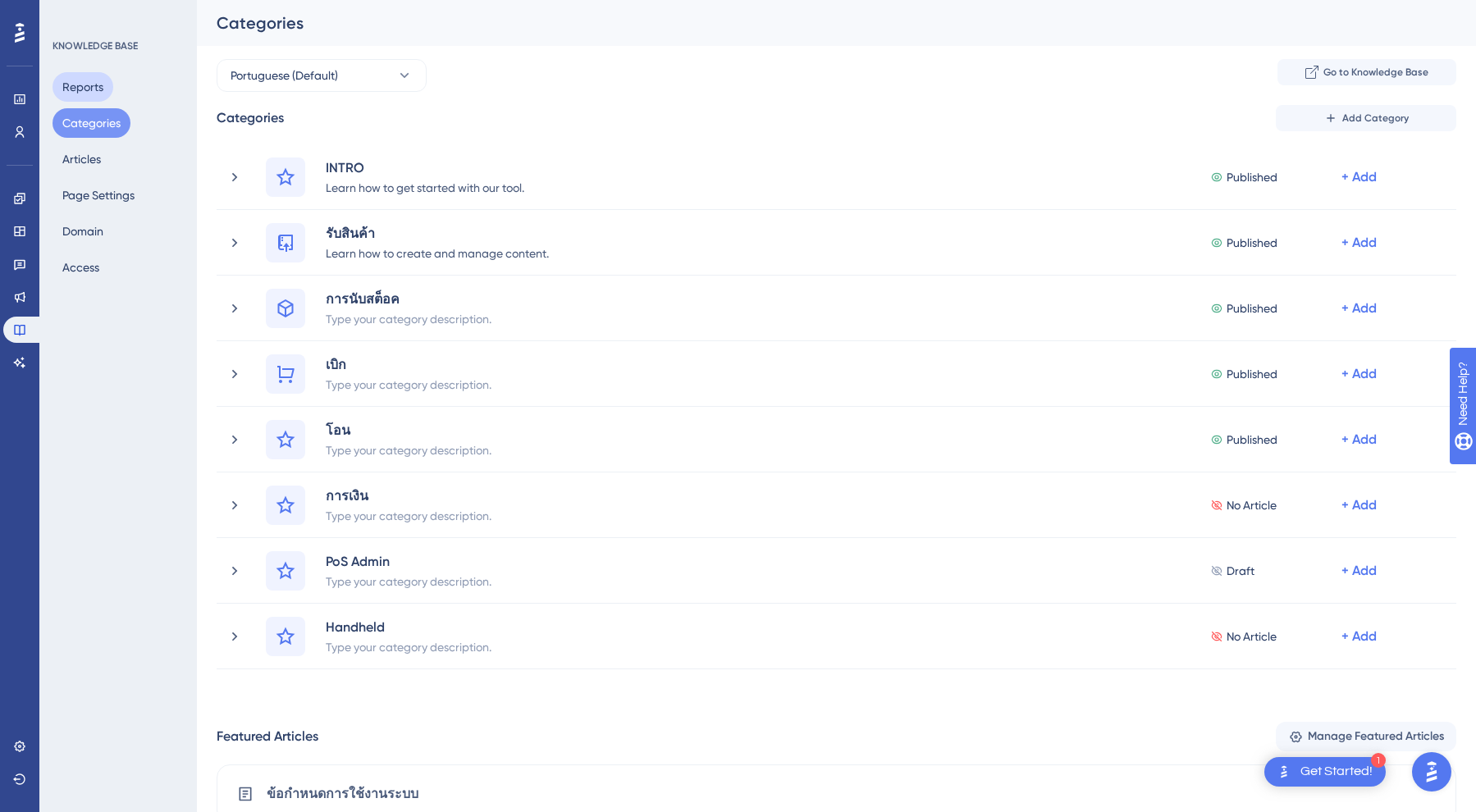
click at [84, 81] on button "Reports" at bounding box center [83, 87] width 60 height 30
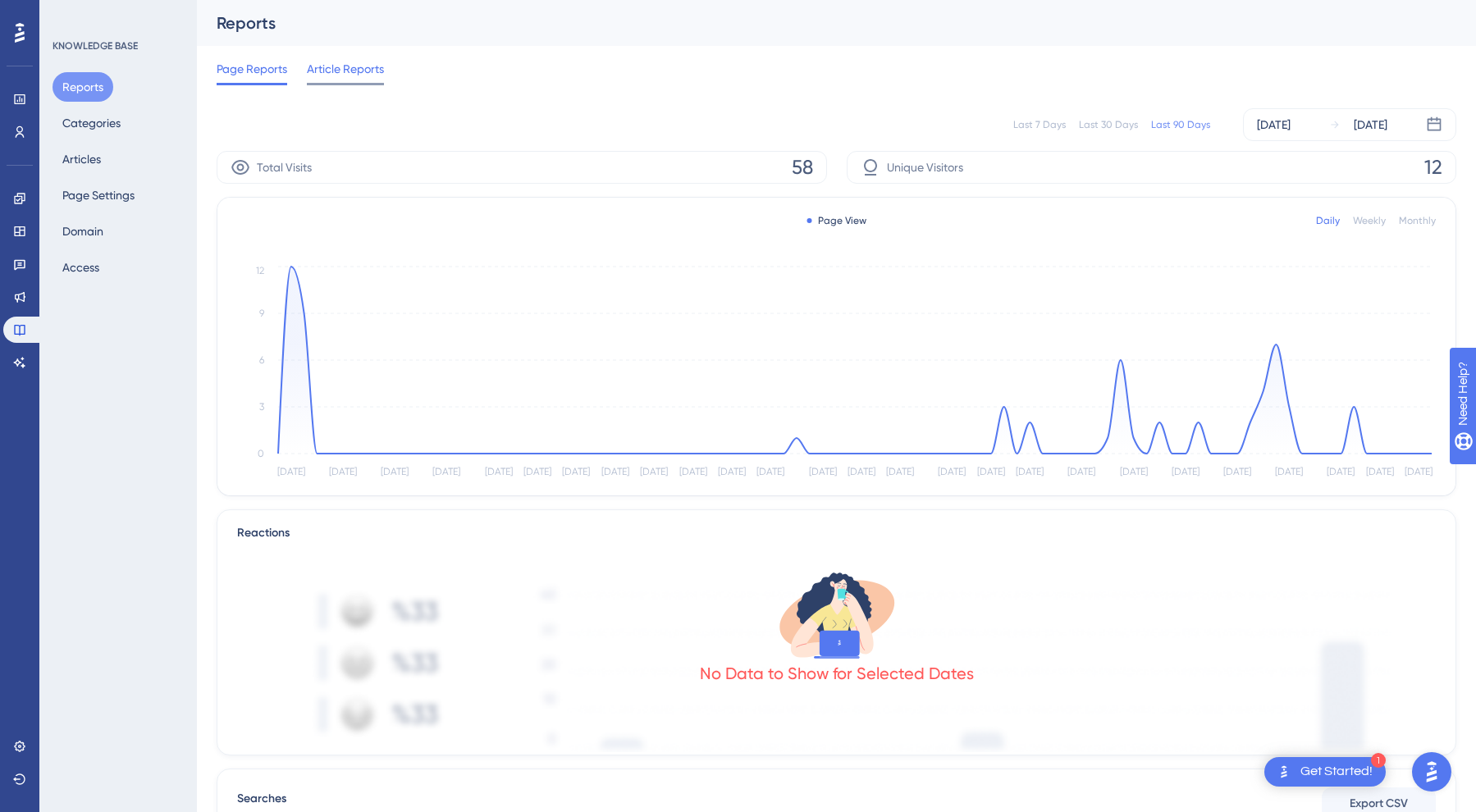
click at [364, 77] on span "Article Reports" at bounding box center [345, 68] width 77 height 20
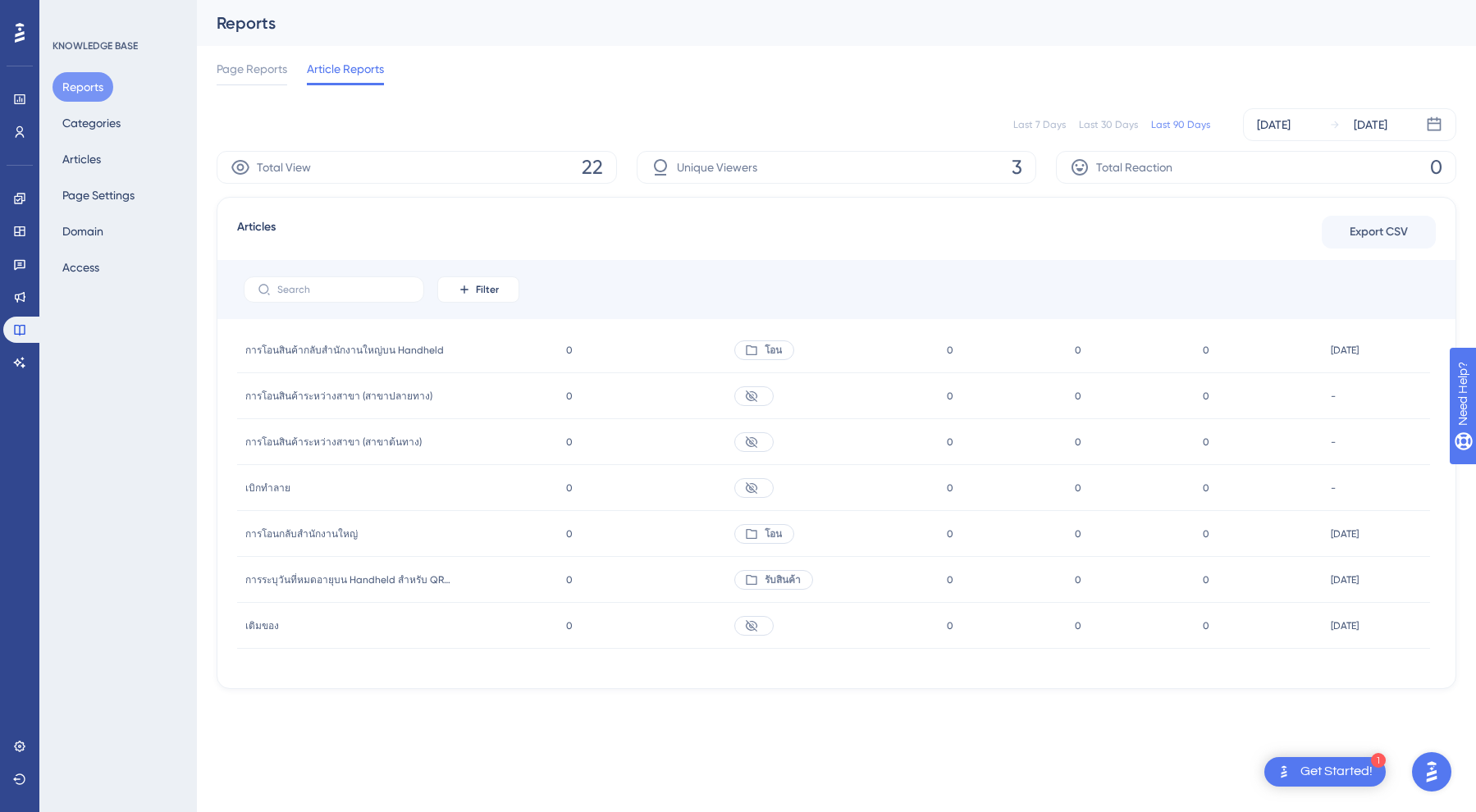
scroll to position [497, 0]
click at [86, 124] on button "Categories" at bounding box center [92, 123] width 78 height 30
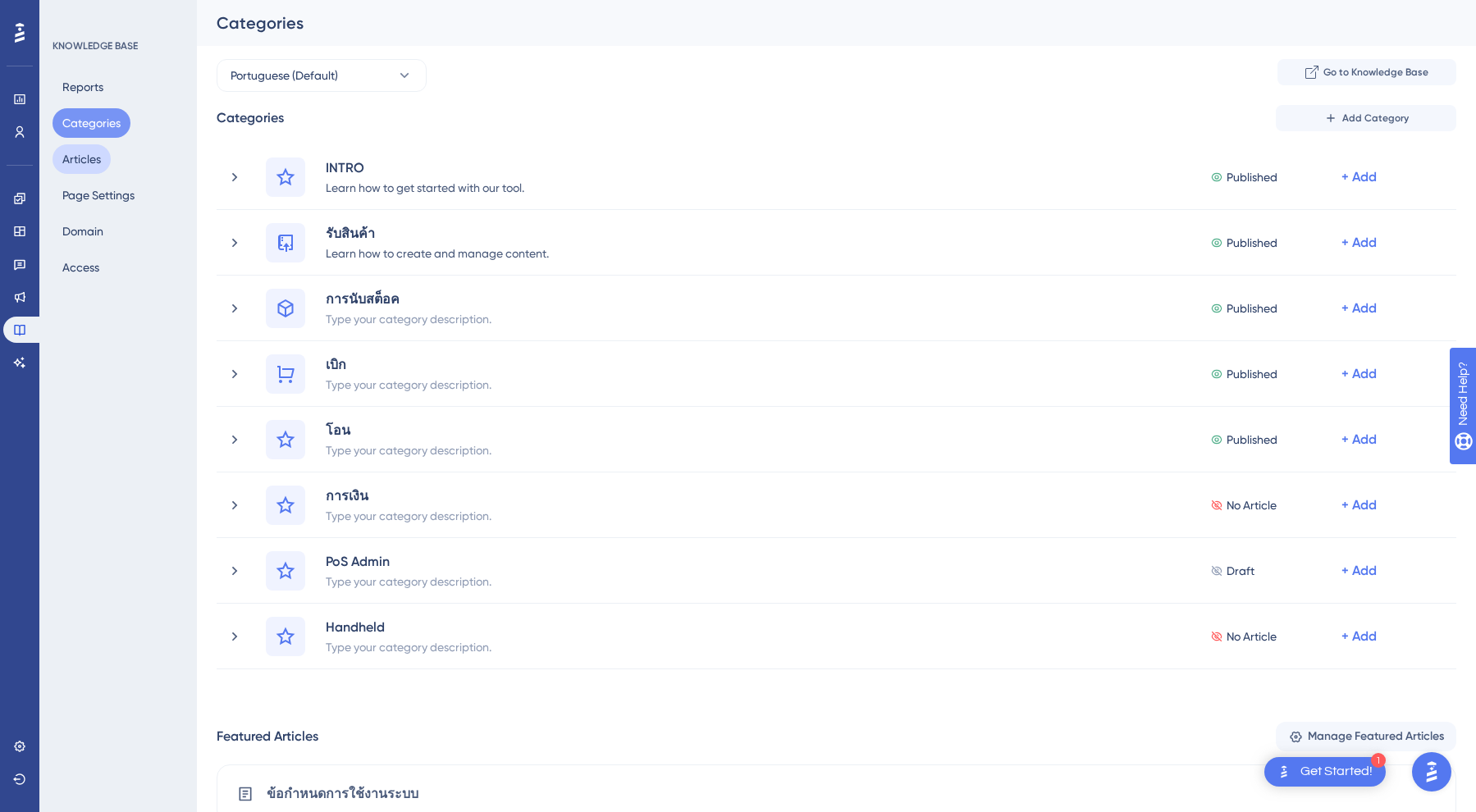
click at [84, 150] on button "Articles" at bounding box center [82, 159] width 58 height 30
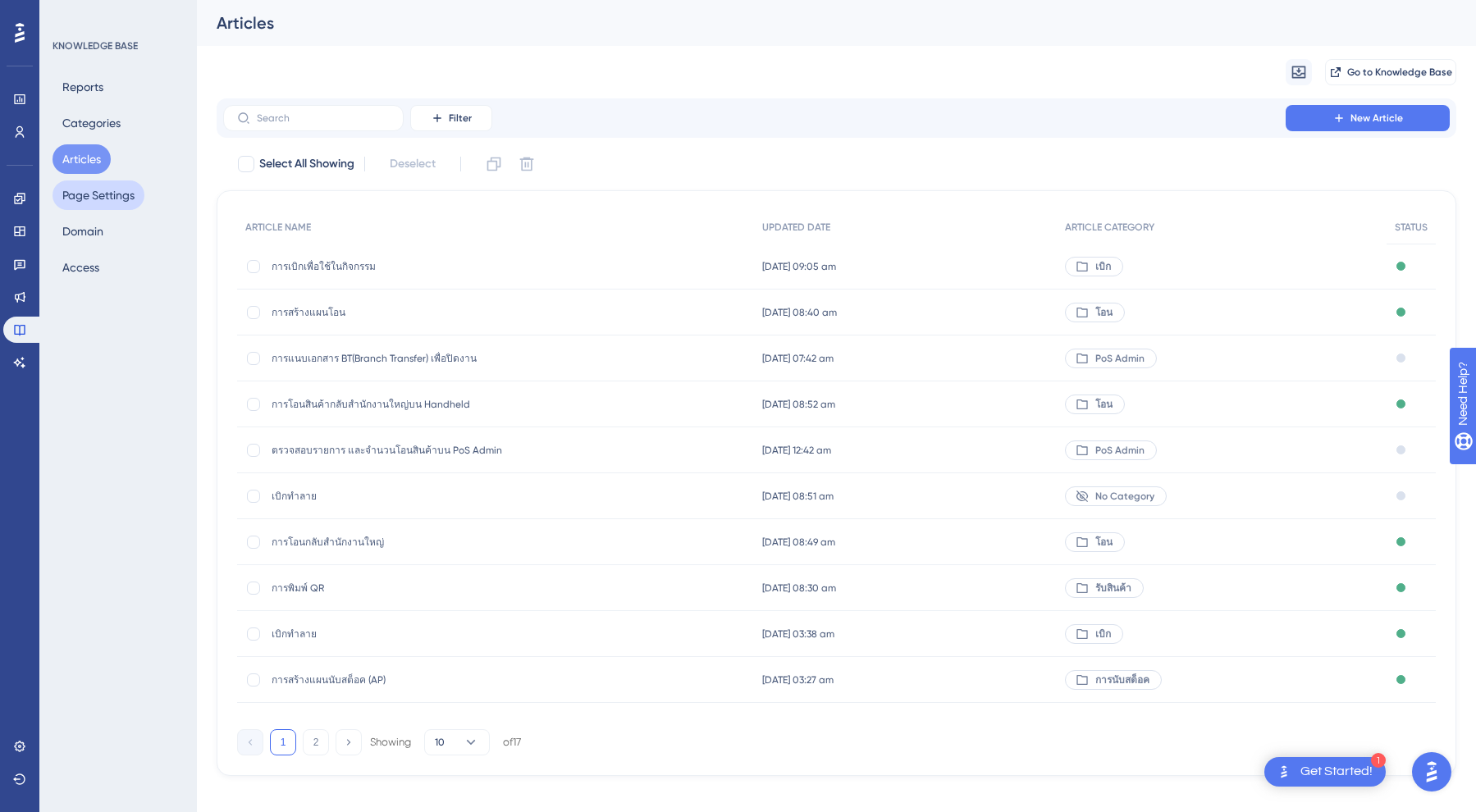
click at [83, 196] on button "Page Settings" at bounding box center [99, 195] width 92 height 30
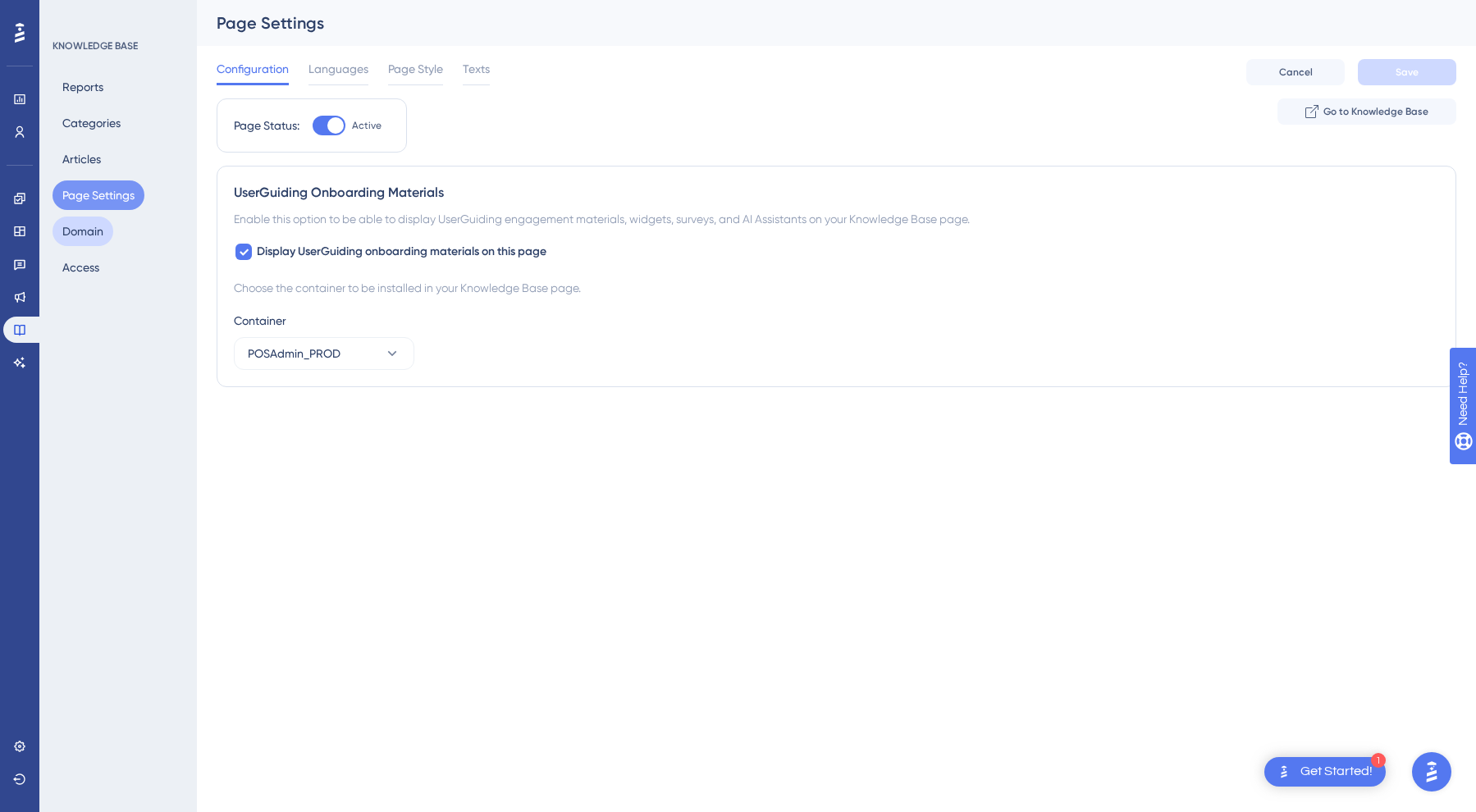
click at [94, 221] on button "Domain" at bounding box center [83, 231] width 60 height 30
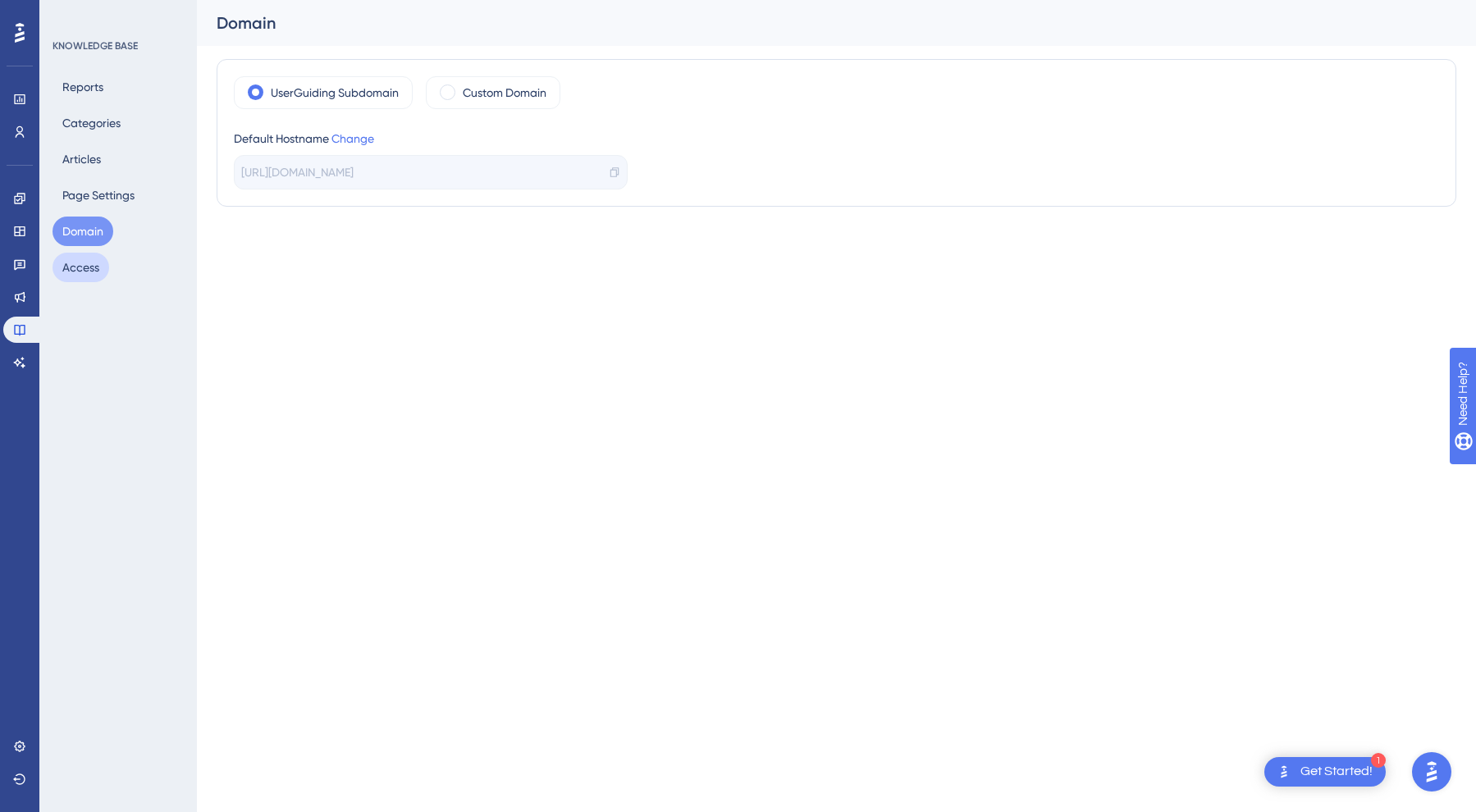
click at [86, 260] on button "Access" at bounding box center [81, 267] width 56 height 30
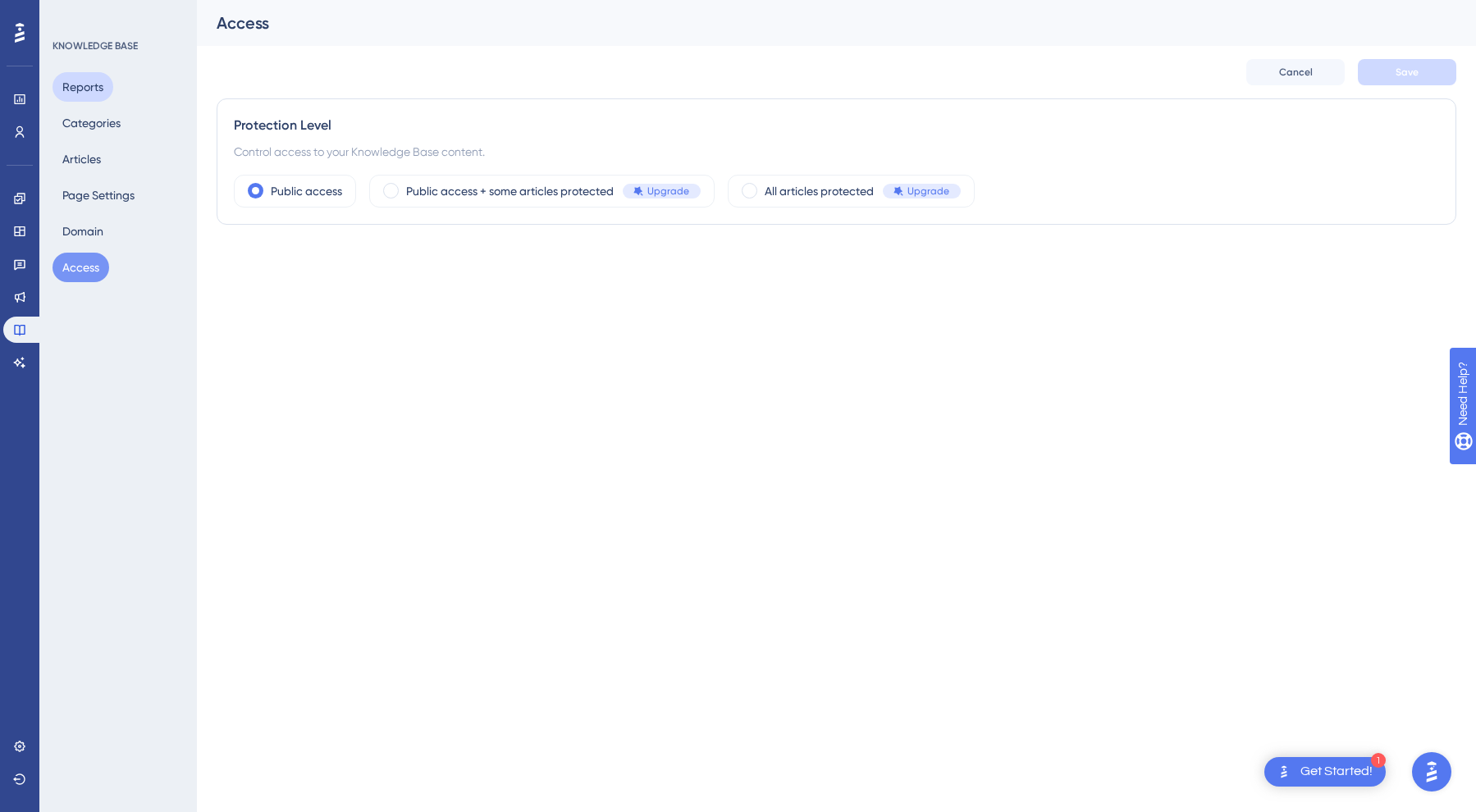
click at [78, 86] on button "Reports" at bounding box center [83, 87] width 60 height 30
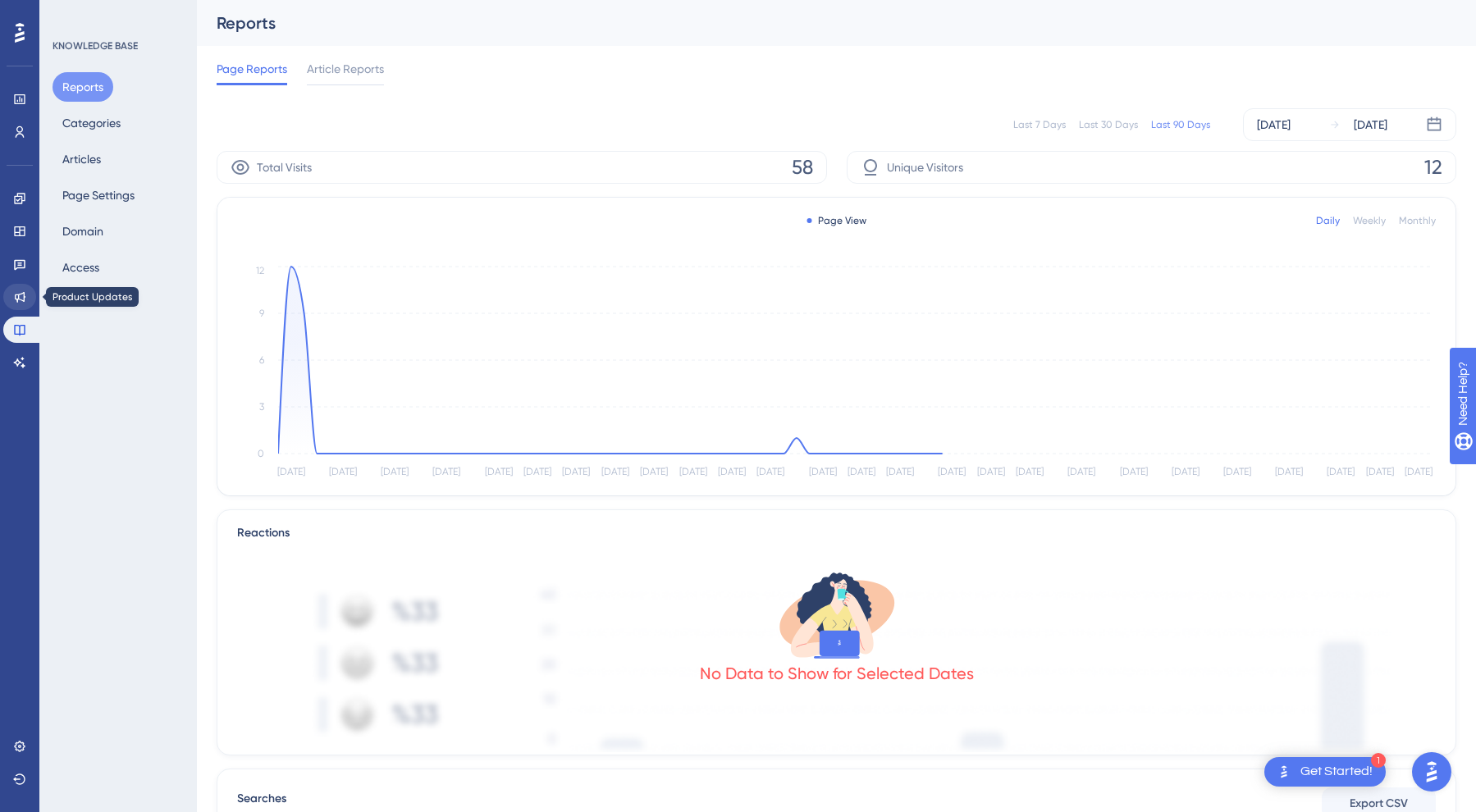
click at [30, 289] on link at bounding box center [20, 296] width 33 height 26
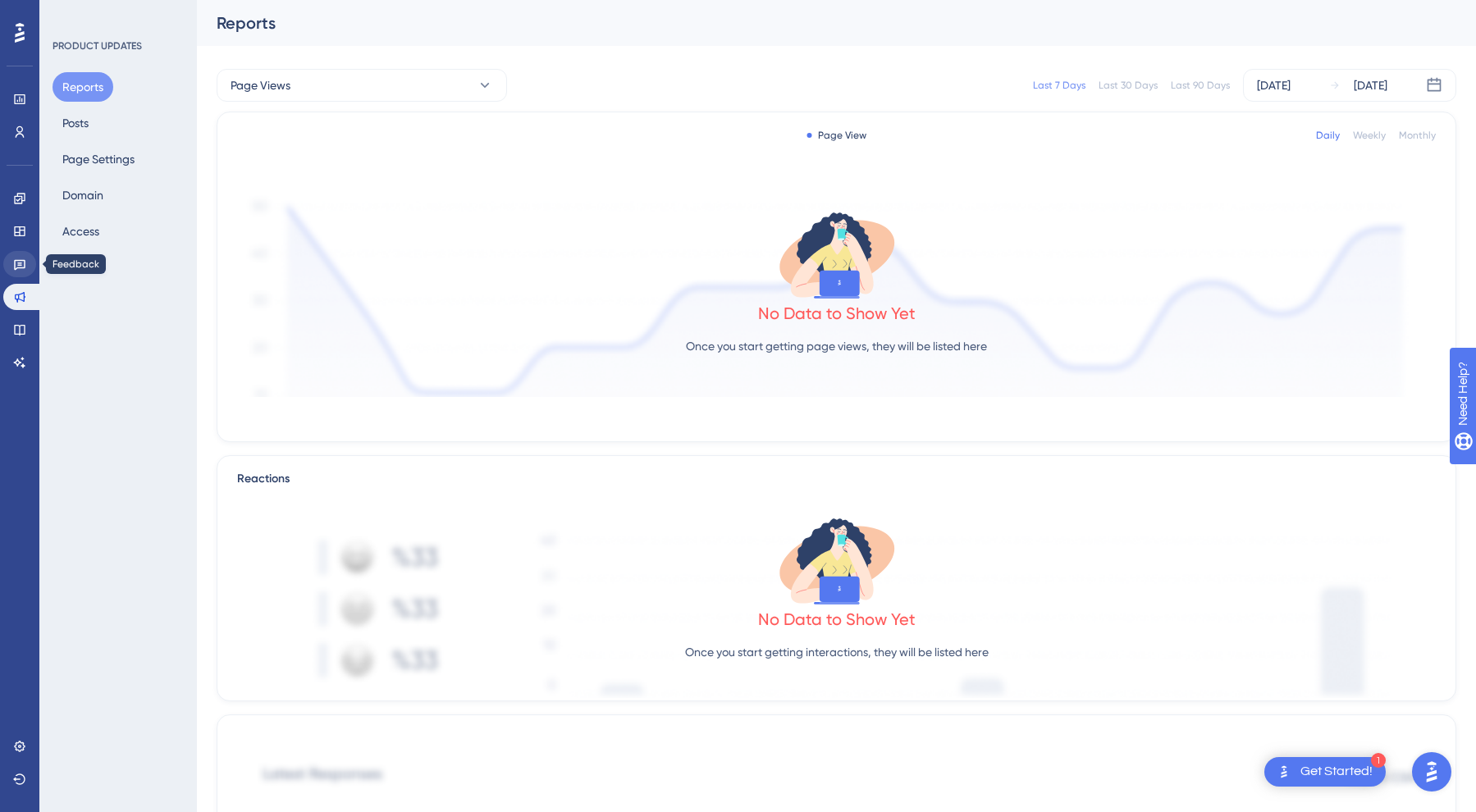
click at [19, 259] on icon at bounding box center [19, 264] width 13 height 13
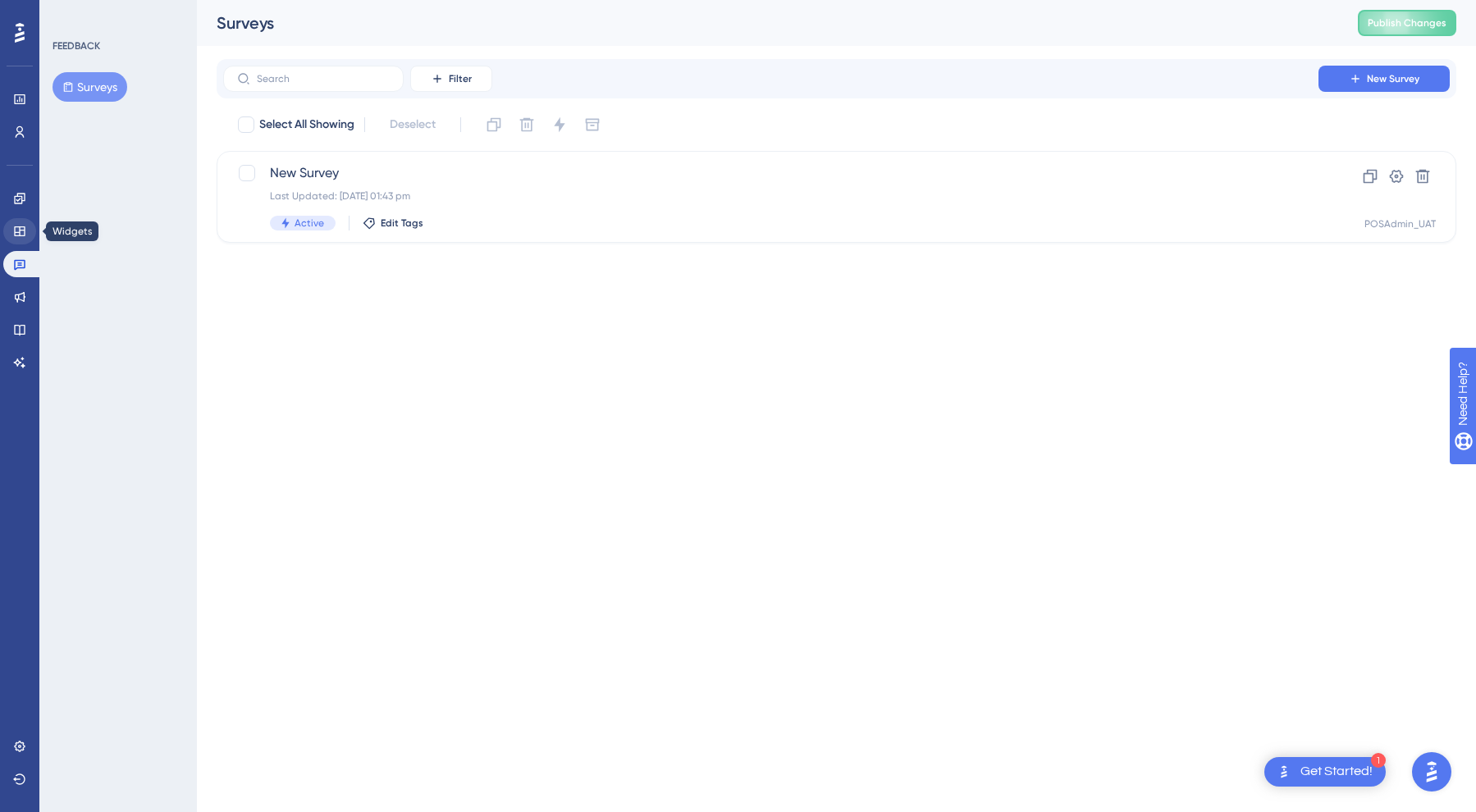
click at [19, 233] on icon at bounding box center [19, 232] width 11 height 10
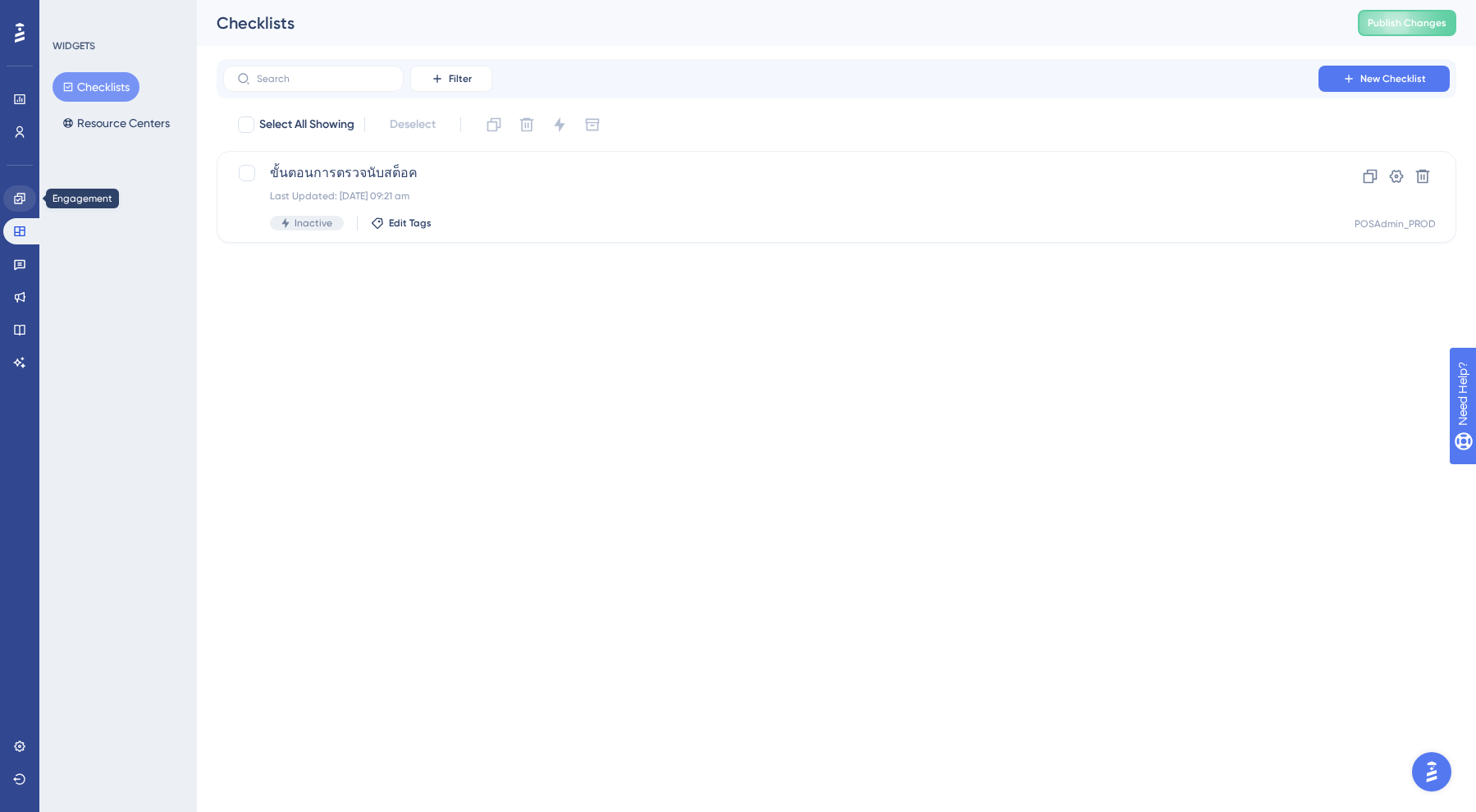
click at [16, 207] on link at bounding box center [20, 198] width 33 height 26
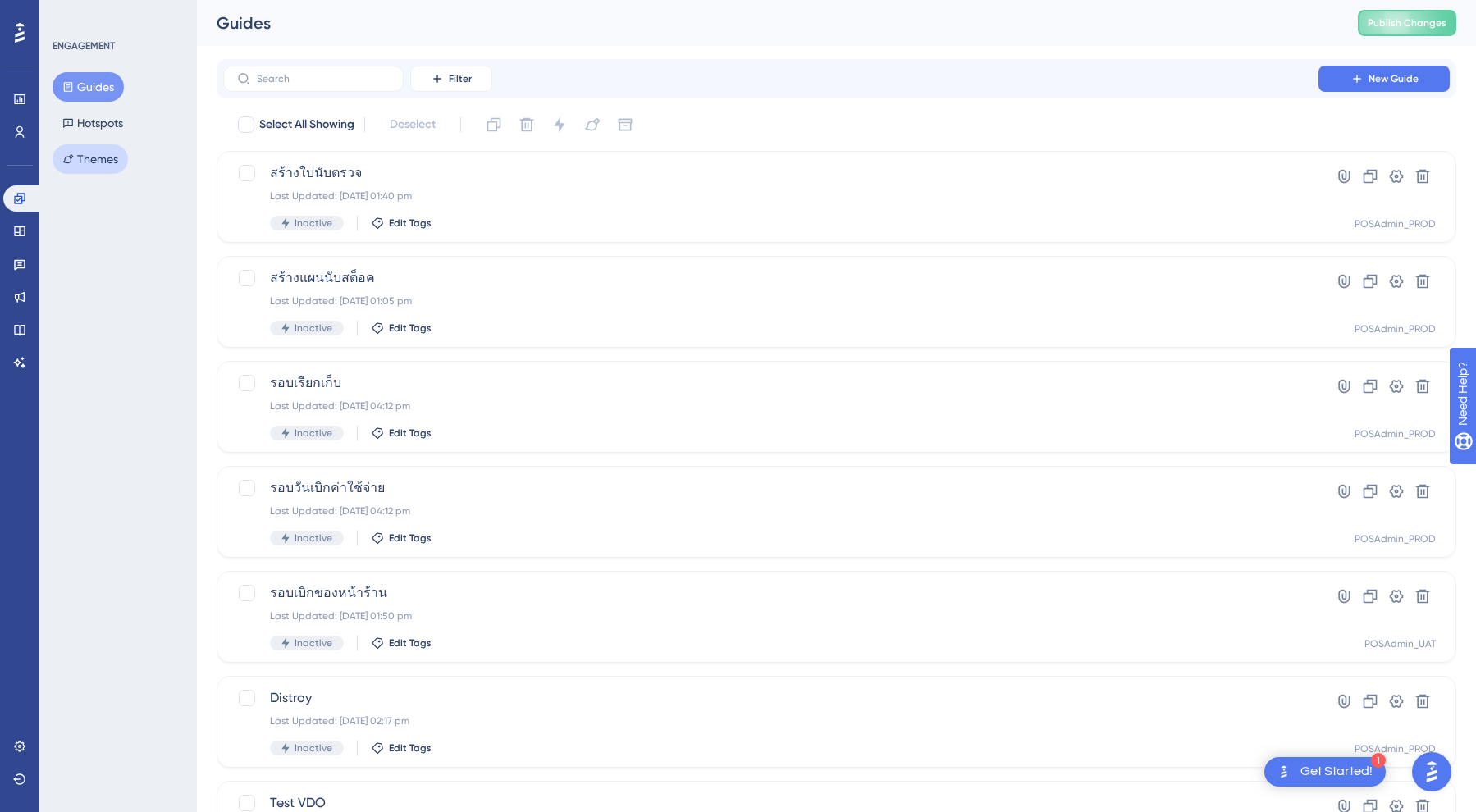
click at [98, 163] on button "Themes" at bounding box center [90, 159] width 76 height 30
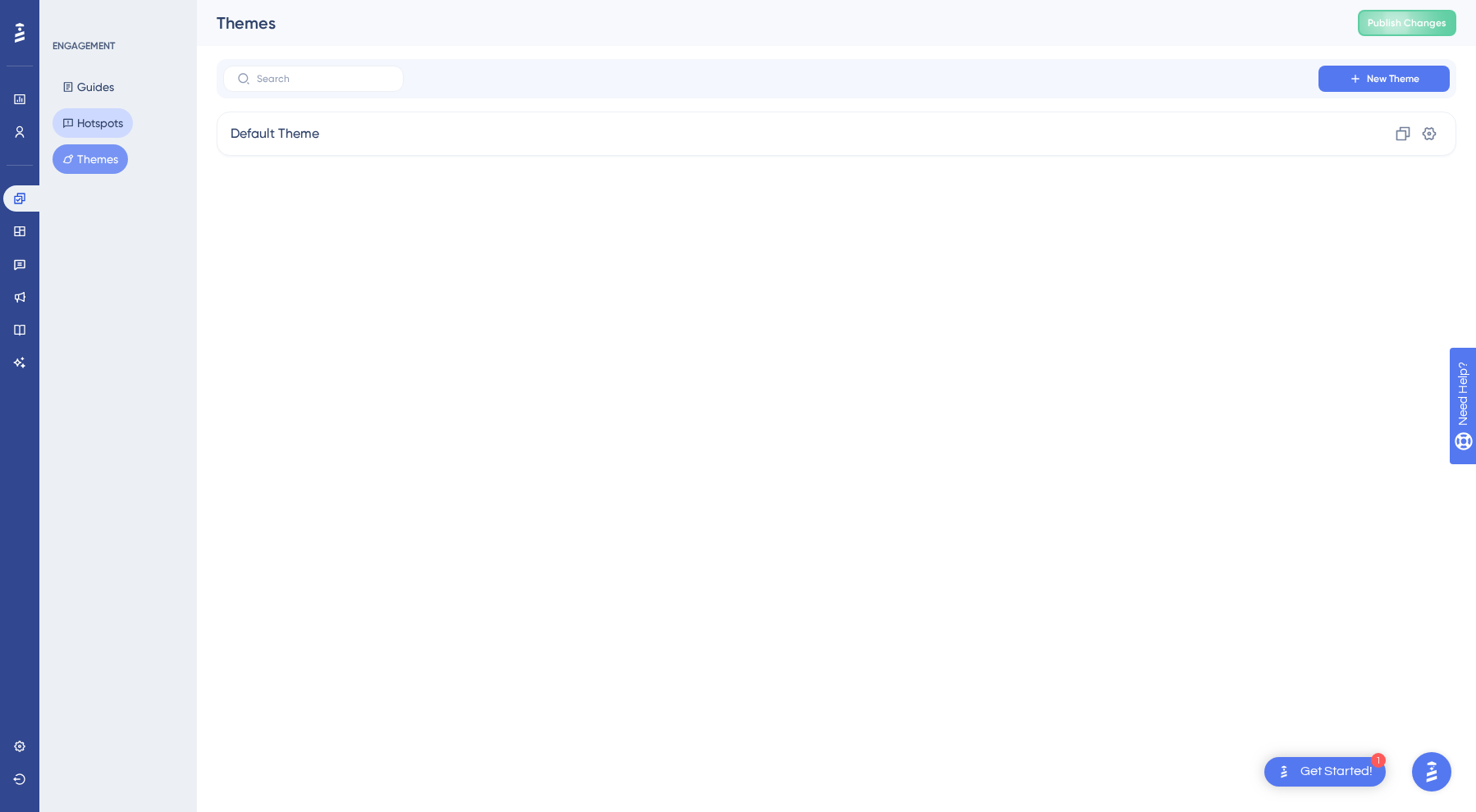
click at [109, 119] on button "Hotspots" at bounding box center [93, 123] width 80 height 30
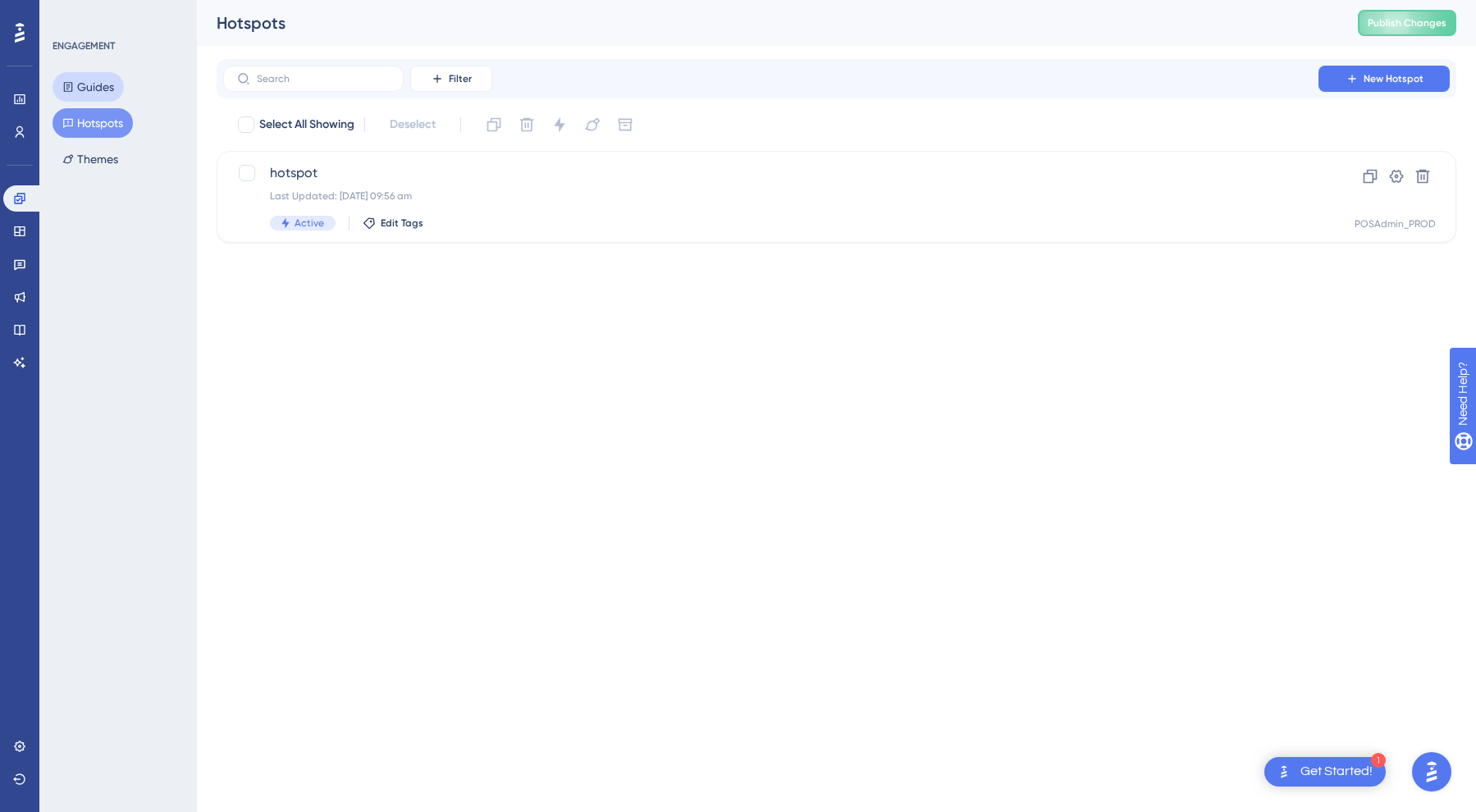
click at [112, 83] on button "Guides" at bounding box center [89, 87] width 72 height 30
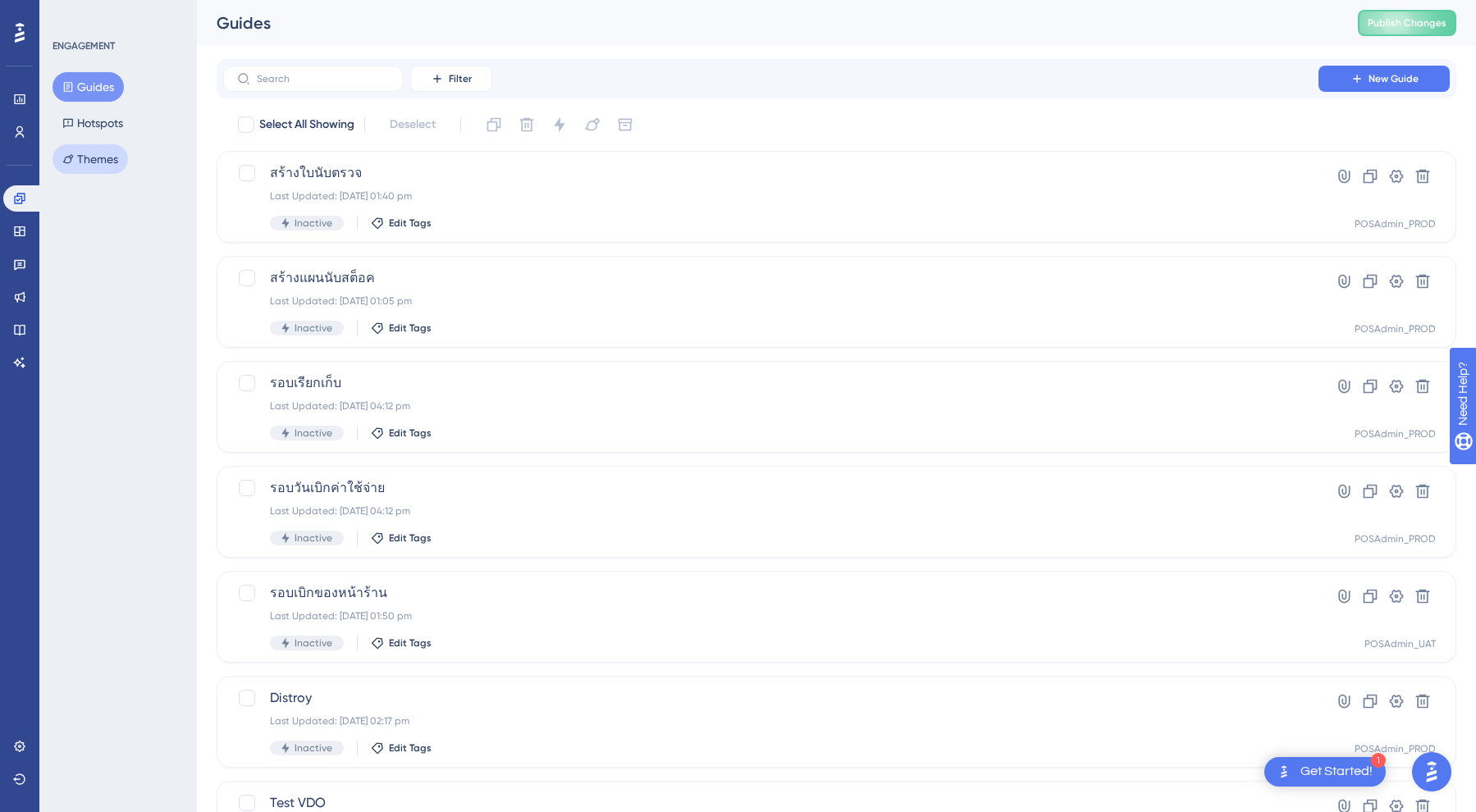
click at [88, 148] on button "Themes" at bounding box center [90, 159] width 76 height 30
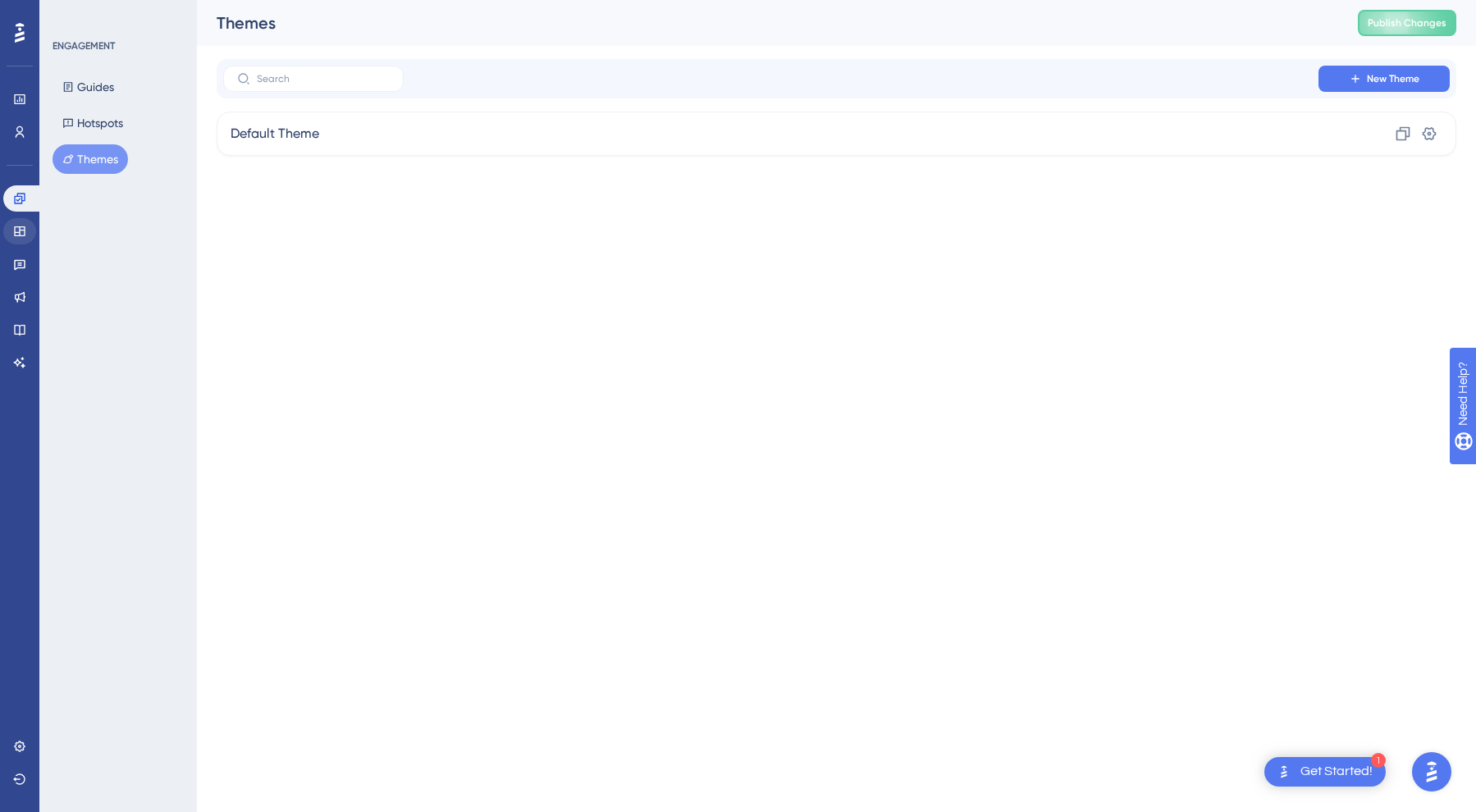
click at [14, 233] on icon at bounding box center [19, 232] width 11 height 10
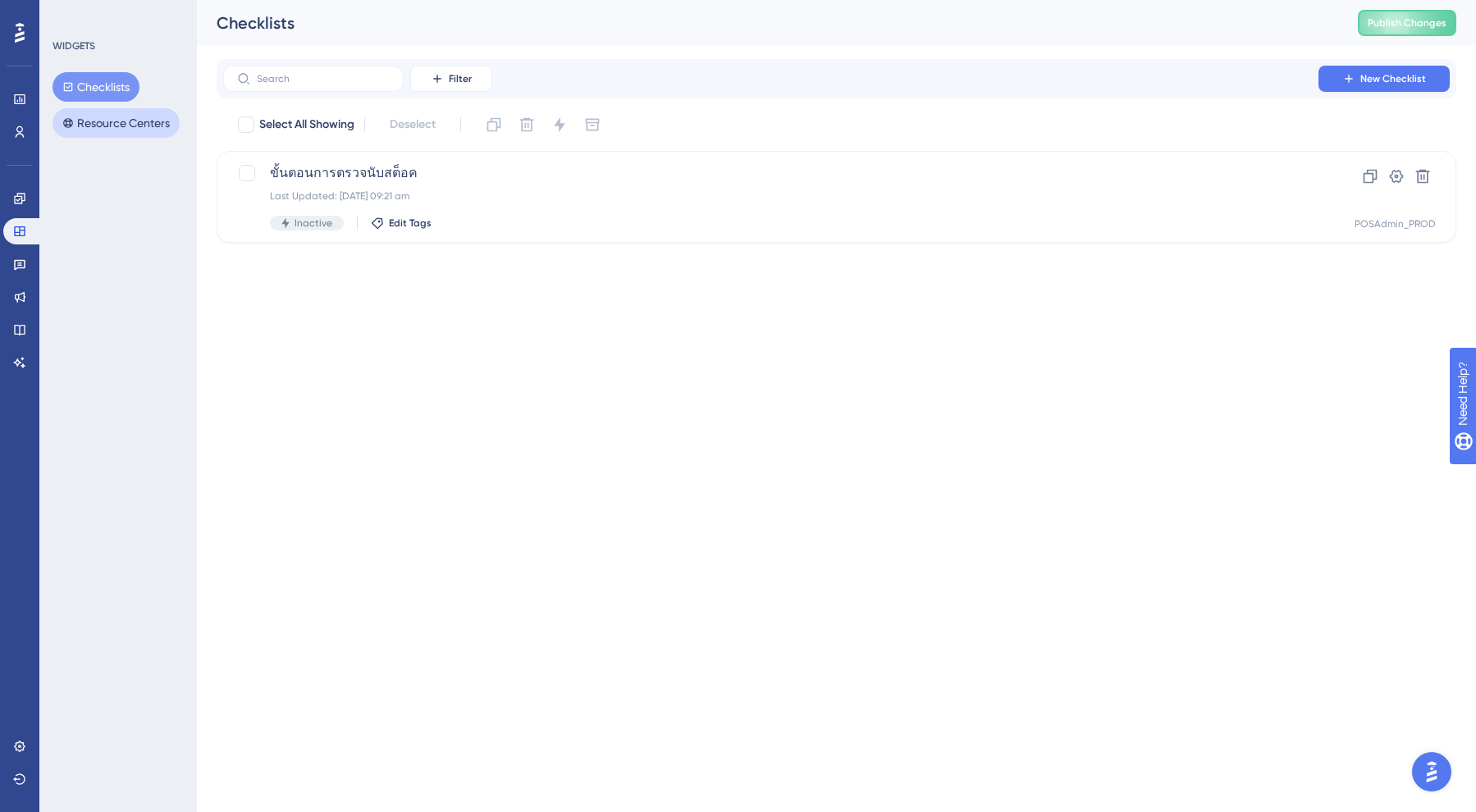
click at [121, 123] on button "Resource Centers" at bounding box center [116, 123] width 127 height 30
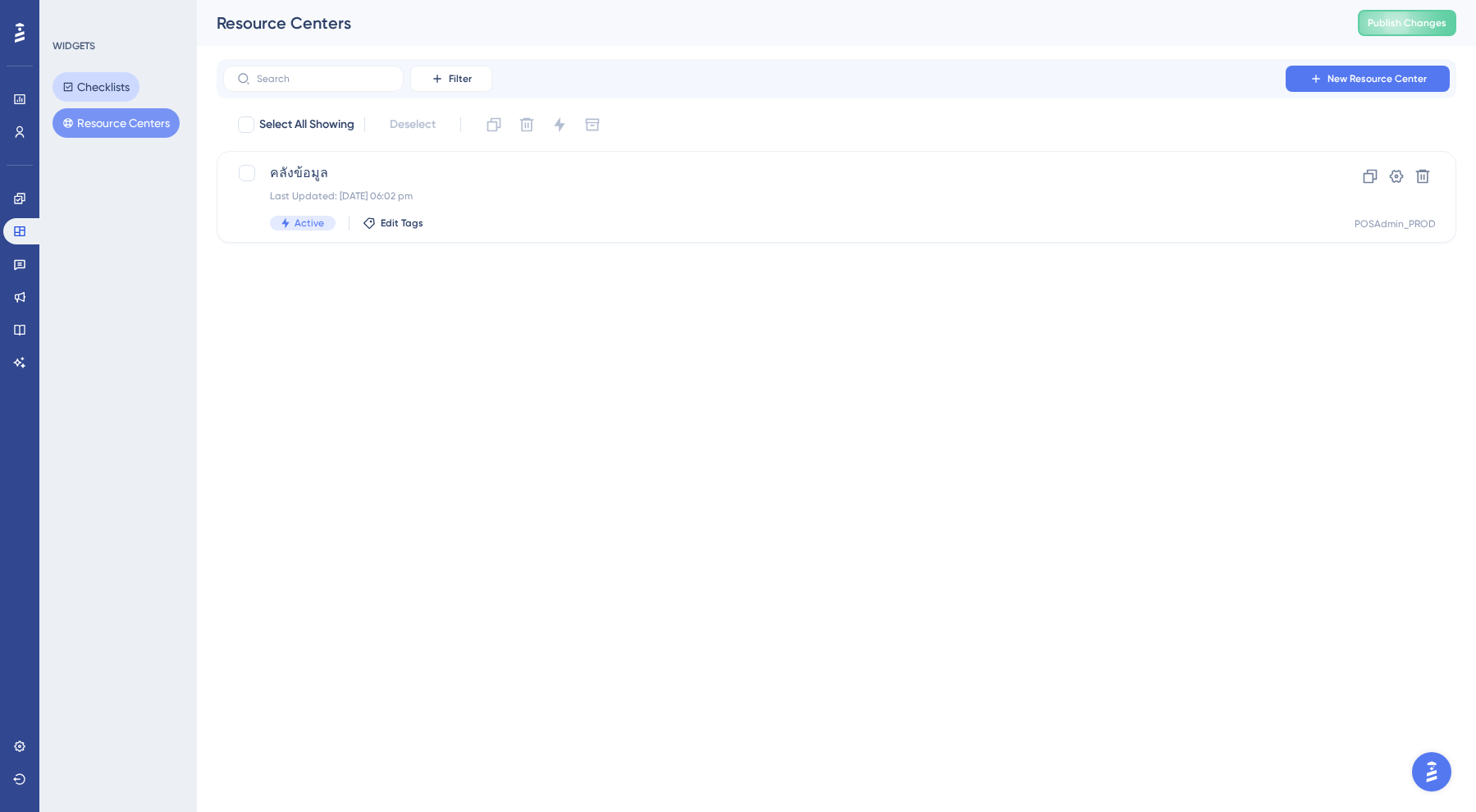
click at [106, 85] on button "Checklists" at bounding box center [96, 87] width 87 height 30
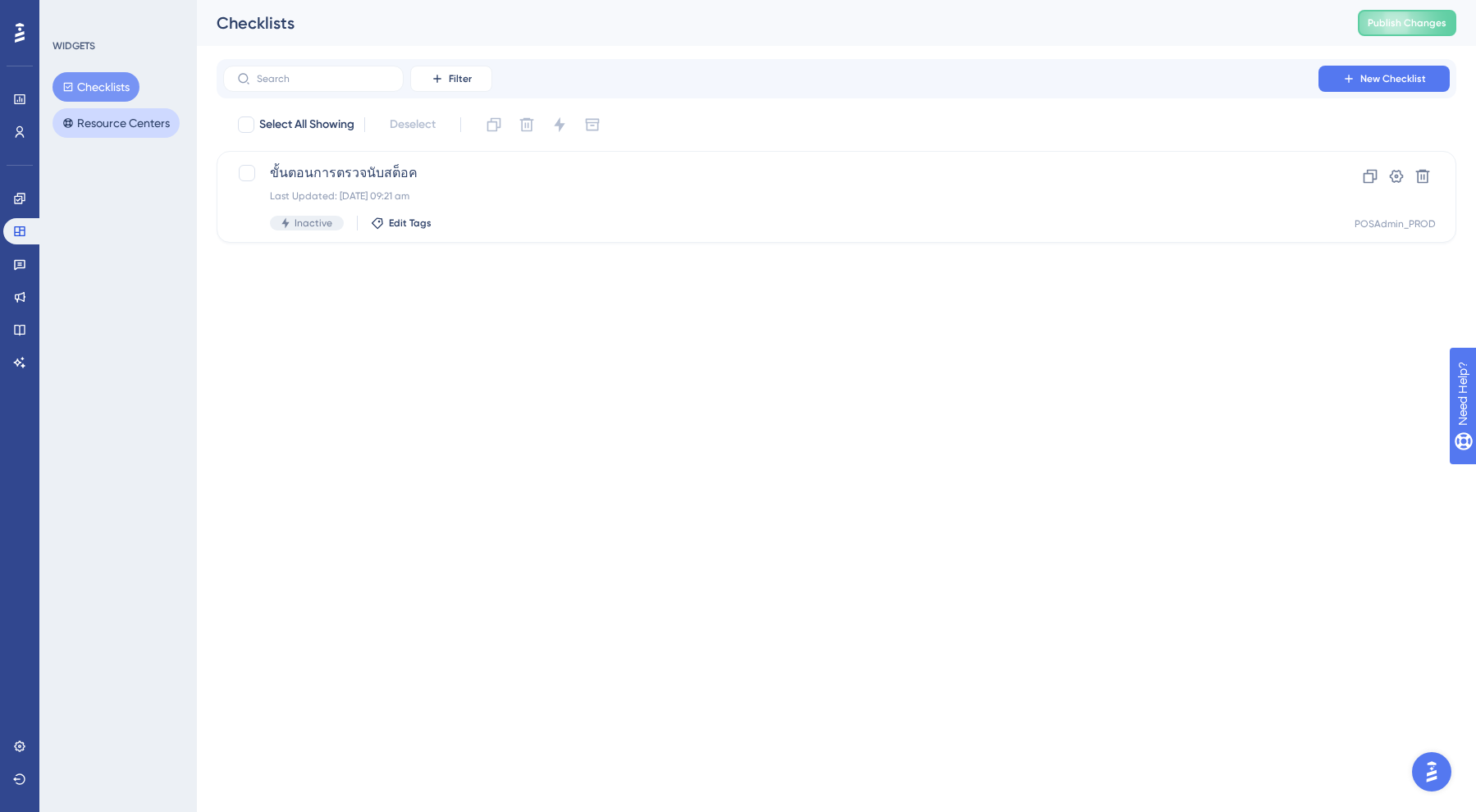
click at [112, 117] on button "Resource Centers" at bounding box center [116, 123] width 127 height 30
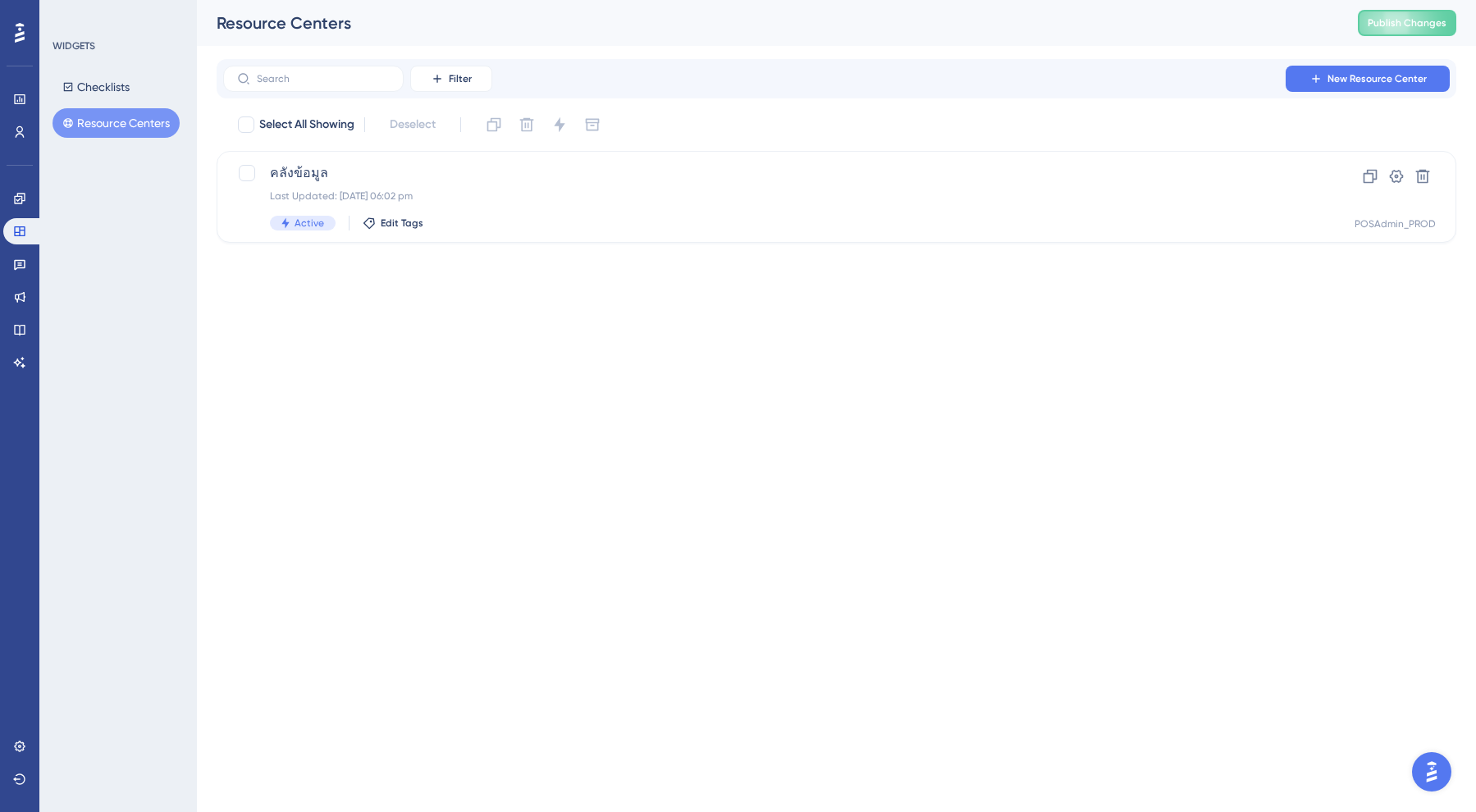
click at [17, 27] on icon at bounding box center [20, 32] width 10 height 21
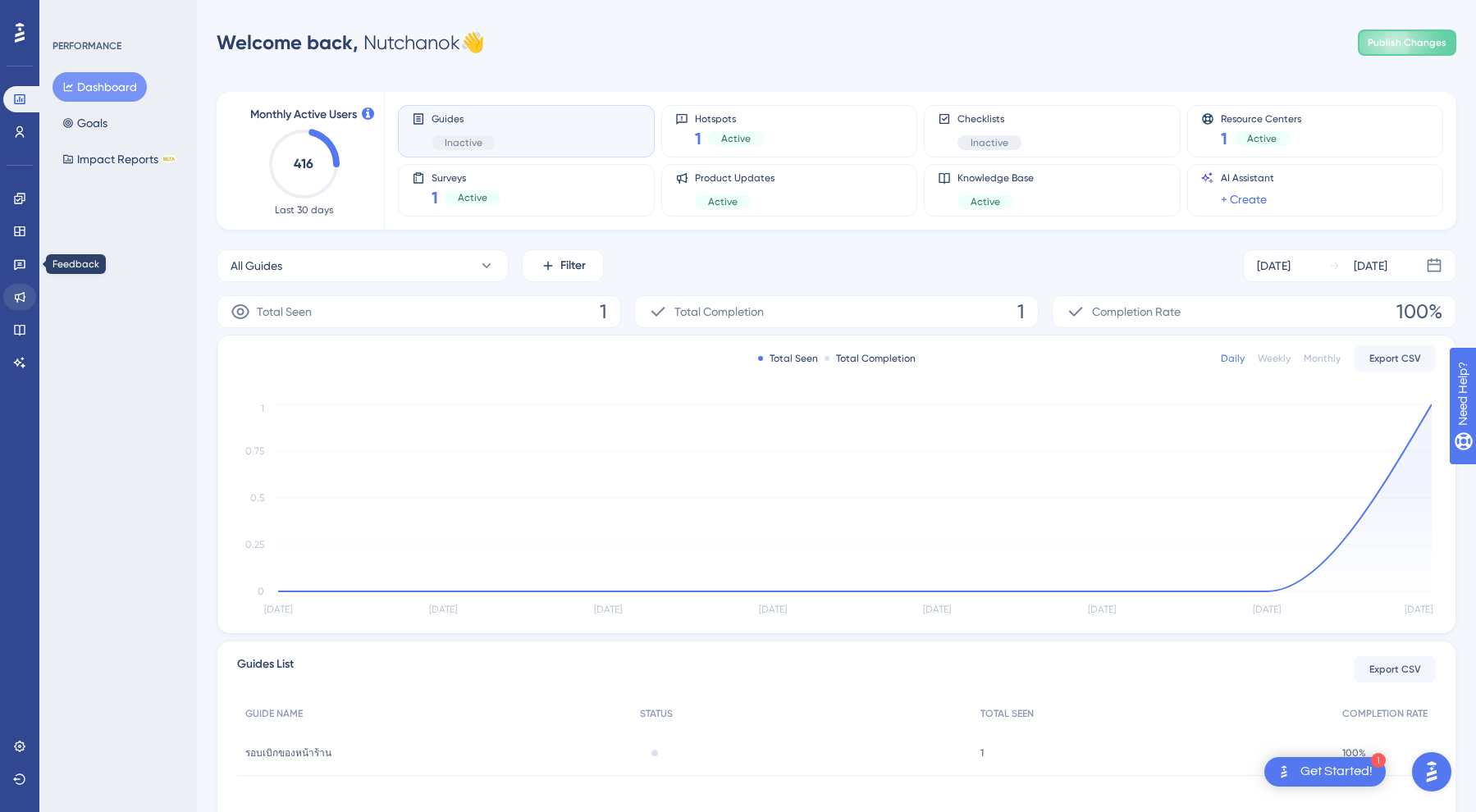
click at [19, 289] on link at bounding box center [20, 296] width 33 height 26
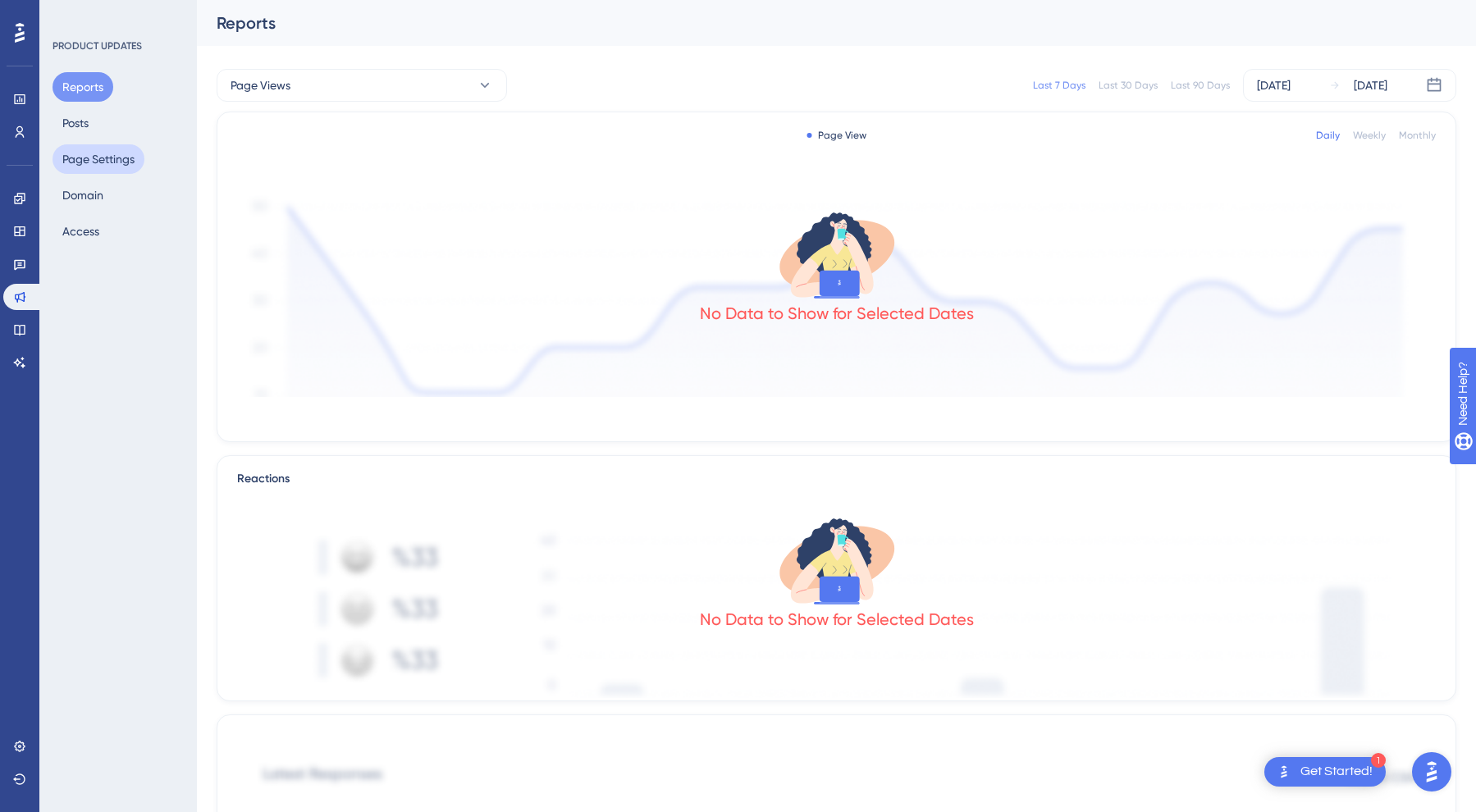
click at [72, 163] on button "Page Settings" at bounding box center [99, 159] width 92 height 30
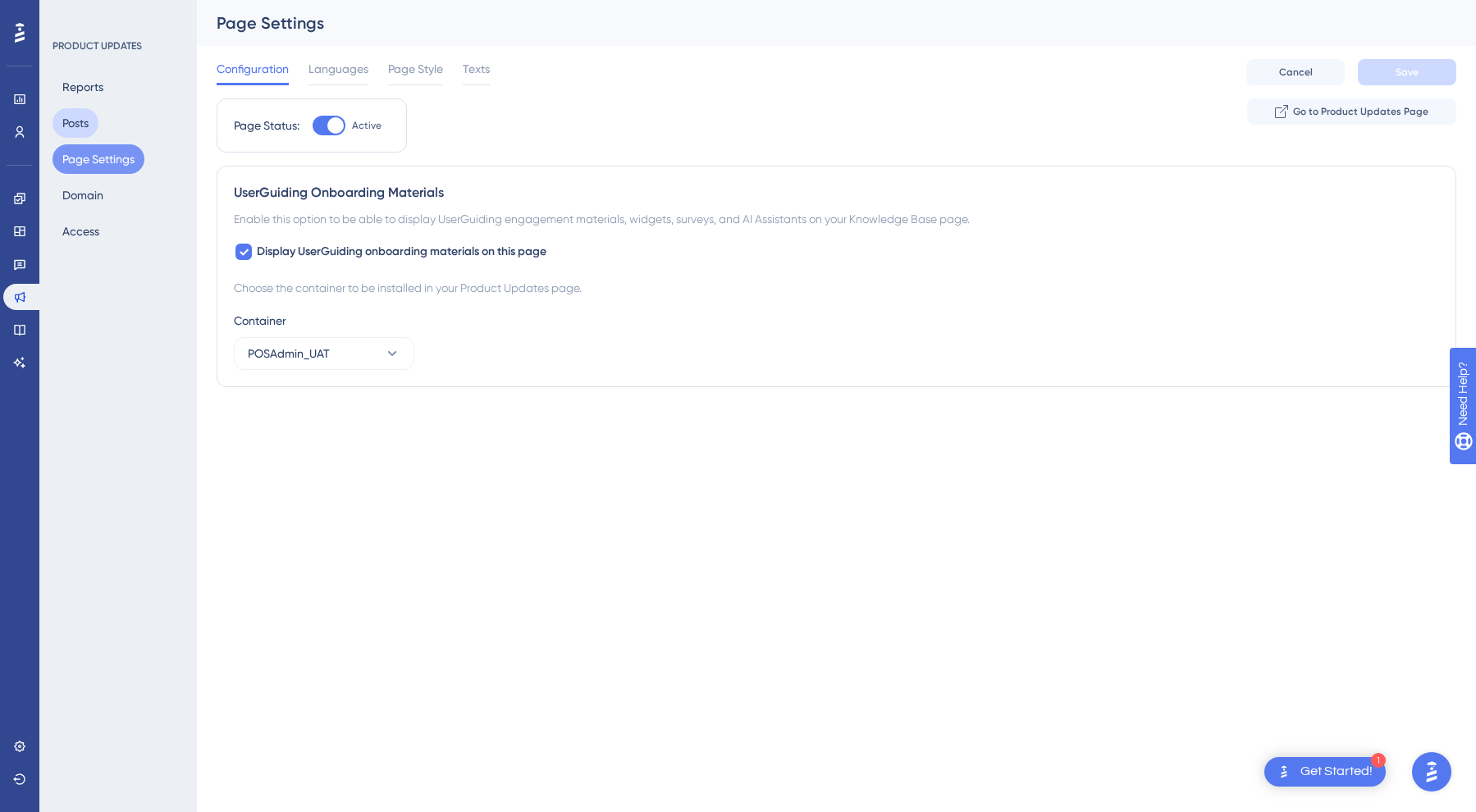
click at [77, 129] on button "Posts" at bounding box center [76, 123] width 46 height 30
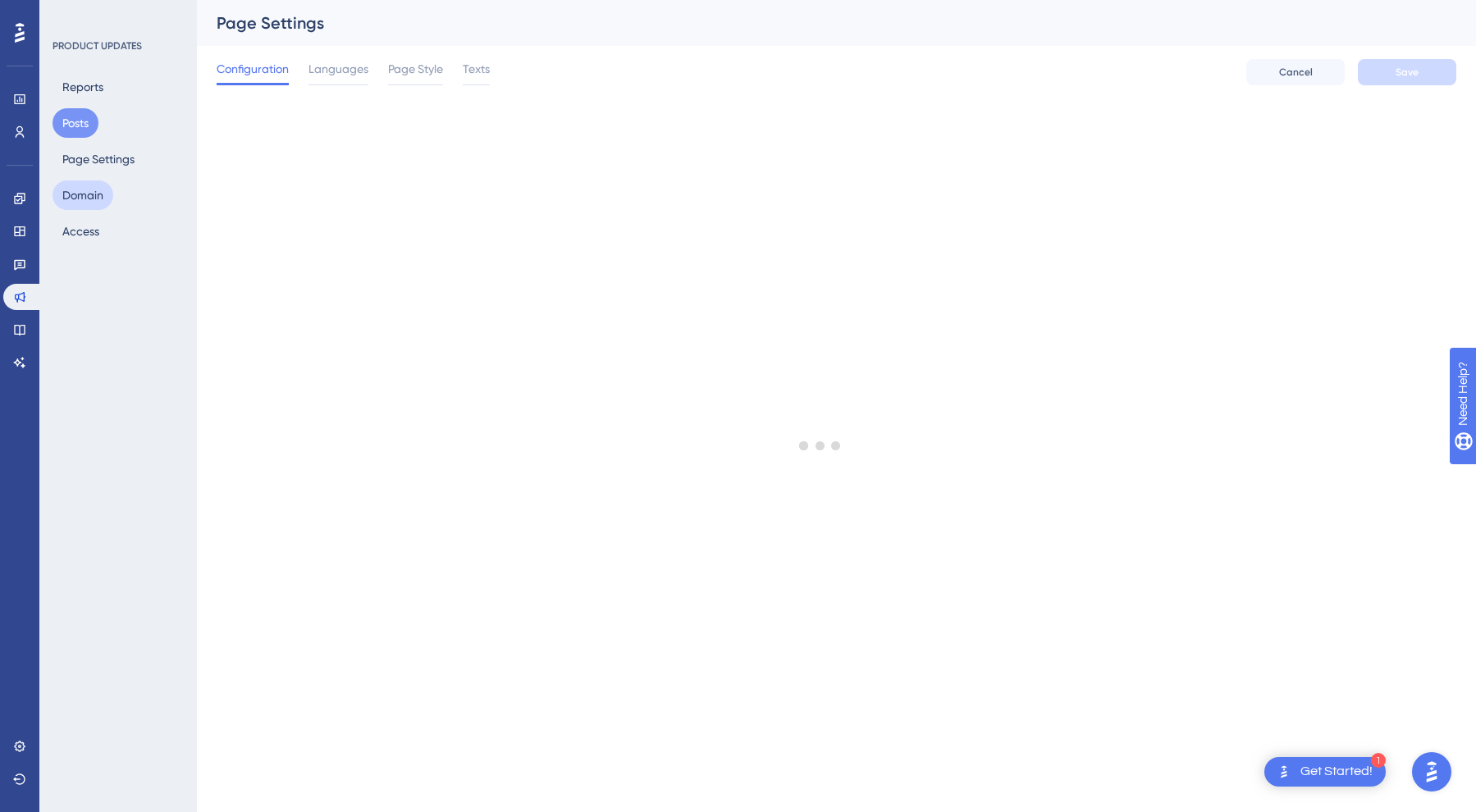
click at [79, 196] on button "Domain" at bounding box center [83, 195] width 60 height 30
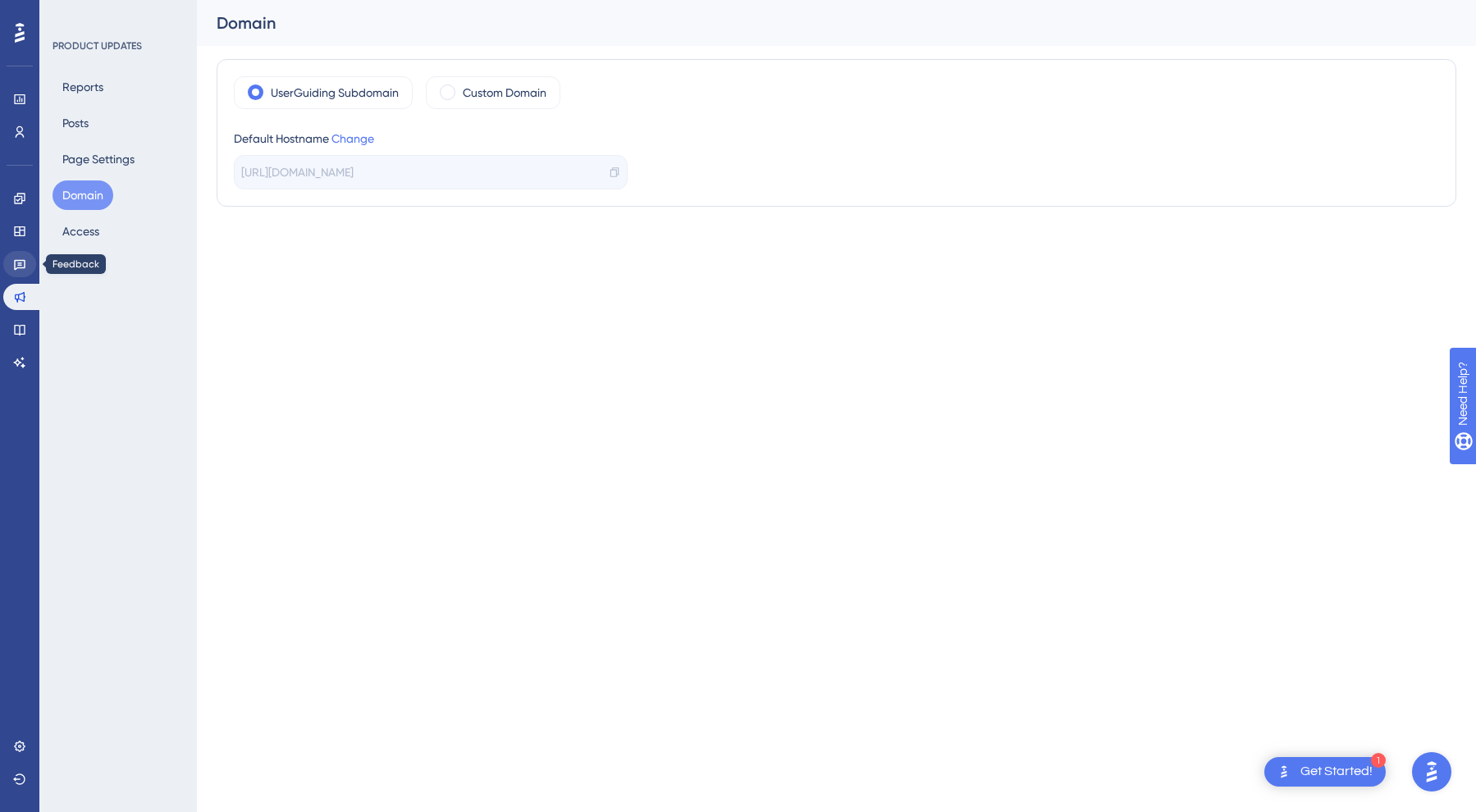
click at [25, 266] on icon at bounding box center [19, 264] width 13 height 13
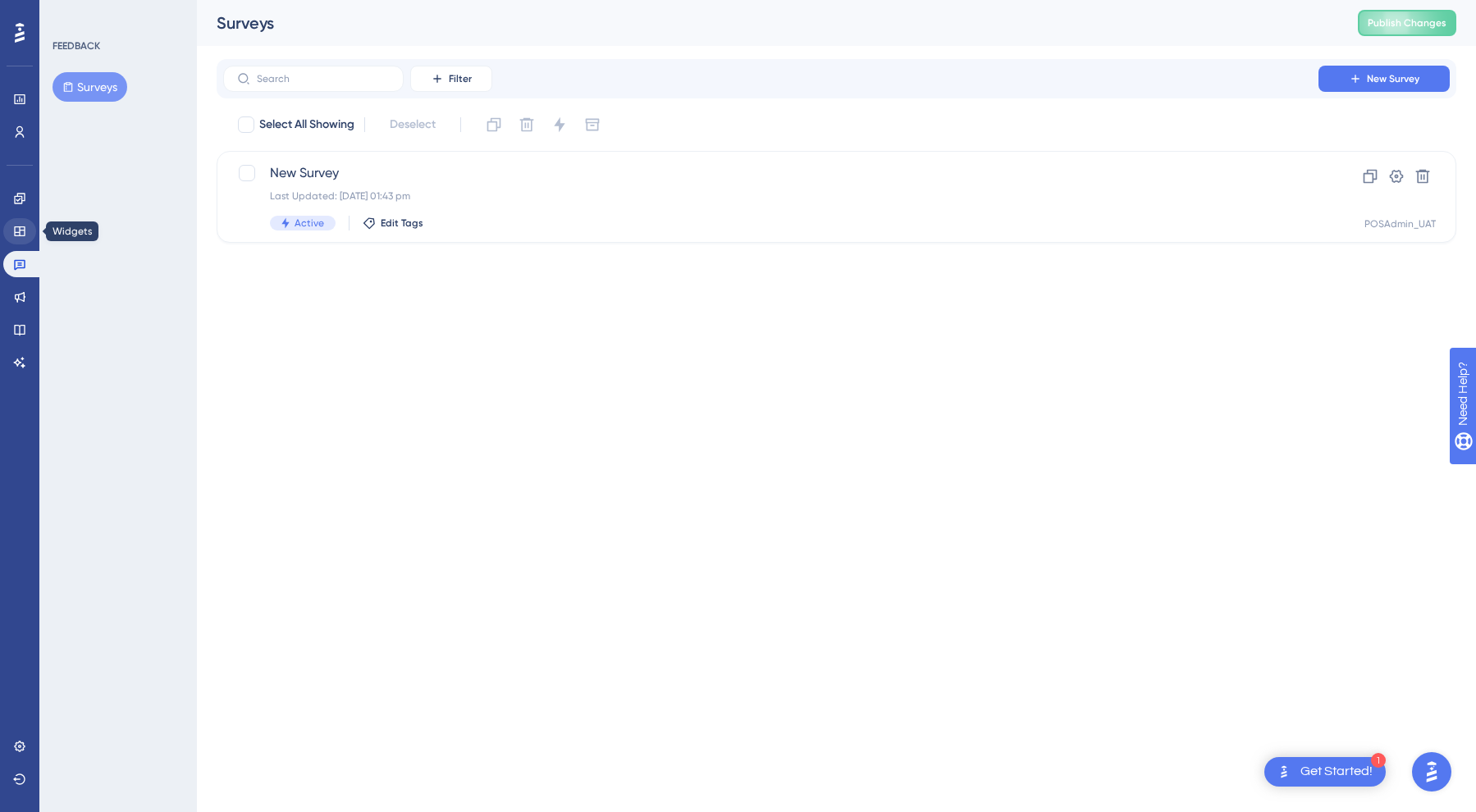
click at [15, 240] on link at bounding box center [20, 231] width 33 height 26
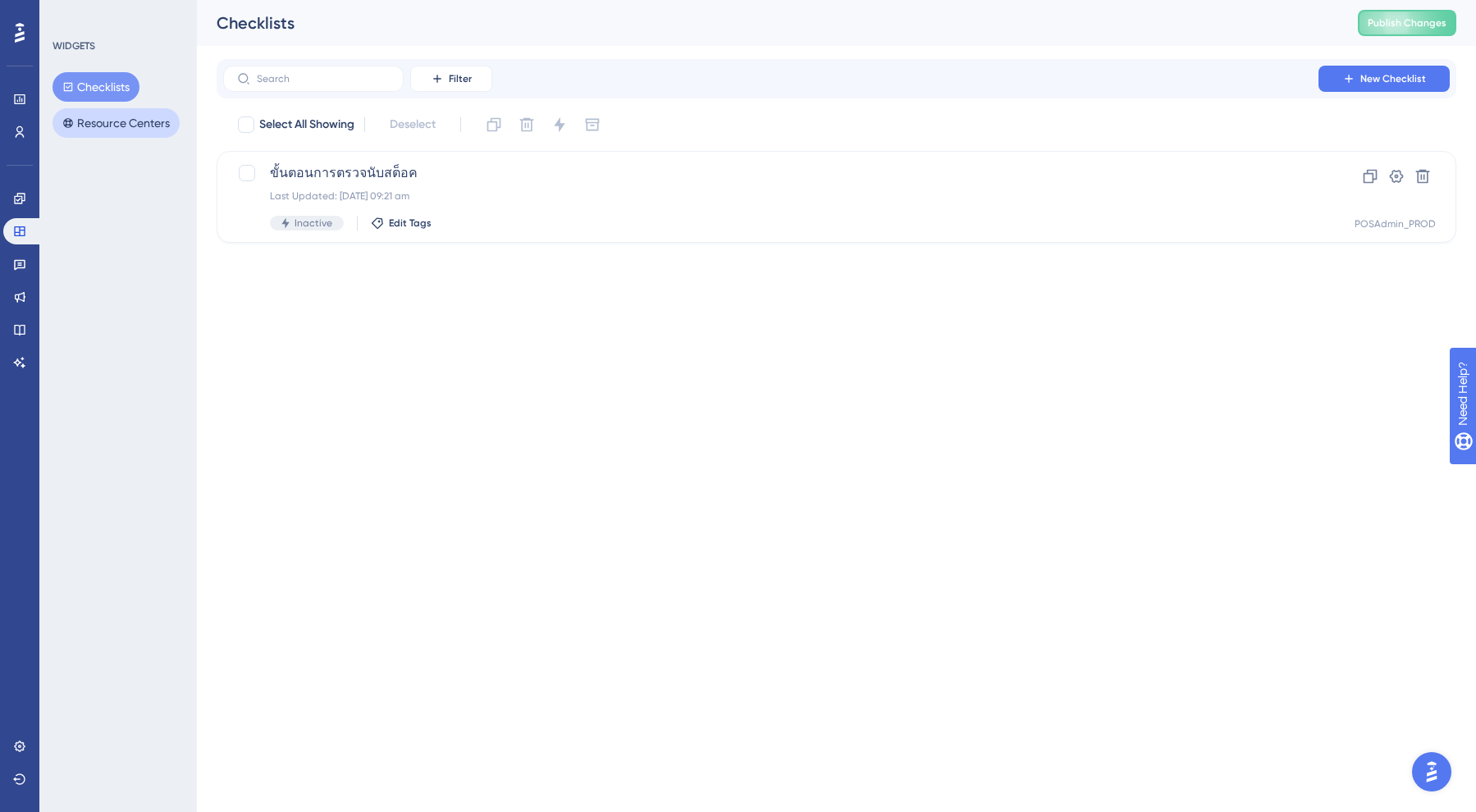
click at [92, 121] on button "Resource Centers" at bounding box center [116, 123] width 127 height 30
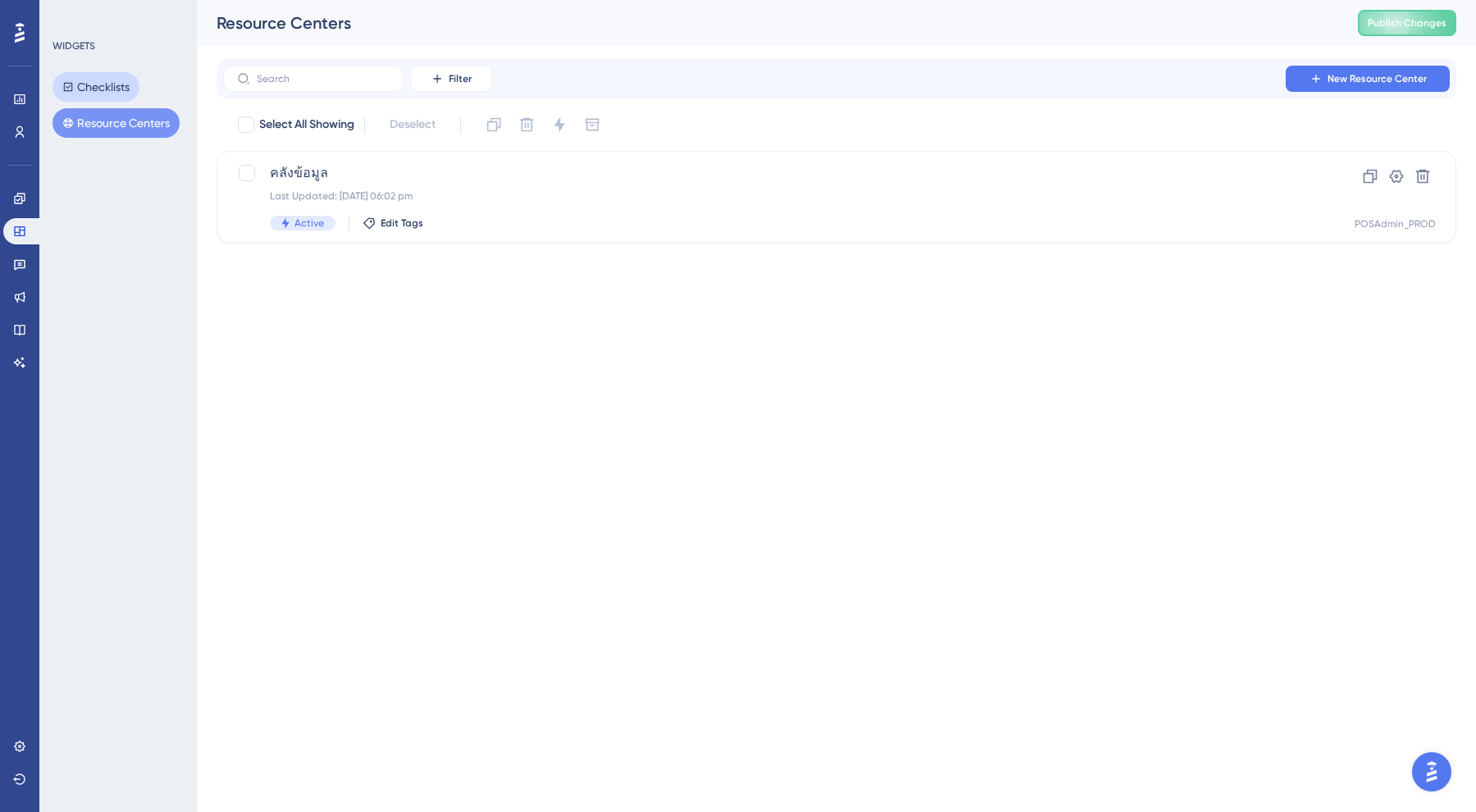
click at [90, 96] on button "Checklists" at bounding box center [96, 87] width 87 height 30
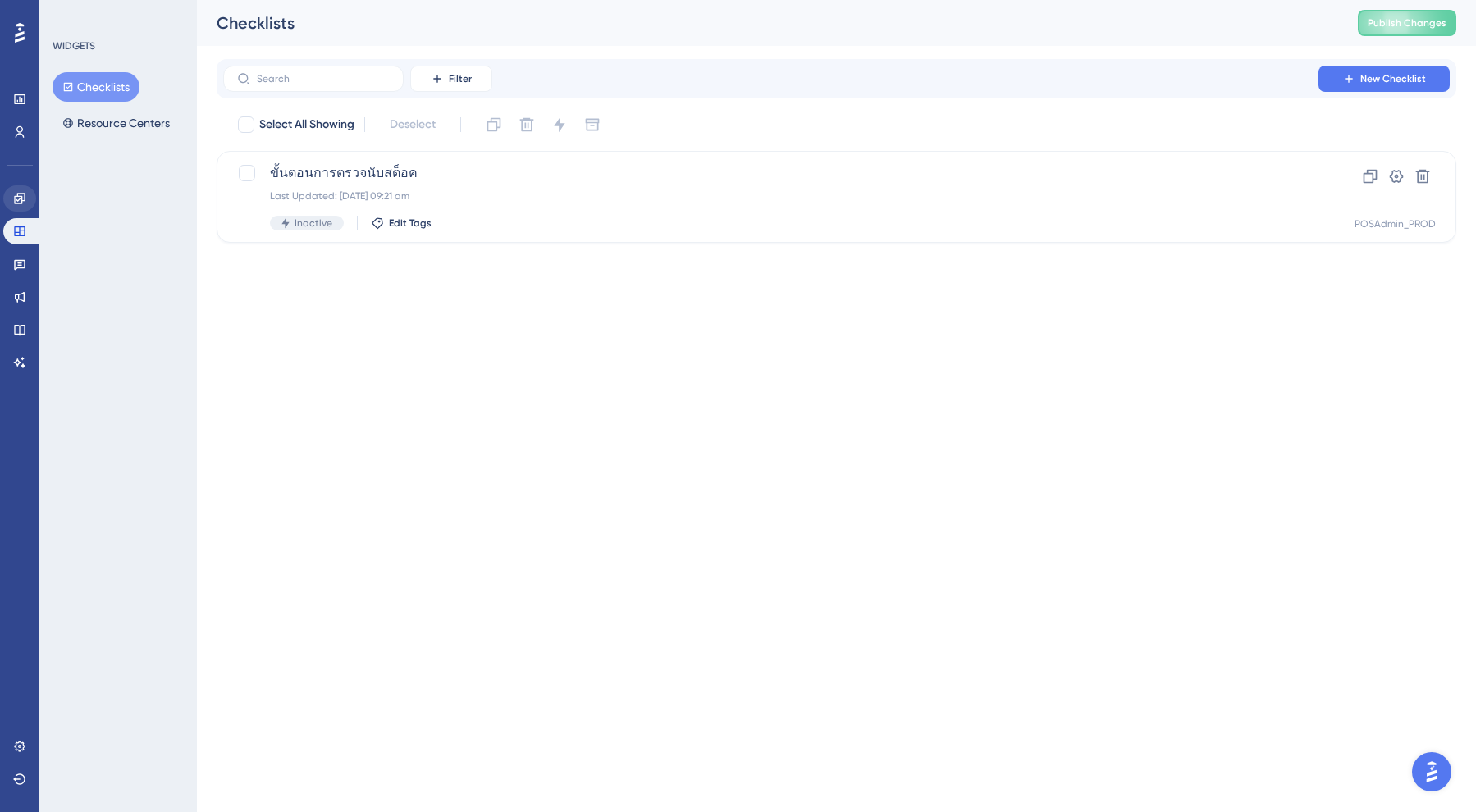
click at [18, 199] on icon at bounding box center [19, 198] width 13 height 13
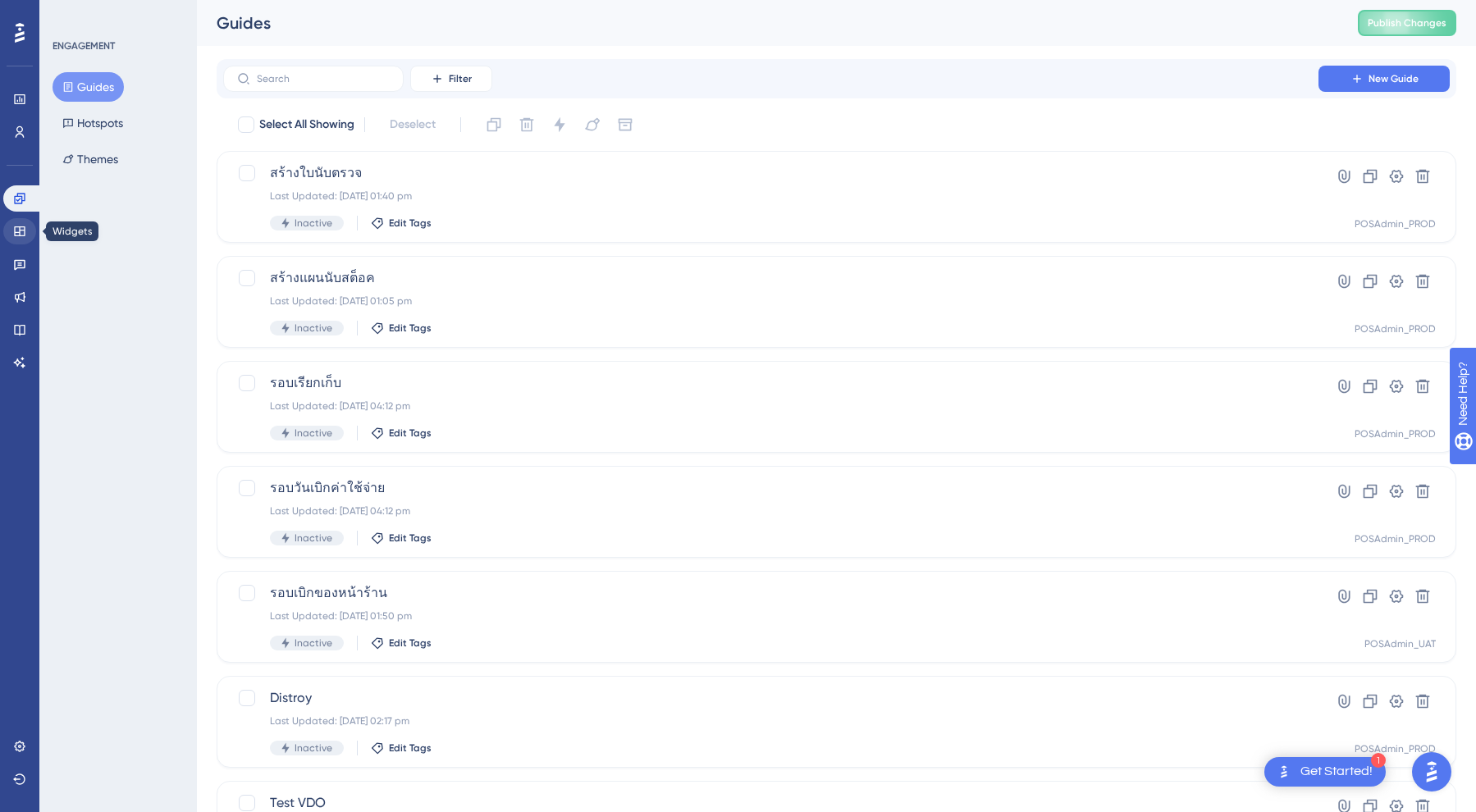
click at [18, 243] on link at bounding box center [20, 231] width 33 height 26
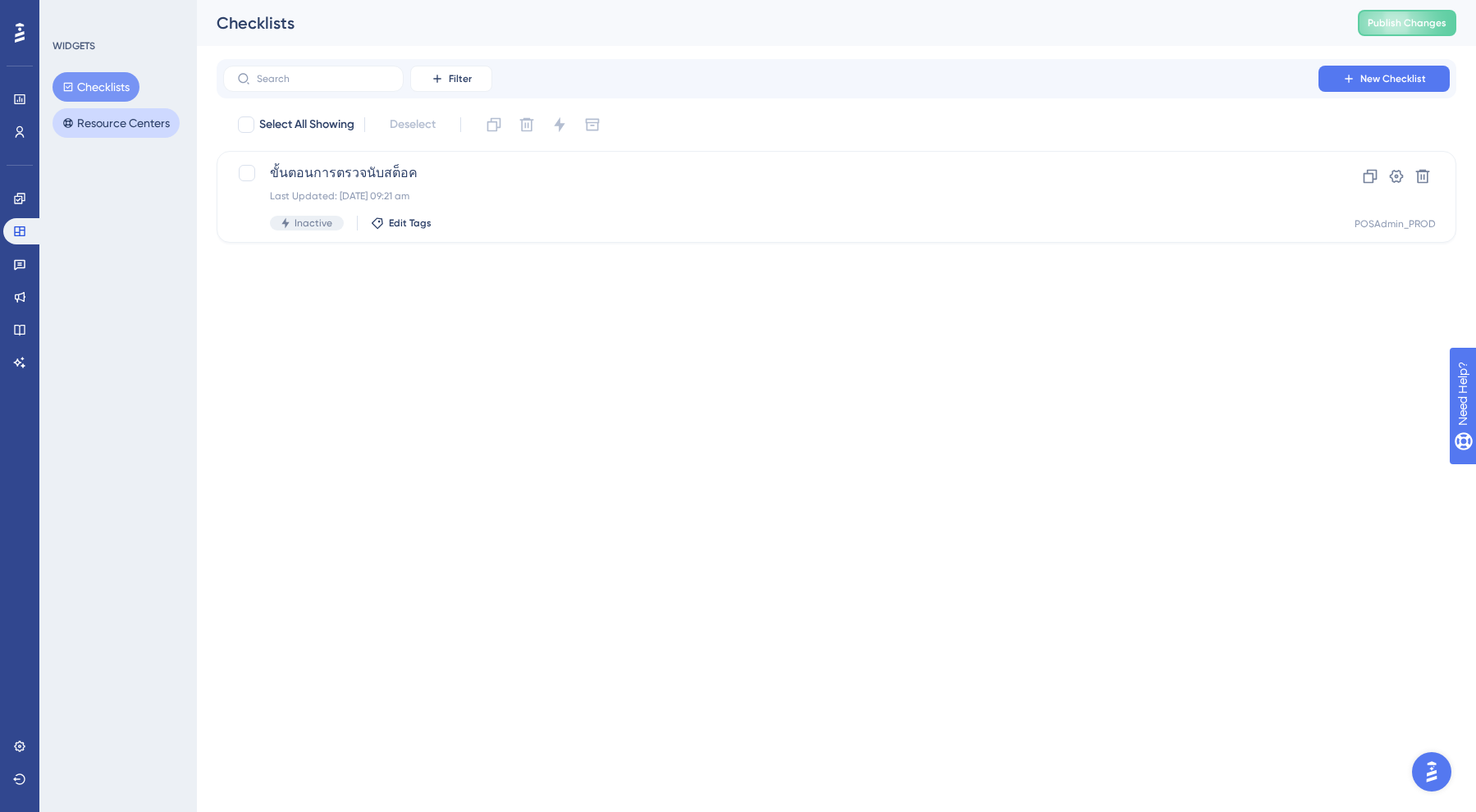
click at [116, 123] on button "Resource Centers" at bounding box center [116, 123] width 127 height 30
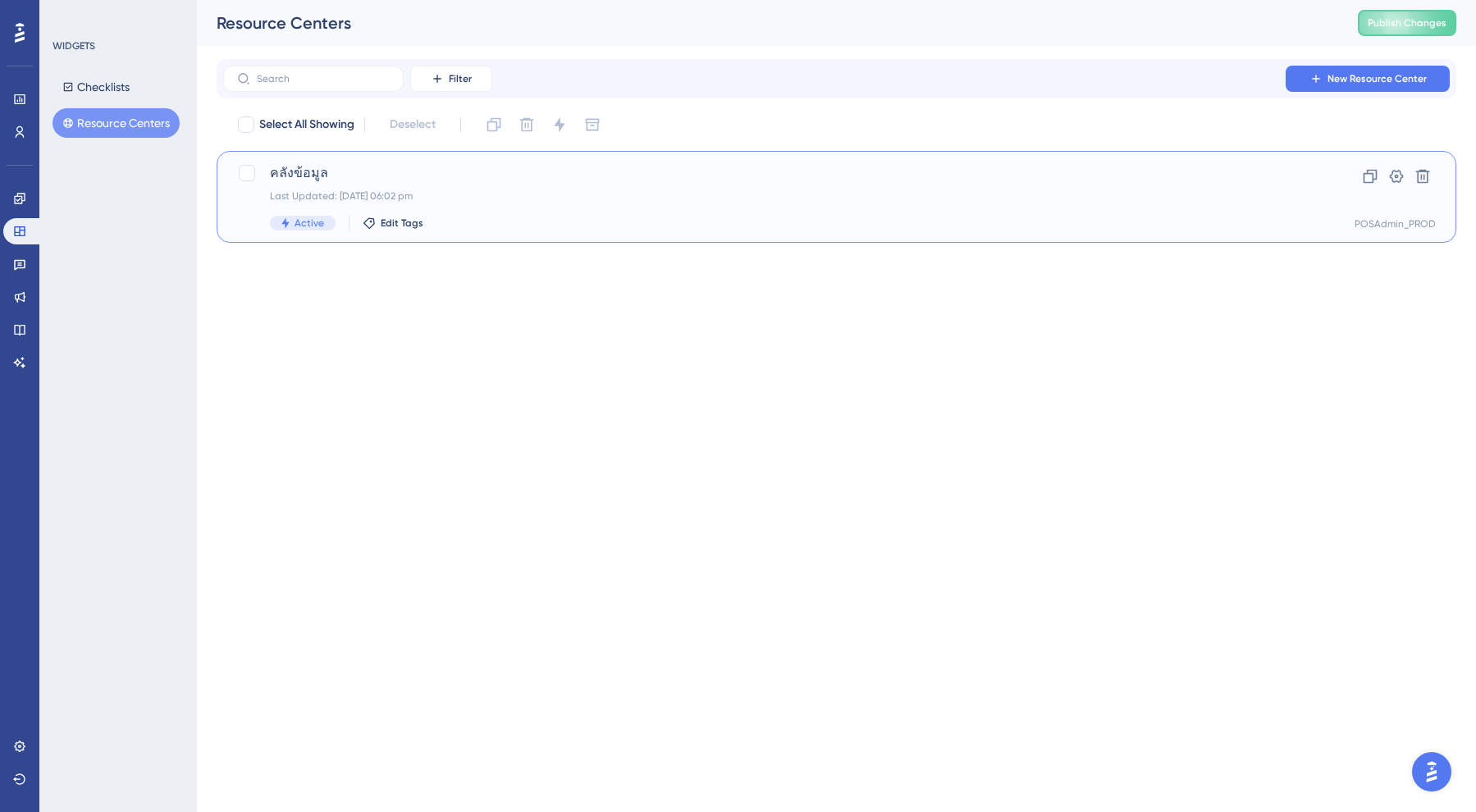
click at [340, 173] on span "คลังข้อมูล" at bounding box center [770, 173] width 1002 height 20
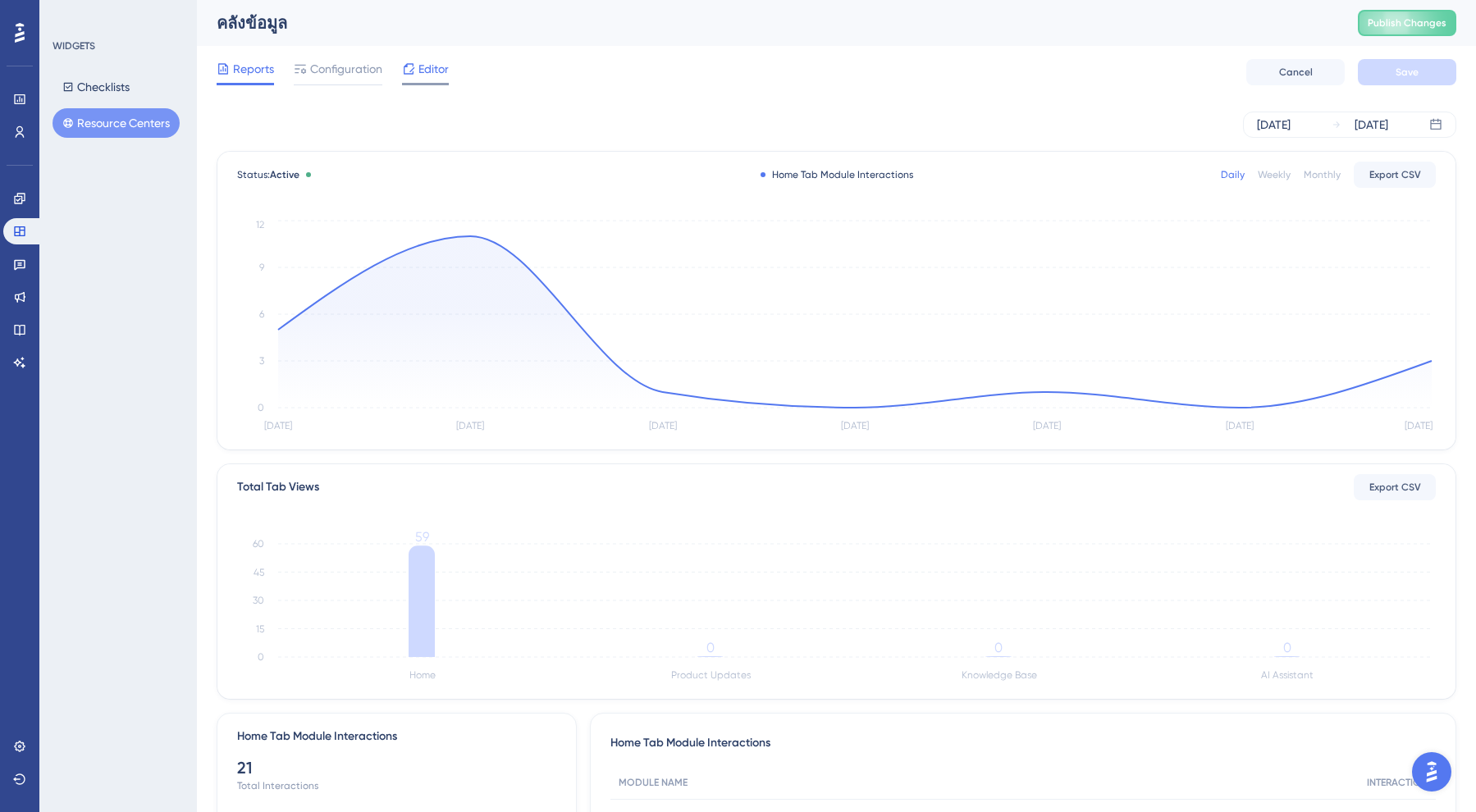
click at [440, 75] on span "Editor" at bounding box center [434, 68] width 31 height 20
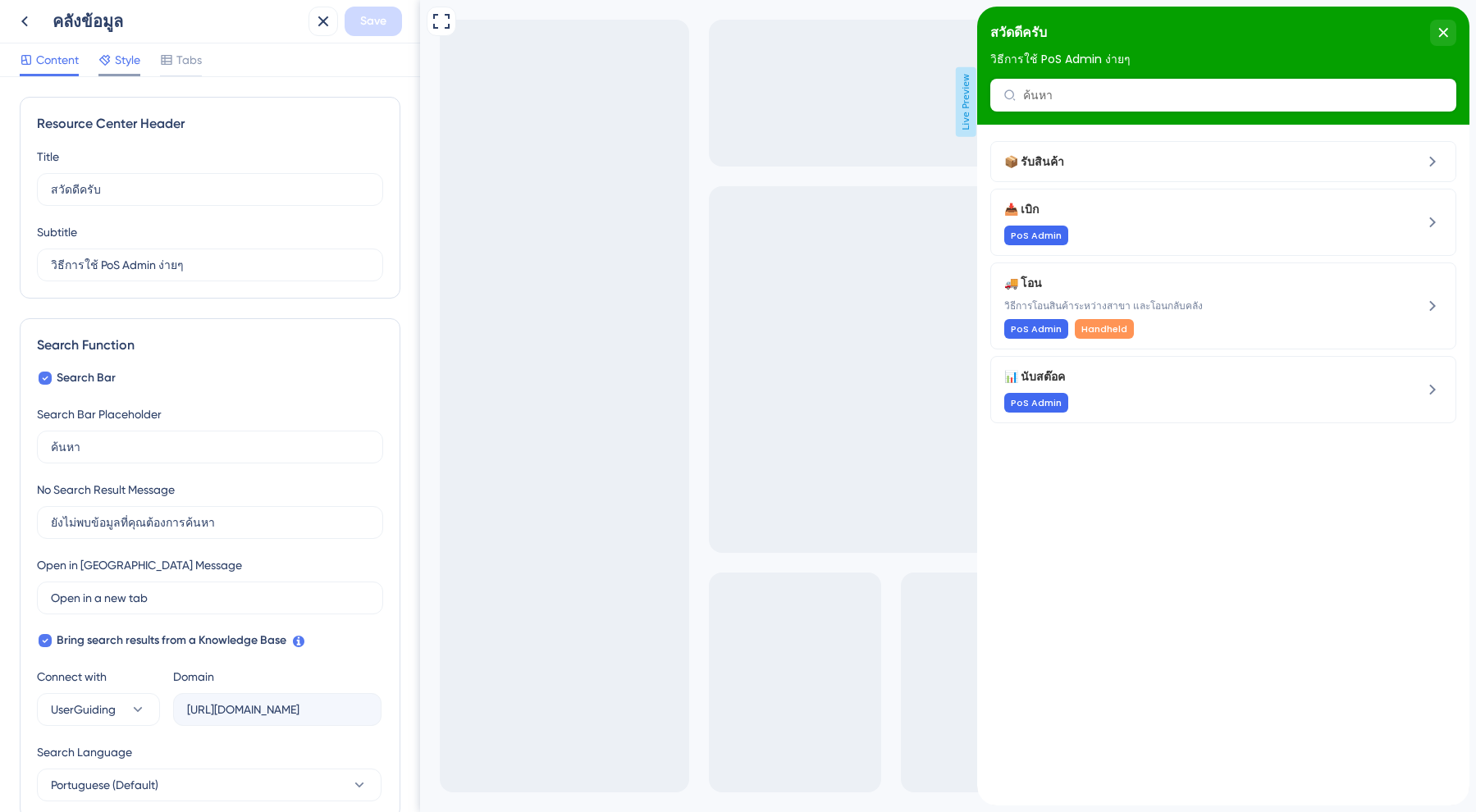
click at [122, 59] on span "Style" at bounding box center [128, 60] width 26 height 20
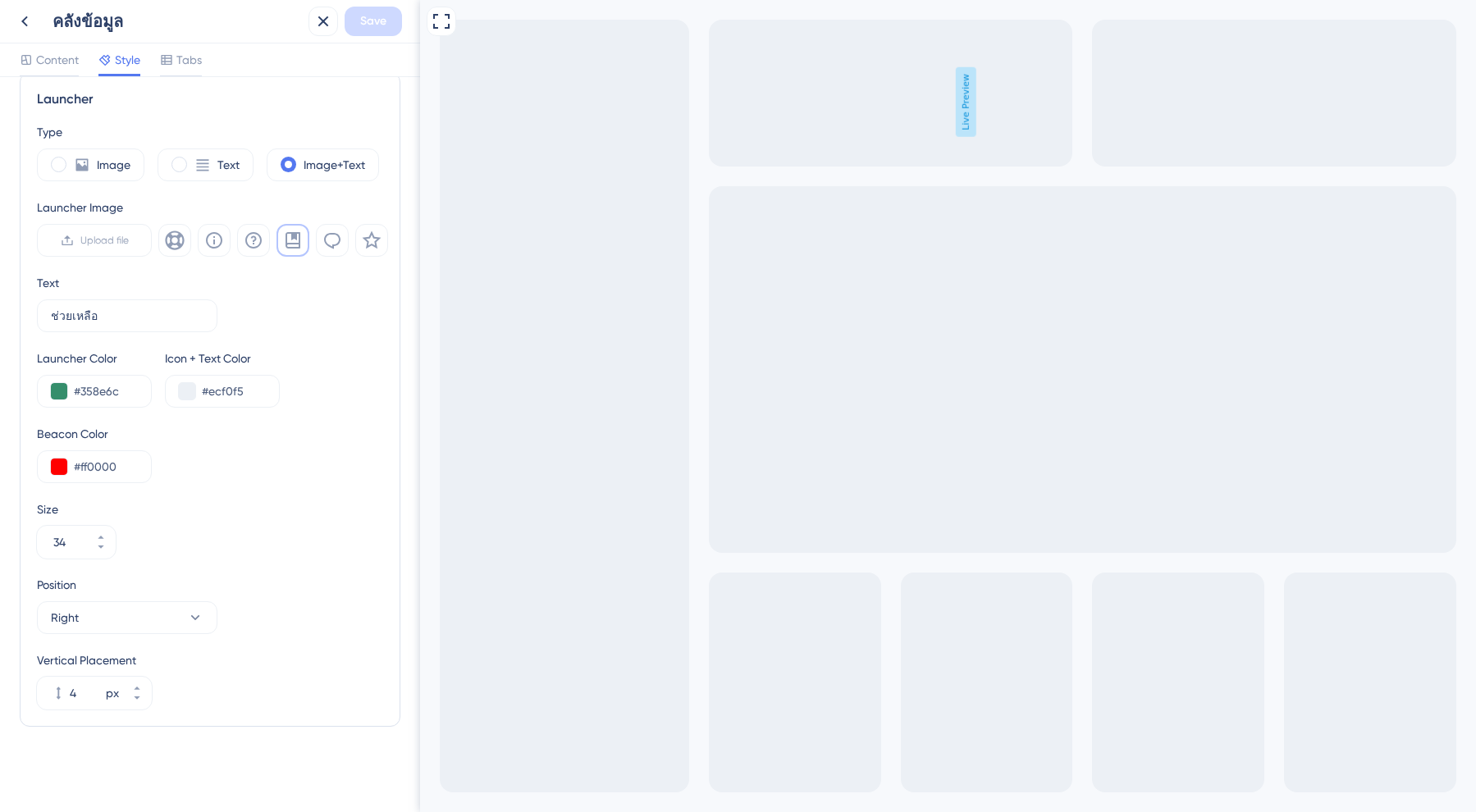
scroll to position [443, 0]
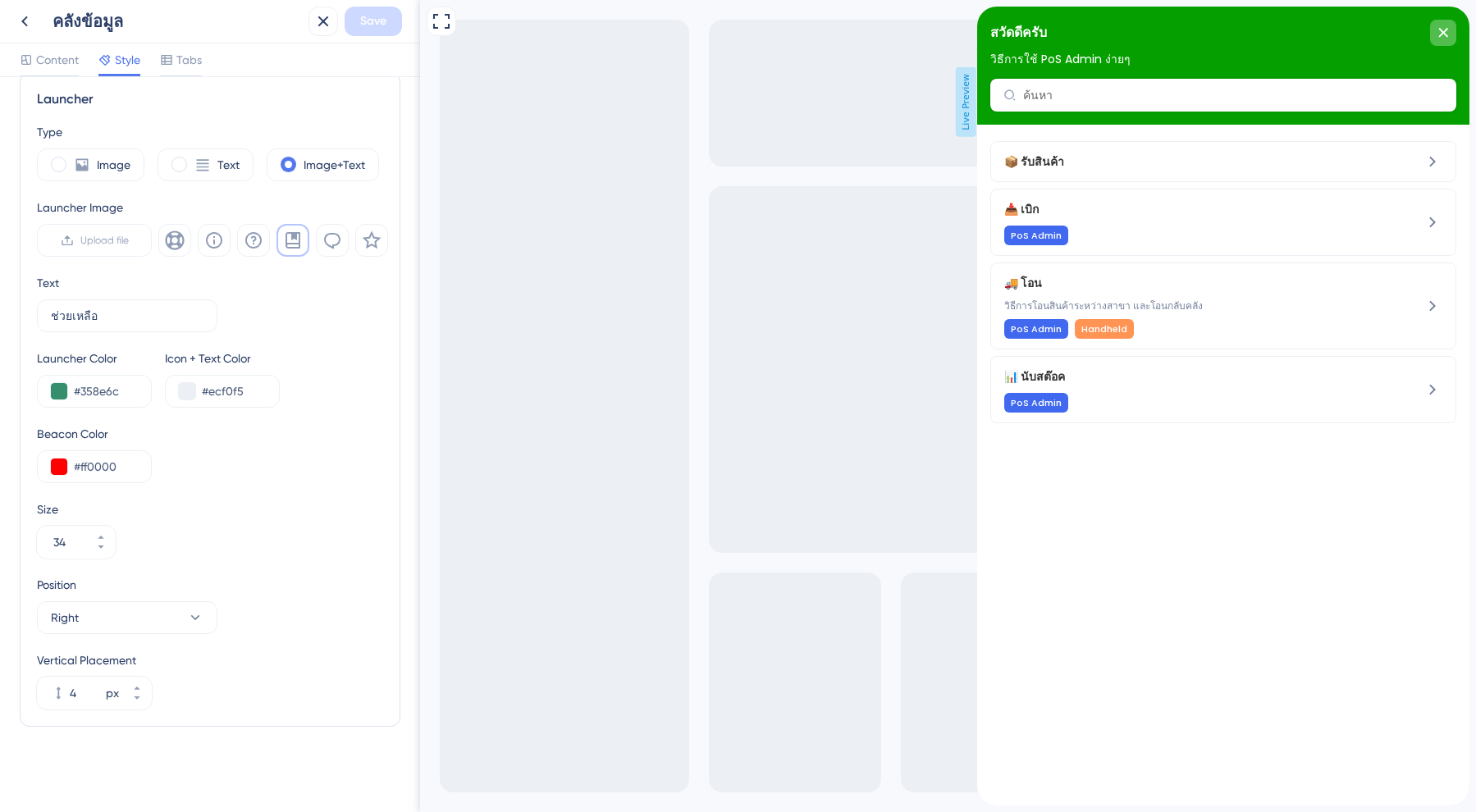
click at [1445, 23] on div "close resource center" at bounding box center [1443, 32] width 26 height 26
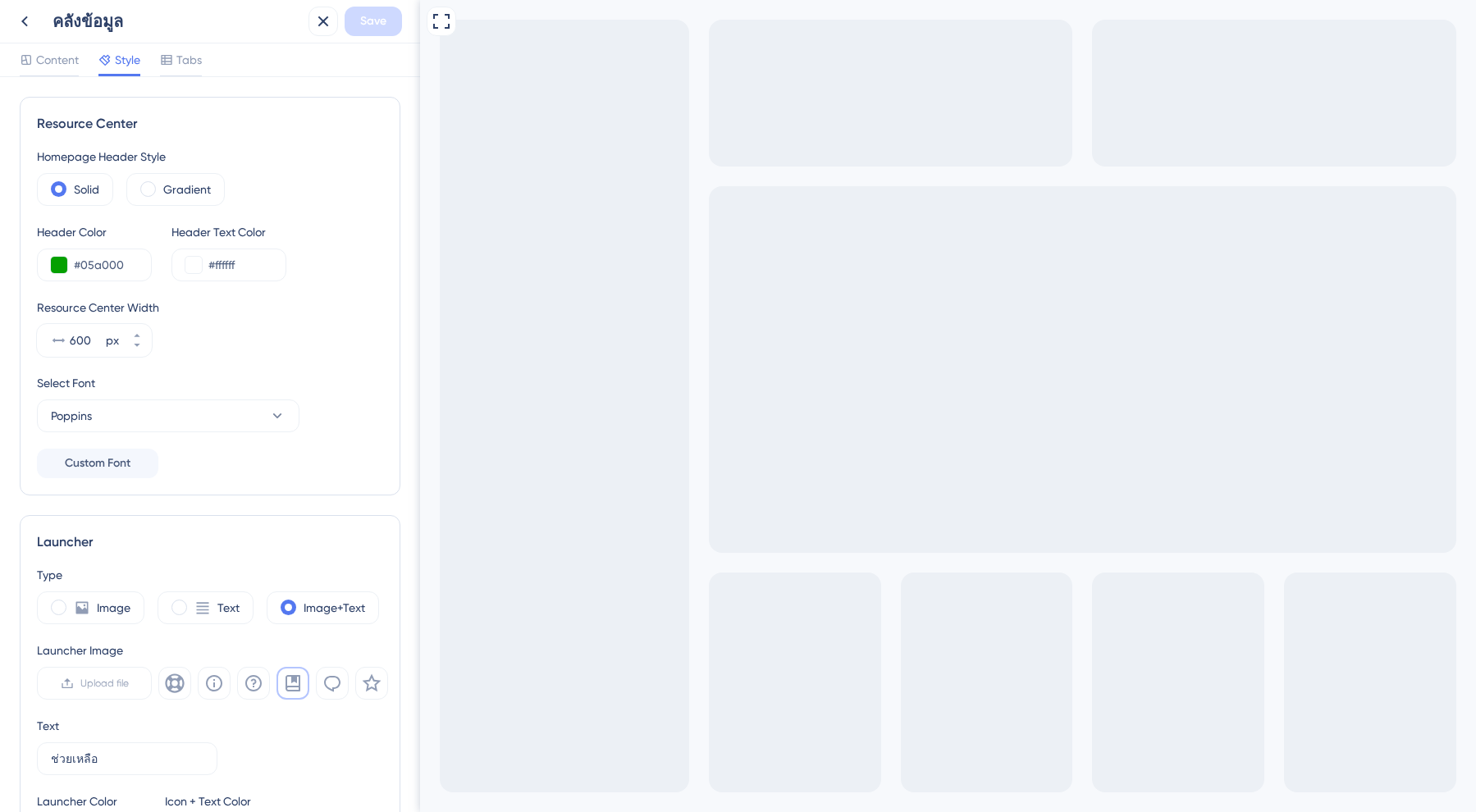
scroll to position [0, 0]
click at [183, 60] on span "Tabs" at bounding box center [189, 60] width 26 height 20
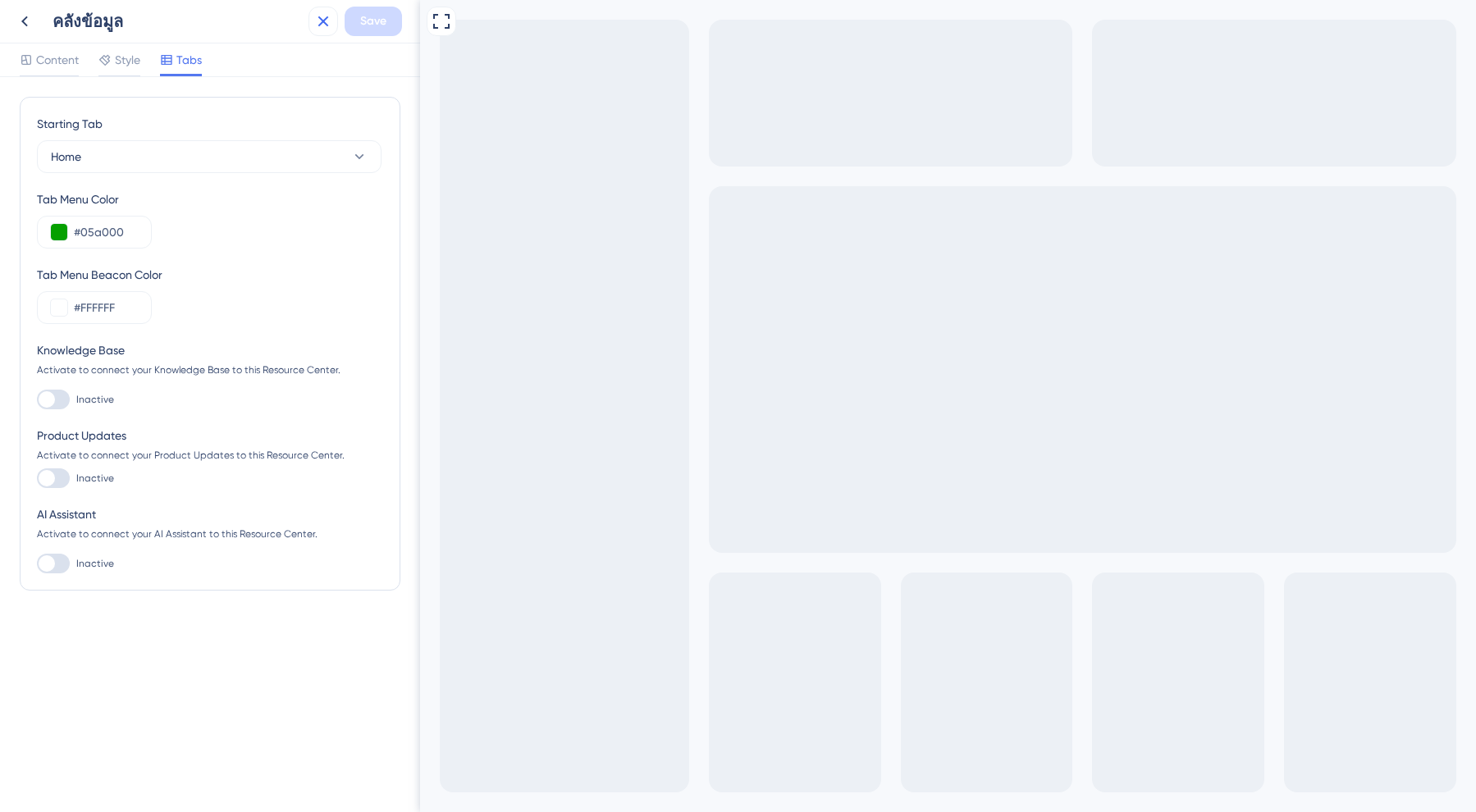
click at [325, 24] on icon at bounding box center [323, 21] width 11 height 11
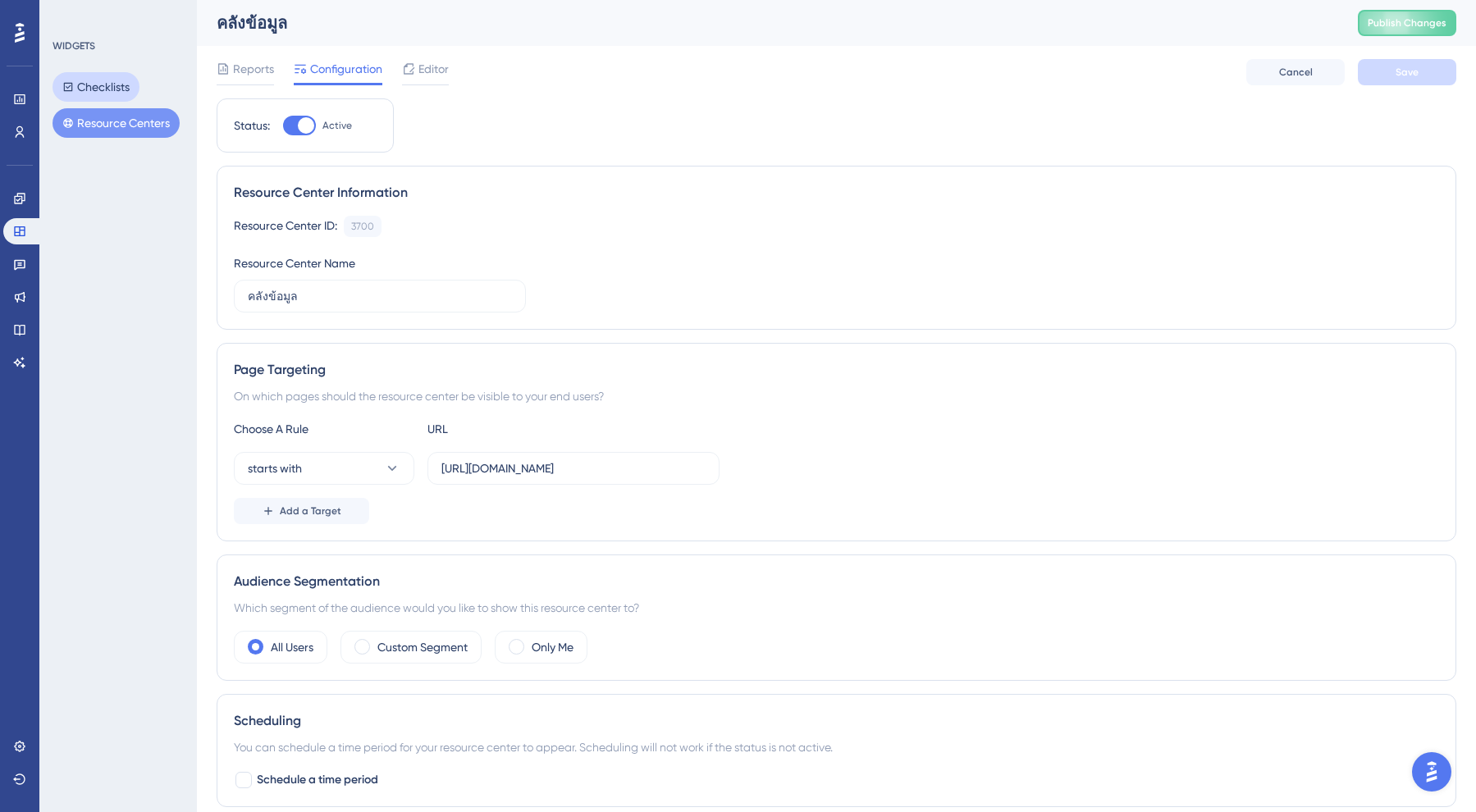
click at [114, 84] on button "Checklists" at bounding box center [96, 87] width 87 height 30
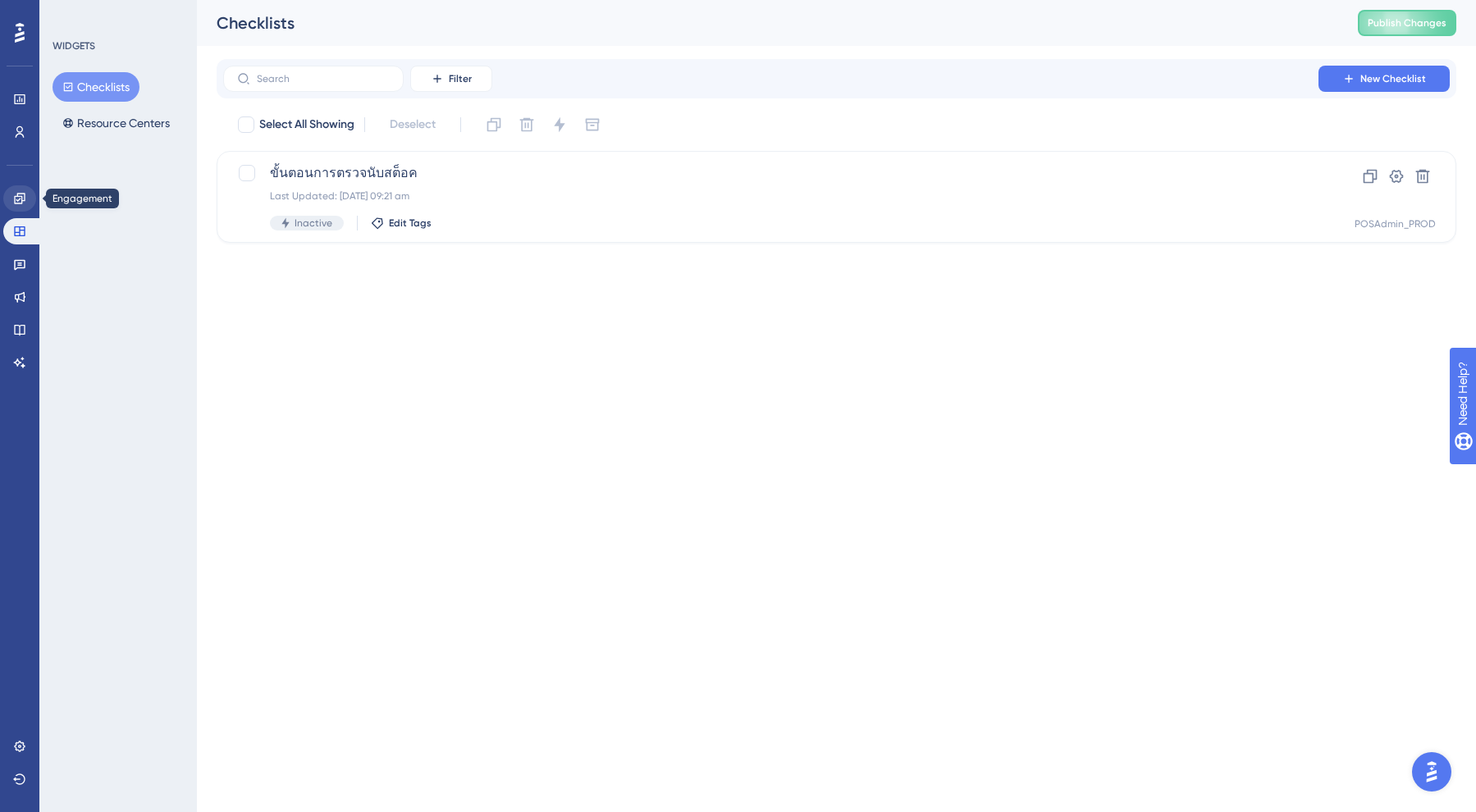
click at [28, 197] on link at bounding box center [20, 198] width 33 height 26
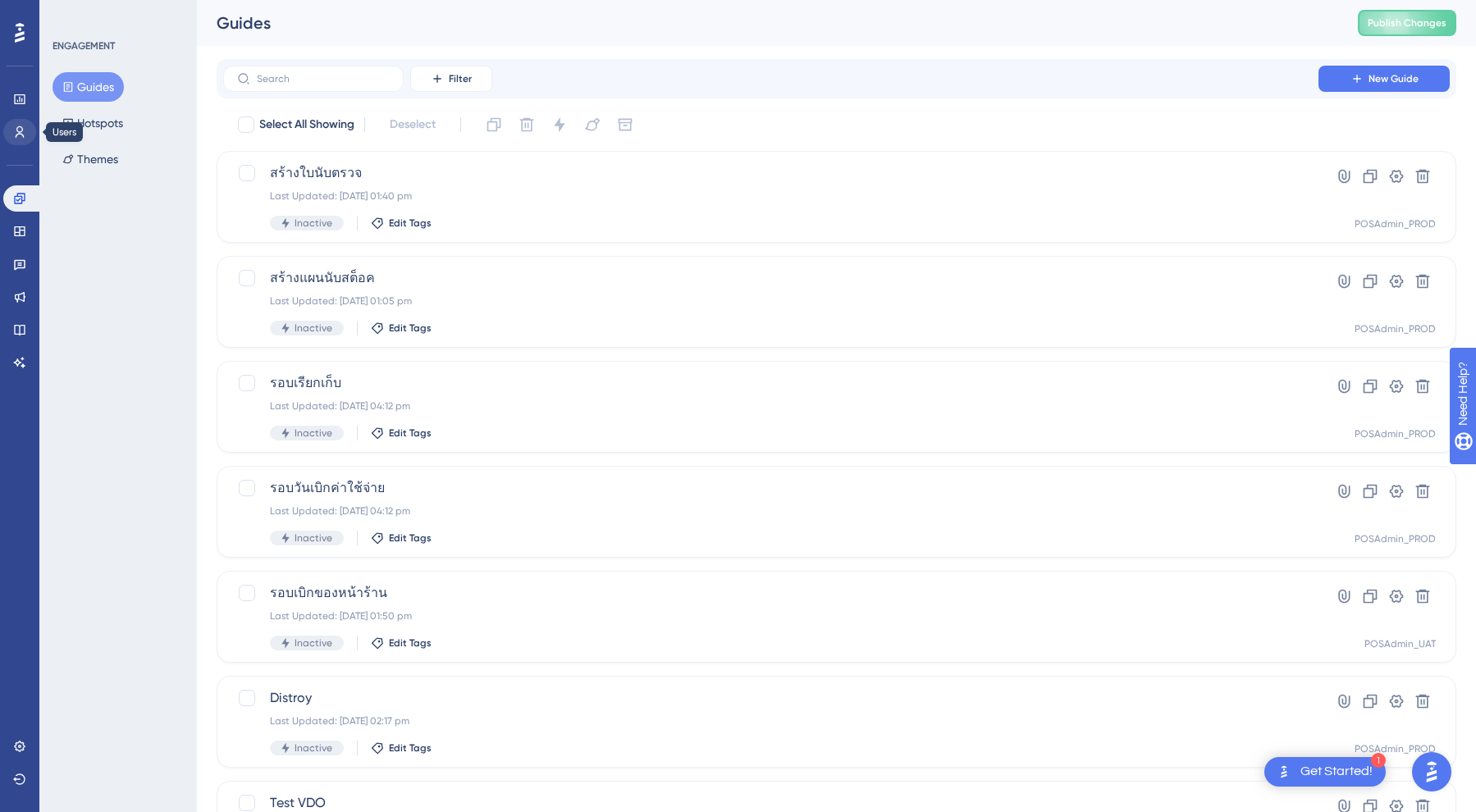
click at [21, 142] on link at bounding box center [20, 132] width 33 height 26
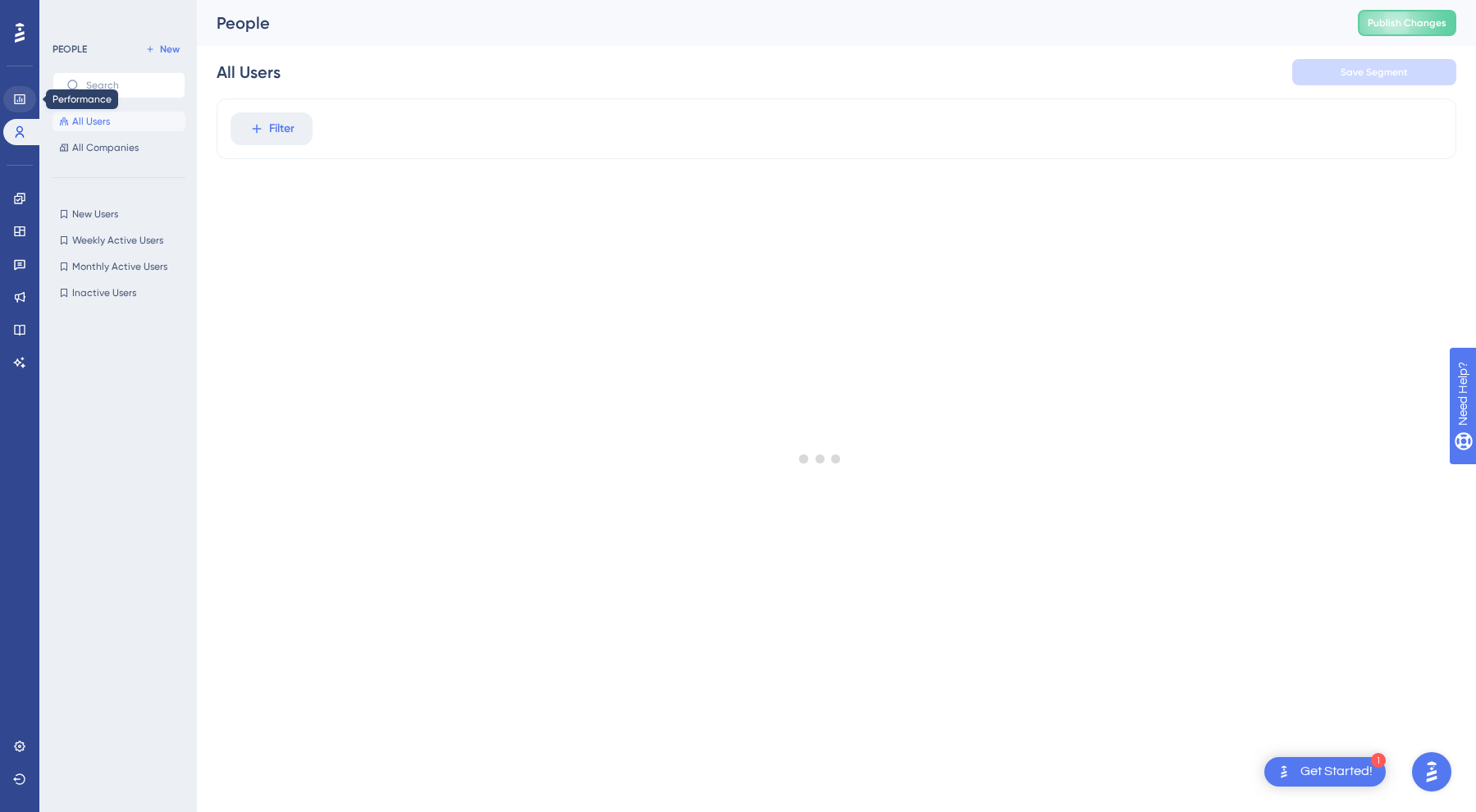
click at [22, 96] on icon at bounding box center [19, 99] width 13 height 13
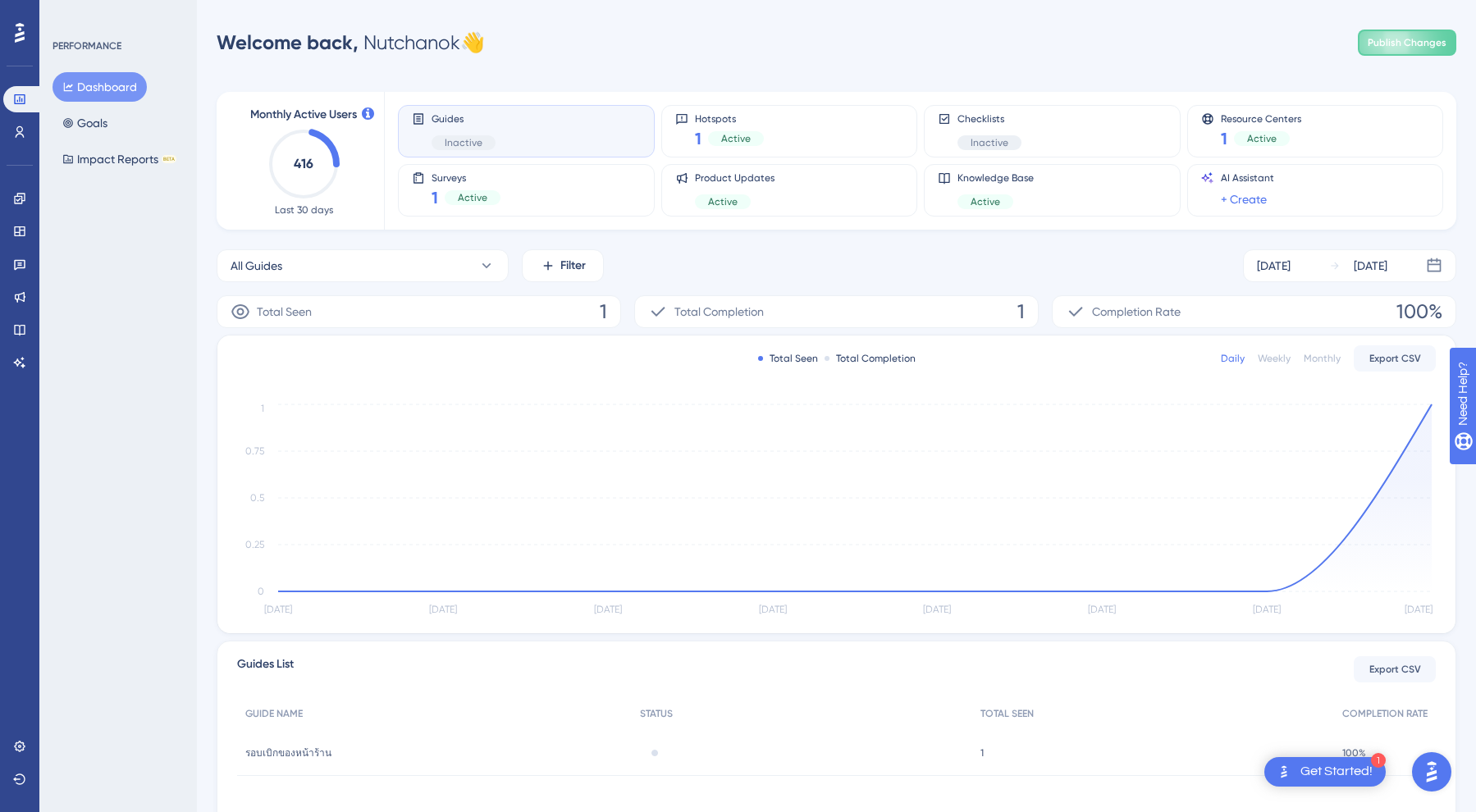
click at [27, 245] on div "Engagement Widgets Feedback Product Updates Knowledge Base AI Assistant" at bounding box center [20, 281] width 33 height 191
click at [23, 232] on icon at bounding box center [19, 231] width 13 height 13
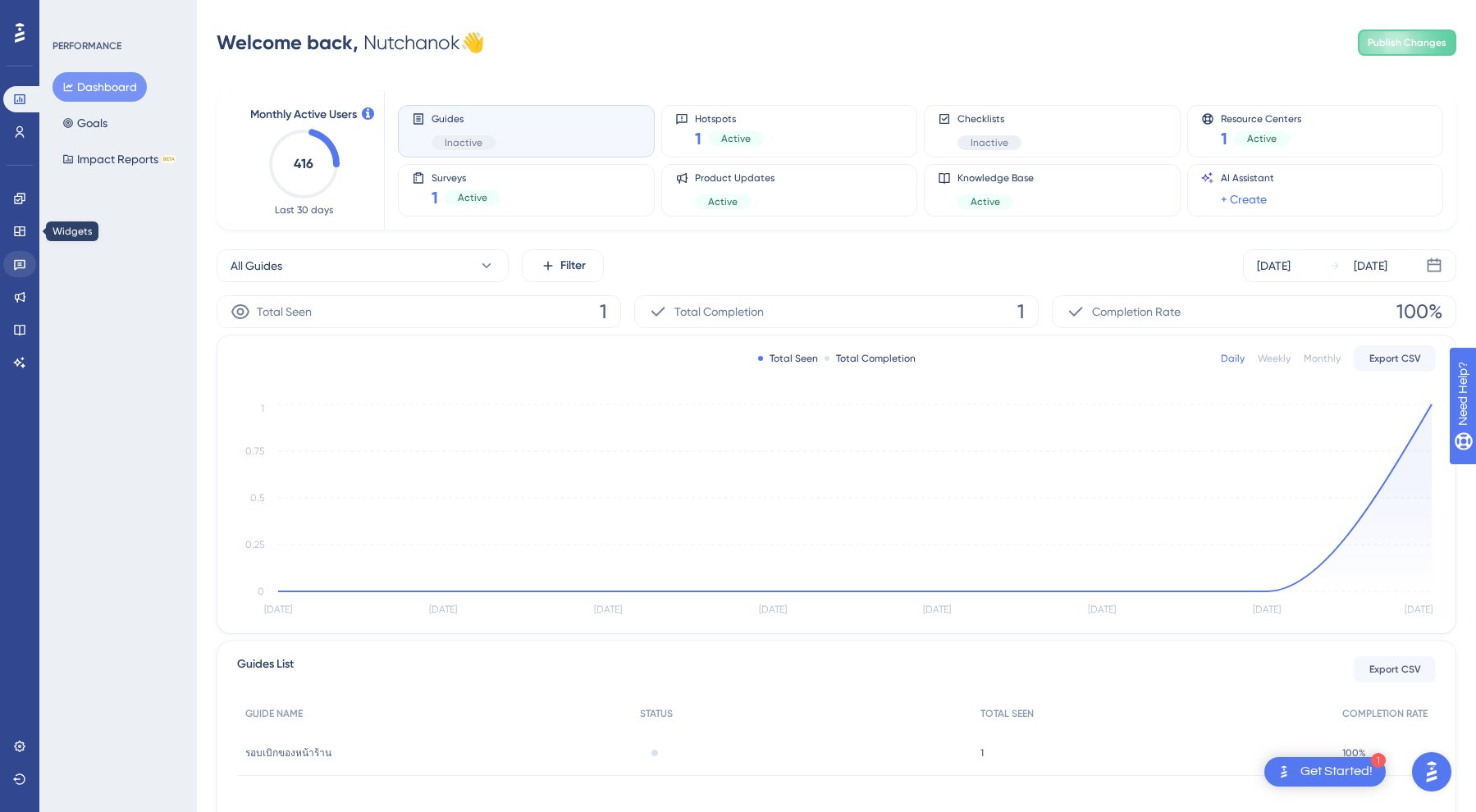
click at [22, 260] on icon at bounding box center [19, 266] width 11 height 11
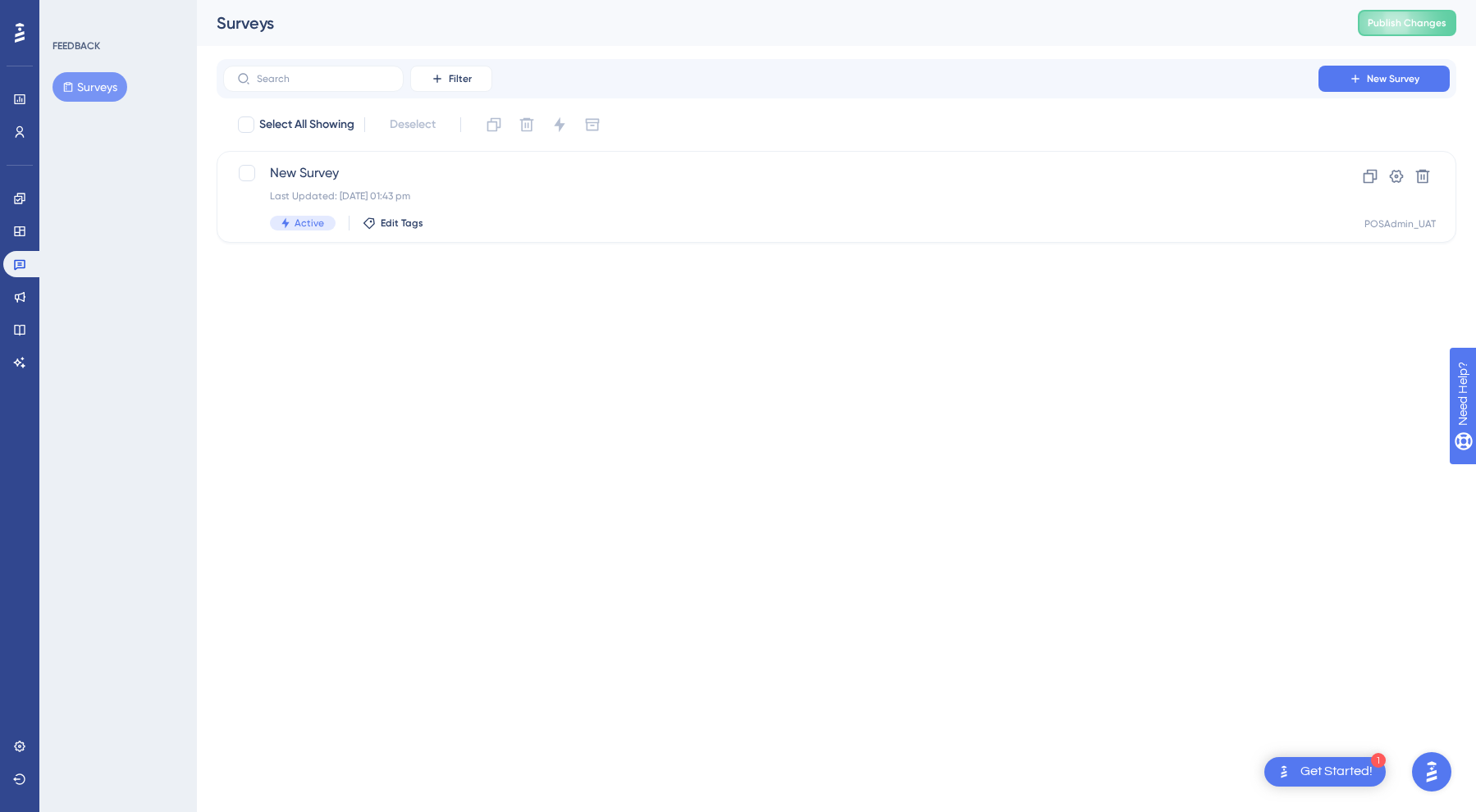
click at [735, 0] on html "1 Get Started! Performance Users Engagement Widgets Feedback Product Updates Kn…" at bounding box center [738, 0] width 1476 height 0
click at [739, 0] on html "1 Get Started! Performance Users Engagement Widgets Feedback Product Updates Kn…" at bounding box center [738, 0] width 1476 height 0
